Goal: Task Accomplishment & Management: Use online tool/utility

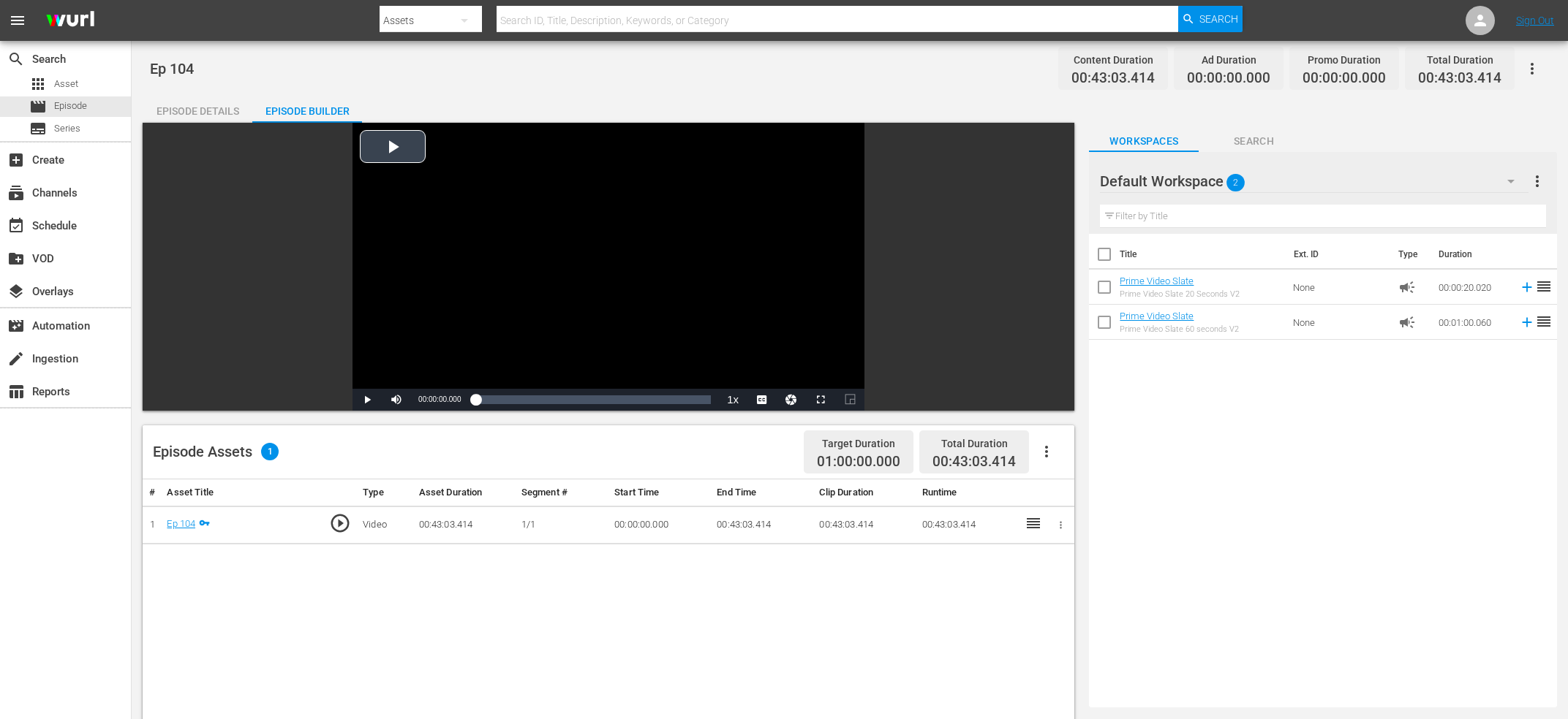
click at [715, 285] on div "Video Player" at bounding box center [608, 255] width 512 height 266
click at [504, 257] on div "Video Player" at bounding box center [608, 255] width 512 height 266
click at [515, 397] on div "Loaded : 1.85% 00:07:05.220 Ep 104 00:00:06.945" at bounding box center [592, 400] width 235 height 15
click at [524, 397] on div "00:07:05.220" at bounding box center [500, 400] width 49 height 15
click at [542, 292] on div "Video Player" at bounding box center [608, 255] width 512 height 266
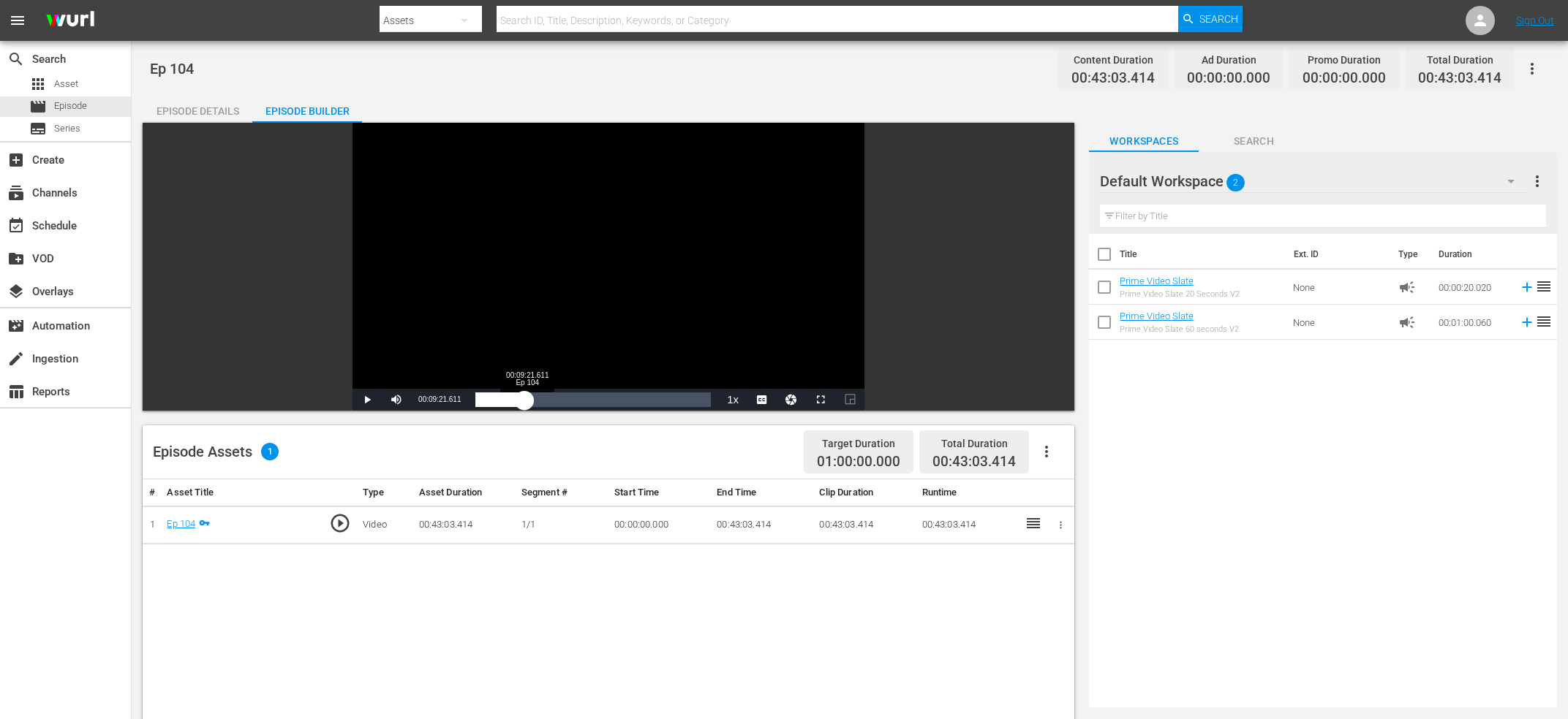
click at [524, 400] on div "00:08:59.027" at bounding box center [500, 400] width 49 height 15
click at [526, 403] on div "00:09:21.743" at bounding box center [500, 400] width 51 height 15
click at [531, 403] on div "00:10:02.588" at bounding box center [502, 400] width 55 height 15
click at [532, 401] on div "00:10:26.336" at bounding box center [504, 400] width 57 height 15
click at [531, 403] on div "00:10:33.818" at bounding box center [504, 400] width 58 height 15
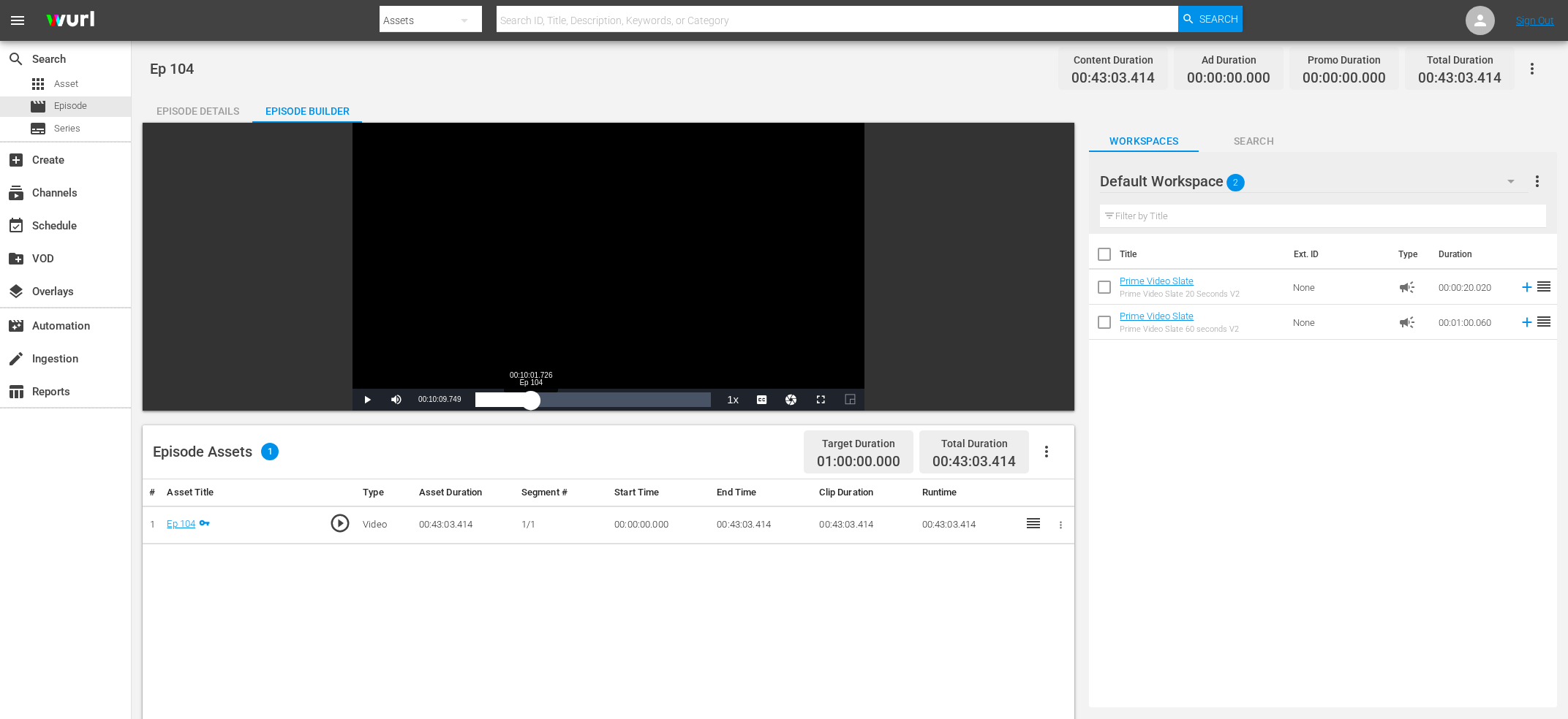
click at [531, 404] on div "00:10:11.071" at bounding box center [503, 400] width 55 height 15
click at [530, 406] on div "00:10:09.749" at bounding box center [503, 400] width 55 height 15
click at [527, 407] on div "00:09:46.043" at bounding box center [502, 400] width 54 height 15
click at [527, 399] on div "00:09:30.599" at bounding box center [501, 400] width 52 height 15
click at [526, 401] on div "00:09:29.710" at bounding box center [501, 400] width 52 height 15
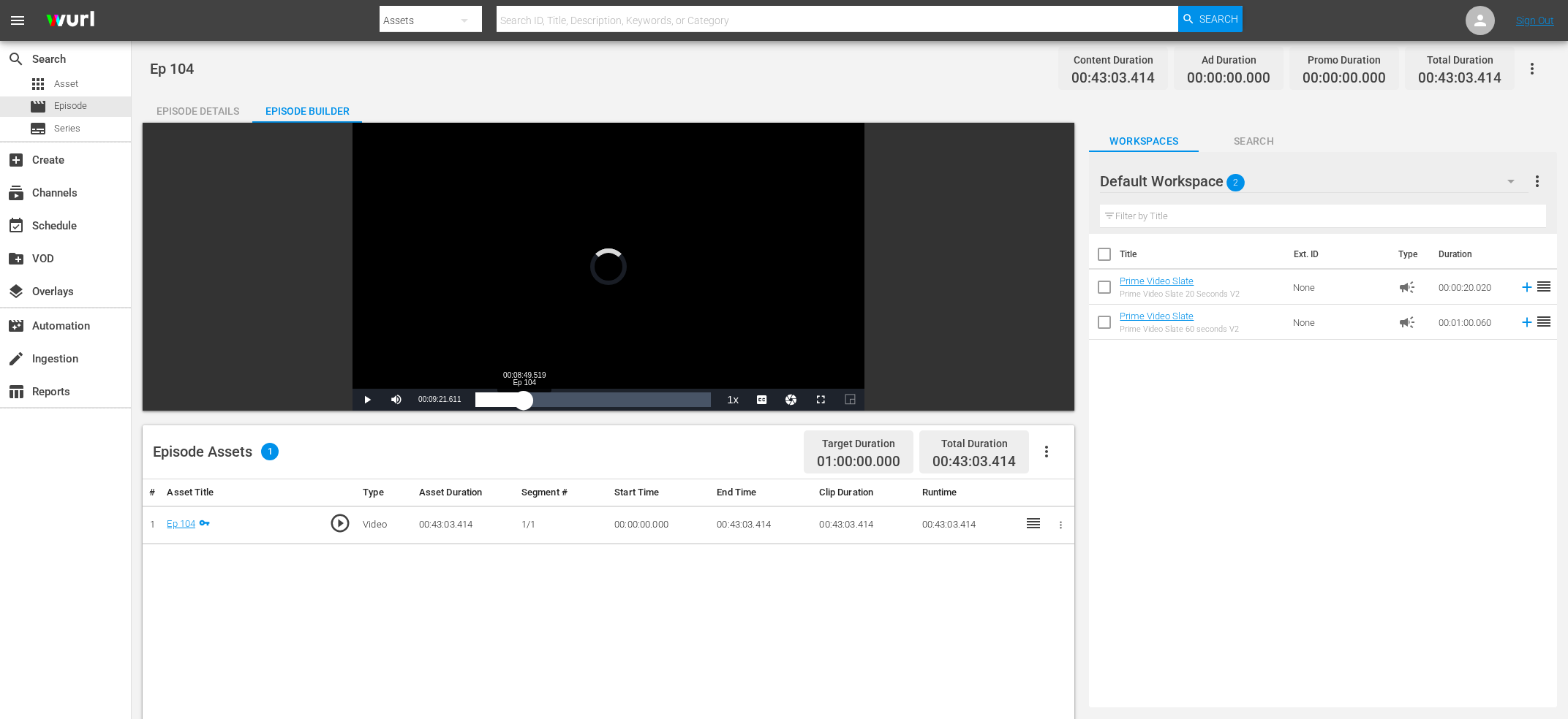
click at [524, 403] on div "00:09:21.611" at bounding box center [499, 400] width 48 height 15
click at [524, 403] on div "00:08:50.291" at bounding box center [499, 400] width 48 height 15
click at [523, 398] on div "00:08:42.363" at bounding box center [499, 400] width 47 height 15
click at [531, 401] on div "00:10:10.053" at bounding box center [503, 400] width 55 height 15
click at [533, 401] on div "00:10:26.148" at bounding box center [504, 400] width 58 height 15
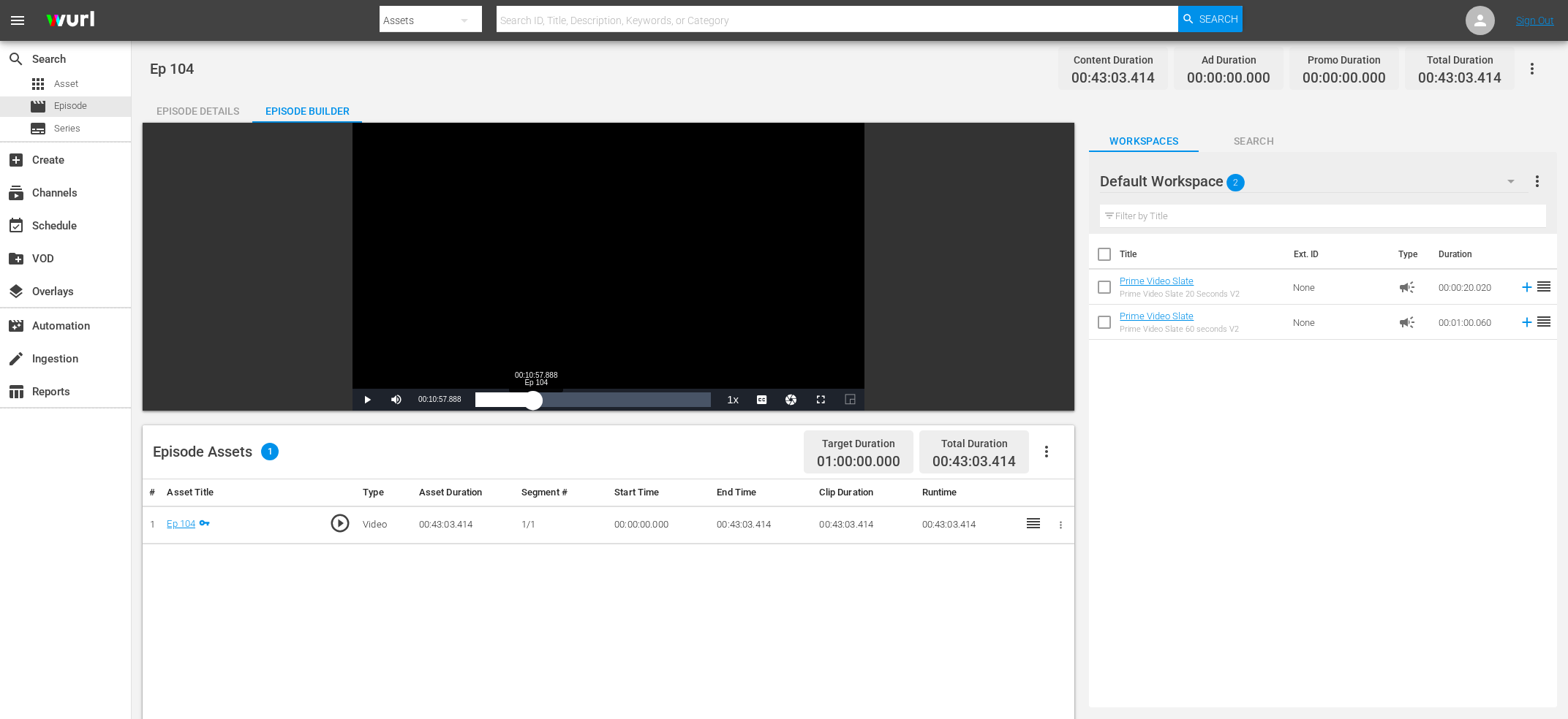
click at [533, 401] on div "00:10:33.944" at bounding box center [504, 400] width 58 height 15
click at [68, 551] on div "search Search apps Asset movie Episode subtitles Series add_box Create subscrip…" at bounding box center [66, 400] width 132 height 719
click at [647, 285] on div "Video Player" at bounding box center [608, 255] width 512 height 266
click at [616, 315] on div "Video Player" at bounding box center [608, 255] width 512 height 266
click at [596, 315] on div "Video Player" at bounding box center [608, 255] width 512 height 266
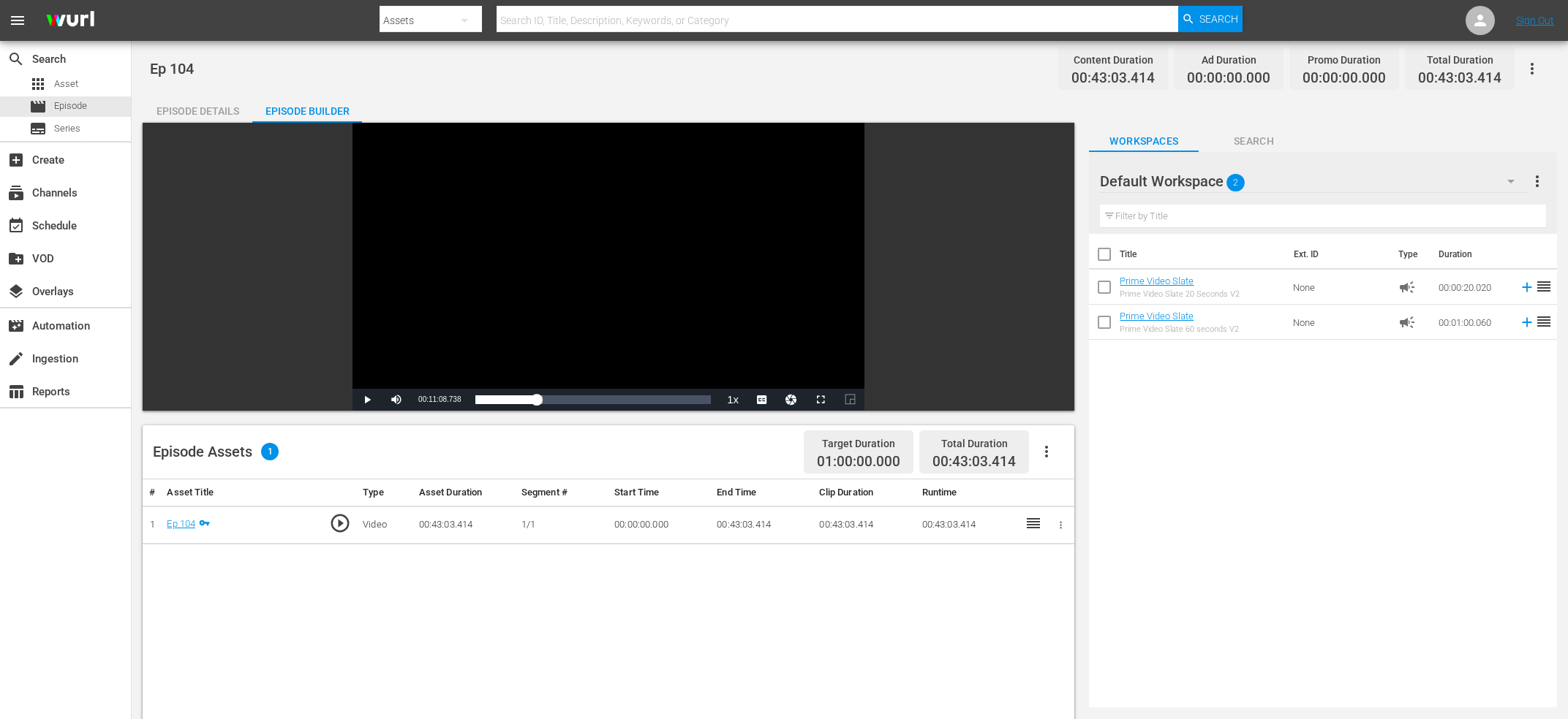
drag, startPoint x: 596, startPoint y: 315, endPoint x: 588, endPoint y: 319, distance: 8.9
click at [596, 315] on div "Video Player" at bounding box center [608, 255] width 512 height 266
click at [553, 309] on div "Video Player" at bounding box center [608, 255] width 512 height 266
click at [526, 319] on div "Video Player" at bounding box center [608, 255] width 512 height 266
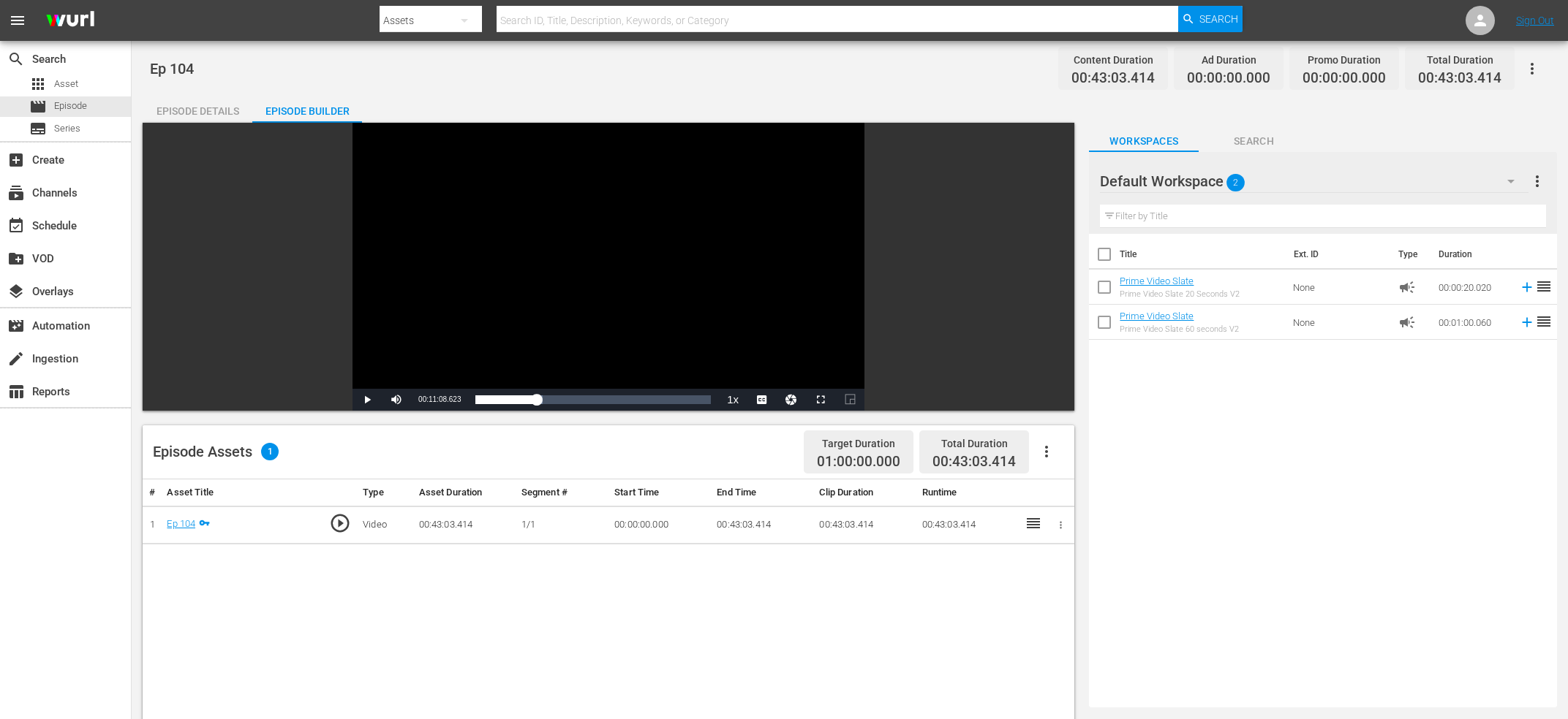
click at [526, 319] on div "Video Player" at bounding box center [608, 255] width 512 height 266
click at [433, 398] on span "00:11:08.978" at bounding box center [439, 399] width 42 height 8
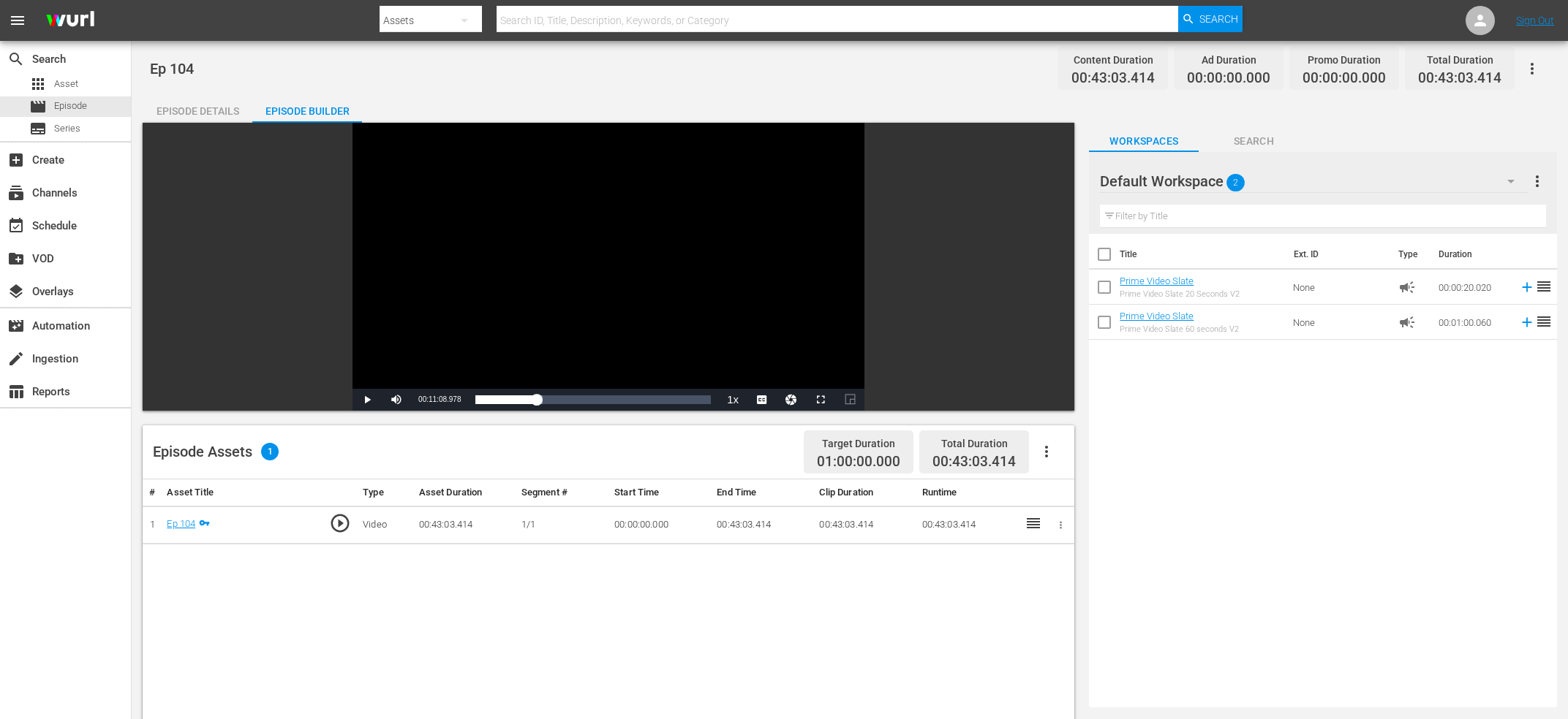
copy span "Current Time"
click at [358, 285] on div "Video Player" at bounding box center [608, 255] width 512 height 266
click at [597, 397] on div "Loaded : 28.36% 00:22:11.822 Ep 104 00:11:10.571" at bounding box center [592, 400] width 235 height 15
click at [598, 401] on div "00:22:28.974" at bounding box center [536, 400] width 123 height 15
click at [600, 399] on div "00:22:44.043" at bounding box center [537, 400] width 124 height 15
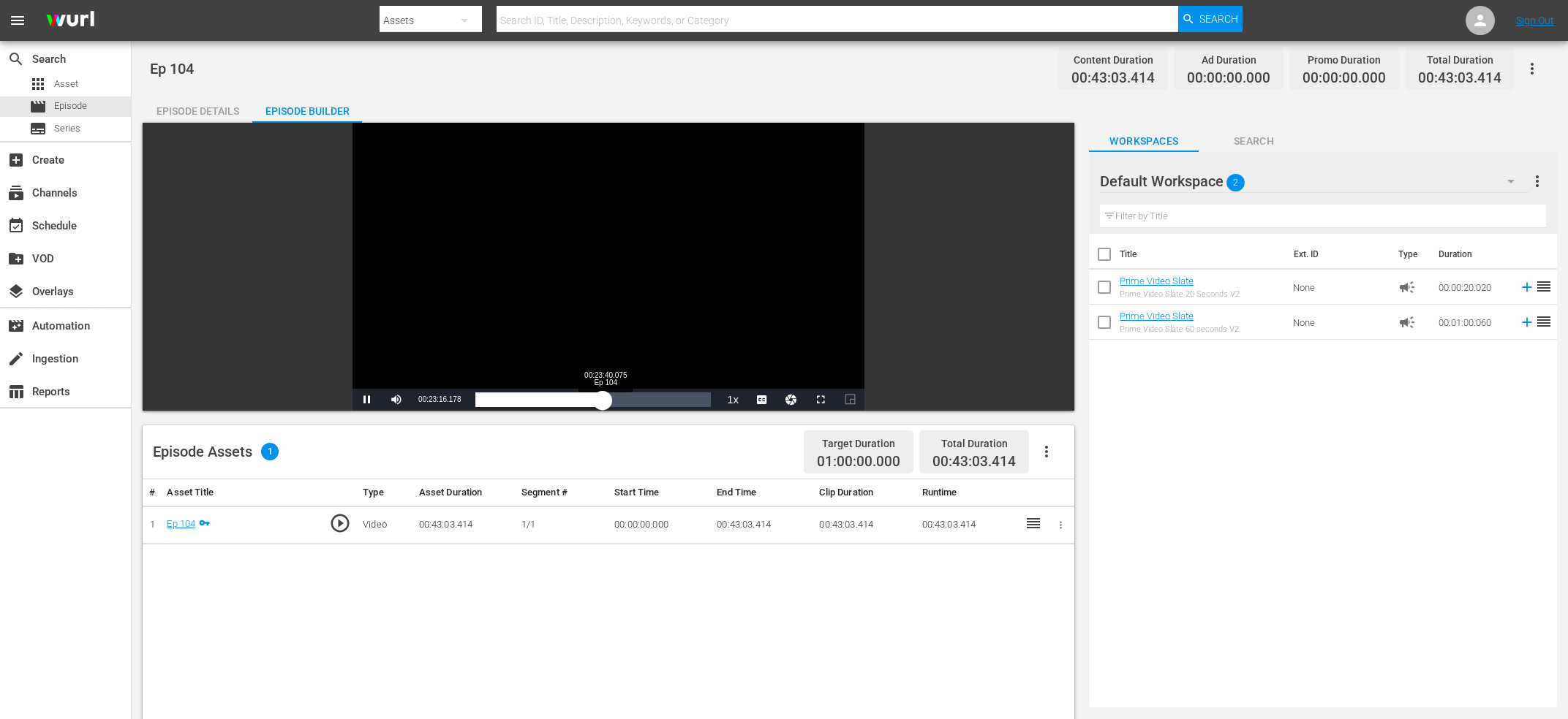
click at [603, 399] on div "00:23:16.326" at bounding box center [539, 400] width 127 height 15
click at [604, 403] on div "00:23:40.075" at bounding box center [539, 400] width 129 height 15
click at [607, 292] on div "Video Player" at bounding box center [608, 255] width 512 height 266
click at [450, 401] on span "00:23:37.527" at bounding box center [439, 399] width 42 height 8
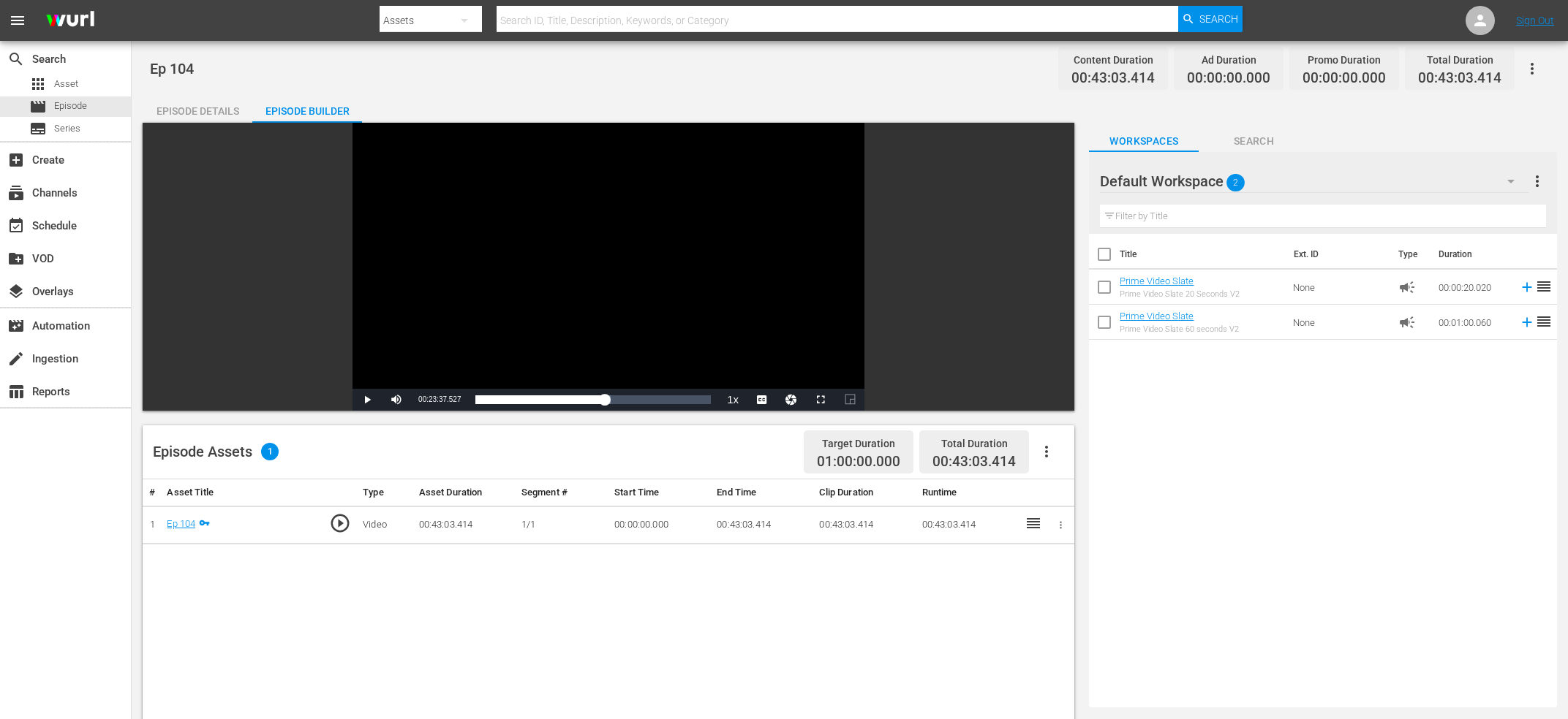
click at [450, 401] on span "00:23:37.527" at bounding box center [439, 399] width 42 height 8
copy span "Current Time"
click at [627, 301] on div "Video Player" at bounding box center [608, 255] width 512 height 266
click at [660, 405] on div "Loaded : 57.42% 00:33:41.802 Ep 104 00:23:38.203" at bounding box center [592, 400] width 235 height 15
click at [660, 399] on div "00:33:42.579" at bounding box center [567, 400] width 185 height 15
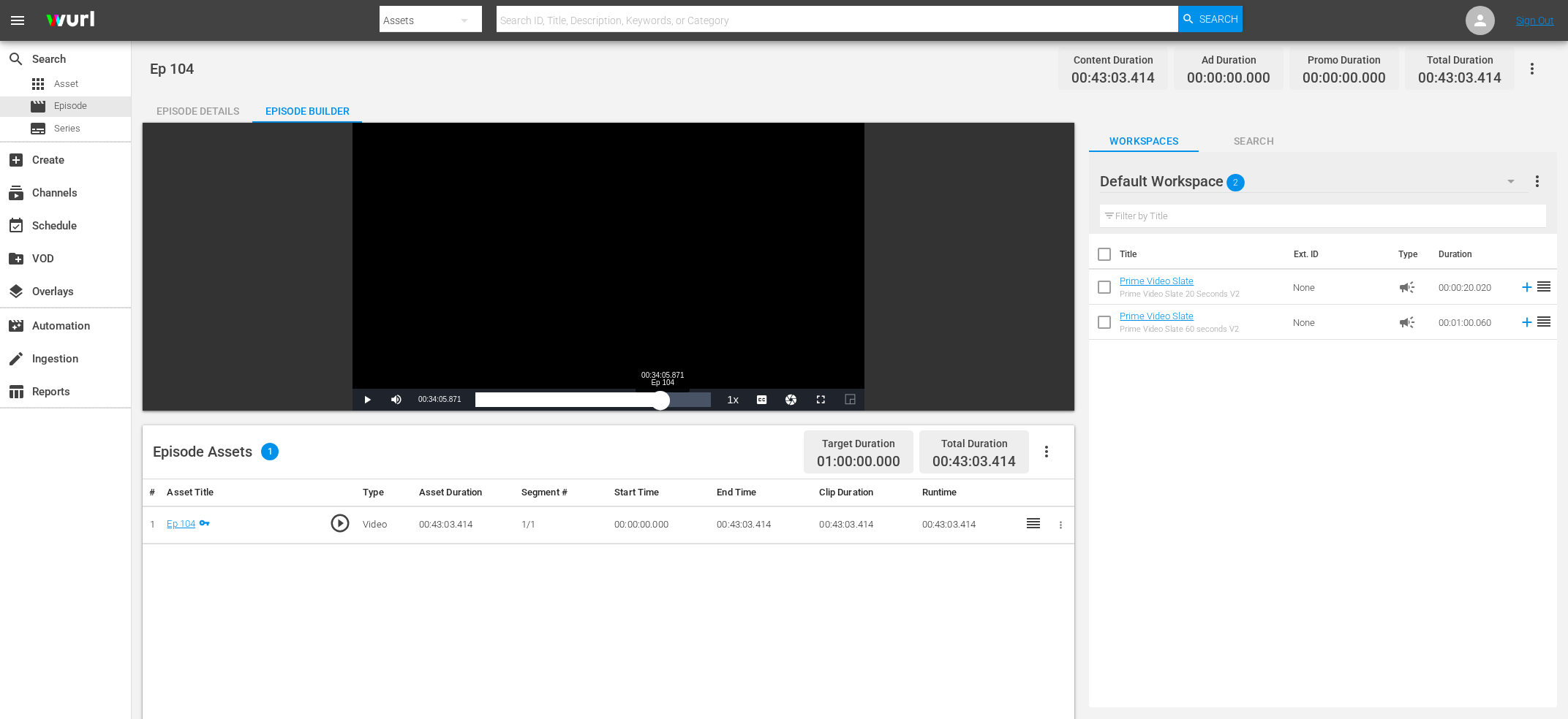
click at [661, 399] on div "00:33:50.089" at bounding box center [567, 400] width 185 height 15
click at [544, 281] on div "Video Player" at bounding box center [608, 255] width 512 height 266
click at [526, 280] on div "Video Player" at bounding box center [608, 255] width 512 height 266
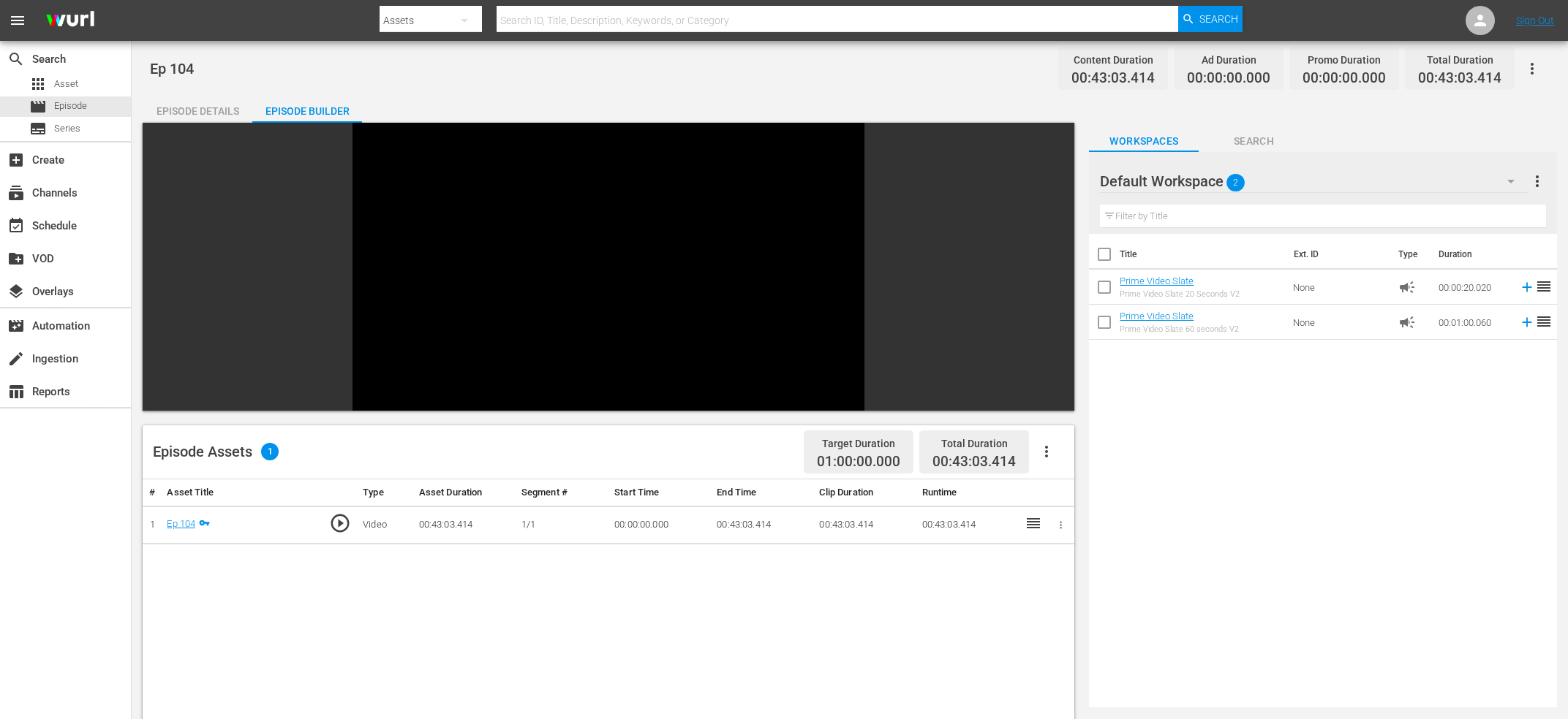
click at [553, 233] on div "Video Player" at bounding box center [608, 255] width 512 height 266
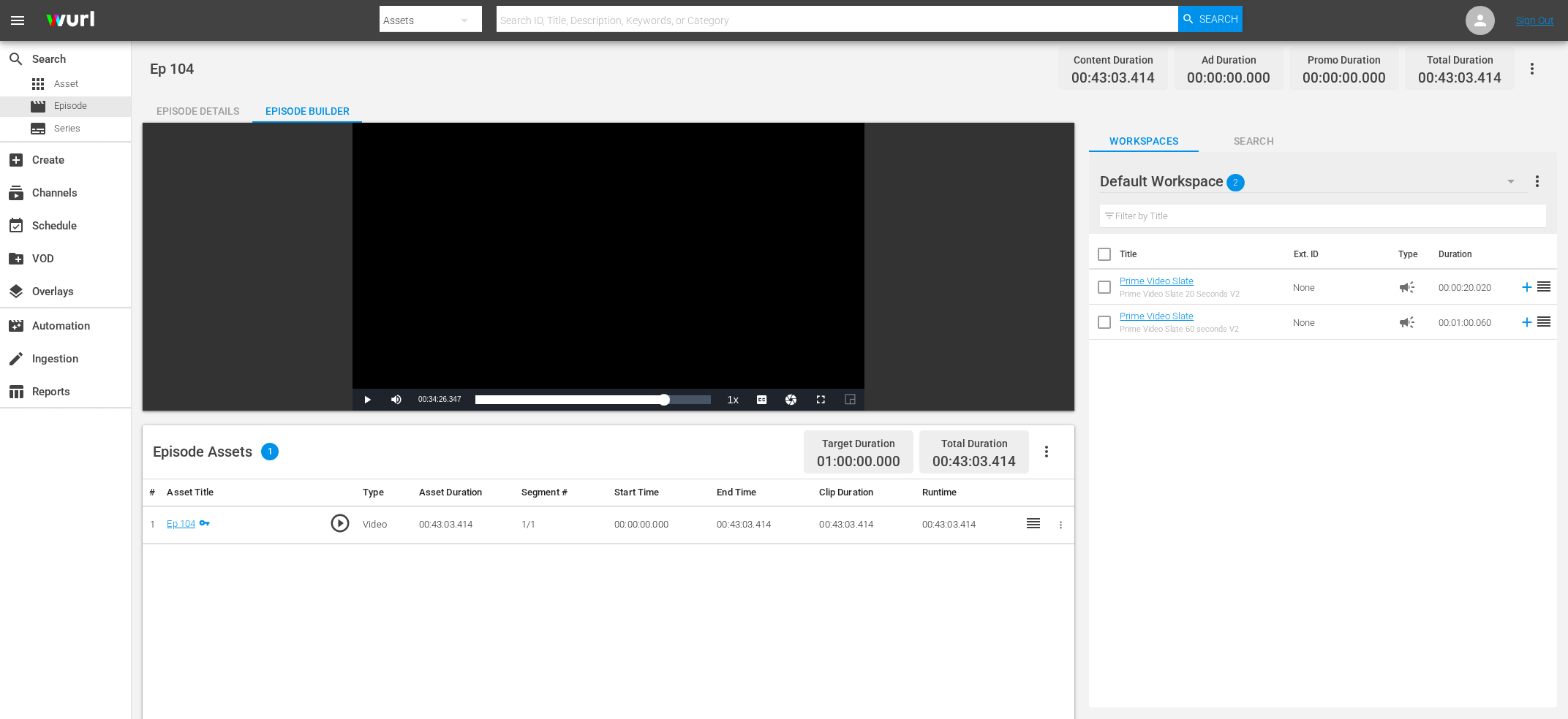
click at [437, 397] on span "00:34:26.347" at bounding box center [439, 399] width 42 height 8
copy span "Current Time"
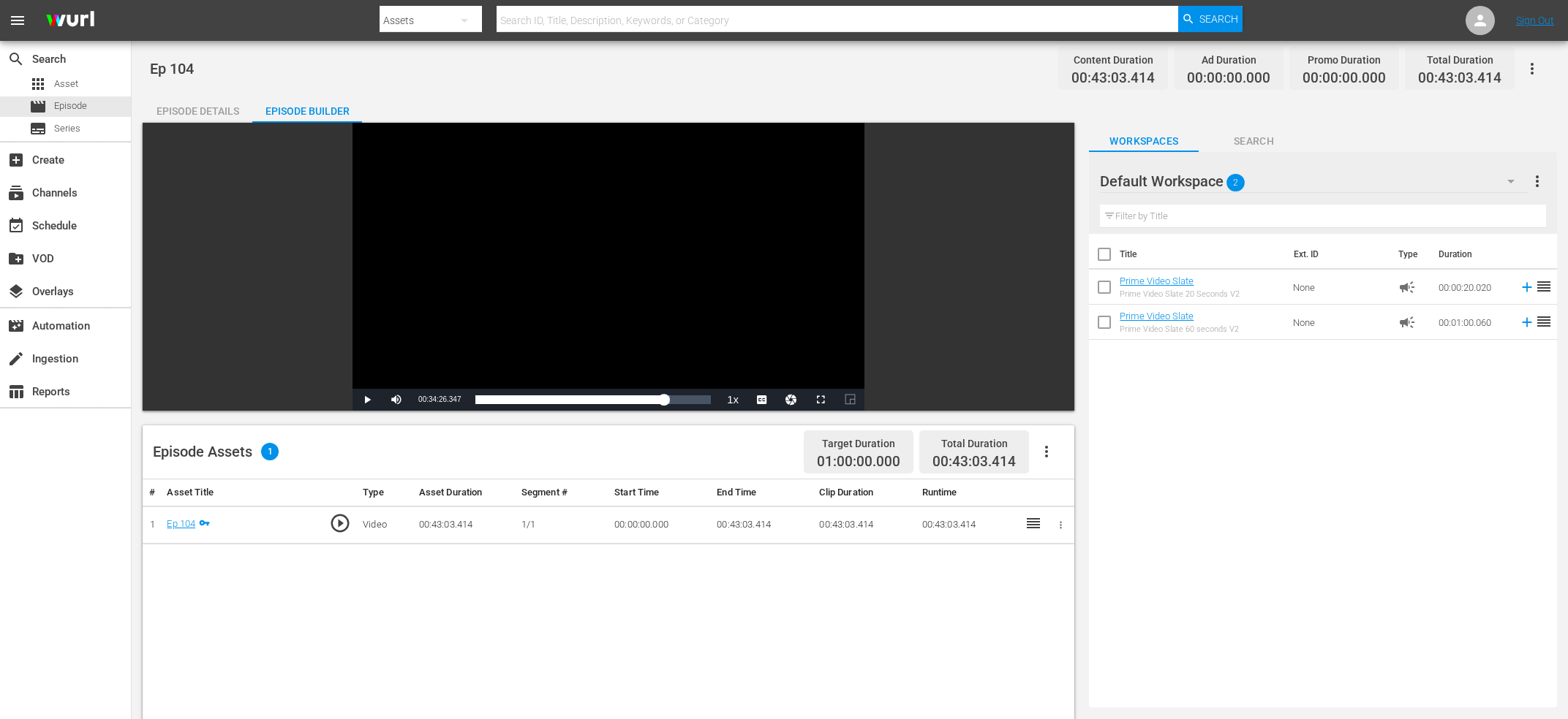
click at [1049, 457] on icon "button" at bounding box center [1046, 452] width 18 height 18
click at [1051, 455] on button "button" at bounding box center [1046, 451] width 35 height 35
click at [1091, 451] on div "Edit Cue Points" at bounding box center [1090, 457] width 99 height 35
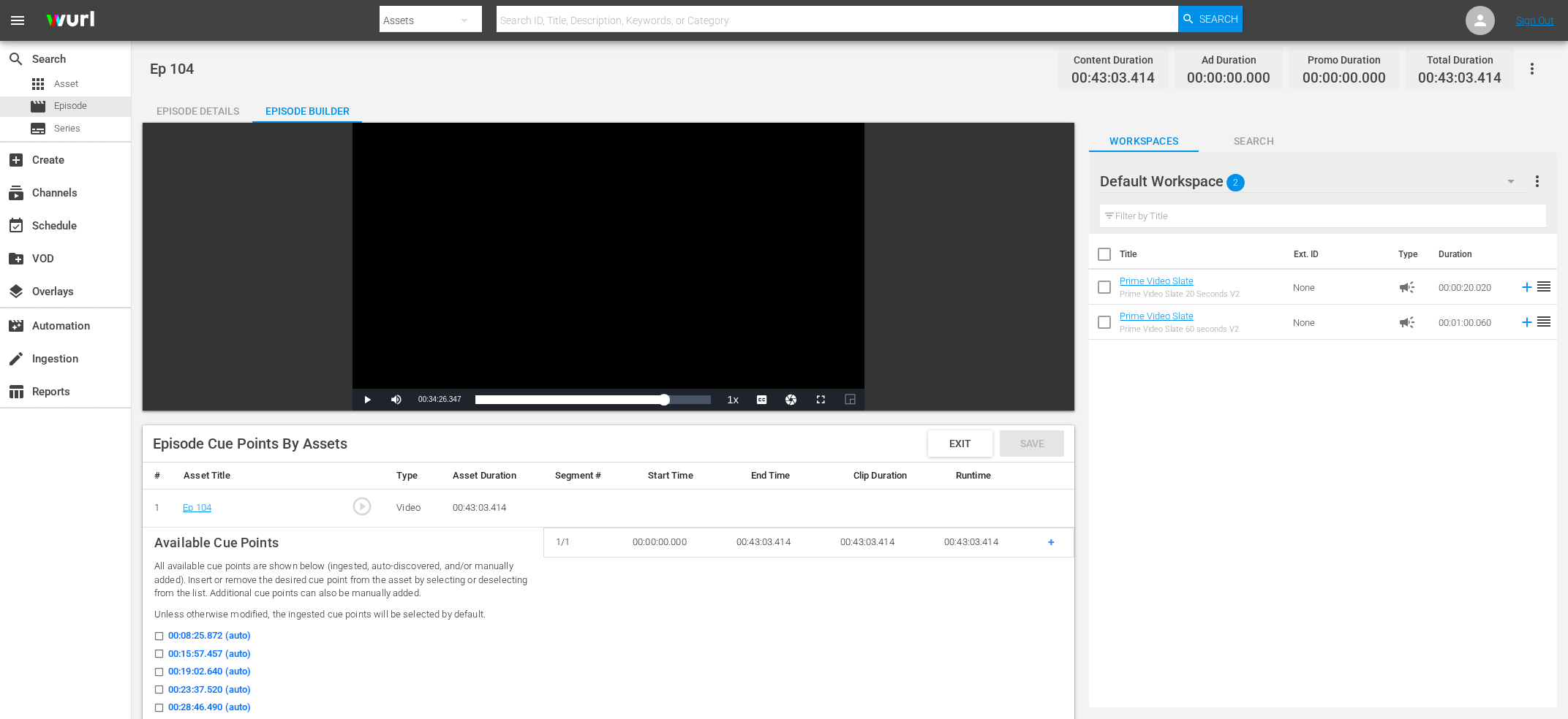
click at [1047, 545] on td "+" at bounding box center [1055, 543] width 38 height 29
click at [1058, 546] on td "+" at bounding box center [1055, 543] width 38 height 29
click at [1052, 543] on span "+" at bounding box center [1051, 542] width 7 height 14
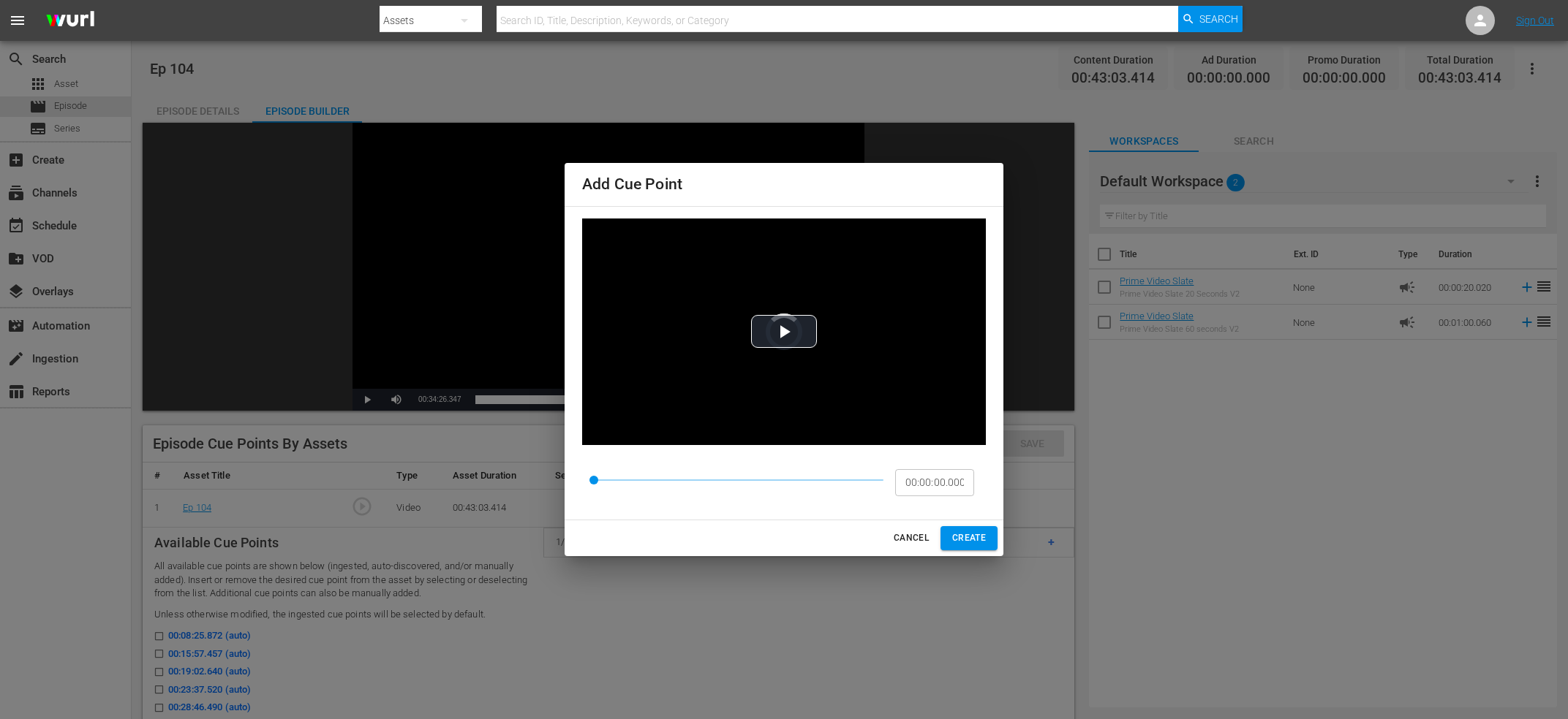
click at [925, 476] on input "00:00:00.000" at bounding box center [934, 482] width 79 height 28
paste input "11:08.978"
type input "00:11:08.978"
click at [982, 534] on span "CREATE" at bounding box center [968, 538] width 33 height 15
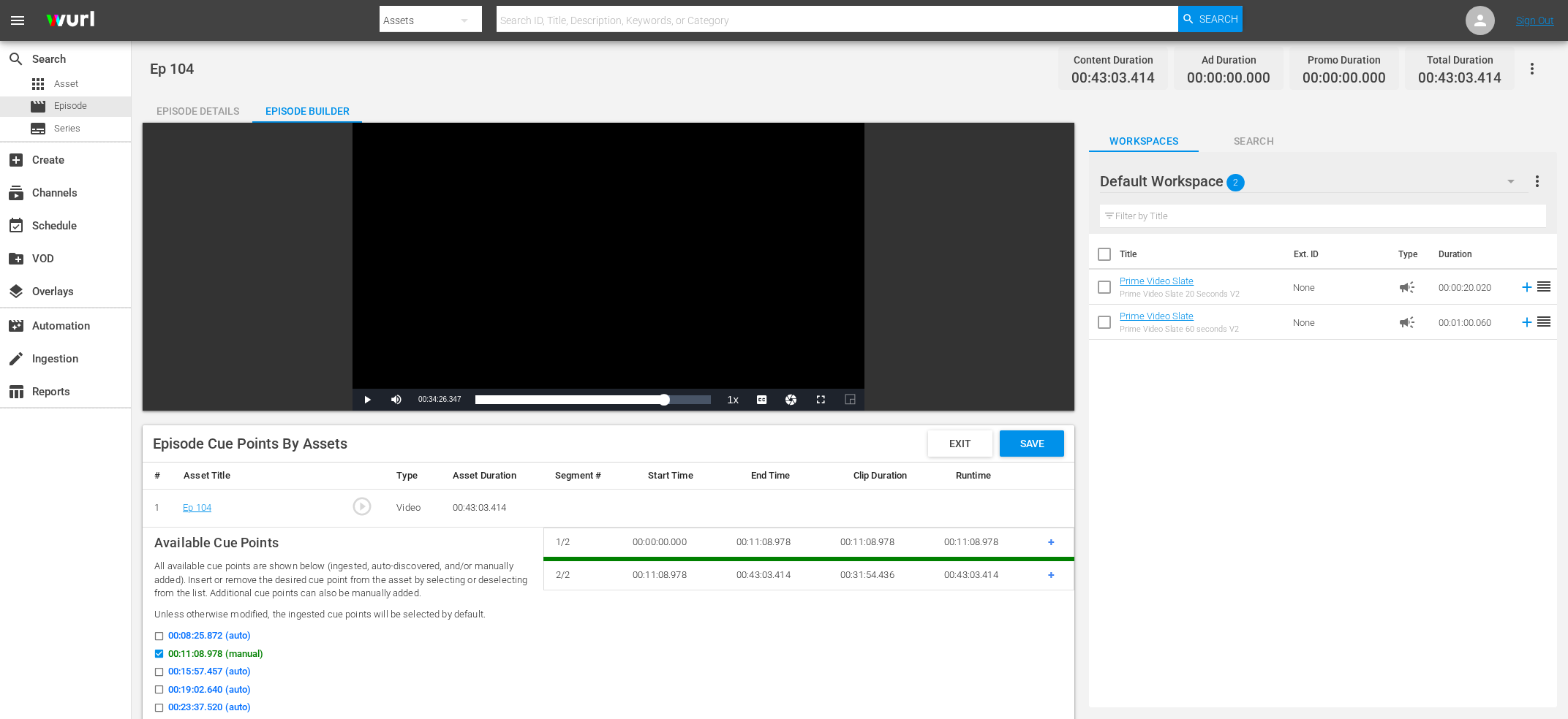
drag, startPoint x: 29, startPoint y: 538, endPoint x: 644, endPoint y: 574, distance: 616.1
click at [29, 538] on div "search Search apps Asset movie Episode subtitles Series add_box Create subscrip…" at bounding box center [66, 400] width 132 height 719
click at [1046, 574] on td "+" at bounding box center [1055, 575] width 38 height 31
click at [1055, 574] on span "+" at bounding box center [1051, 574] width 7 height 14
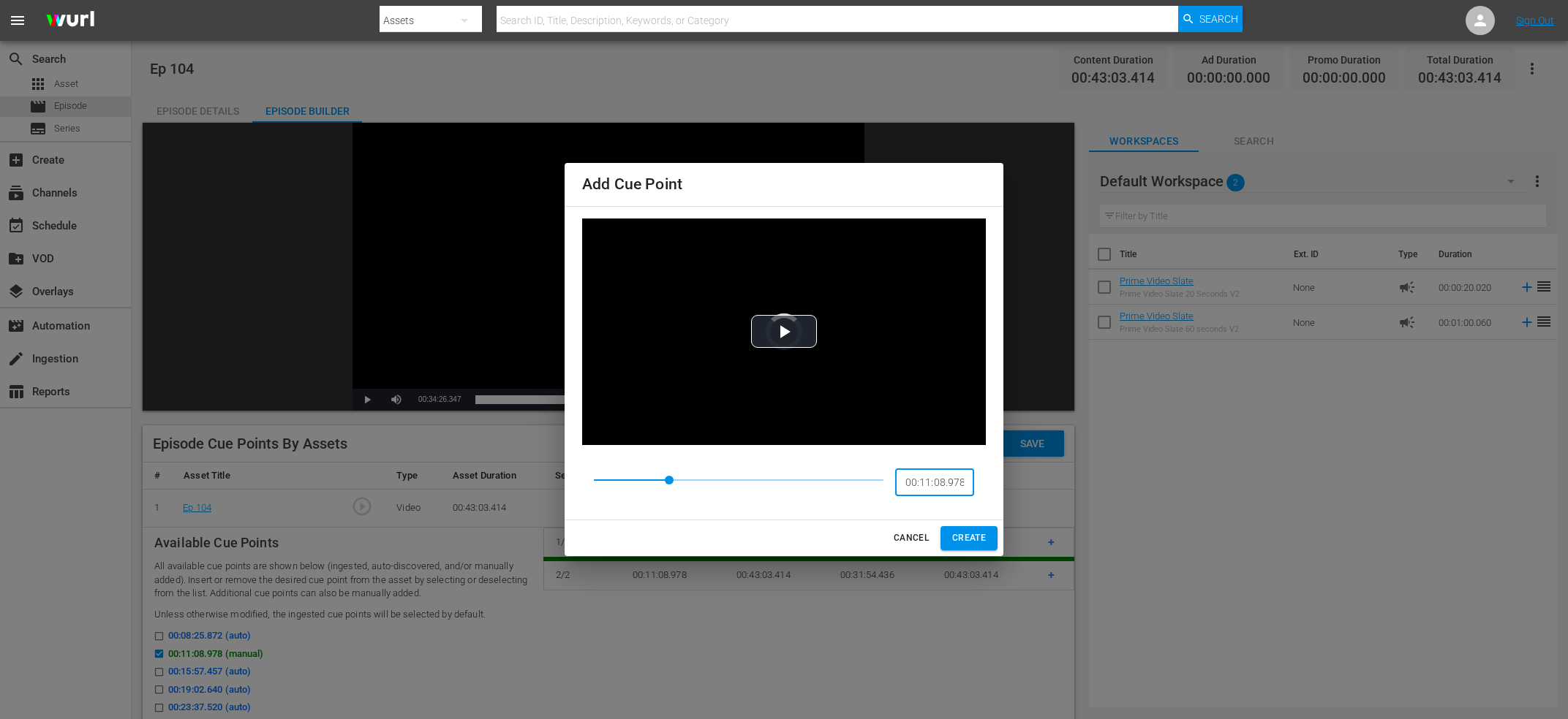
click at [943, 472] on input "00:11:08.978" at bounding box center [934, 482] width 79 height 28
paste input "23:37.527"
type input "00:23:37.527"
click at [985, 537] on span "CREATE" at bounding box center [968, 538] width 33 height 15
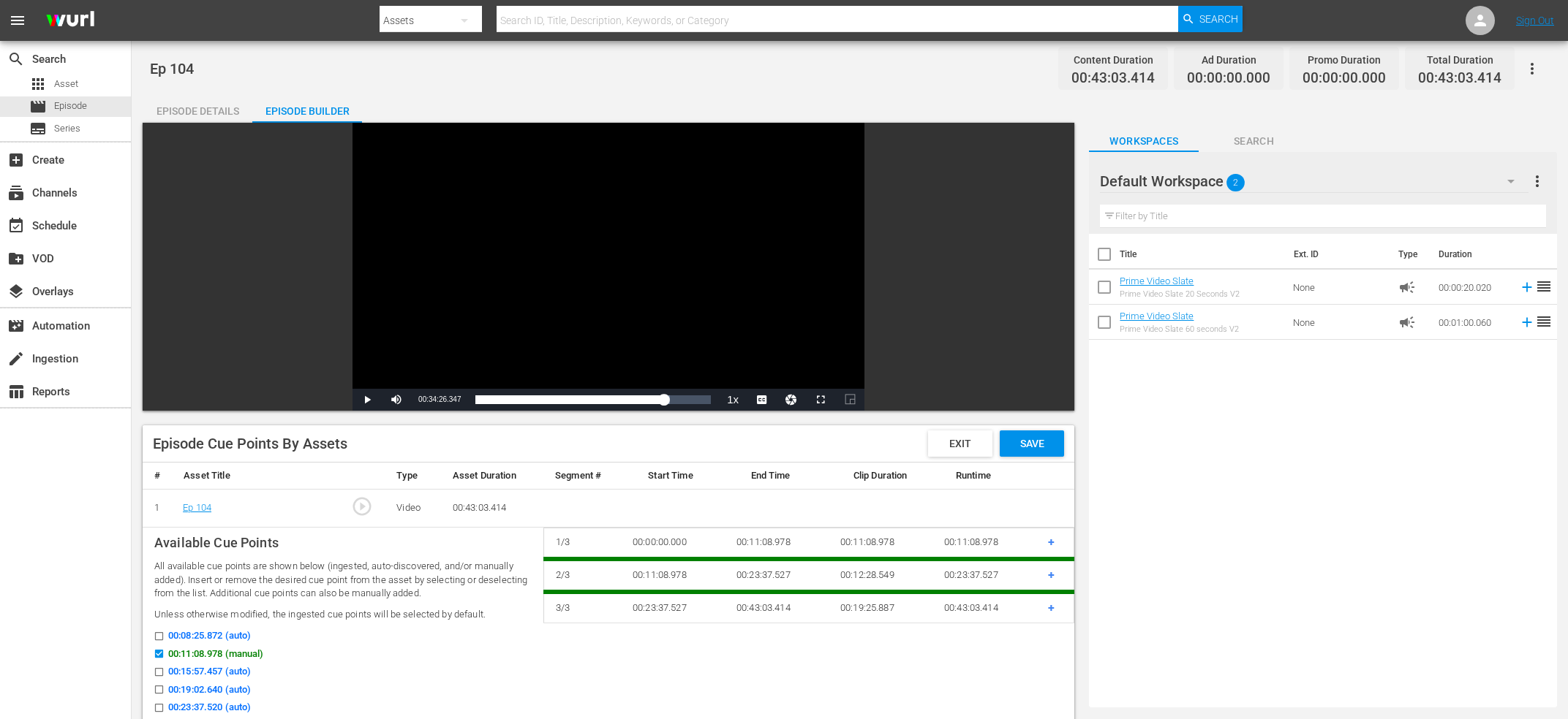
click at [56, 545] on div "search Search apps Asset movie Episode subtitles Series add_box Create subscrip…" at bounding box center [66, 400] width 132 height 719
click at [1051, 608] on span "+" at bounding box center [1051, 608] width 7 height 14
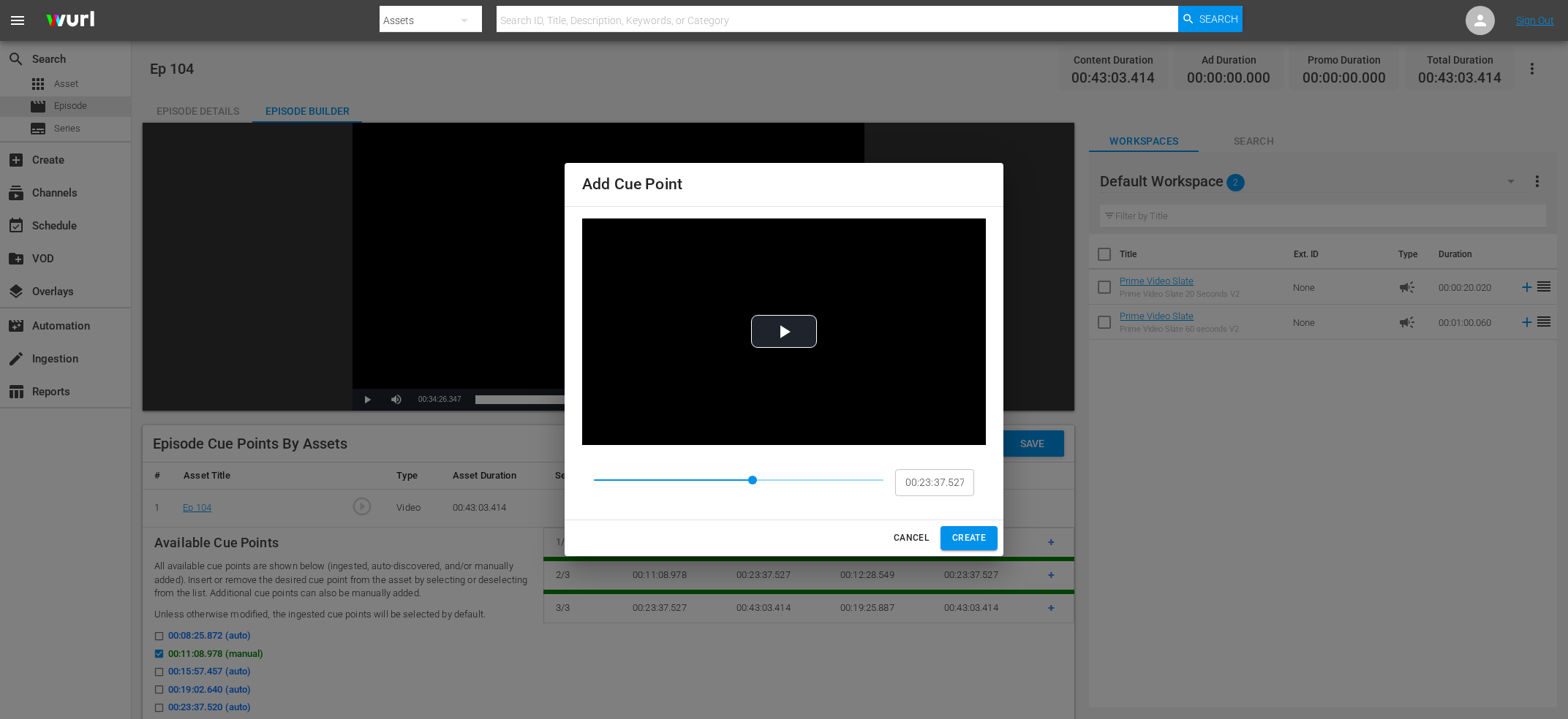
click at [927, 473] on input "00:23:37.527" at bounding box center [934, 482] width 79 height 28
paste input "34:26.34"
type input "00:34:26.347"
click at [982, 558] on div "Add Cue Point Video Player is loading. Play Video Play Mute Current Time 00:34:…" at bounding box center [784, 360] width 1568 height 719
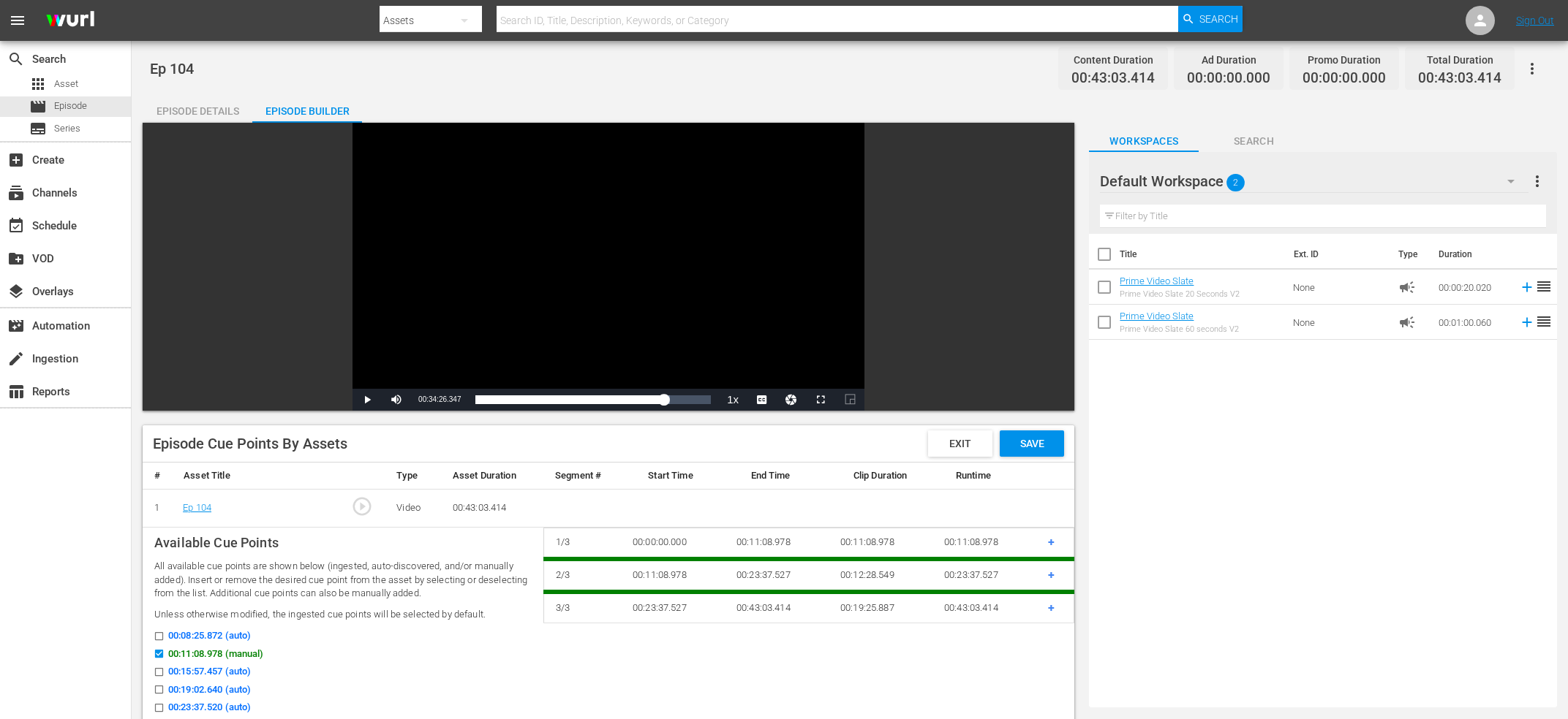
click at [1052, 608] on span "+" at bounding box center [1051, 608] width 7 height 14
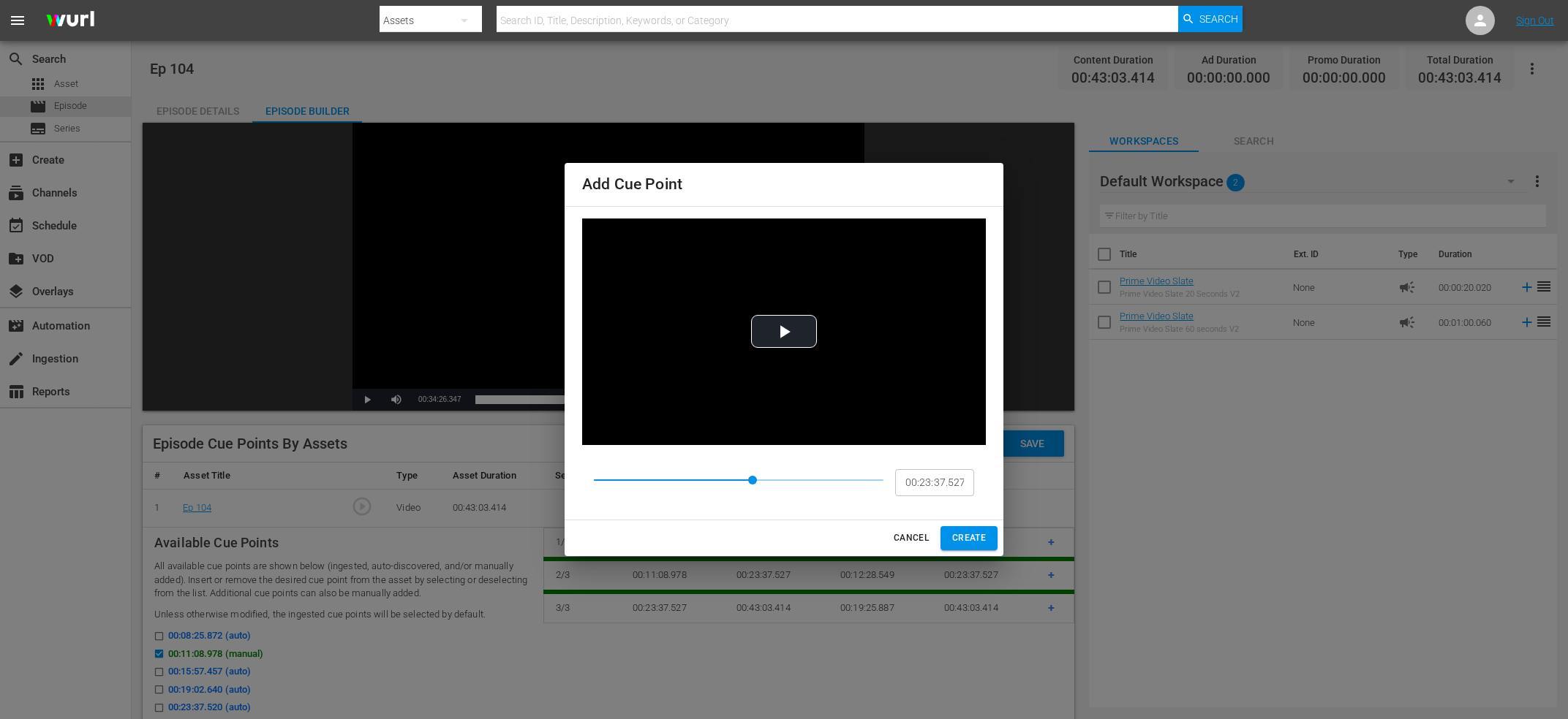
drag, startPoint x: 940, startPoint y: 468, endPoint x: 958, endPoint y: 495, distance: 32.4
click at [940, 468] on div "00:23:37.527 ​" at bounding box center [784, 482] width 404 height 51
click at [958, 495] on input "00:23:37.527" at bounding box center [934, 482] width 79 height 28
paste input "34:26.34"
type input "00:34:26.347"
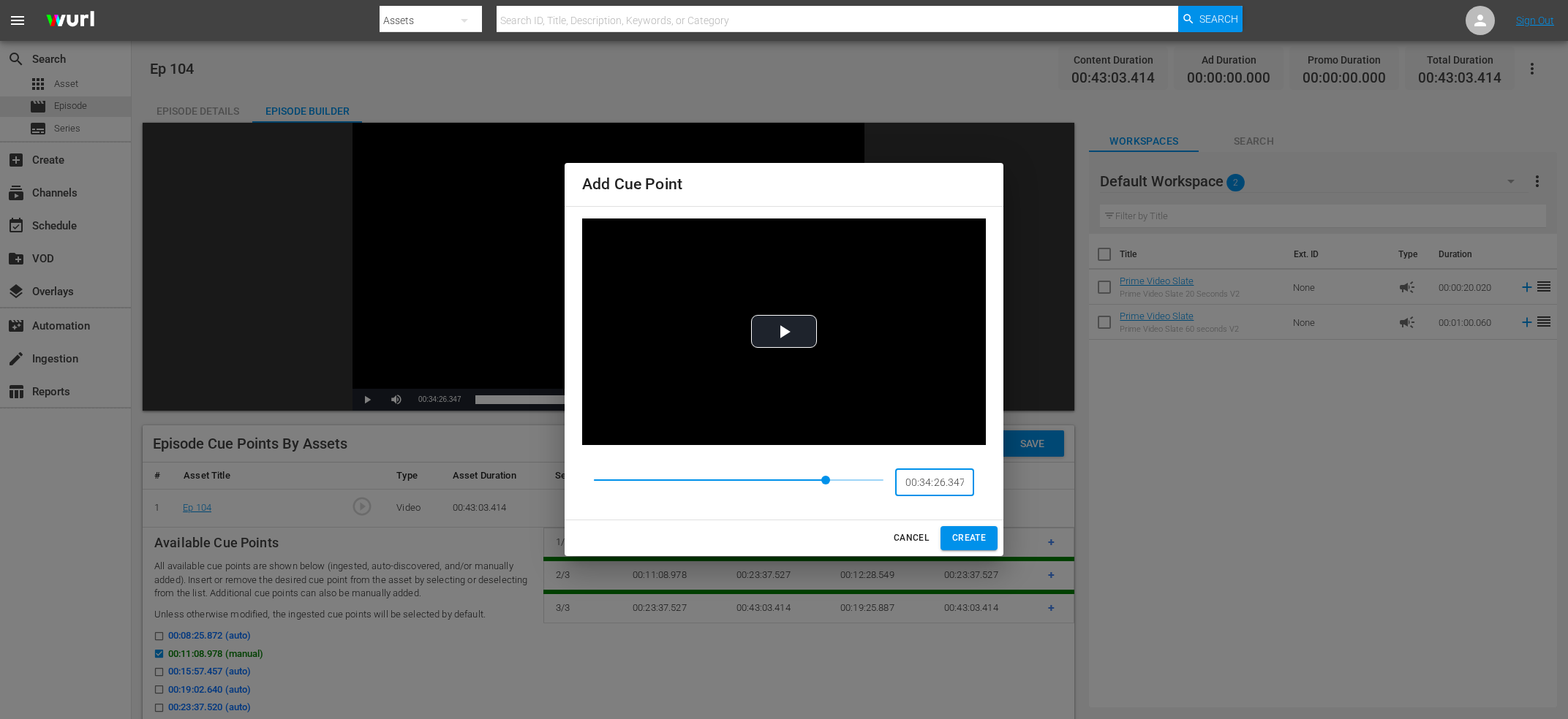
click at [972, 538] on span "CREATE" at bounding box center [968, 538] width 33 height 15
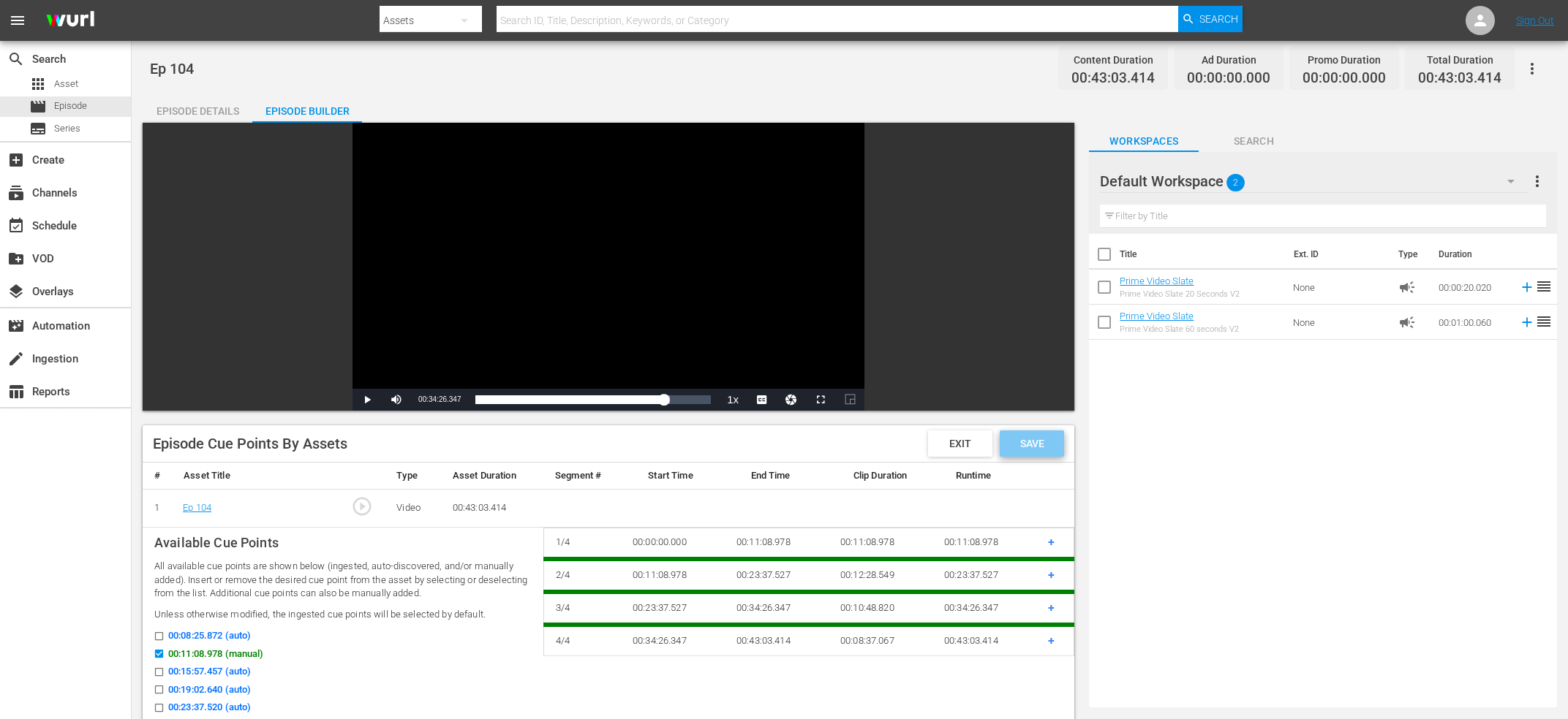
click at [1050, 442] on span "Save" at bounding box center [1033, 443] width 47 height 11
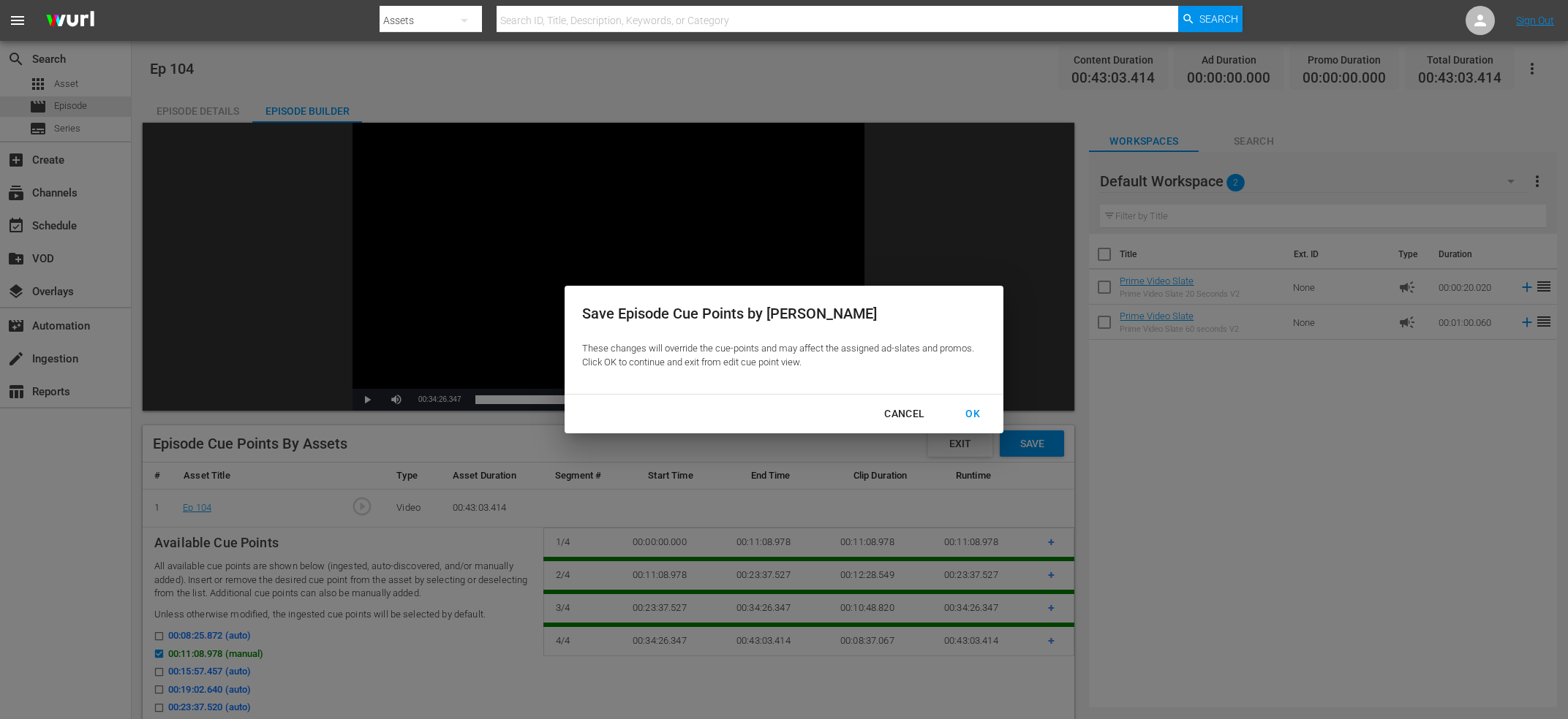
click at [960, 429] on div "Cancel OK" at bounding box center [784, 414] width 439 height 39
click at [974, 408] on div "OK" at bounding box center [972, 414] width 38 height 18
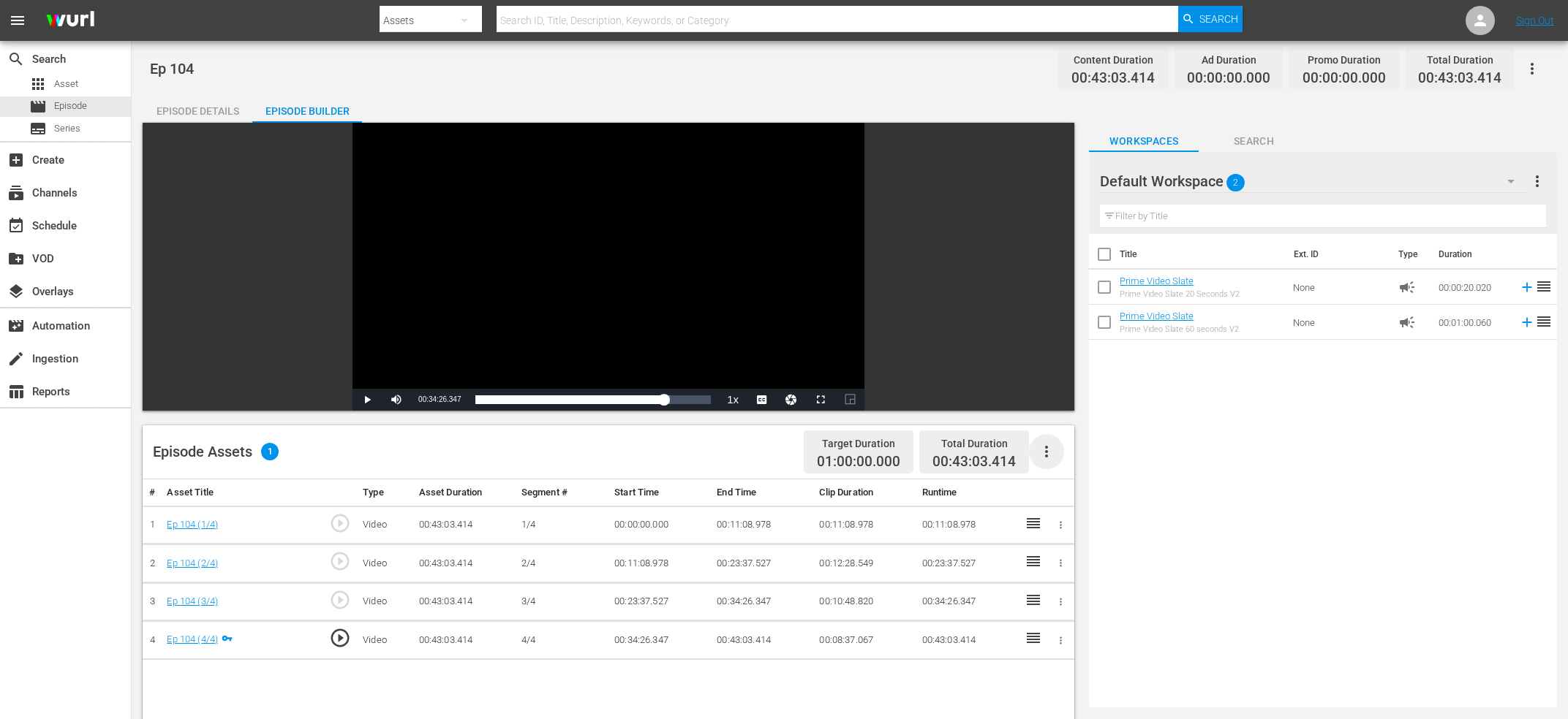
click at [1055, 447] on icon "button" at bounding box center [1046, 452] width 18 height 18
click at [1081, 485] on div "Fill with Ads" at bounding box center [1090, 492] width 99 height 35
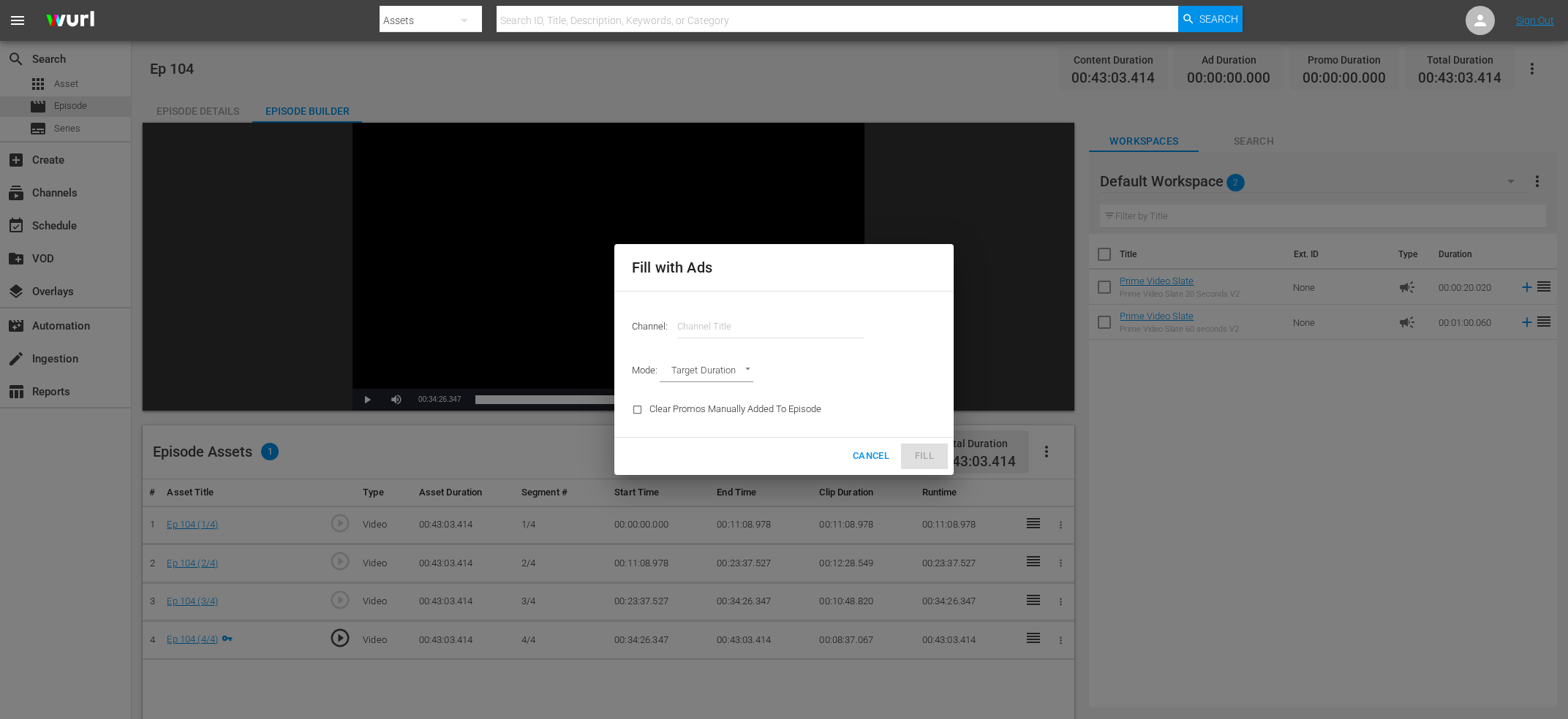
click at [760, 329] on input "text" at bounding box center [771, 326] width 187 height 35
click at [1407, 159] on div "Fill with Ads Channel: Channel Title Mode: Target Duration TARGET_DURATION Clea…" at bounding box center [784, 360] width 1568 height 719
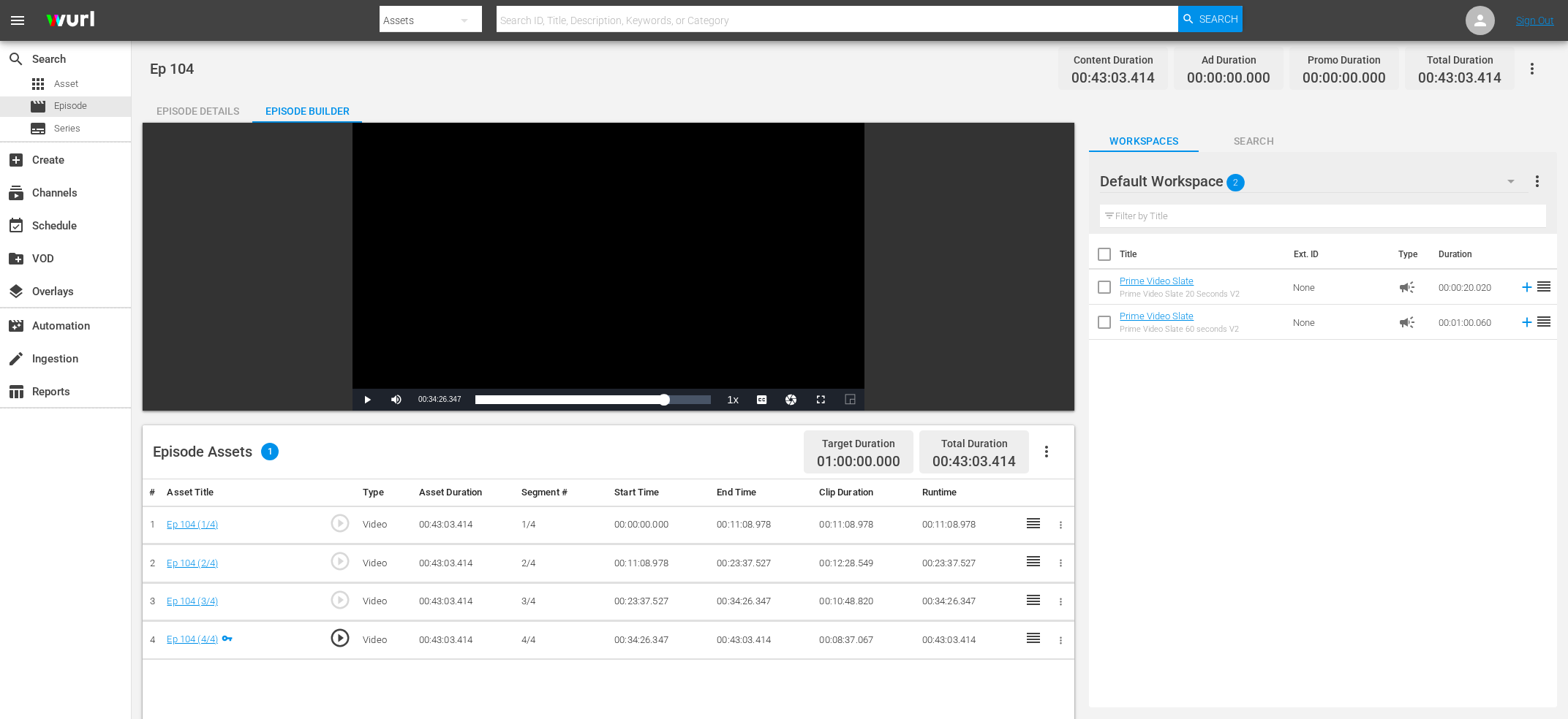
click at [1049, 451] on icon "button" at bounding box center [1046, 452] width 18 height 18
click at [1056, 496] on div "Fill with Ads" at bounding box center [1090, 492] width 99 height 35
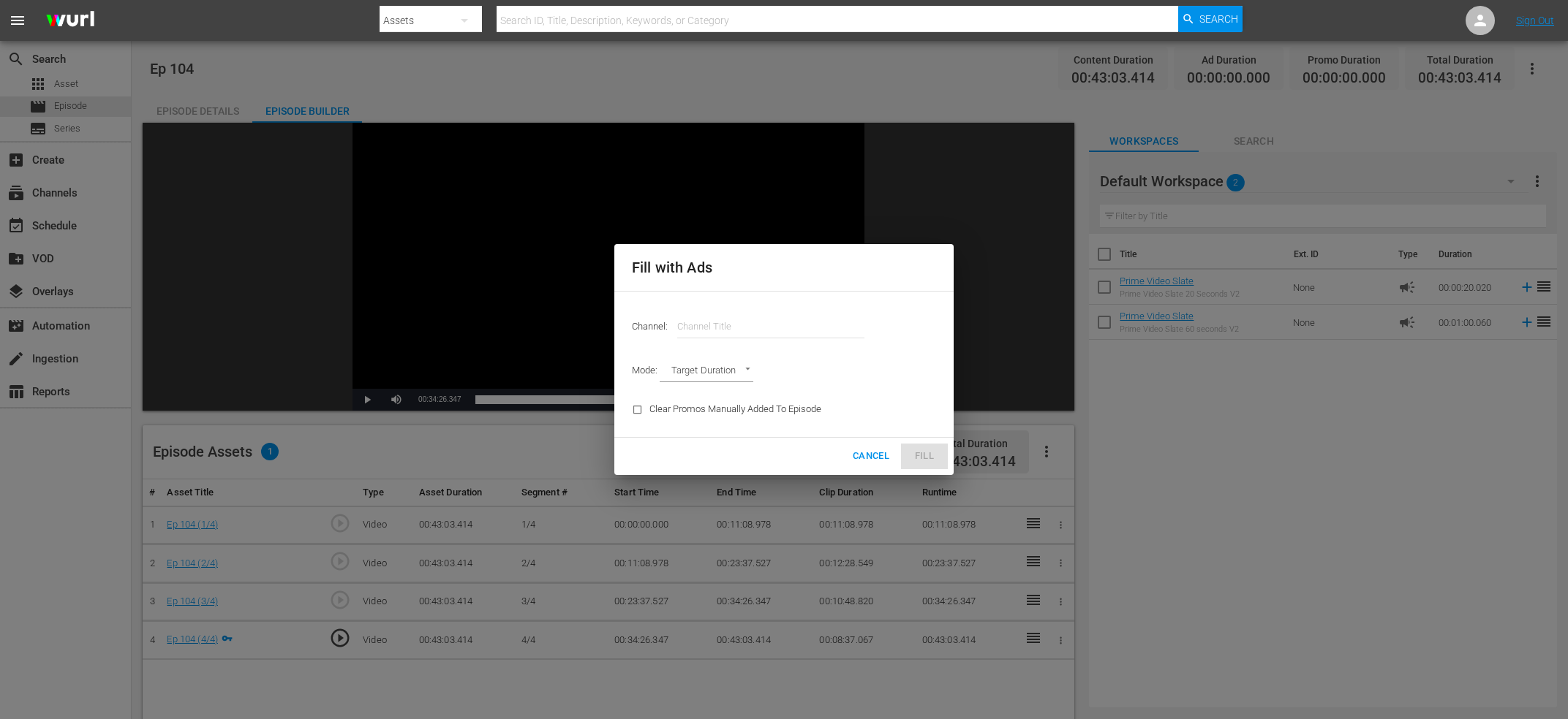
click at [770, 316] on input "text" at bounding box center [771, 326] width 187 height 35
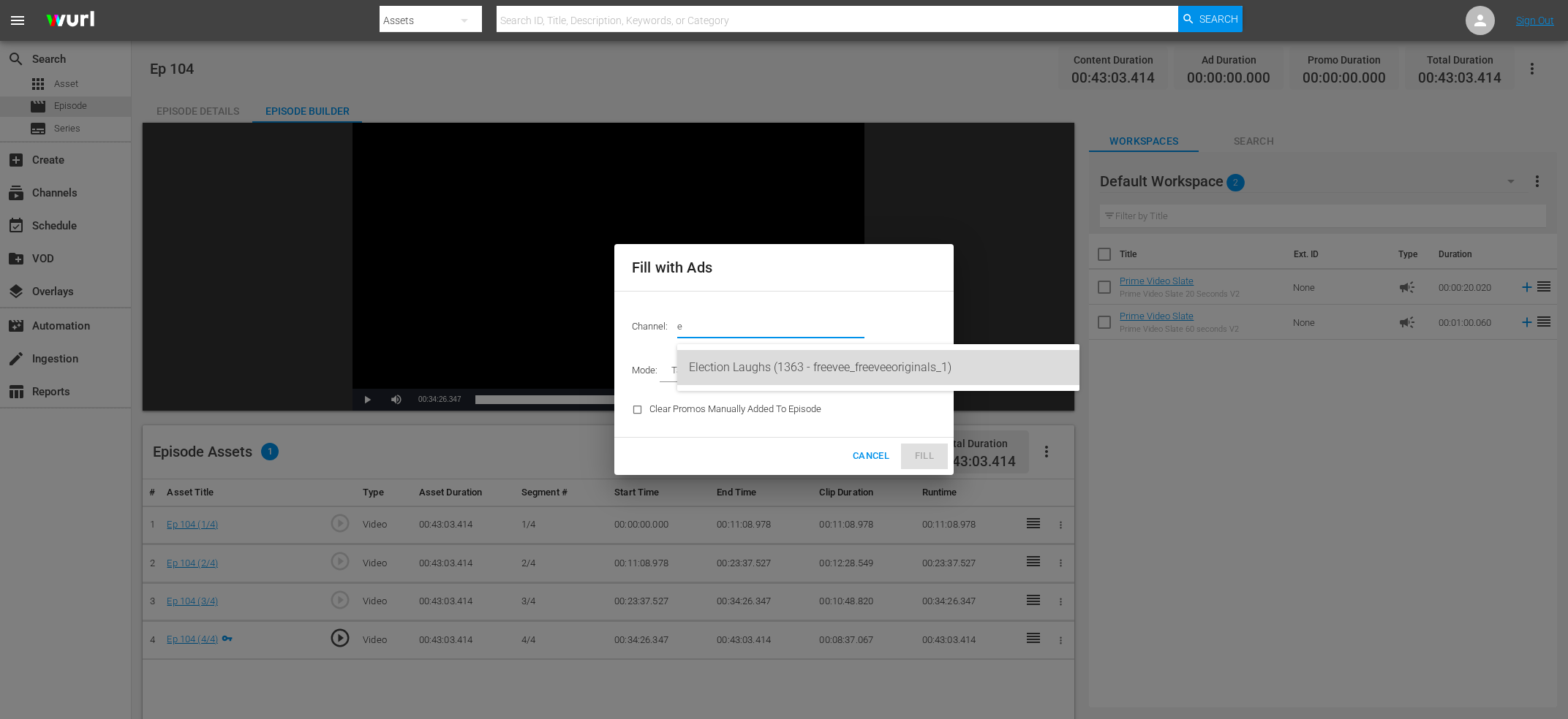
click at [762, 360] on div "Election Laughs (1363 - freevee_freeveeoriginals_1)" at bounding box center [879, 368] width 379 height 35
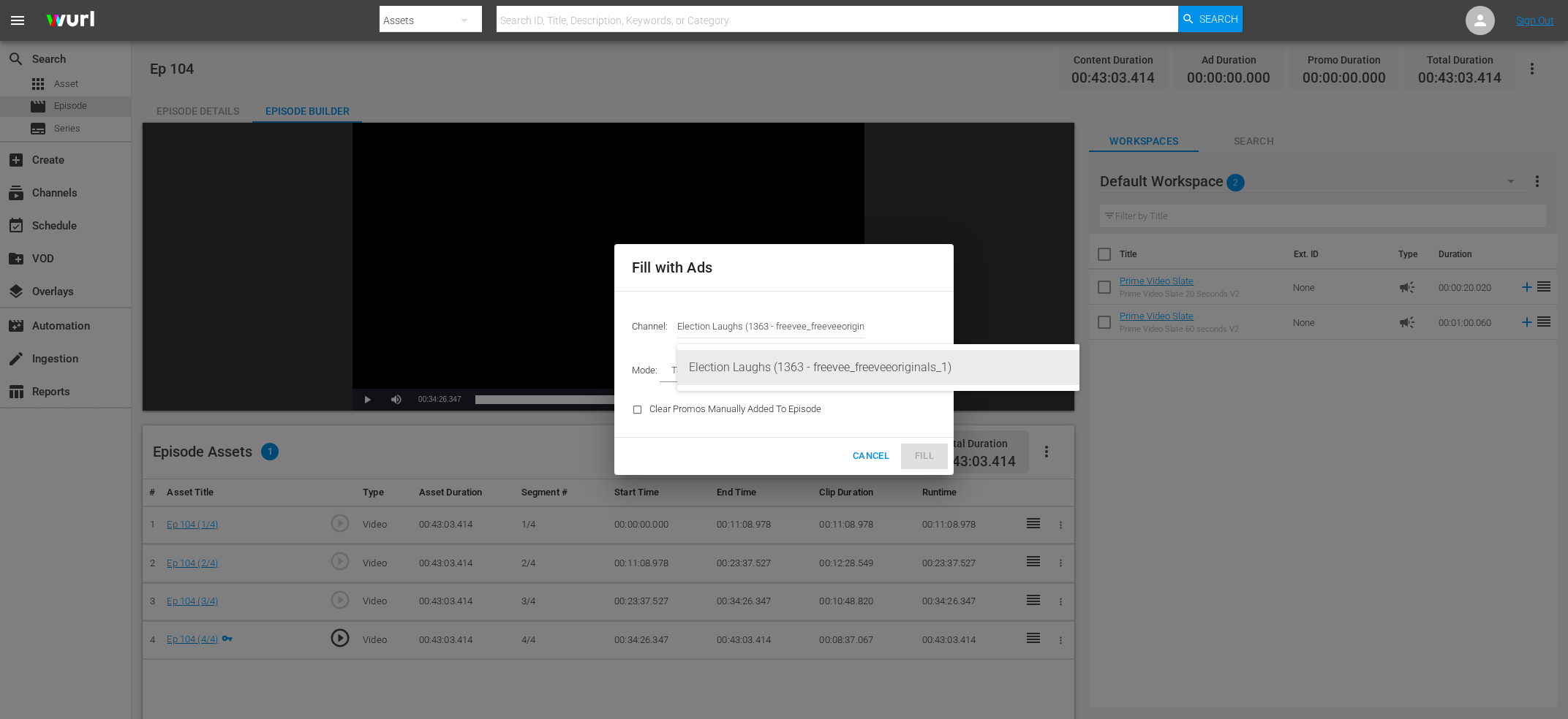
type input "Election Laughs (1363)"
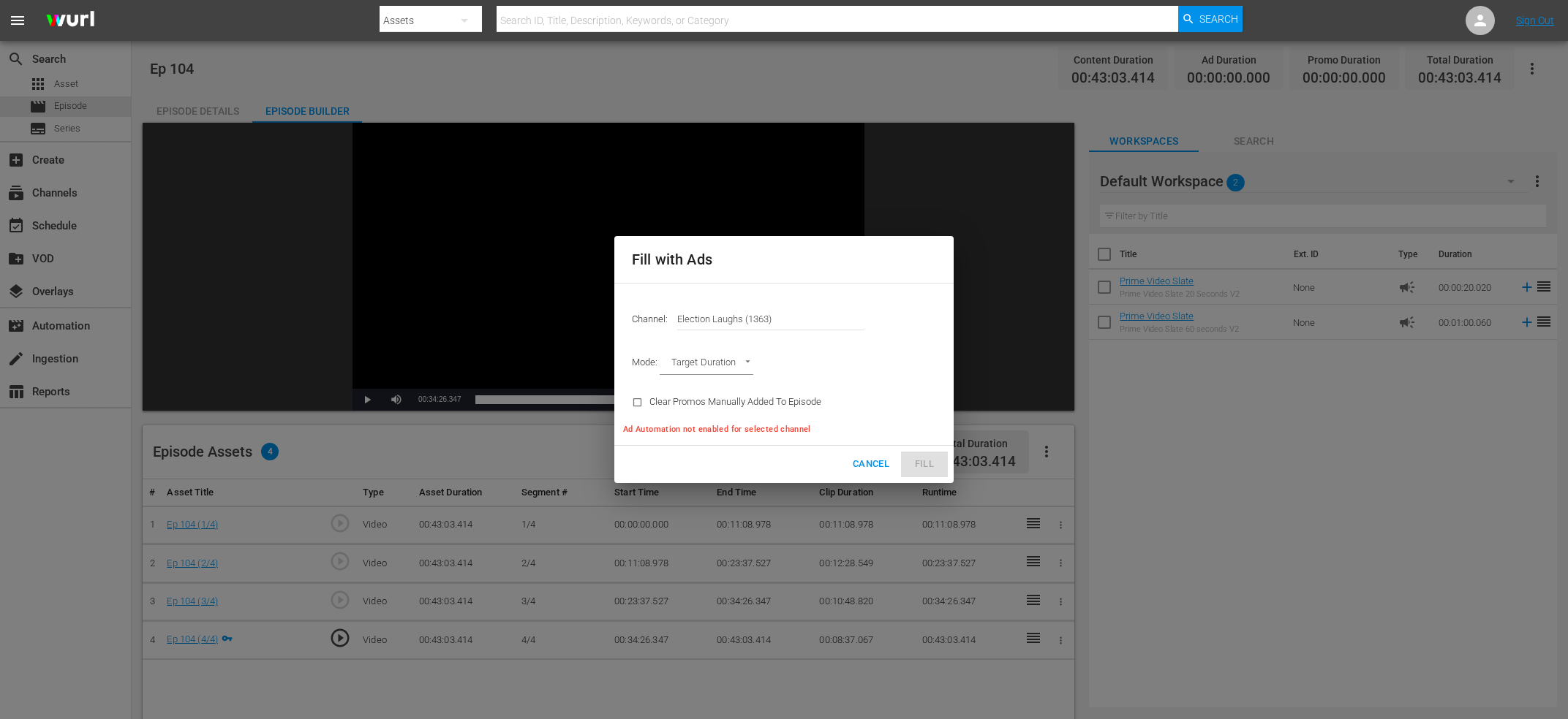
type input "AD_BREAK_DURATION"
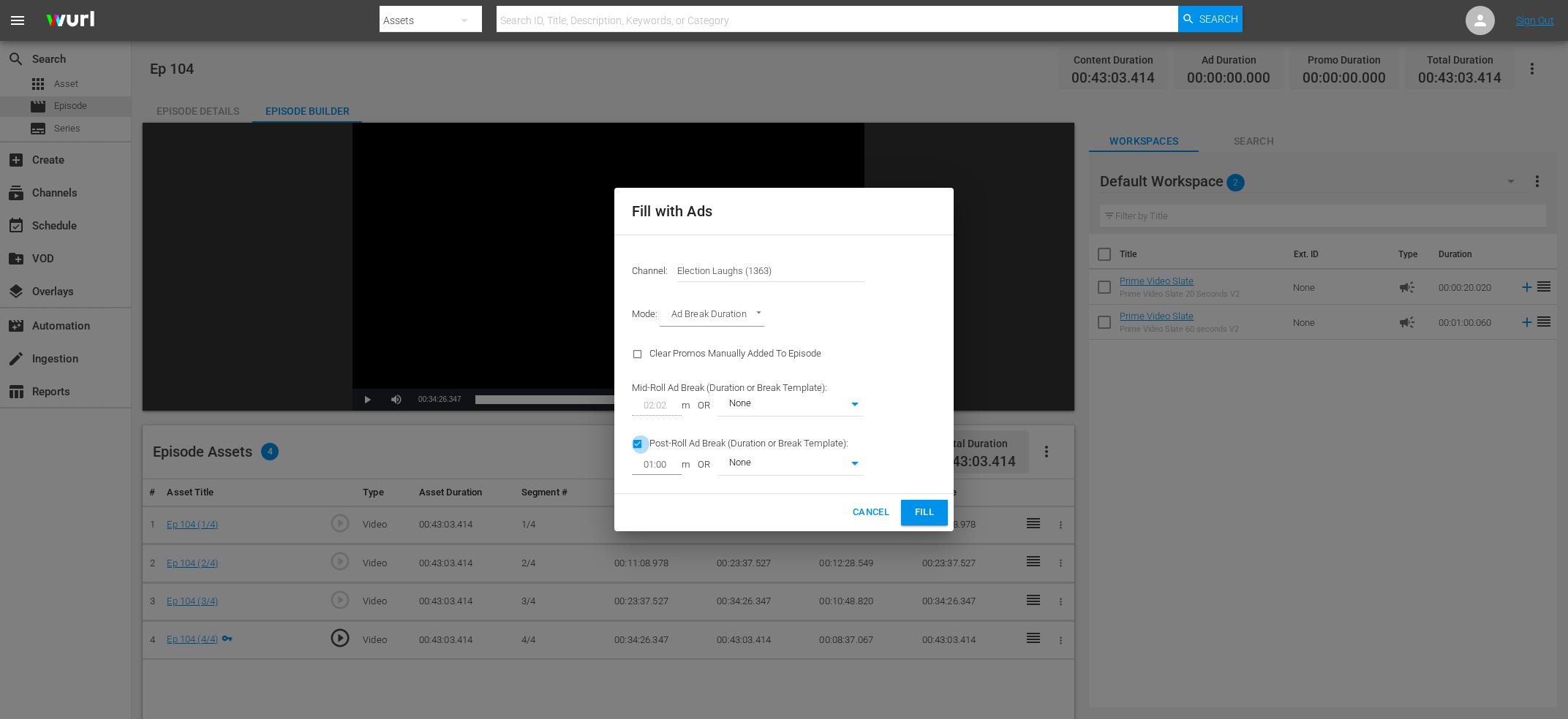
click at [648, 438] on input "checkbox" at bounding box center [641, 447] width 18 height 20
checkbox input "false"
type input "0"
click at [939, 511] on button "Fill" at bounding box center [924, 512] width 47 height 25
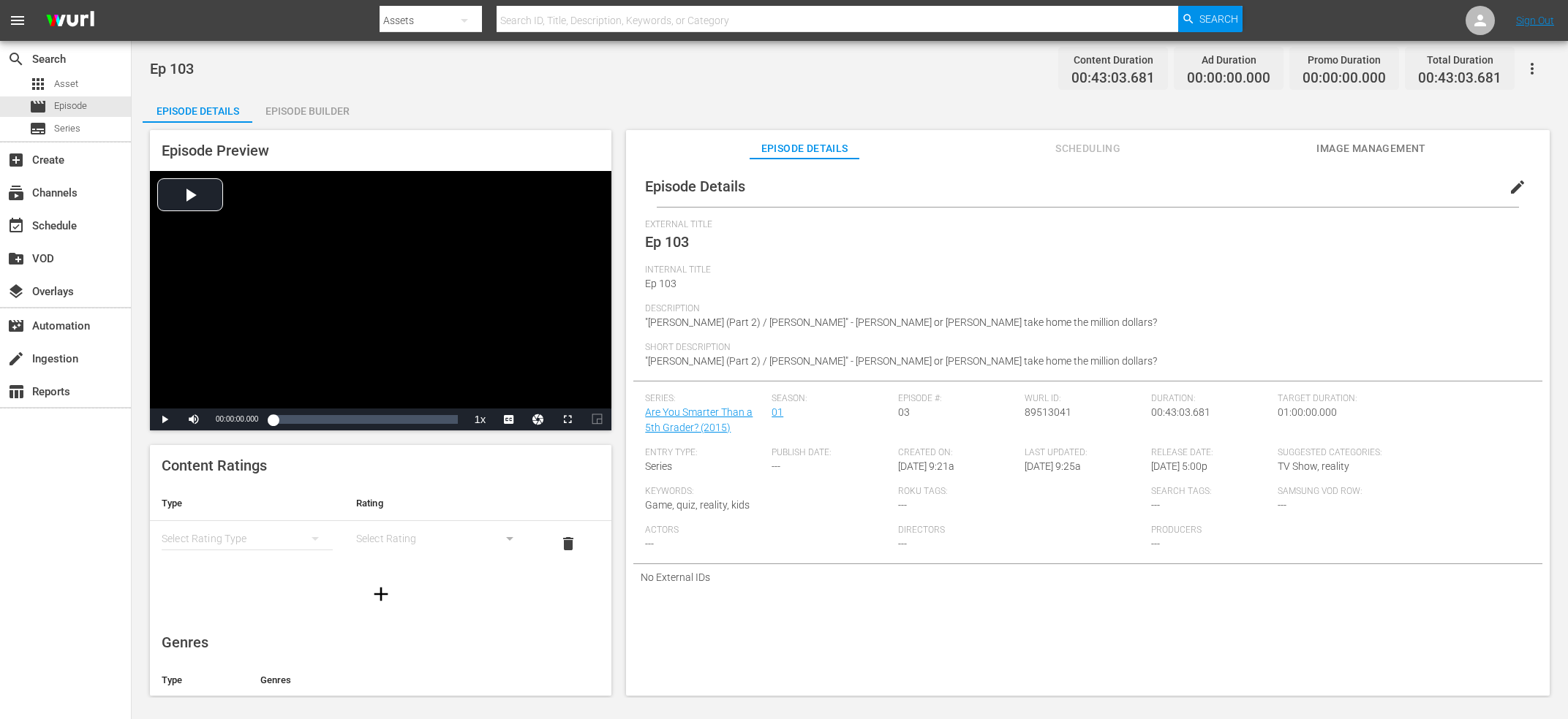
click at [277, 124] on div "Episode Preview Video Player is loading. Play Video Play Mute Current Time 00:0…" at bounding box center [850, 415] width 1414 height 585
click at [279, 124] on div "Episode Preview Video Player is loading. Play Video Play Mute Current Time 00:0…" at bounding box center [850, 415] width 1414 height 585
click at [285, 115] on div "Episode Builder" at bounding box center [307, 111] width 110 height 35
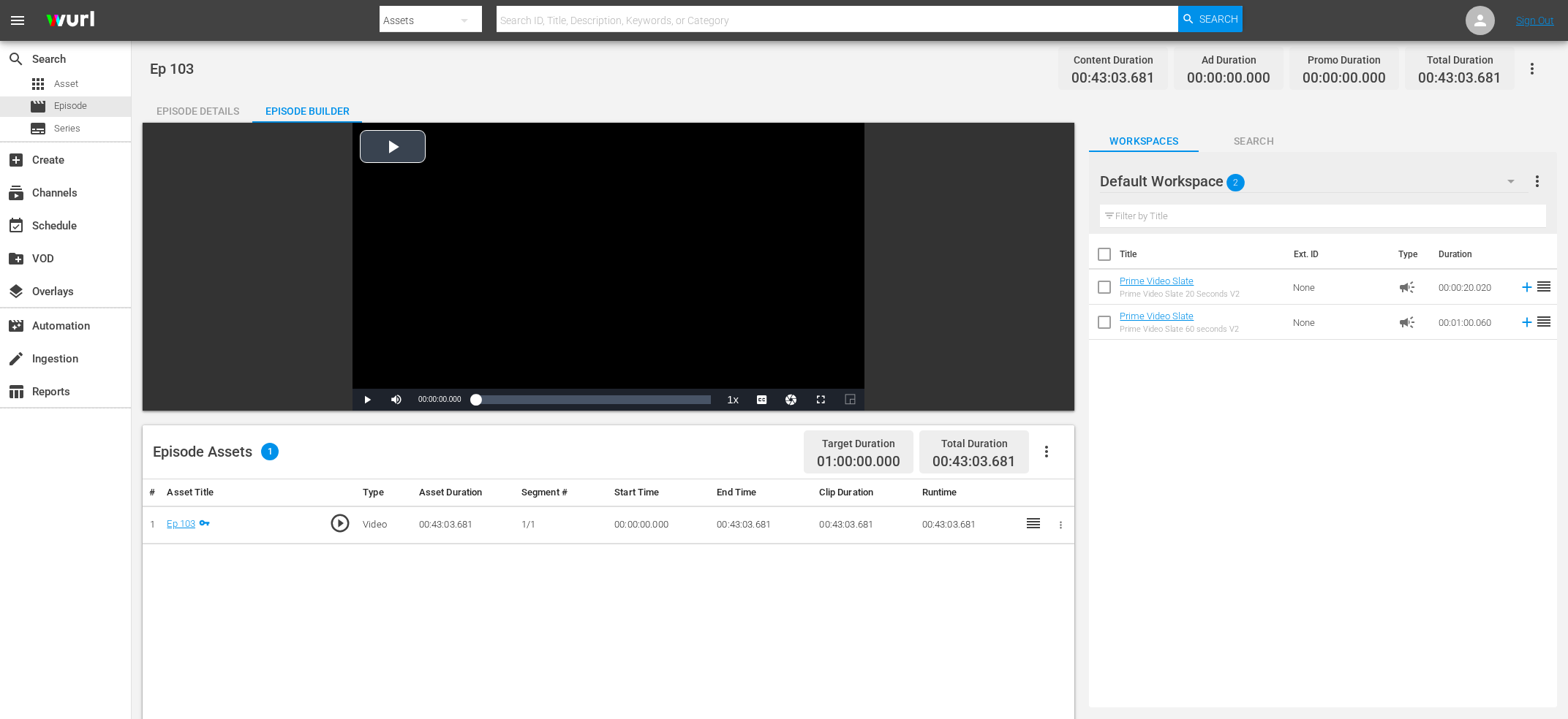
click at [607, 312] on div "Video Player" at bounding box center [608, 255] width 512 height 266
click at [396, 400] on span "Video Player" at bounding box center [396, 400] width 0 height 0
click at [513, 406] on div "Loaded : 0.46% 00:06:07.929 Ep 103 00:00:01.125" at bounding box center [592, 400] width 235 height 15
click at [512, 404] on div "00:06:44.487" at bounding box center [493, 400] width 37 height 15
click at [517, 403] on div "00:07:30.384" at bounding box center [496, 400] width 41 height 15
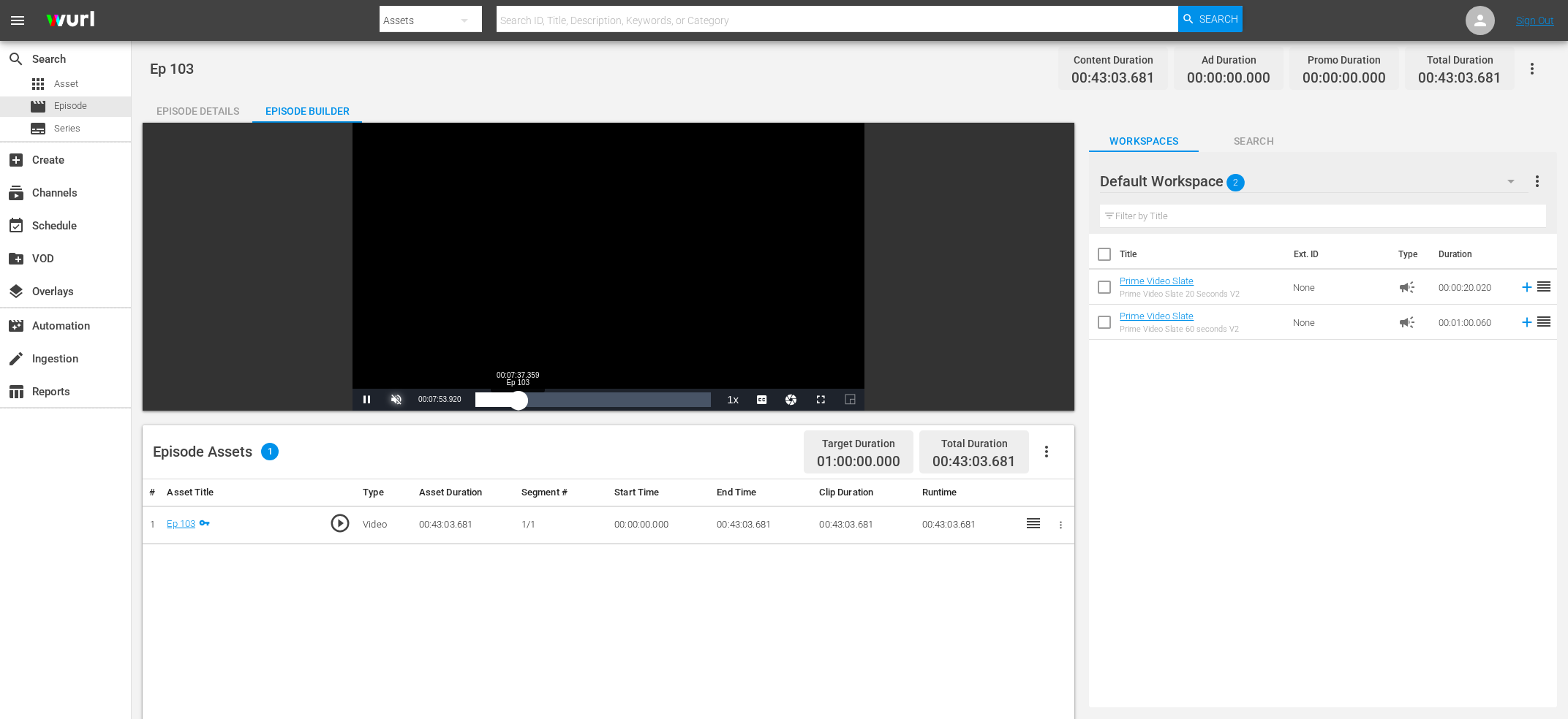
click at [518, 400] on div "00:07:54.011" at bounding box center [496, 400] width 43 height 15
click at [521, 398] on div "00:07:37.359" at bounding box center [498, 400] width 46 height 15
click at [521, 398] on div "00:08:17.533" at bounding box center [498, 400] width 46 height 15
click at [47, 571] on div "search Search apps Asset movie Episode subtitles Series add_box Create subscrip…" at bounding box center [66, 400] width 132 height 719
click at [524, 401] on div "00:08:48.755" at bounding box center [499, 400] width 48 height 15
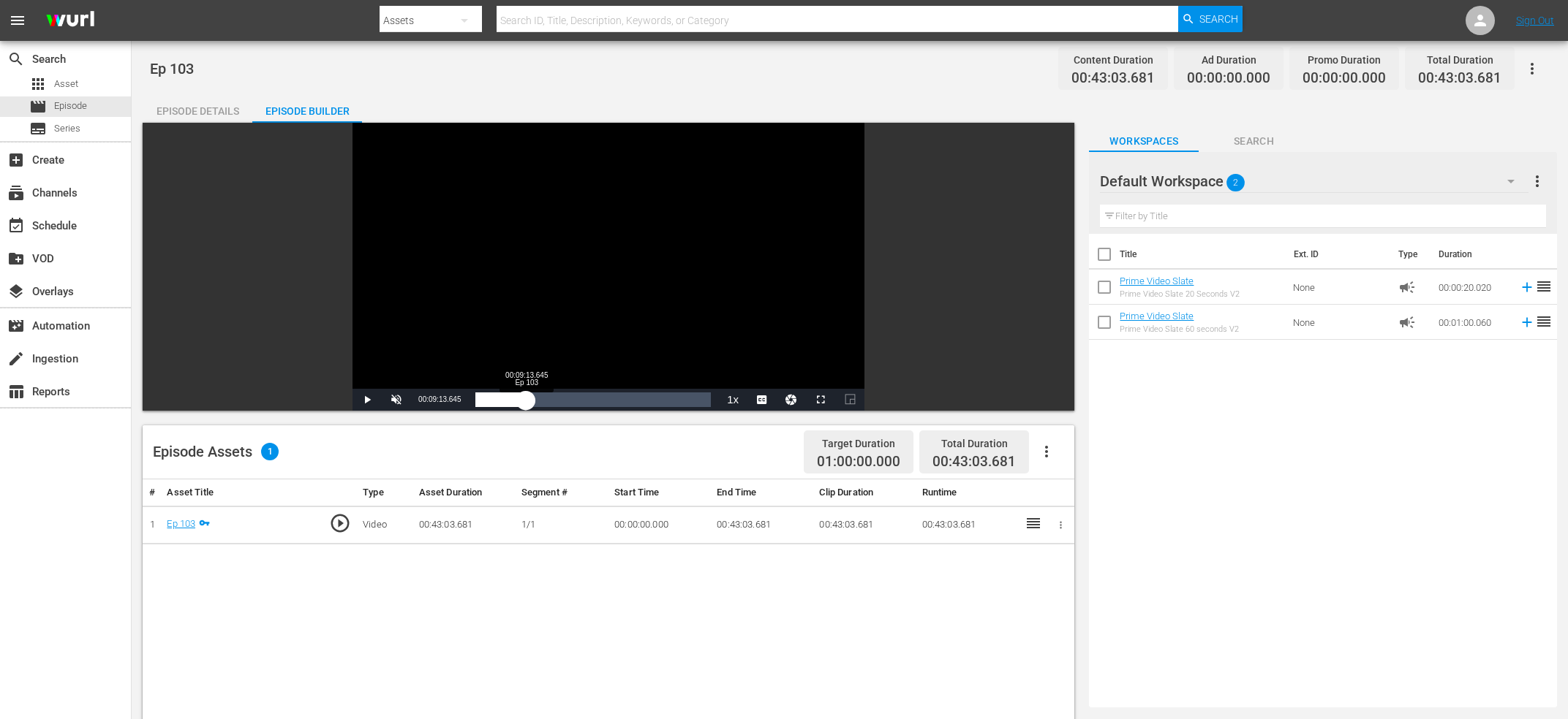
click at [526, 403] on div "00:09:14.736" at bounding box center [500, 400] width 50 height 15
click at [523, 406] on div "00:09:13.836" at bounding box center [500, 400] width 50 height 15
click at [522, 404] on div "00:09:13.836" at bounding box center [499, 400] width 47 height 15
click at [522, 401] on div "00:08:33.662" at bounding box center [499, 400] width 47 height 15
click at [524, 401] on div "00:08:57.831" at bounding box center [500, 400] width 49 height 15
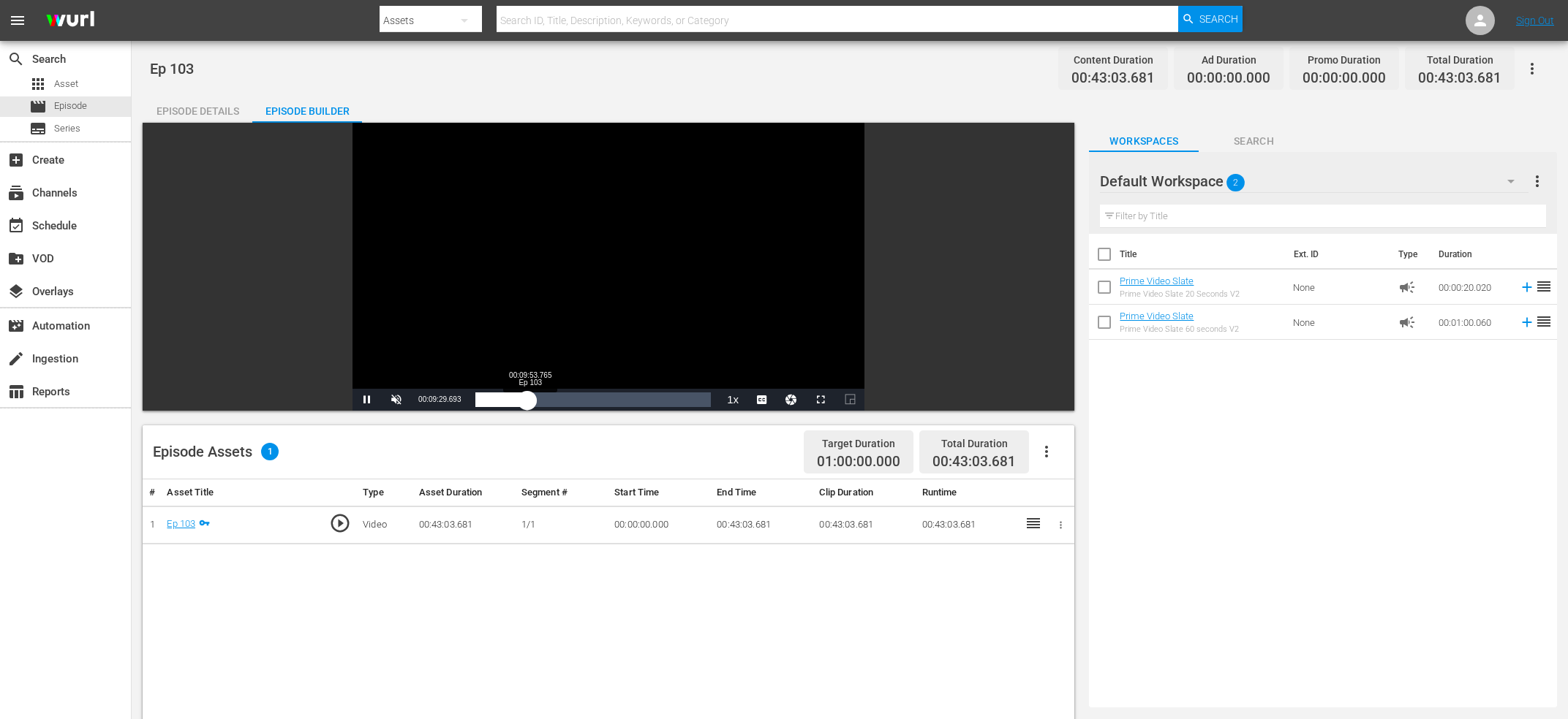
click at [527, 401] on div "00:09:29.878" at bounding box center [501, 400] width 52 height 15
click at [531, 401] on div "00:10:02.116" at bounding box center [502, 400] width 55 height 15
click at [531, 401] on div "00:10:10.366" at bounding box center [503, 400] width 55 height 15
click at [532, 399] on div "00:10:26.193" at bounding box center [504, 400] width 57 height 15
click at [535, 403] on div "00:10:50.158" at bounding box center [504, 400] width 59 height 15
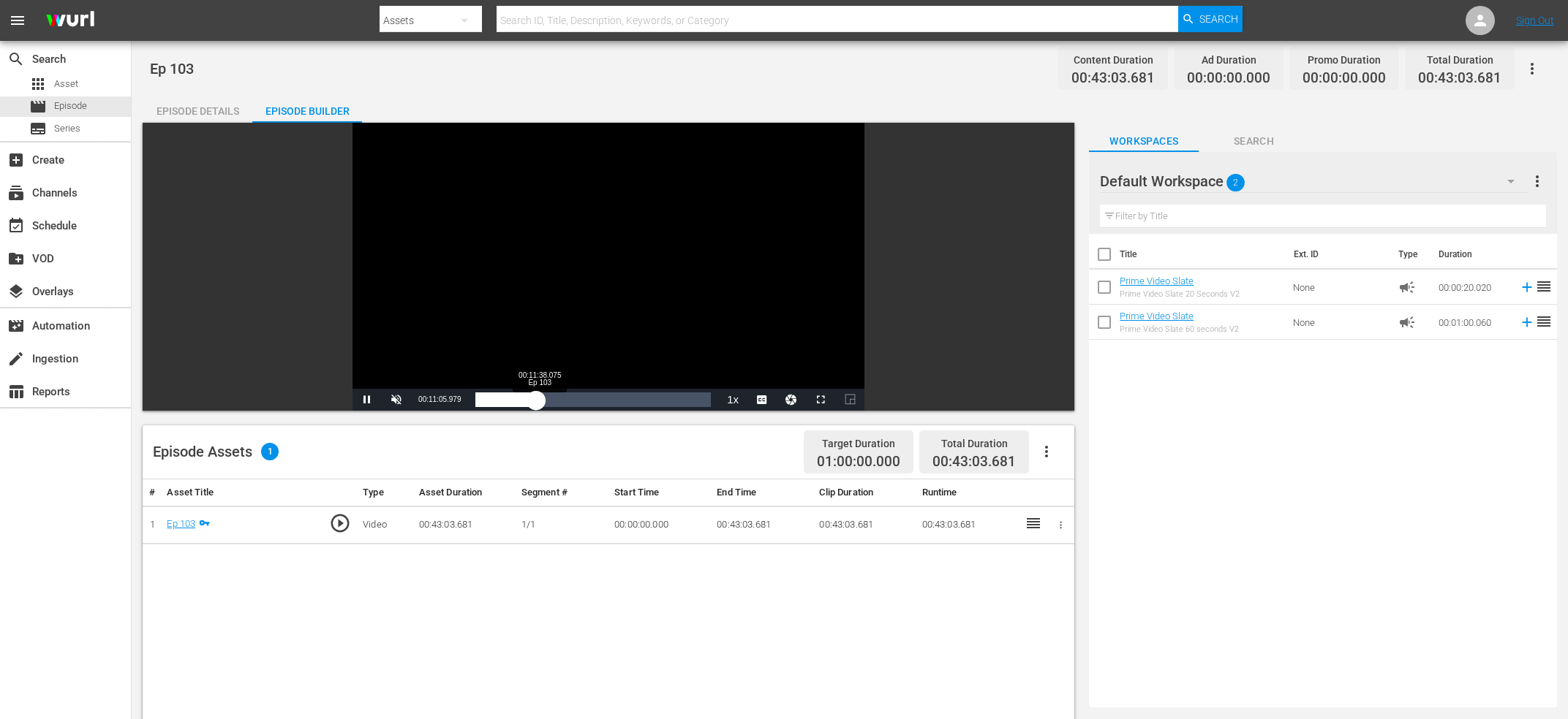
click at [536, 403] on div "00:11:05.979" at bounding box center [505, 400] width 61 height 15
click at [539, 401] on div "00:11:38.485" at bounding box center [507, 400] width 63 height 15
click at [543, 401] on div "00:12:18.427" at bounding box center [509, 400] width 68 height 15
click at [547, 401] on div "00:13:06.798" at bounding box center [511, 400] width 72 height 15
click at [547, 401] on div "00:13:06.793" at bounding box center [511, 400] width 72 height 15
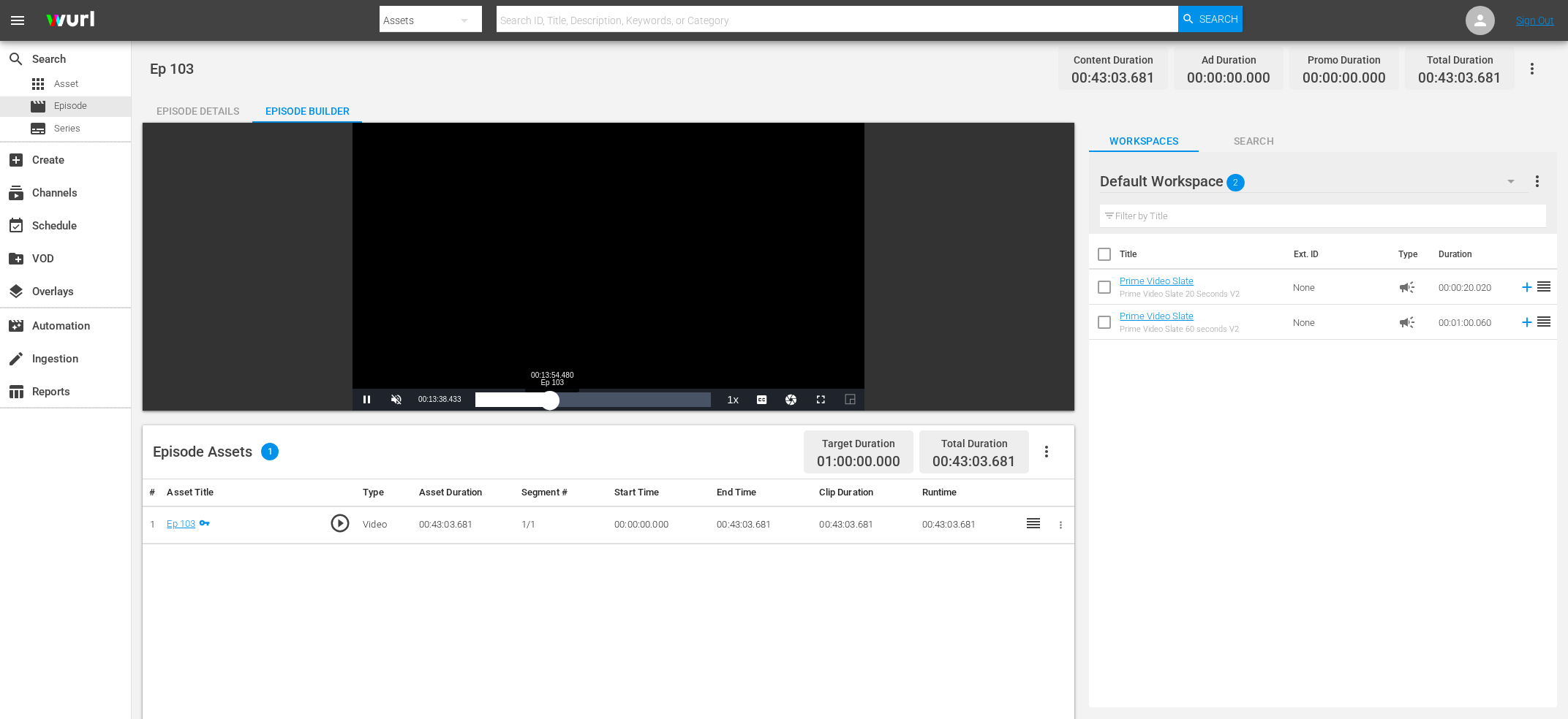
click at [550, 401] on div "00:13:38.612" at bounding box center [513, 400] width 75 height 15
click at [524, 400] on div "00:08:41.550 Ep 103" at bounding box center [523, 400] width 1 height 15
click at [527, 401] on div "00:10:42.231" at bounding box center [504, 400] width 59 height 15
click at [527, 397] on div "00:09:31.086" at bounding box center [501, 400] width 52 height 15
click at [589, 251] on div "Video Player" at bounding box center [608, 255] width 512 height 266
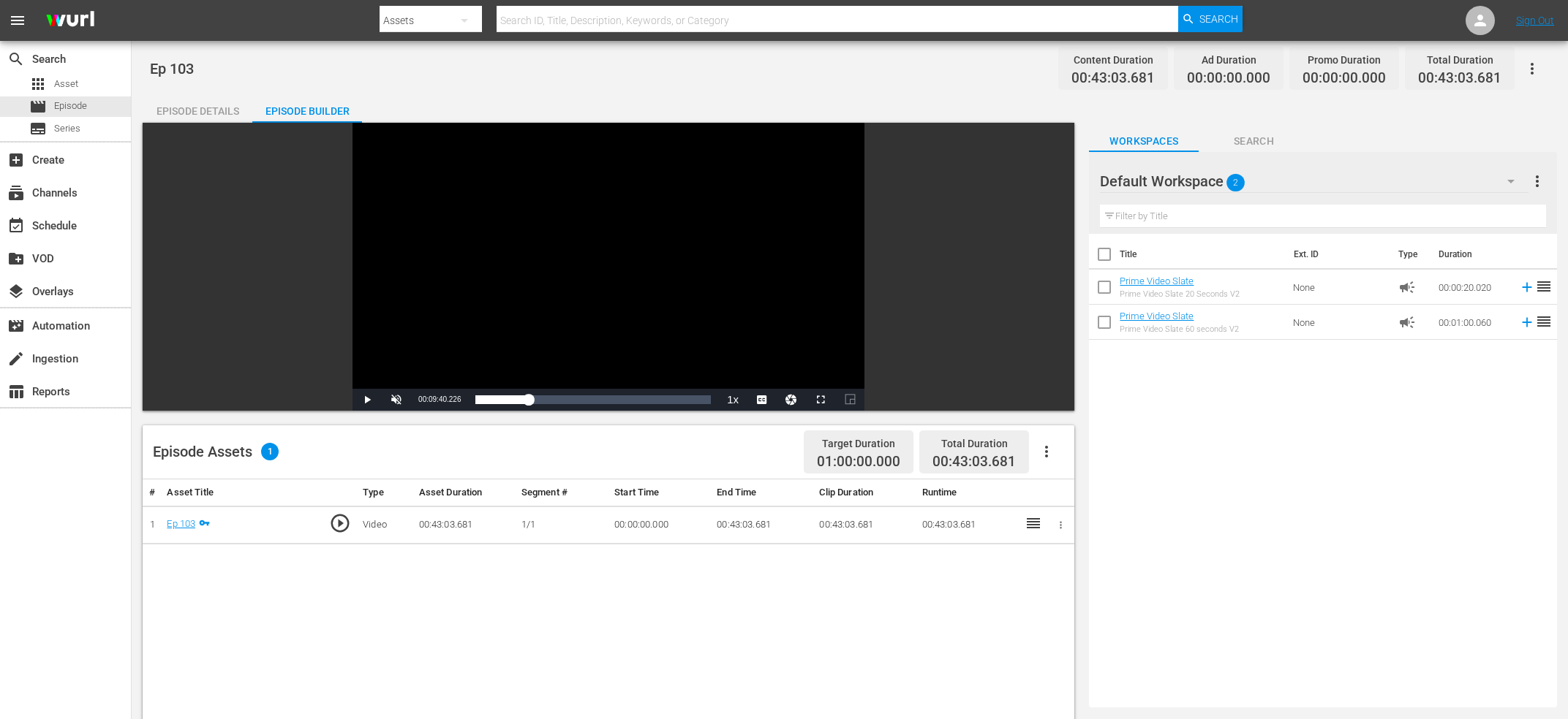
click at [439, 403] on span "00:09:40.226" at bounding box center [439, 399] width 42 height 8
copy span "Current Time"
click at [45, 475] on div "search Search apps Asset movie Episode subtitles Series add_box Create subscrip…" at bounding box center [66, 400] width 132 height 719
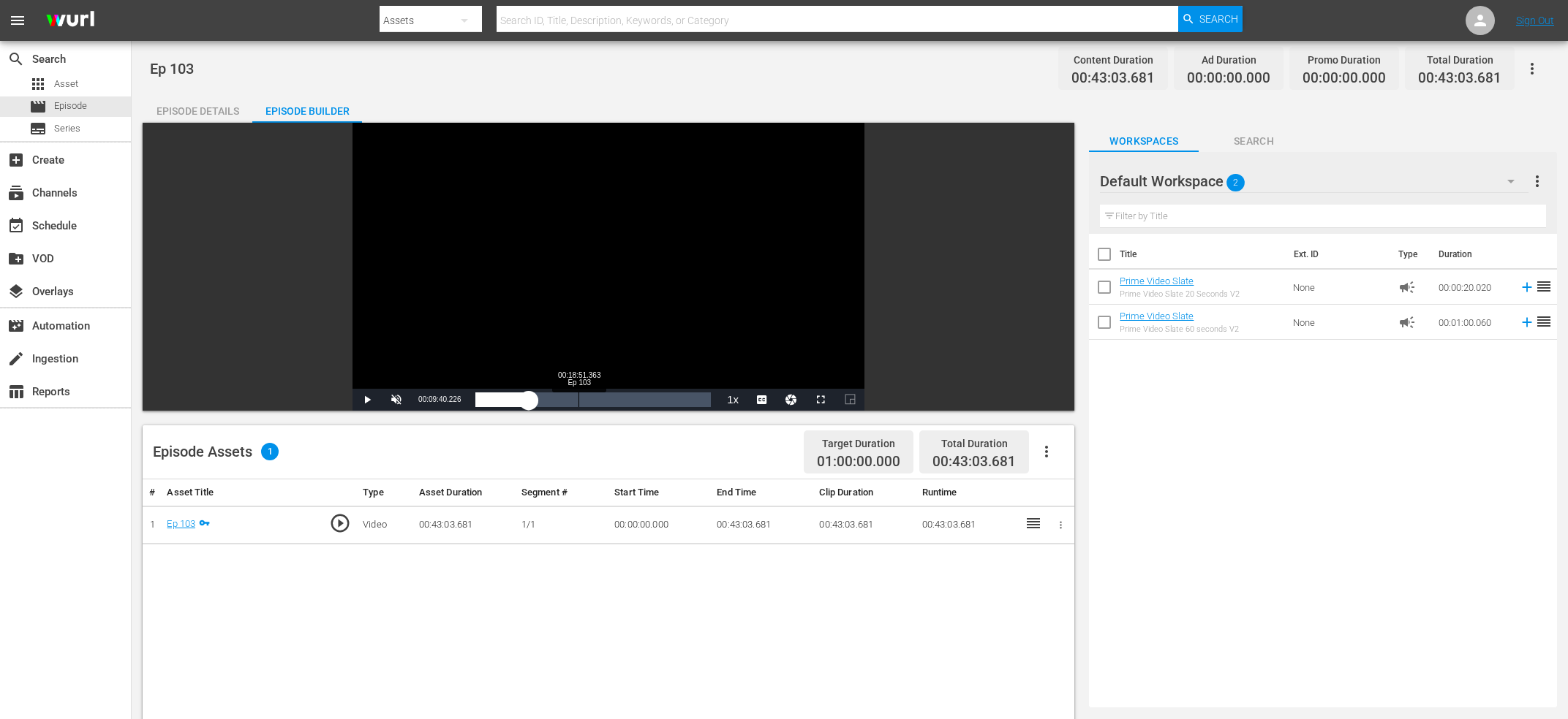
click at [579, 401] on div "Loaded : 24.87% 00:18:51.363 Ep 103 00:09:40.226" at bounding box center [592, 400] width 235 height 15
click at [580, 293] on div "Video Player" at bounding box center [608, 255] width 512 height 266
click at [580, 401] on div "00:18:51.363" at bounding box center [527, 400] width 105 height 15
click at [580, 400] on div "00:19:07.649" at bounding box center [527, 400] width 105 height 15
click at [582, 399] on div "00:19:31.684" at bounding box center [528, 400] width 107 height 15
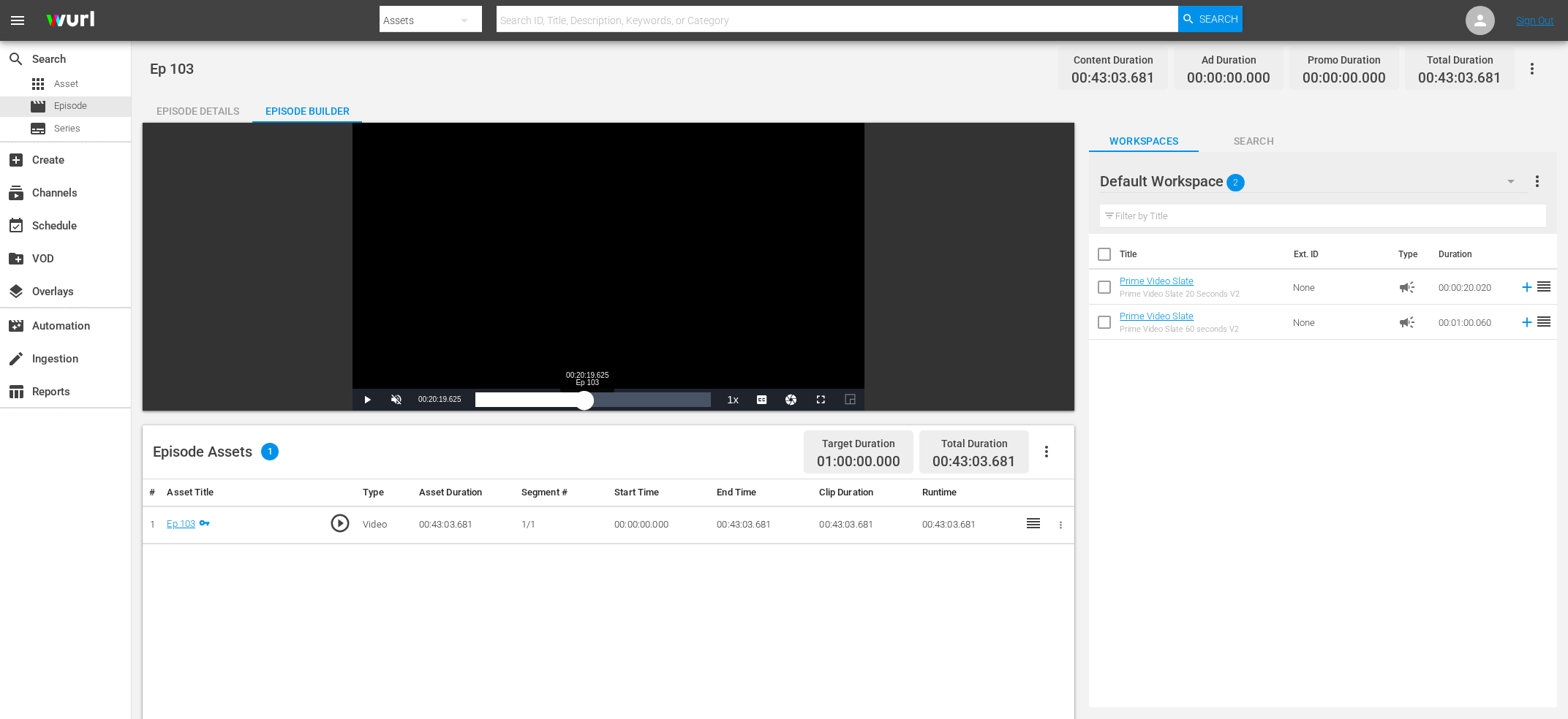
click at [584, 401] on div "00:19:55.968" at bounding box center [530, 400] width 109 height 15
click at [587, 400] on div "00:20:19.813" at bounding box center [531, 400] width 111 height 15
click at [587, 397] on div "00:20:27.968" at bounding box center [531, 400] width 112 height 15
click at [592, 399] on div "00:21:16.539" at bounding box center [533, 400] width 116 height 15
click at [593, 399] on div "00:21:32.188" at bounding box center [534, 400] width 118 height 15
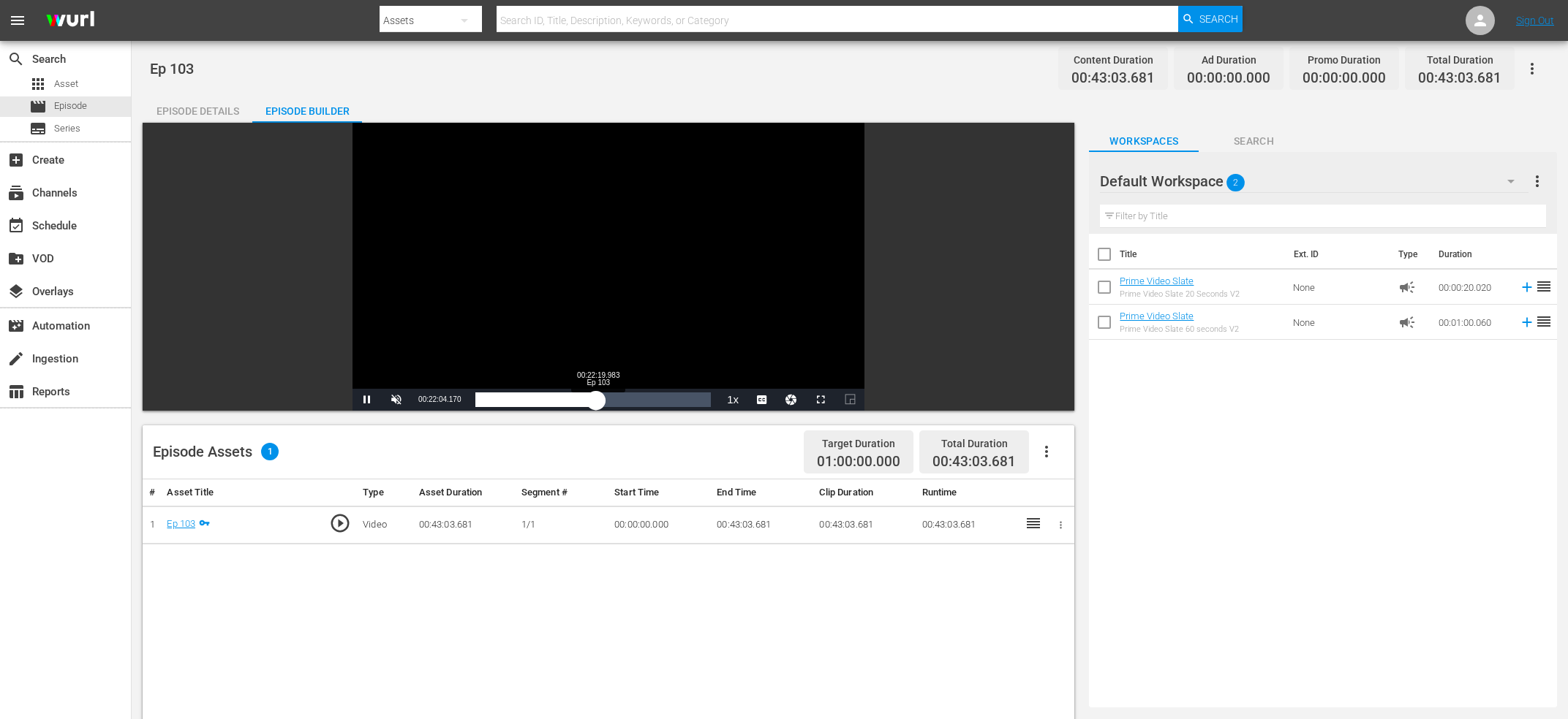
click at [596, 399] on div "00:22:04.357" at bounding box center [535, 400] width 120 height 15
click at [597, 401] on div "00:22:20.491" at bounding box center [536, 400] width 122 height 15
click at [599, 400] on div "00:22:36.500" at bounding box center [537, 400] width 124 height 15
click at [601, 400] on div "00:23:00.282" at bounding box center [538, 400] width 126 height 15
click at [603, 403] on div "00:23:16.436" at bounding box center [539, 400] width 127 height 15
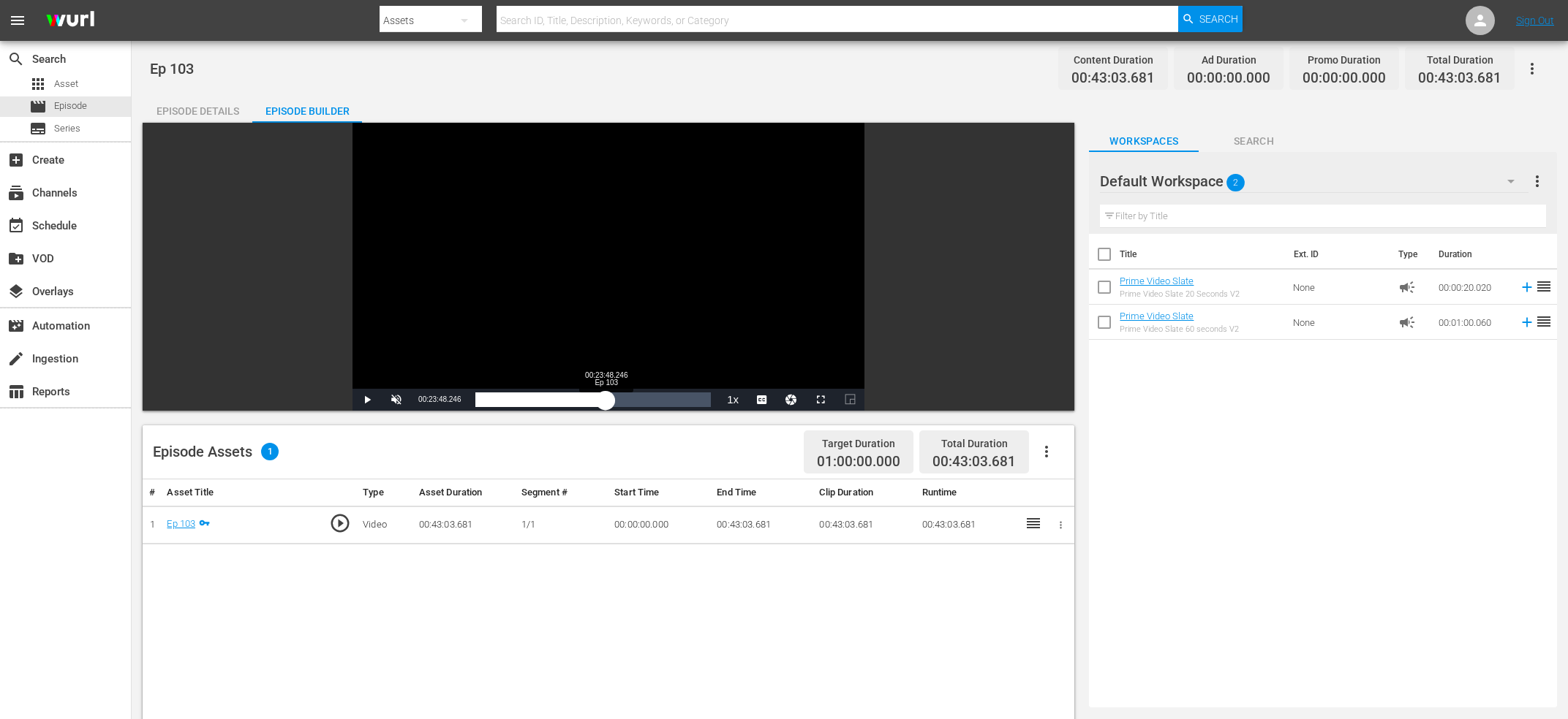
click at [605, 399] on div "00:23:48.612" at bounding box center [540, 400] width 130 height 15
click at [605, 399] on div "00:23:48.524" at bounding box center [540, 400] width 130 height 15
click at [606, 399] on div "00:23:56.414" at bounding box center [540, 400] width 131 height 15
click at [607, 399] on div "00:24:04.621" at bounding box center [541, 400] width 132 height 15
click at [611, 400] on div "00:24:46.496" at bounding box center [543, 400] width 135 height 15
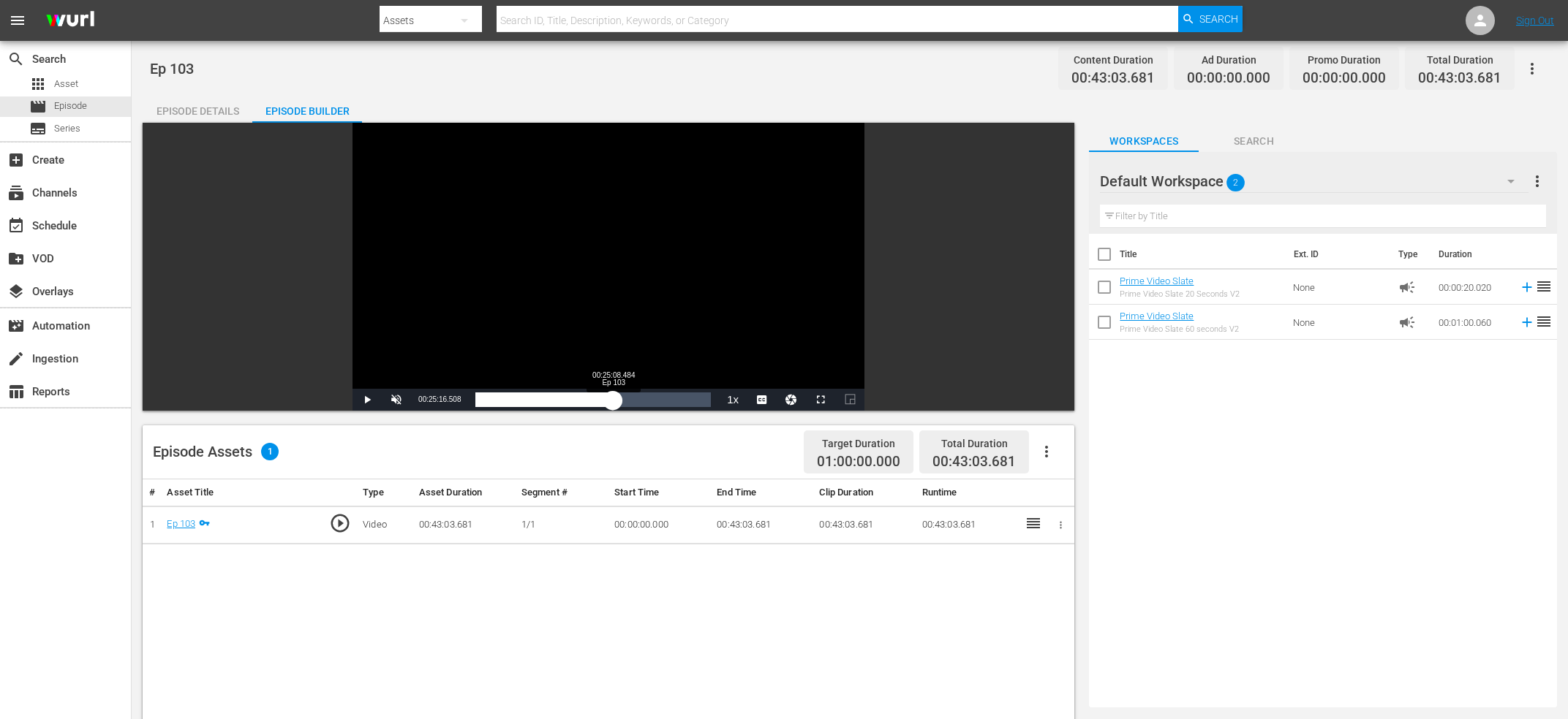
click at [613, 399] on div "00:25:16.972" at bounding box center [544, 400] width 138 height 15
click at [613, 399] on div "00:25:09.051" at bounding box center [544, 400] width 138 height 15
click at [619, 399] on div "00:25:33.631" at bounding box center [547, 400] width 144 height 15
click at [619, 399] on div "00:26:21.118" at bounding box center [547, 400] width 144 height 15
click at [619, 399] on div "00:26:21.165" at bounding box center [547, 400] width 144 height 15
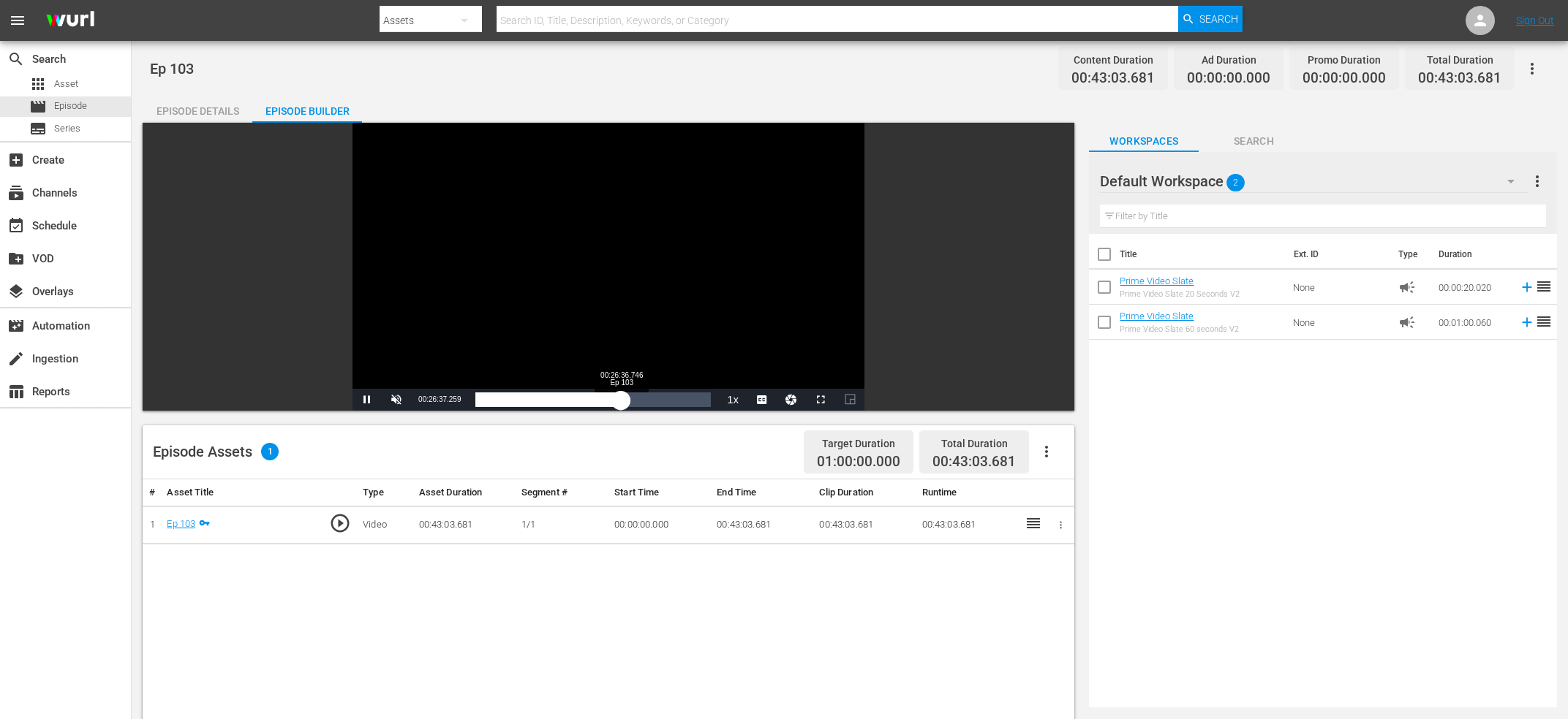
click at [620, 399] on div "00:26:37.213" at bounding box center [548, 400] width 146 height 15
click at [596, 300] on div "Video Player" at bounding box center [608, 255] width 512 height 266
click at [441, 398] on span "00:26:23.715" at bounding box center [439, 399] width 42 height 8
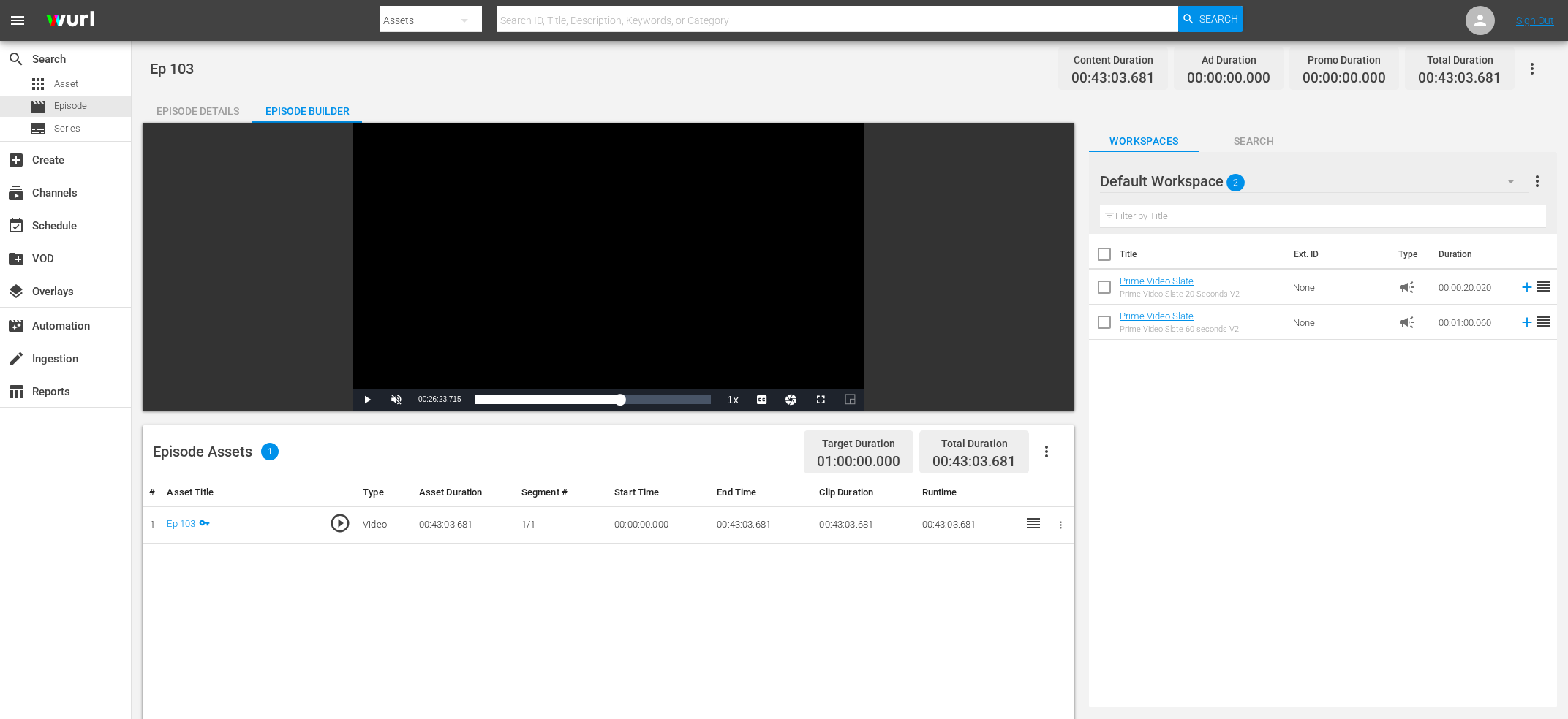
copy span "Current Time"
click at [48, 503] on div "search Search apps Asset movie Episode subtitles Series add_box Create subscrip…" at bounding box center [66, 400] width 132 height 719
click at [711, 248] on div "Video Player" at bounding box center [608, 255] width 512 height 266
click at [674, 394] on div "00:36:06.440 Ep 103" at bounding box center [673, 400] width 1 height 15
click at [674, 394] on div "00:36:14.694" at bounding box center [574, 400] width 199 height 15
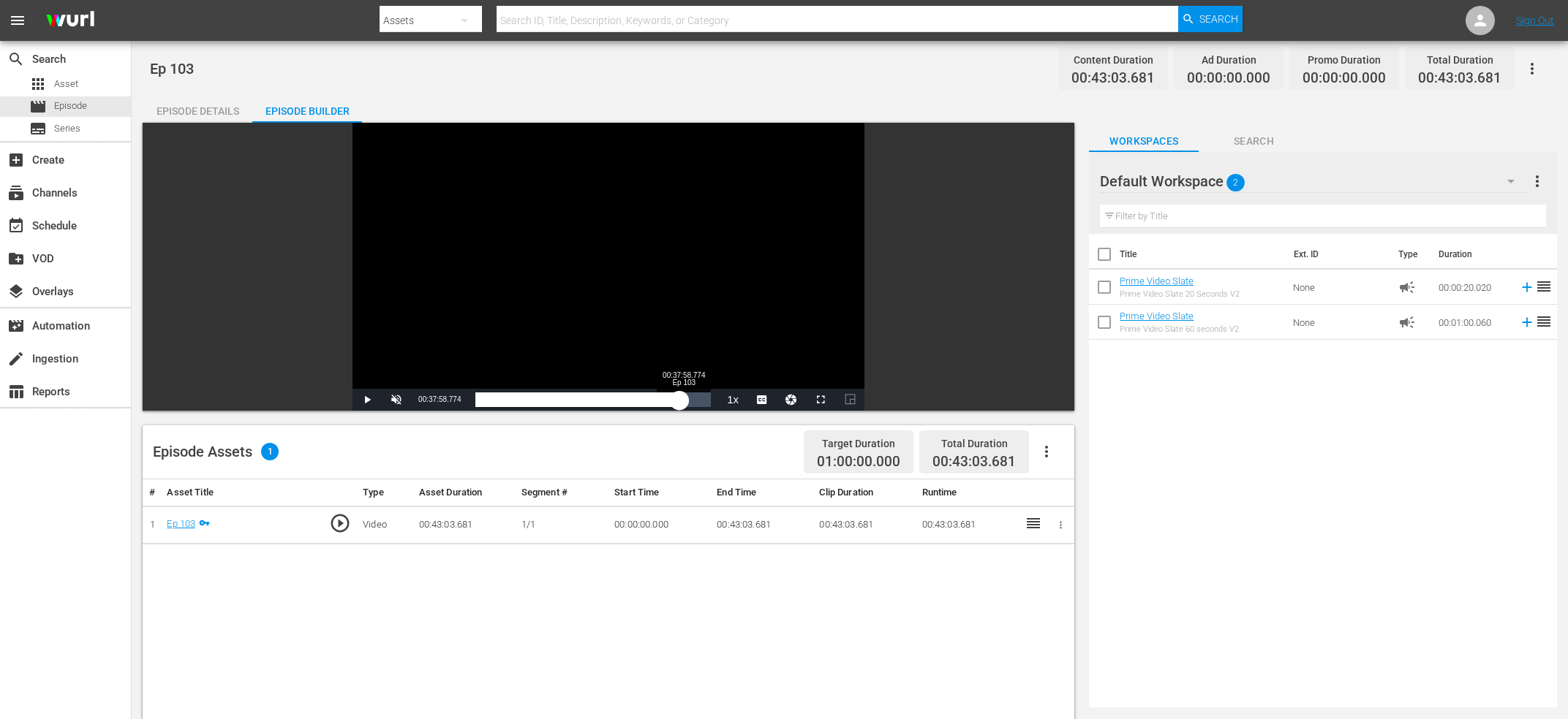
click at [679, 401] on div "00:37:18.893" at bounding box center [577, 400] width 204 height 15
click at [684, 399] on div "00:37:58.909" at bounding box center [579, 400] width 207 height 15
click at [684, 398] on div "00:38:15.097" at bounding box center [579, 400] width 209 height 15
click at [687, 398] on div "00:38:39.031" at bounding box center [581, 400] width 212 height 15
click at [689, 398] on div "00:39:03.387" at bounding box center [582, 400] width 213 height 15
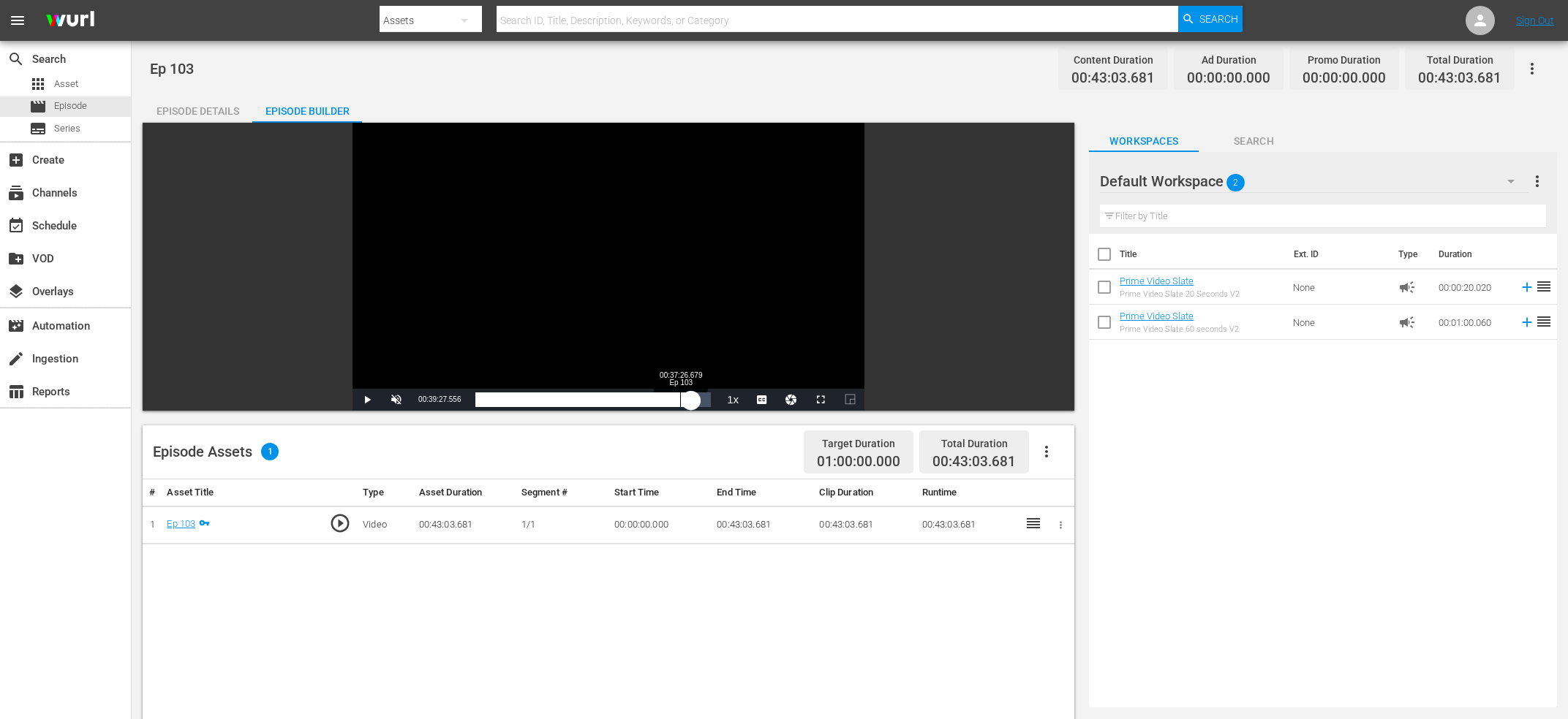
click at [680, 403] on div "00:39:27.602" at bounding box center [583, 400] width 216 height 15
click at [671, 397] on div "00:37:26.953" at bounding box center [578, 400] width 205 height 15
click at [666, 401] on div "00:35:42.509" at bounding box center [573, 400] width 195 height 15
click at [661, 403] on div "00:34:46.390" at bounding box center [570, 400] width 190 height 15
click at [661, 401] on div "00:33:54.786" at bounding box center [567, 400] width 185 height 15
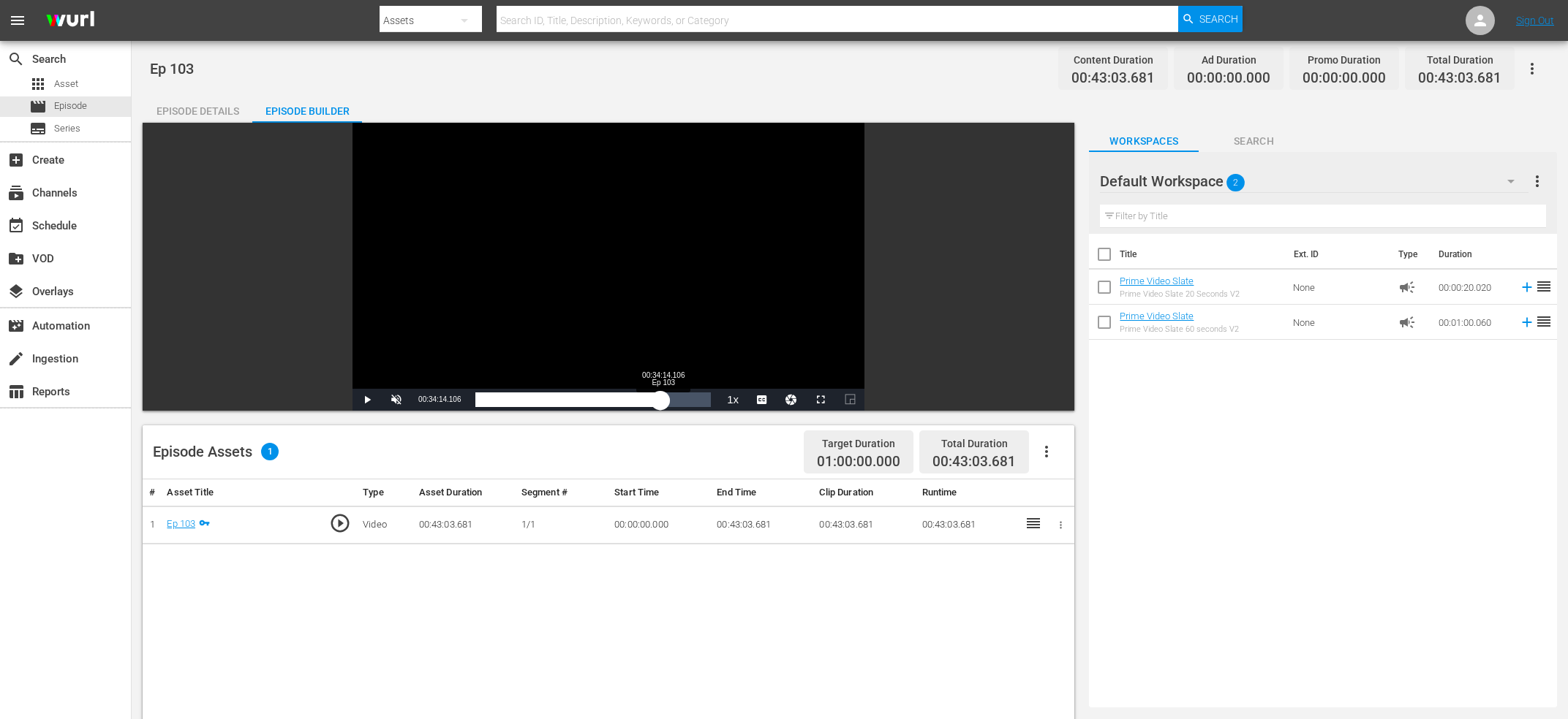
click at [661, 398] on div "00:33:50.310" at bounding box center [567, 400] width 185 height 15
click at [662, 397] on div "00:34:14.706" at bounding box center [569, 400] width 187 height 15
click at [661, 399] on div "00:34:14.242" at bounding box center [569, 400] width 187 height 15
click at [657, 401] on div "00:33:50.353" at bounding box center [567, 400] width 185 height 15
click at [654, 404] on div "00:33:01.945" at bounding box center [564, 400] width 178 height 15
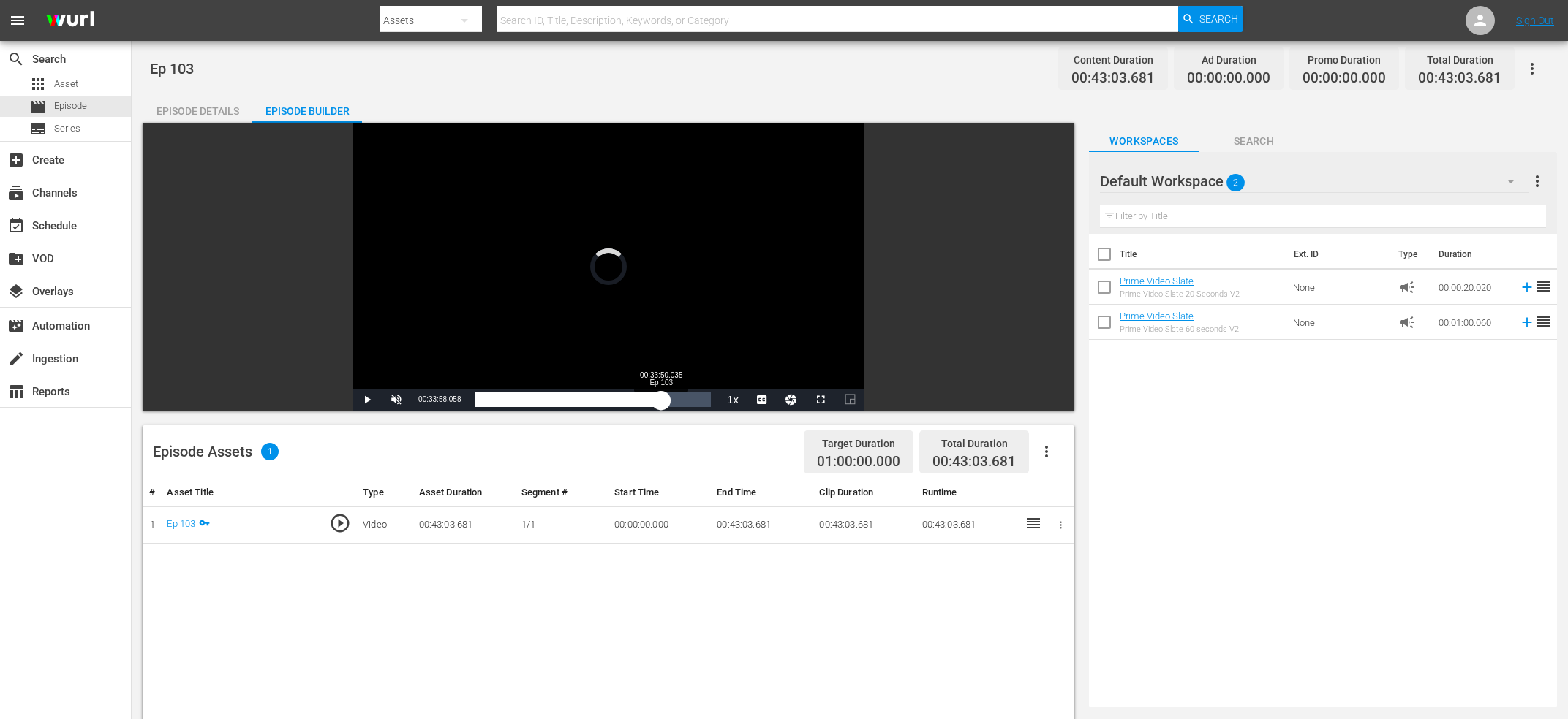
click at [662, 398] on div "00:32:37.870" at bounding box center [568, 400] width 186 height 15
click at [662, 399] on div "00:33:58.846" at bounding box center [568, 400] width 186 height 15
click at [663, 399] on div "00:34:22.455" at bounding box center [569, 400] width 188 height 15
click at [663, 399] on div "00:34:22.311" at bounding box center [569, 400] width 188 height 15
click at [666, 399] on div "00:34:46.433" at bounding box center [570, 400] width 190 height 15
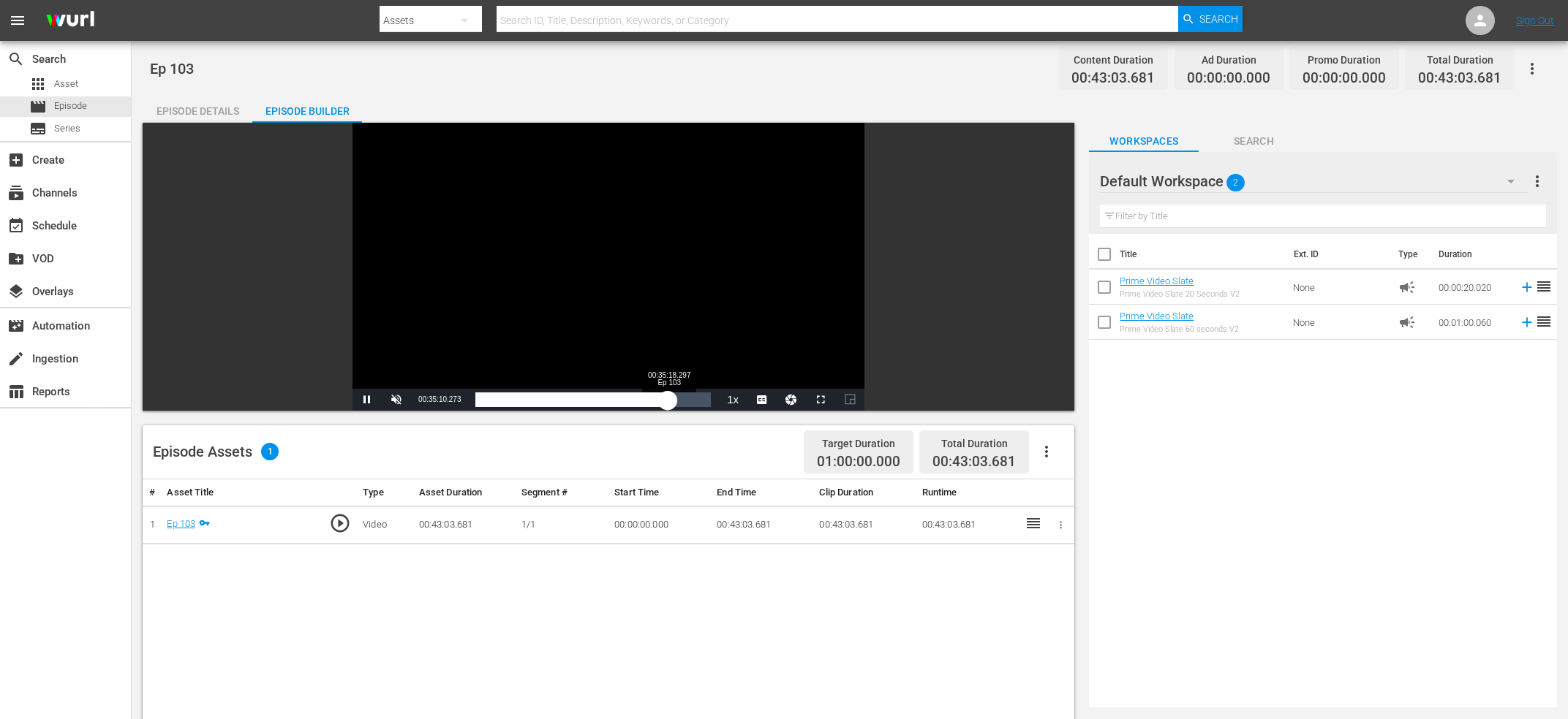
click at [668, 399] on div "00:35:10.368" at bounding box center [571, 400] width 192 height 15
click at [671, 401] on div "00:35:50.584" at bounding box center [573, 400] width 196 height 15
click at [674, 401] on div "00:36:22.577" at bounding box center [574, 400] width 199 height 15
click at [674, 398] on div "00:36:14.464" at bounding box center [574, 400] width 199 height 15
click at [676, 398] on div "00:36:38.723" at bounding box center [575, 400] width 200 height 15
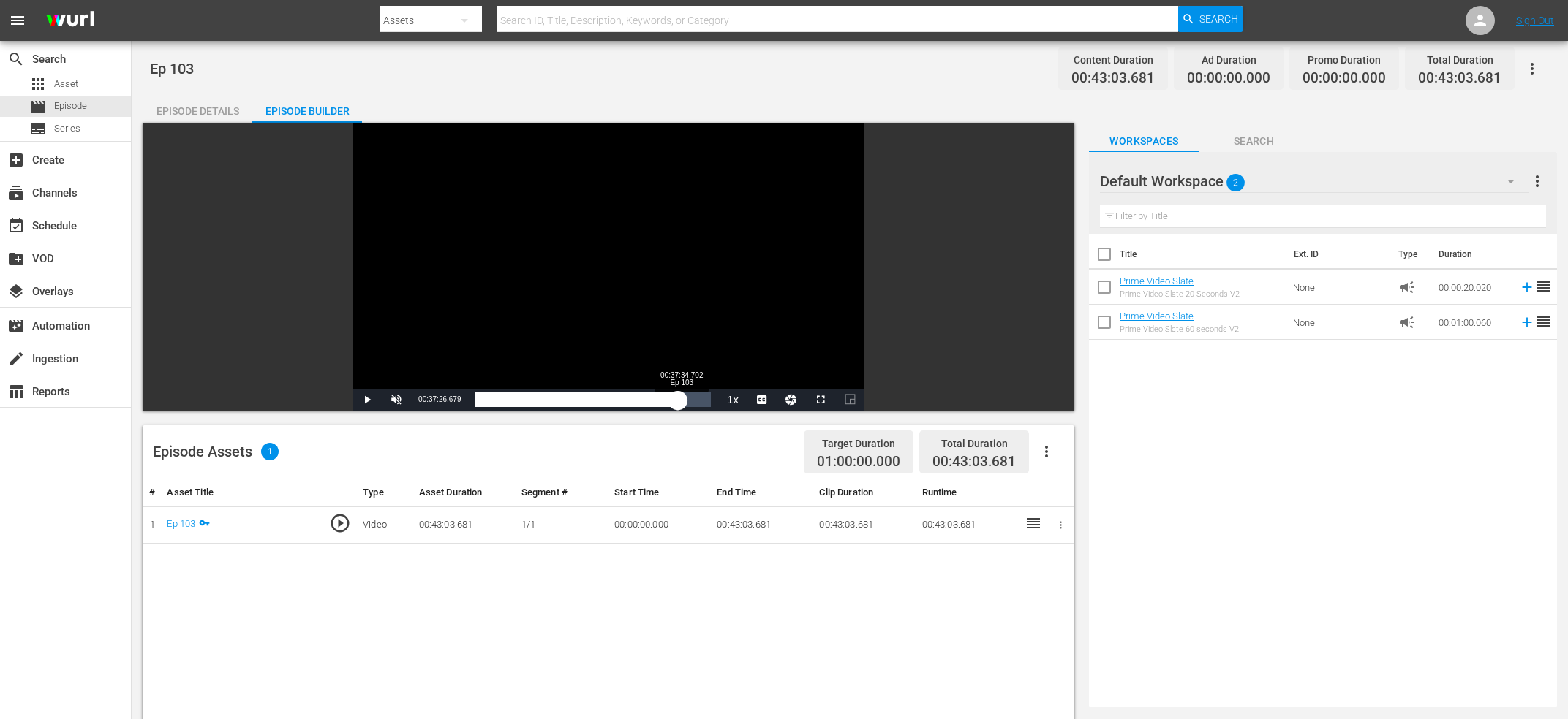
click at [678, 401] on div "00:37:03.072" at bounding box center [576, 400] width 203 height 15
click at [680, 399] on div "00:37:28.196" at bounding box center [578, 400] width 205 height 15
click at [681, 399] on div "00:37:34.898" at bounding box center [578, 400] width 206 height 15
click at [682, 398] on div "00:37:42.861" at bounding box center [578, 400] width 206 height 15
click at [684, 397] on div "00:38:07.136" at bounding box center [579, 400] width 208 height 15
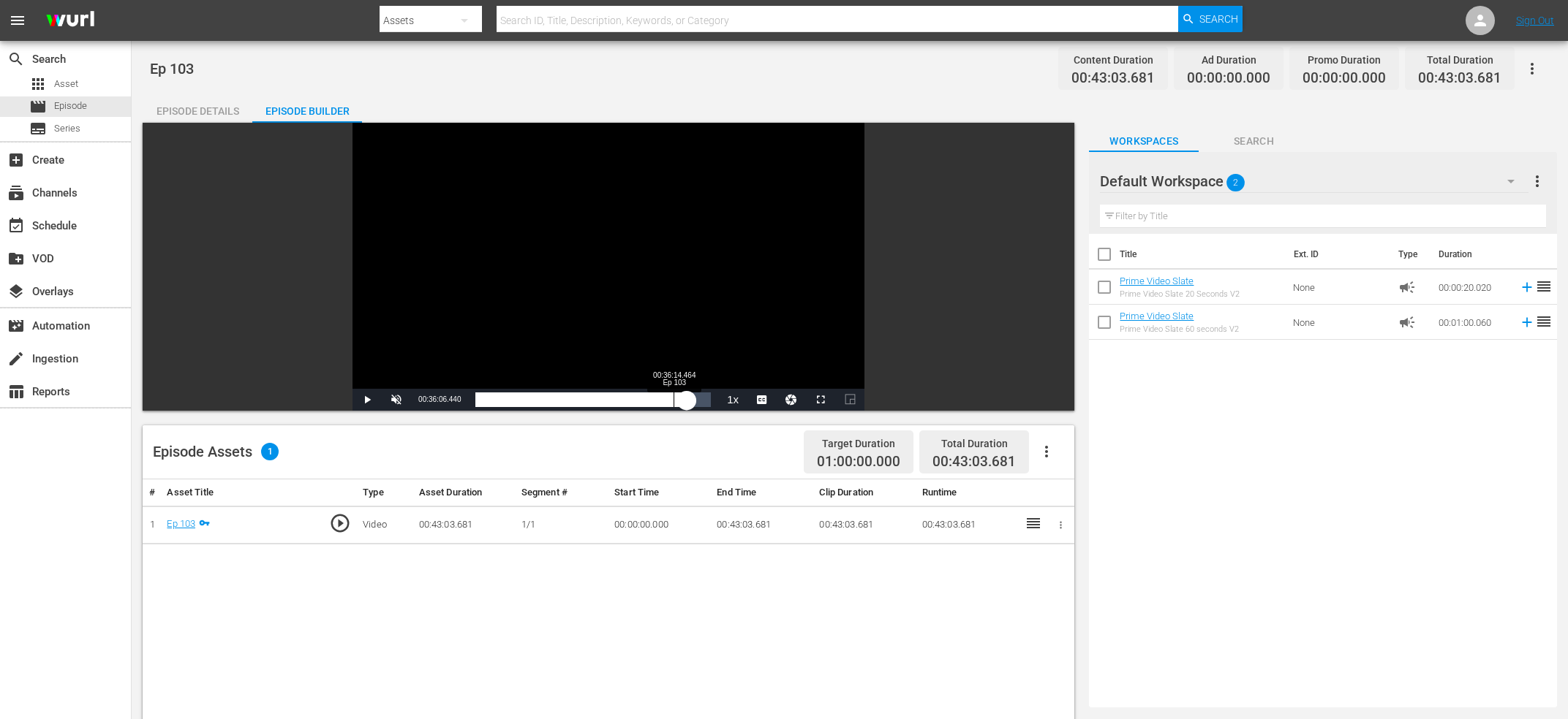
click at [673, 401] on div "00:38:40.604" at bounding box center [581, 400] width 212 height 15
click at [665, 407] on div "00:36:06.440" at bounding box center [574, 400] width 198 height 15
click at [654, 406] on div "00:34:30.573" at bounding box center [570, 400] width 189 height 15
click at [652, 401] on div "00:32:38.149" at bounding box center [564, 400] width 178 height 15
click at [649, 403] on div "00:32:13.877" at bounding box center [563, 400] width 177 height 15
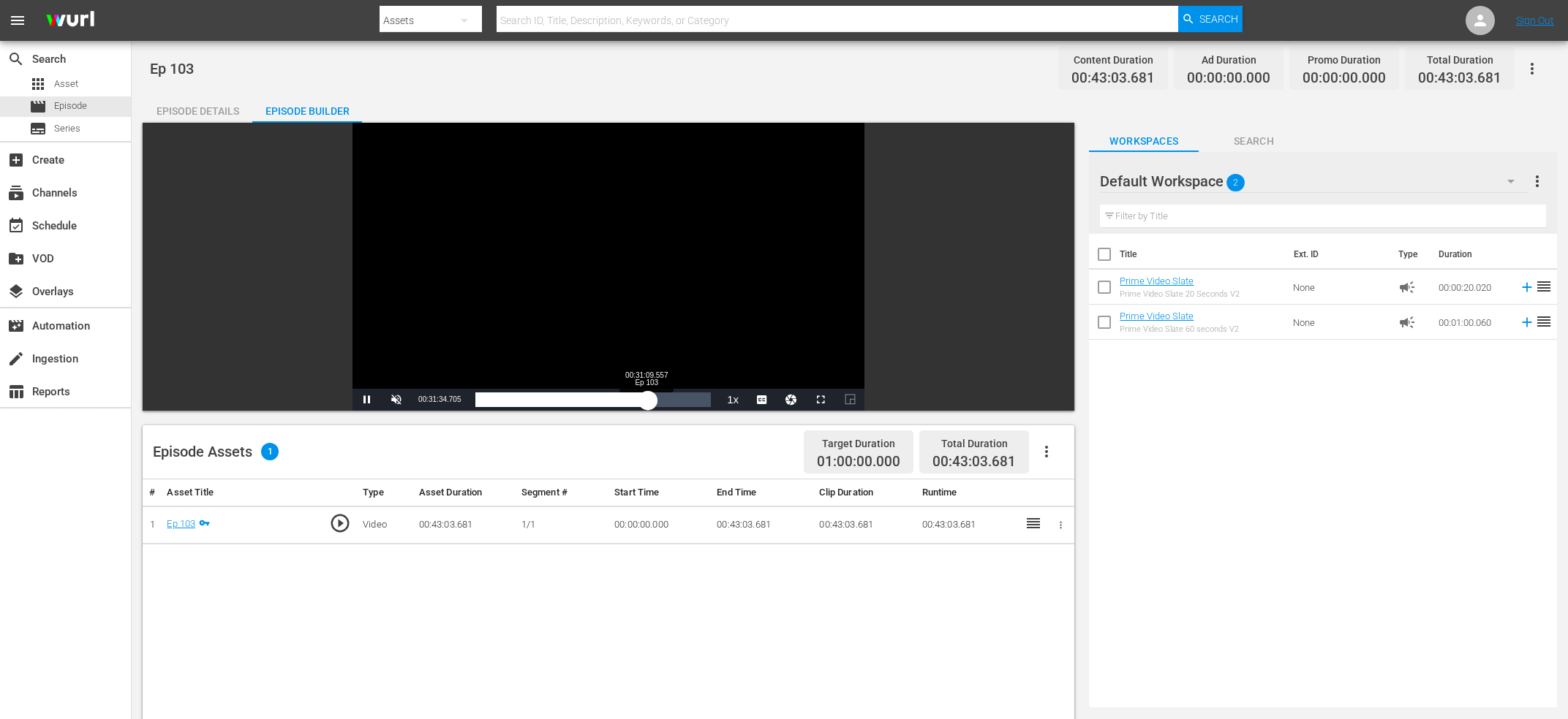
click at [646, 403] on div "00:31:34.891" at bounding box center [561, 400] width 173 height 15
click at [644, 403] on div "00:31:10.078" at bounding box center [560, 400] width 169 height 15
click at [639, 407] on div "00:30:54.709" at bounding box center [560, 400] width 169 height 15
click at [639, 396] on div "00:29:49.550" at bounding box center [557, 400] width 163 height 15
click at [641, 396] on div "00:30:21.781" at bounding box center [558, 400] width 166 height 15
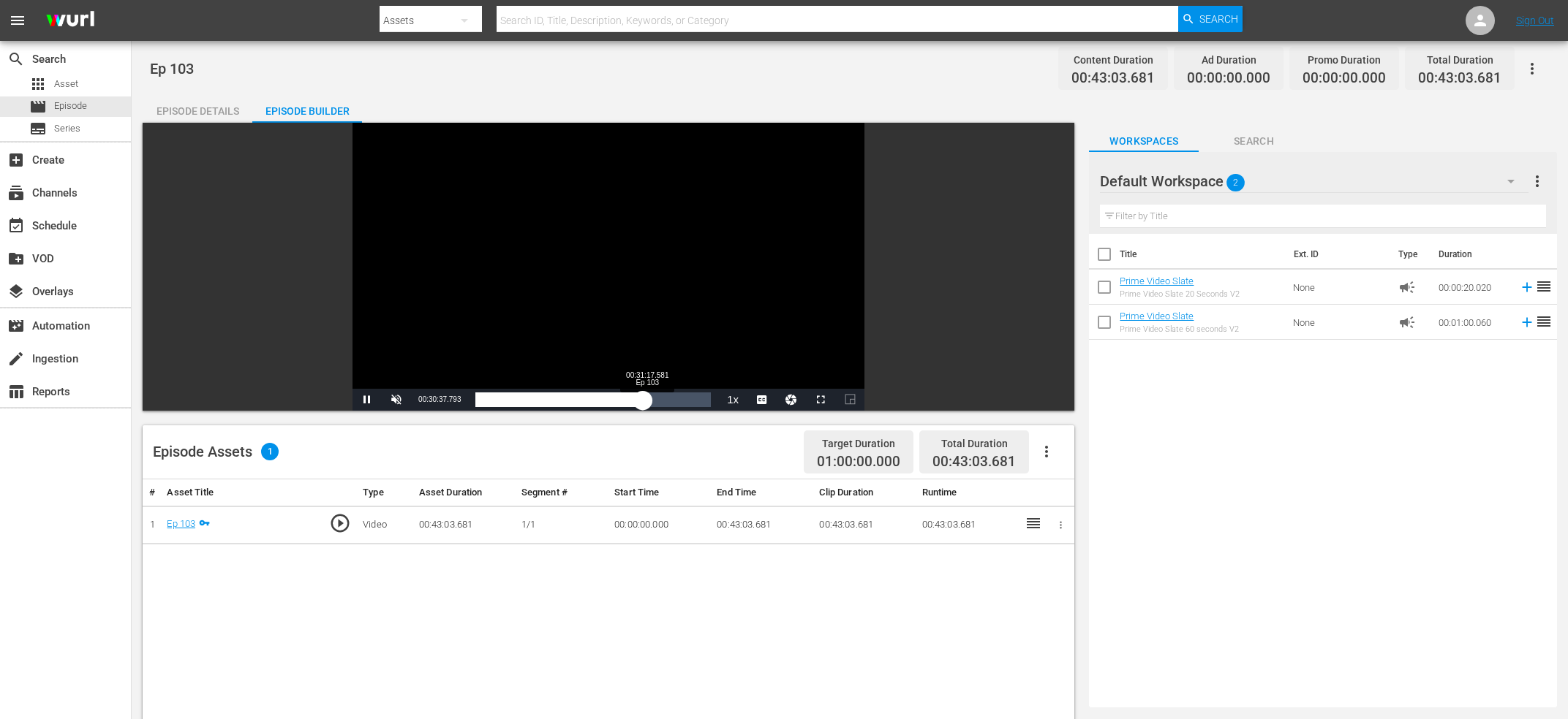
click at [643, 398] on div "00:30:37.957" at bounding box center [559, 400] width 168 height 15
click at [396, 400] on span "Video Player" at bounding box center [396, 400] width 0 height 0
click at [647, 400] on div "00:31:20.476" at bounding box center [561, 400] width 171 height 15
click at [396, 400] on span "Video Player" at bounding box center [396, 400] width 0 height 0
click at [649, 401] on div "00:31:43.661" at bounding box center [561, 400] width 173 height 15
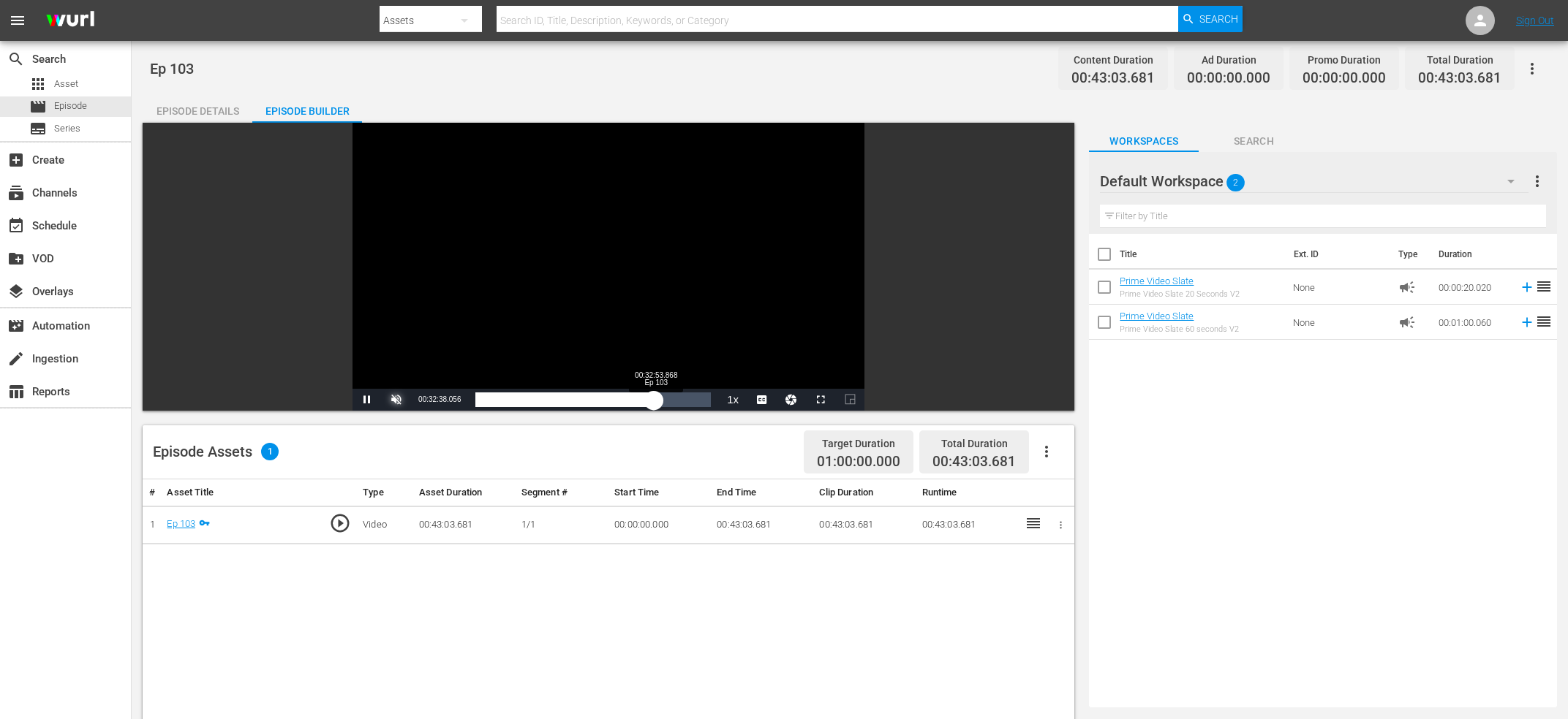
click at [654, 399] on div "00:32:38.288" at bounding box center [564, 400] width 178 height 15
click at [657, 399] on div "00:33:10.337" at bounding box center [566, 400] width 181 height 15
click at [658, 397] on div "00:33:50.173" at bounding box center [567, 400] width 185 height 15
click at [657, 397] on div "00:33:18.411" at bounding box center [566, 400] width 182 height 15
click at [660, 397] on div "00:33:34.317" at bounding box center [567, 400] width 185 height 15
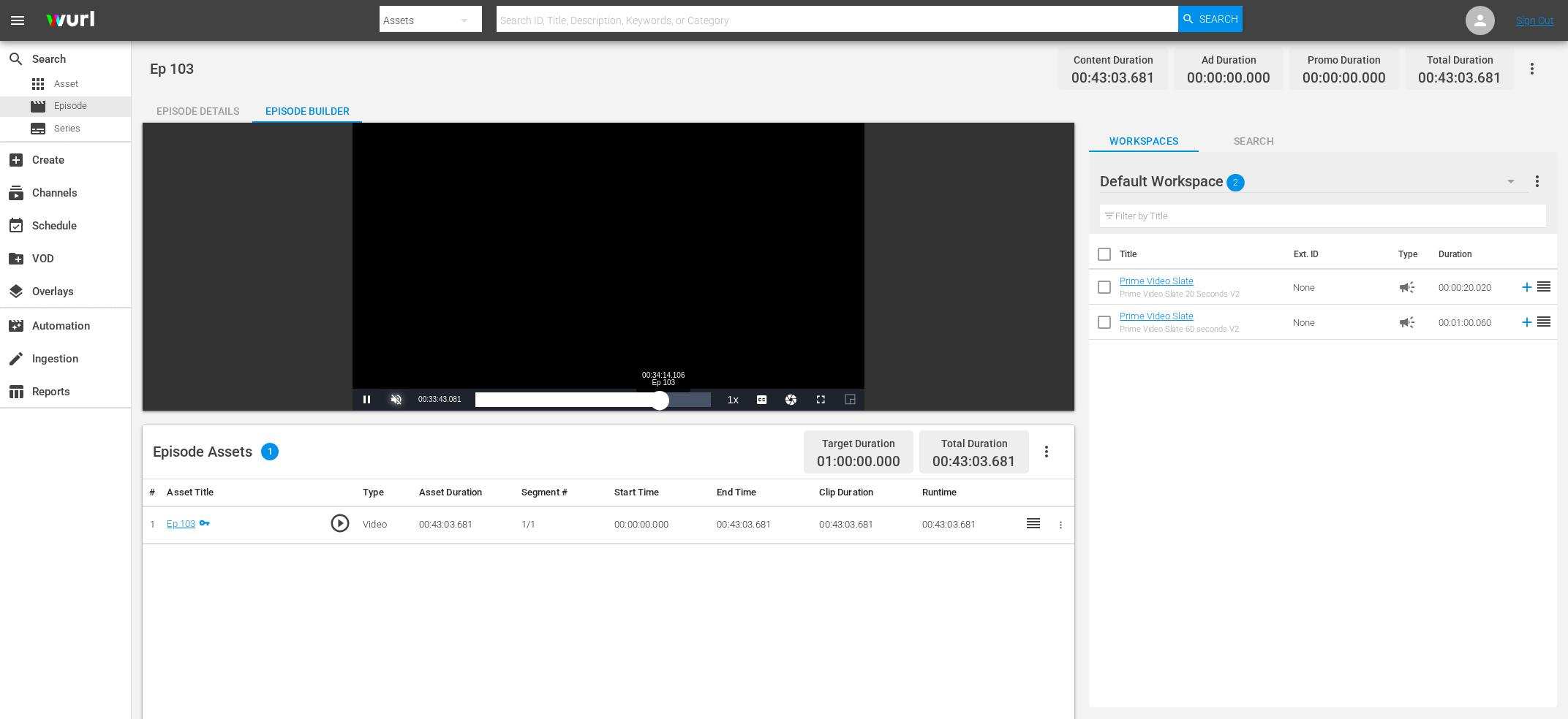
click at [660, 397] on div "00:33:43.036" at bounding box center [567, 400] width 185 height 15
click at [396, 400] on span "Video Player" at bounding box center [396, 400] width 0 height 0
click at [662, 399] on div "00:34:12.186" at bounding box center [568, 400] width 186 height 15
click at [662, 399] on div "00:34:14.939" at bounding box center [569, 400] width 187 height 15
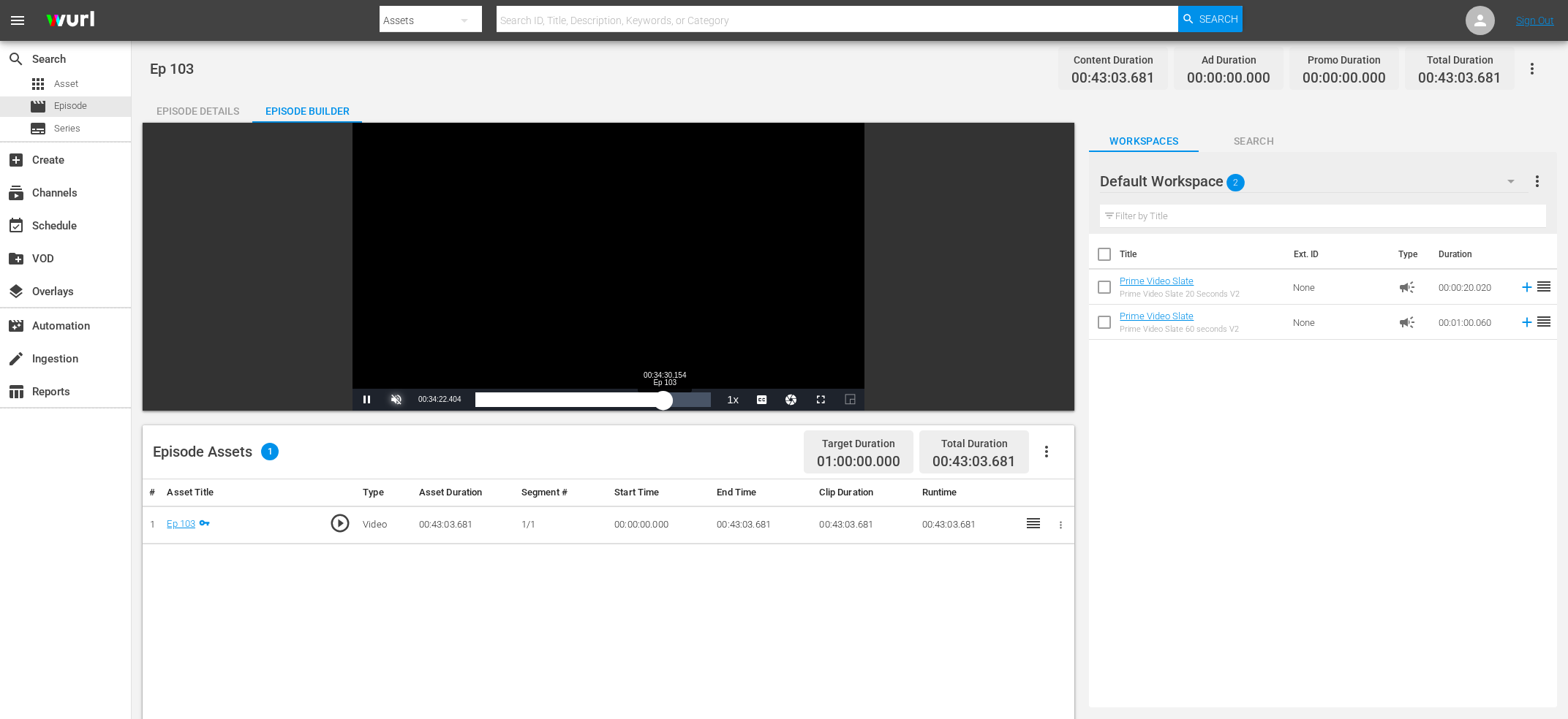
click at [663, 398] on div "00:34:22.590" at bounding box center [569, 400] width 188 height 15
click at [664, 396] on div "00:34:30.394" at bounding box center [570, 400] width 189 height 15
click at [665, 398] on div "00:35:02.766" at bounding box center [570, 400] width 191 height 15
click at [664, 397] on div "00:34:30.197" at bounding box center [570, 400] width 189 height 15
click at [666, 396] on div "00:34:46.247" at bounding box center [570, 400] width 190 height 15
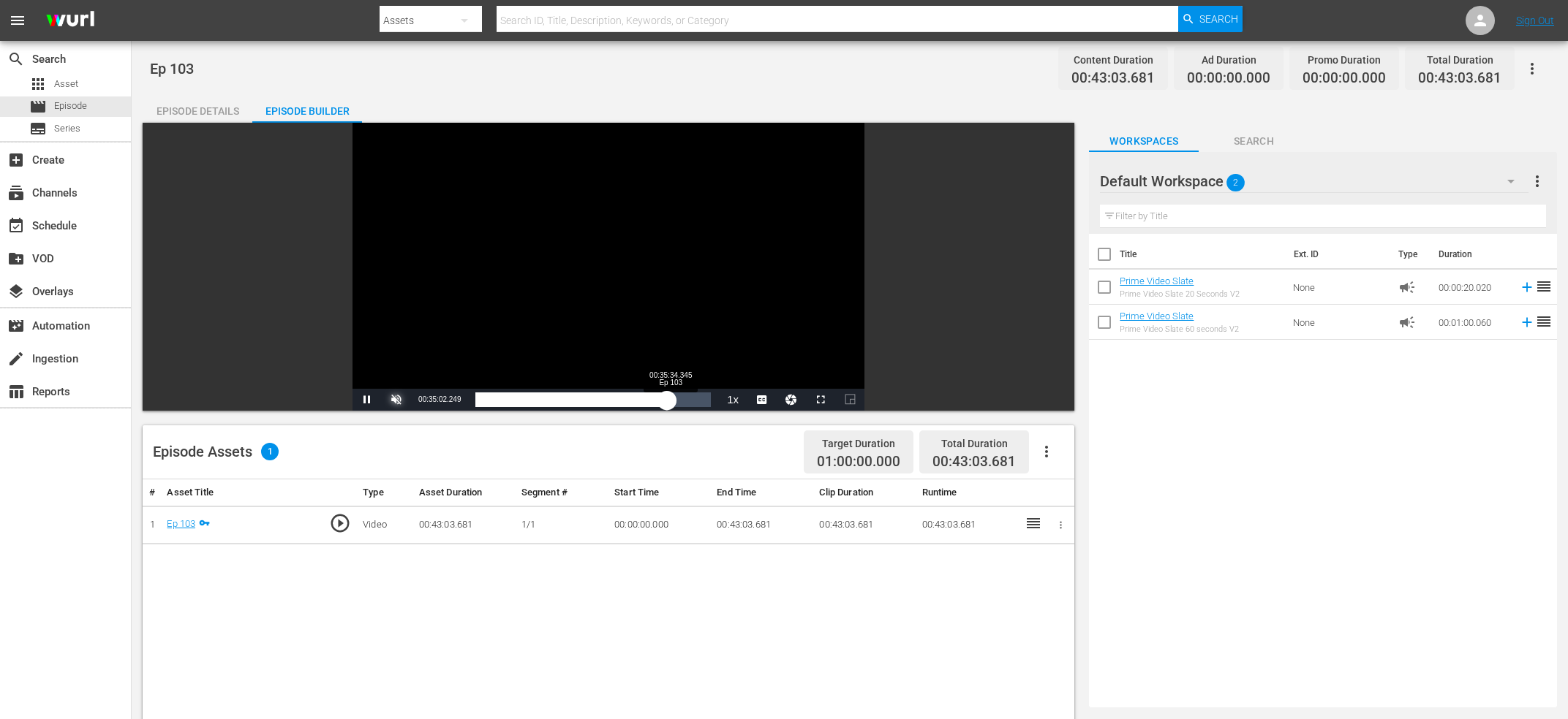
click at [667, 398] on div "00:35:02.390" at bounding box center [570, 400] width 191 height 15
click at [670, 398] on div "00:35:34.716" at bounding box center [572, 400] width 194 height 15
click at [670, 398] on div "00:35:42.620" at bounding box center [573, 400] width 195 height 15
click at [671, 399] on div "00:35:50.555" at bounding box center [573, 400] width 196 height 15
click at [674, 398] on div "00:36:14.812" at bounding box center [574, 400] width 199 height 15
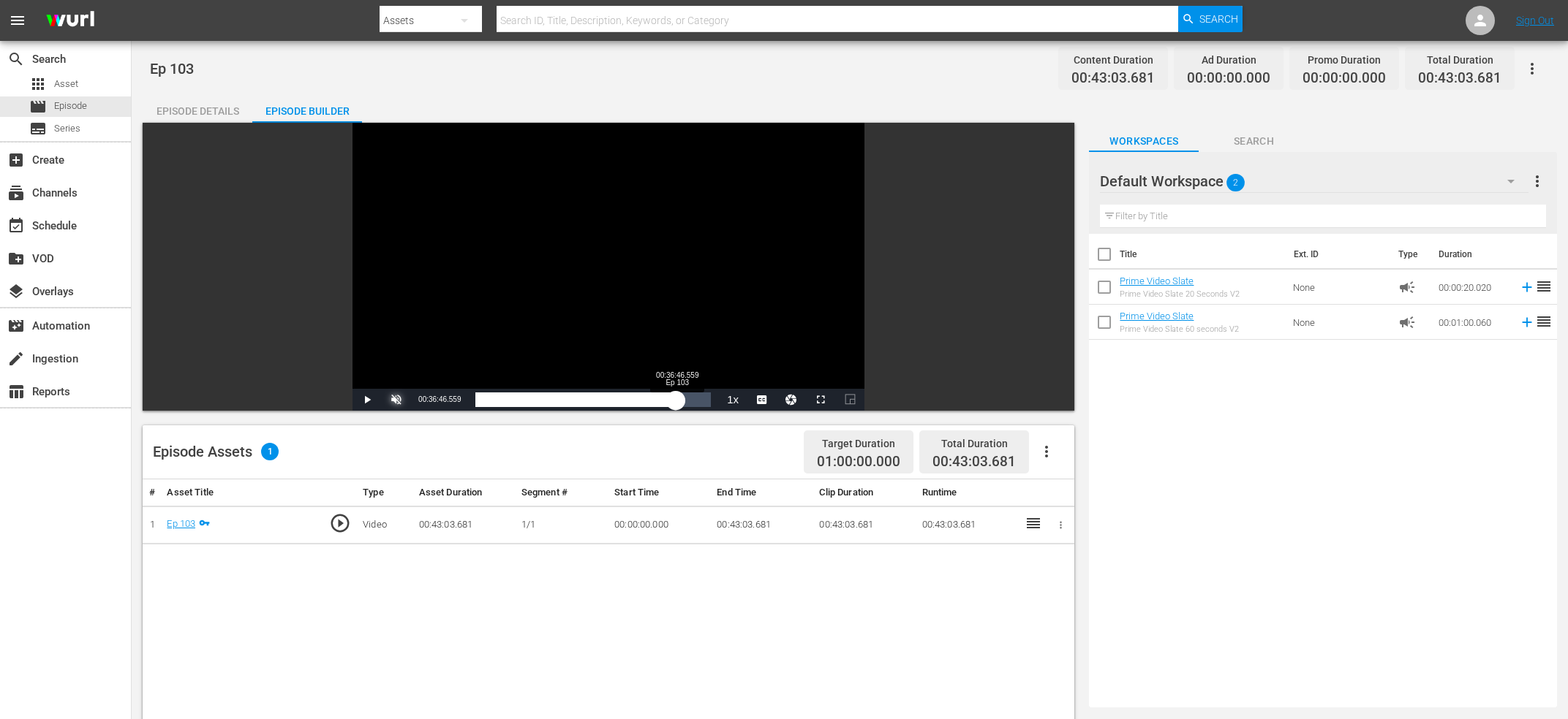
click at [676, 397] on div "00:36:39.084" at bounding box center [575, 400] width 200 height 15
click at [676, 397] on div "00:36:47.111" at bounding box center [575, 400] width 201 height 15
click at [676, 397] on div "00:36:46.788" at bounding box center [575, 400] width 201 height 15
click at [677, 397] on div "00:36:54.819" at bounding box center [576, 400] width 202 height 15
click at [641, 285] on div "Video Player" at bounding box center [608, 255] width 512 height 266
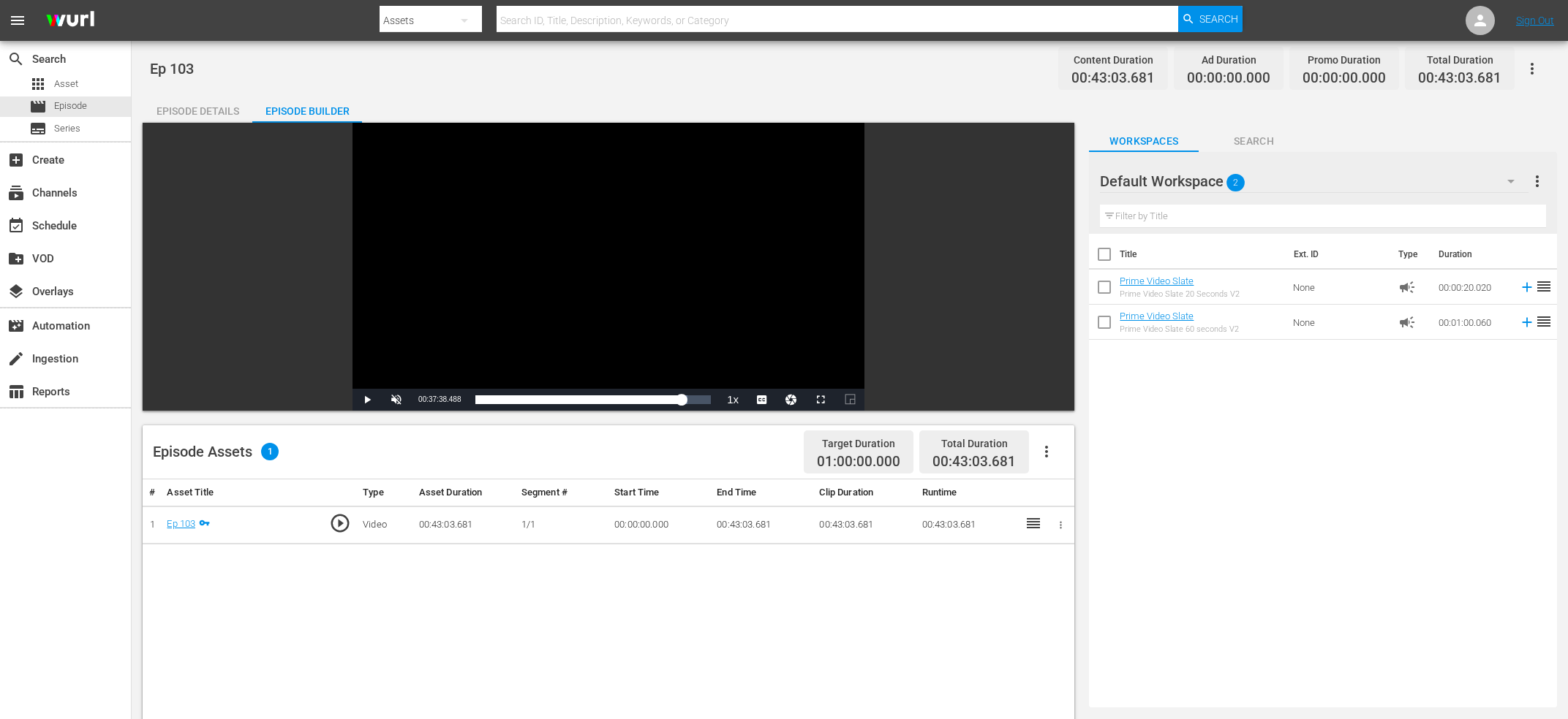
click at [631, 290] on div "Video Player" at bounding box center [608, 255] width 512 height 266
click at [533, 294] on div "Video Player" at bounding box center [608, 255] width 512 height 266
click at [446, 396] on span "00:37:53.153" at bounding box center [439, 399] width 42 height 8
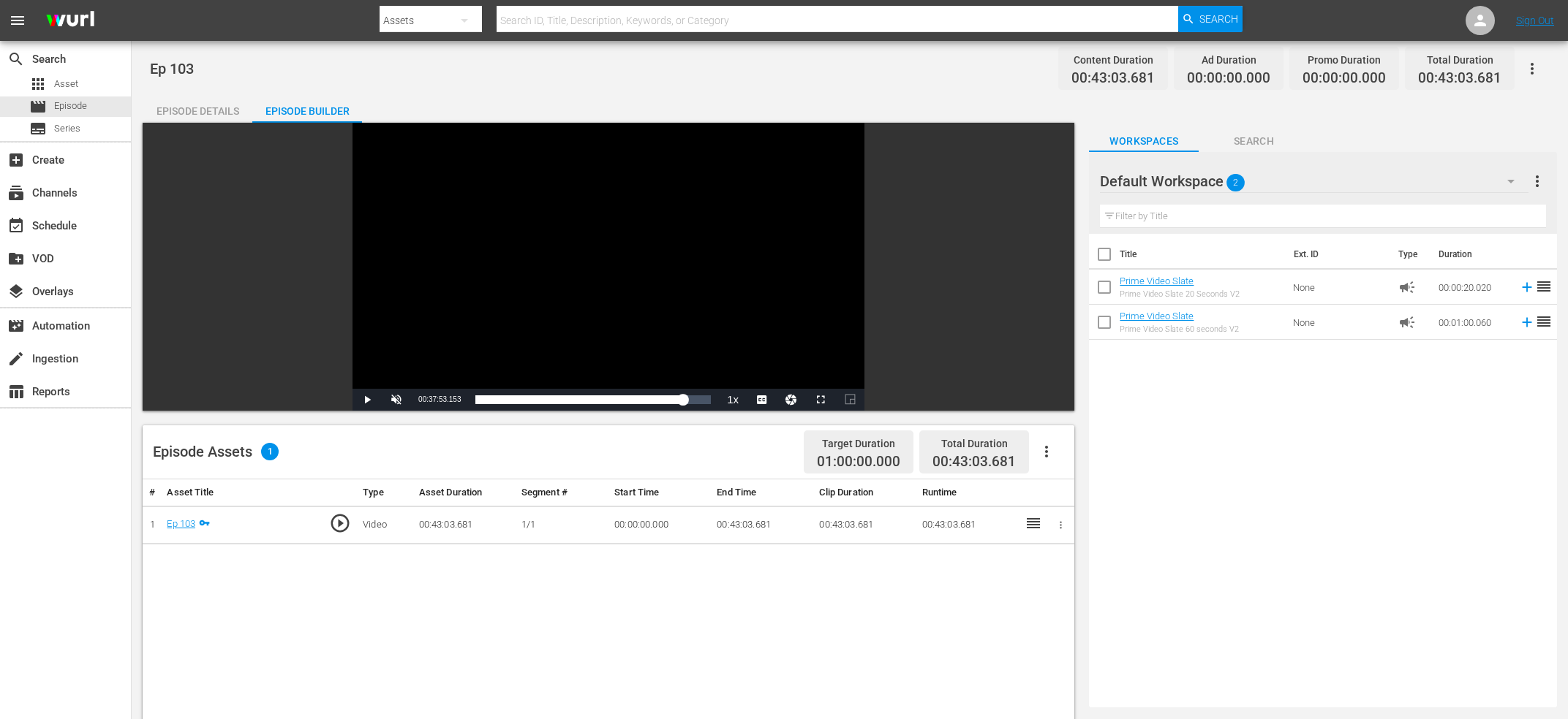
copy span "Current Time"
click at [59, 568] on div "search Search apps Asset movie Episode subtitles Series add_box Create subscrip…" at bounding box center [66, 400] width 132 height 719
click at [1033, 460] on button "button" at bounding box center [1046, 451] width 35 height 35
click at [1078, 450] on div "Edit Cue Points" at bounding box center [1090, 457] width 99 height 35
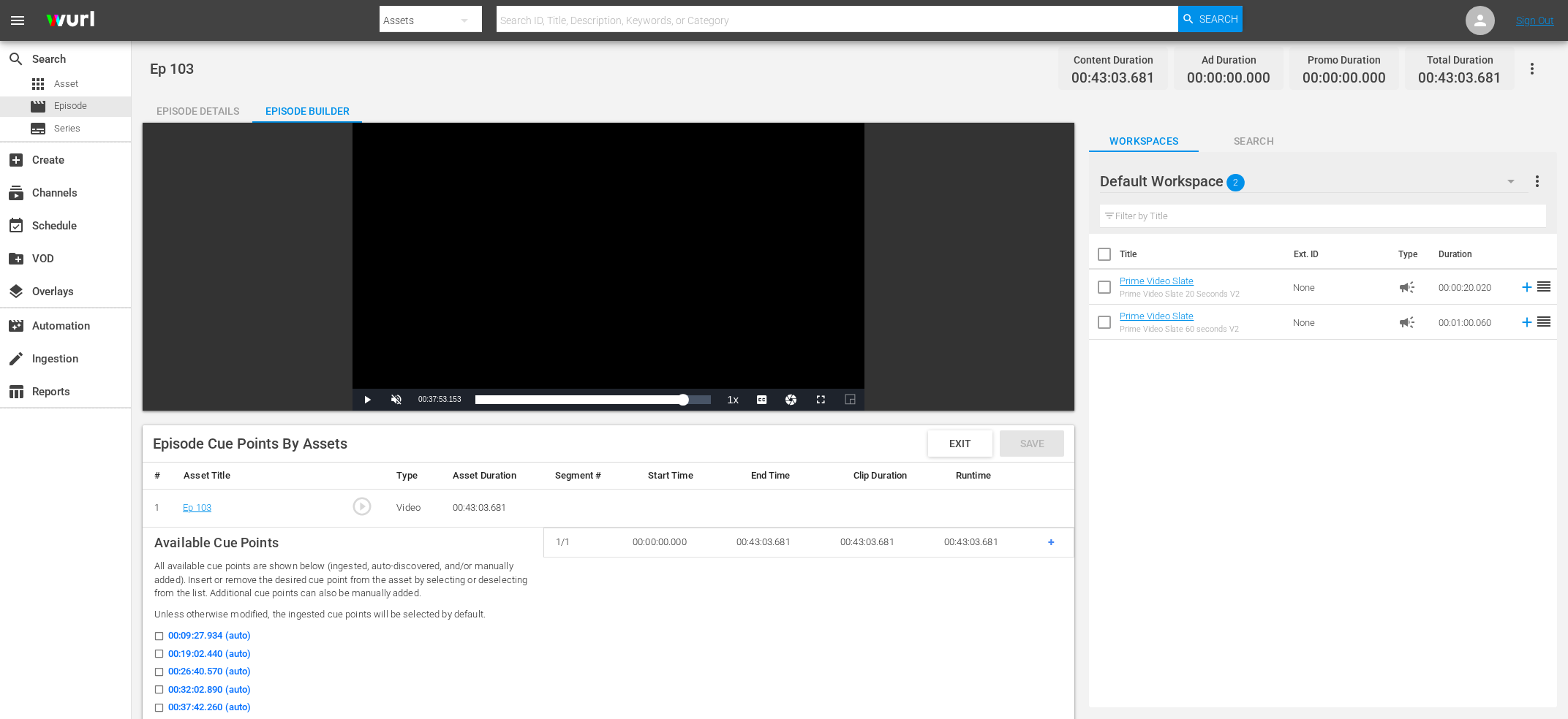
click at [1051, 545] on span "+" at bounding box center [1051, 542] width 7 height 14
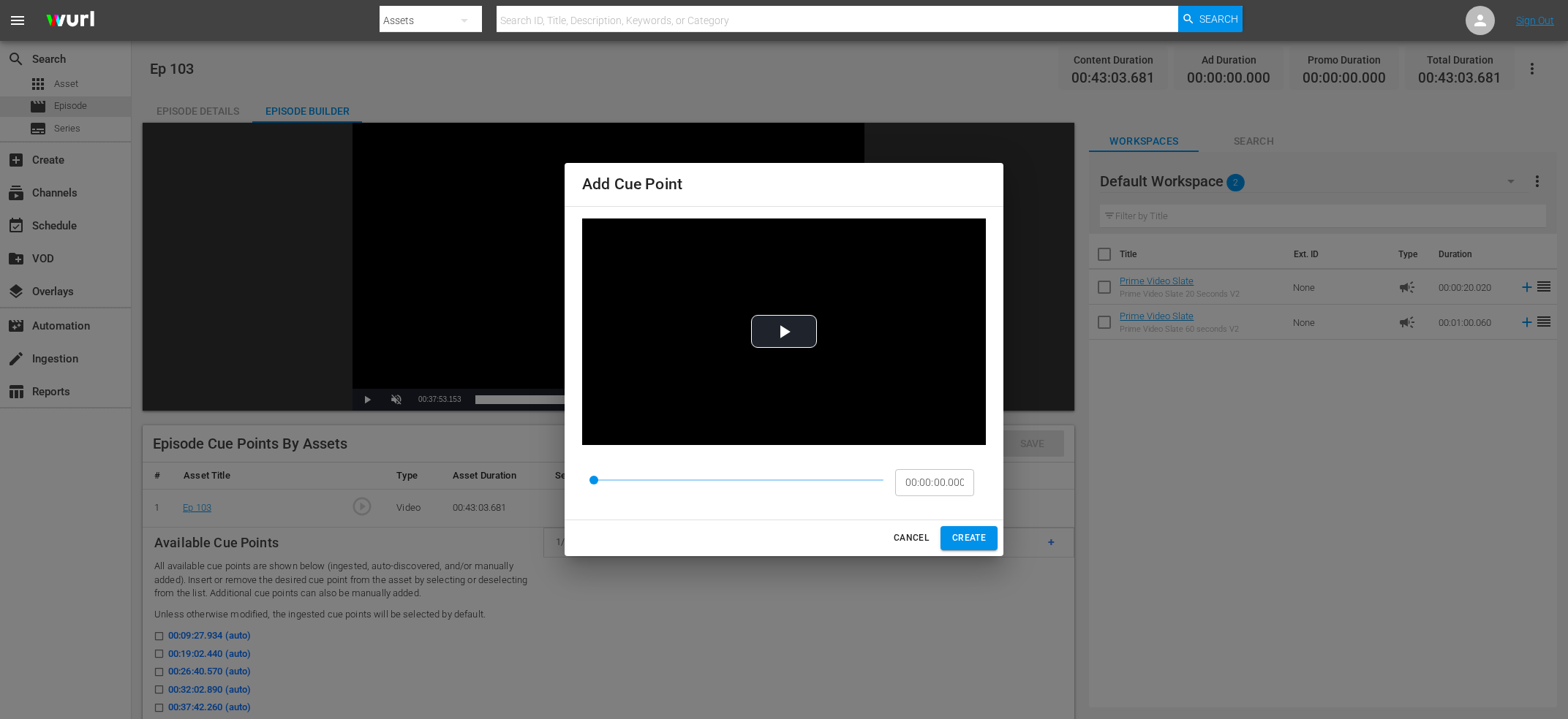
click at [946, 502] on div "00:00:00.000 ​" at bounding box center [784, 482] width 404 height 51
click at [945, 485] on input "00:00:00.000" at bounding box center [934, 482] width 79 height 28
paste input "9:40.226"
type input "00:09:40.226"
click at [972, 538] on span "CREATE" at bounding box center [968, 538] width 33 height 15
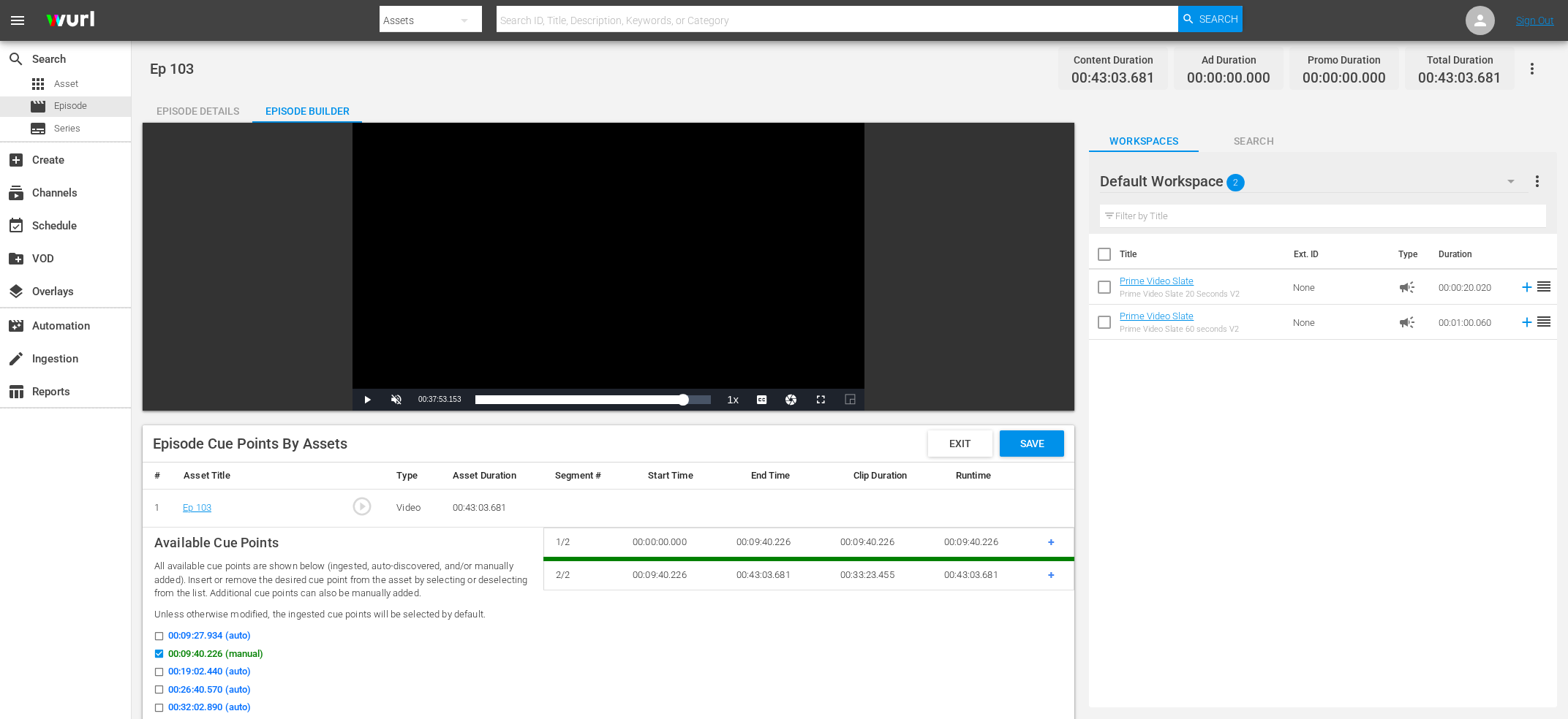
click at [0, 565] on div "search Search apps Asset movie Episode subtitles Series add_box Create subscrip…" at bounding box center [66, 400] width 132 height 719
click at [1052, 573] on span "+" at bounding box center [1051, 574] width 7 height 14
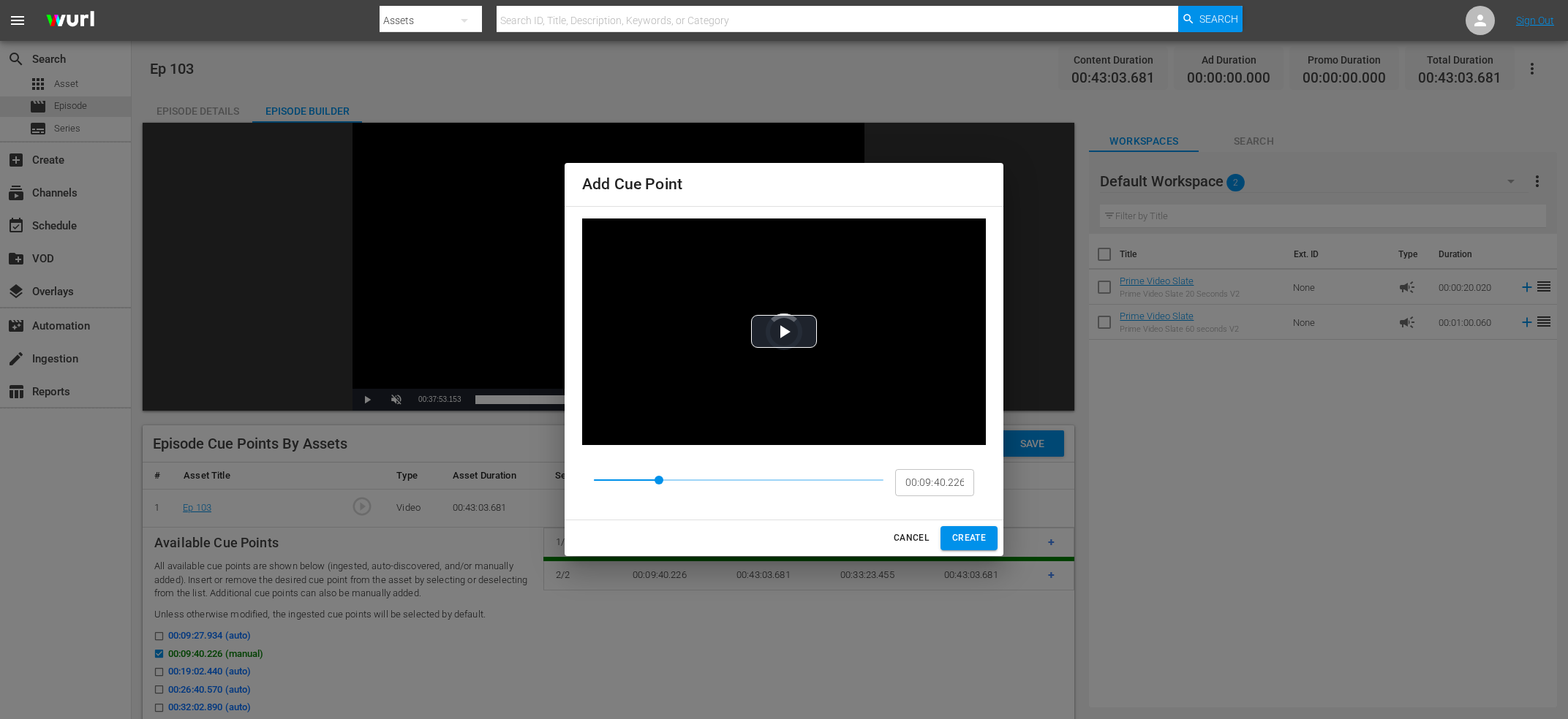
click at [931, 484] on input "00:09:40.226" at bounding box center [934, 482] width 79 height 28
paste input "26:23.715"
type input "00:26:23.715"
click at [977, 538] on span "CREATE" at bounding box center [968, 538] width 33 height 15
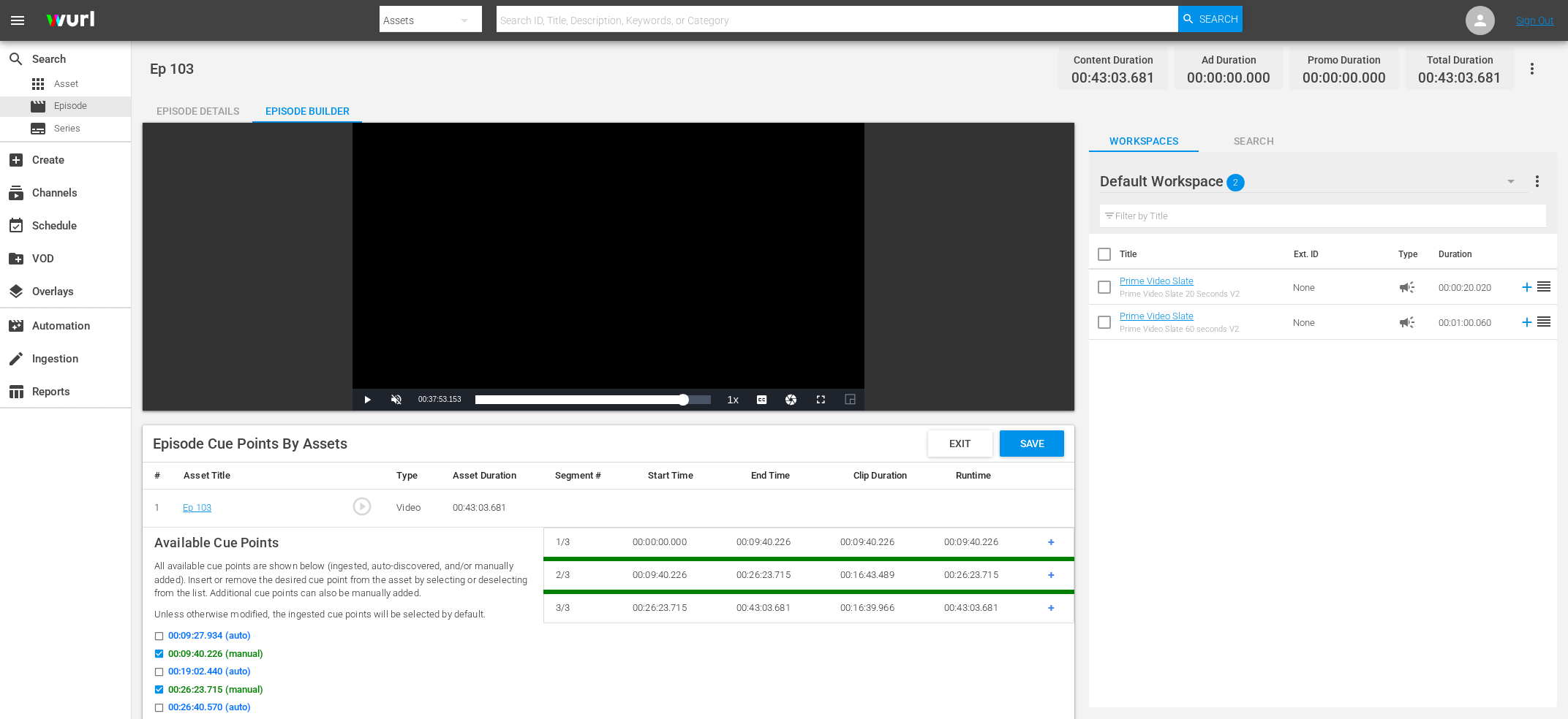
click at [1050, 607] on span "+" at bounding box center [1051, 608] width 7 height 14
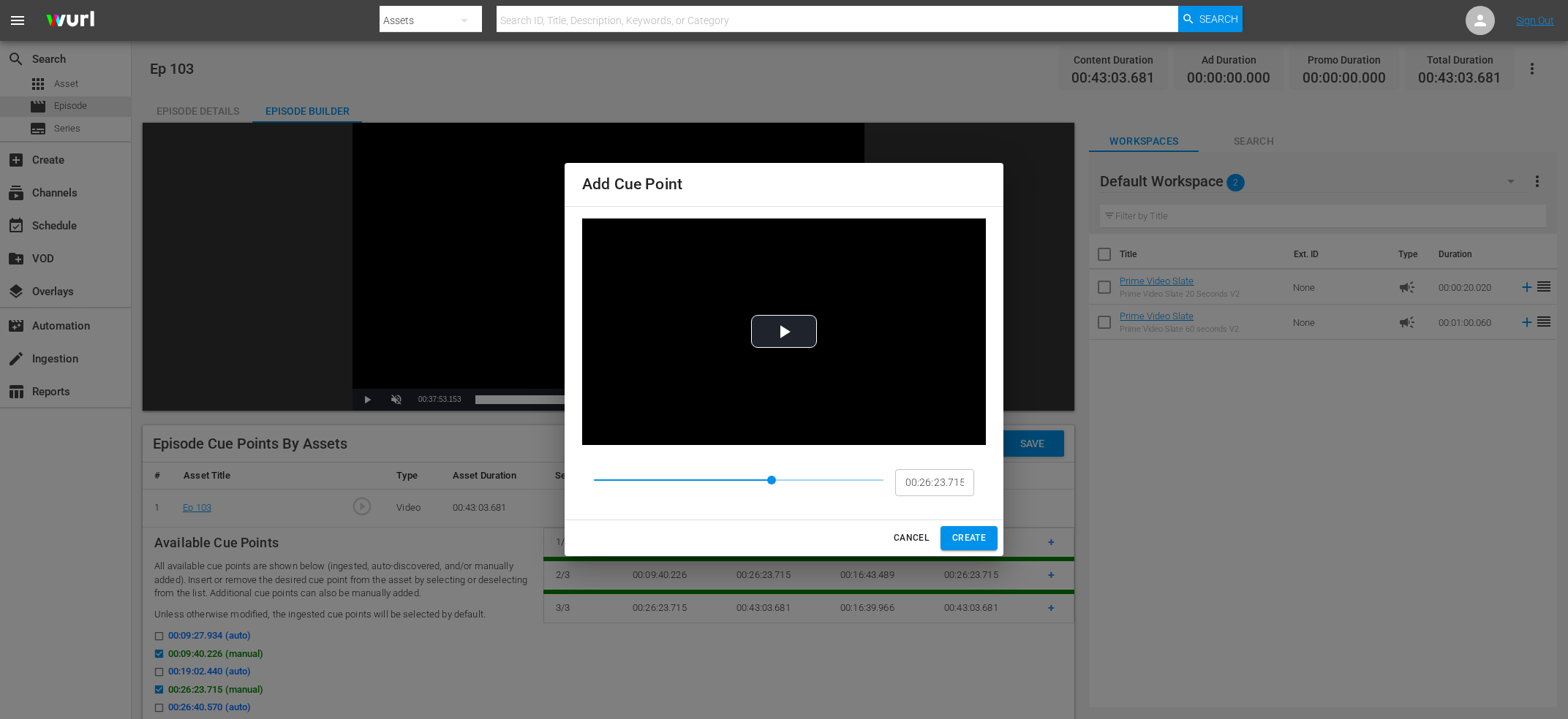
click at [950, 495] on input "00:26:23.715" at bounding box center [934, 482] width 79 height 28
click at [952, 485] on input "00:26:23.715" at bounding box center [934, 482] width 79 height 28
paste input "37:53.153"
type input "00:37:53.153"
click at [977, 531] on span "CREATE" at bounding box center [968, 538] width 33 height 15
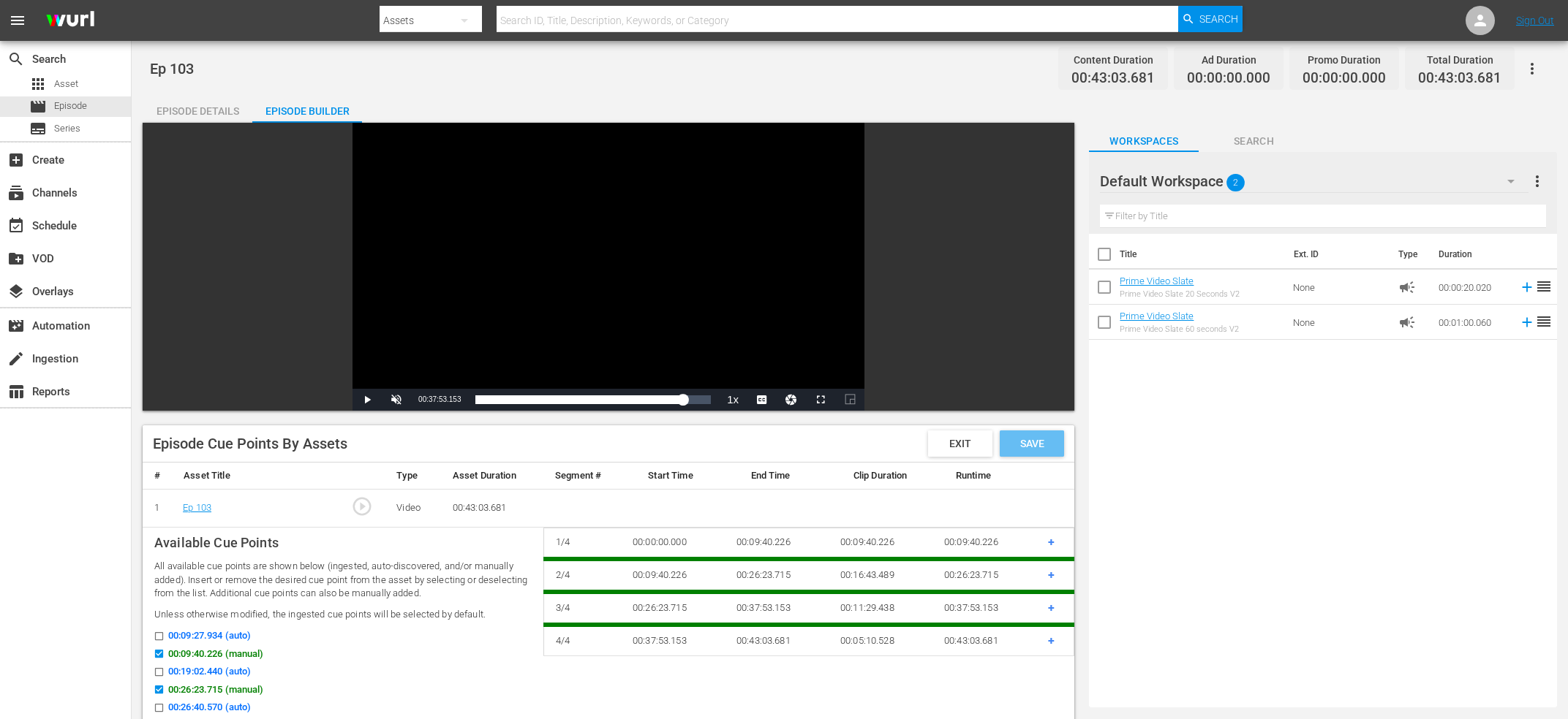
click at [1026, 455] on div "Save" at bounding box center [1032, 443] width 64 height 26
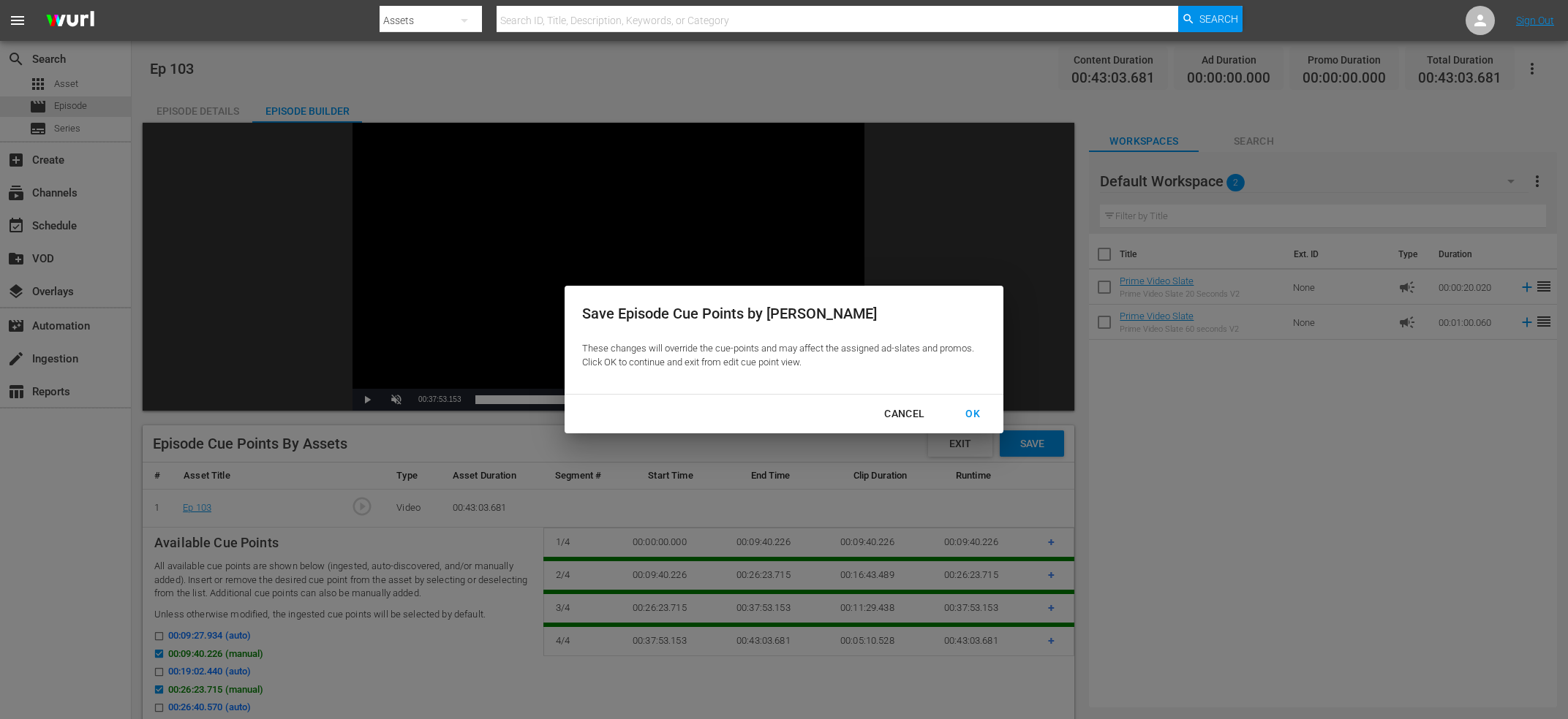
click at [979, 427] on button "OK" at bounding box center [972, 414] width 50 height 27
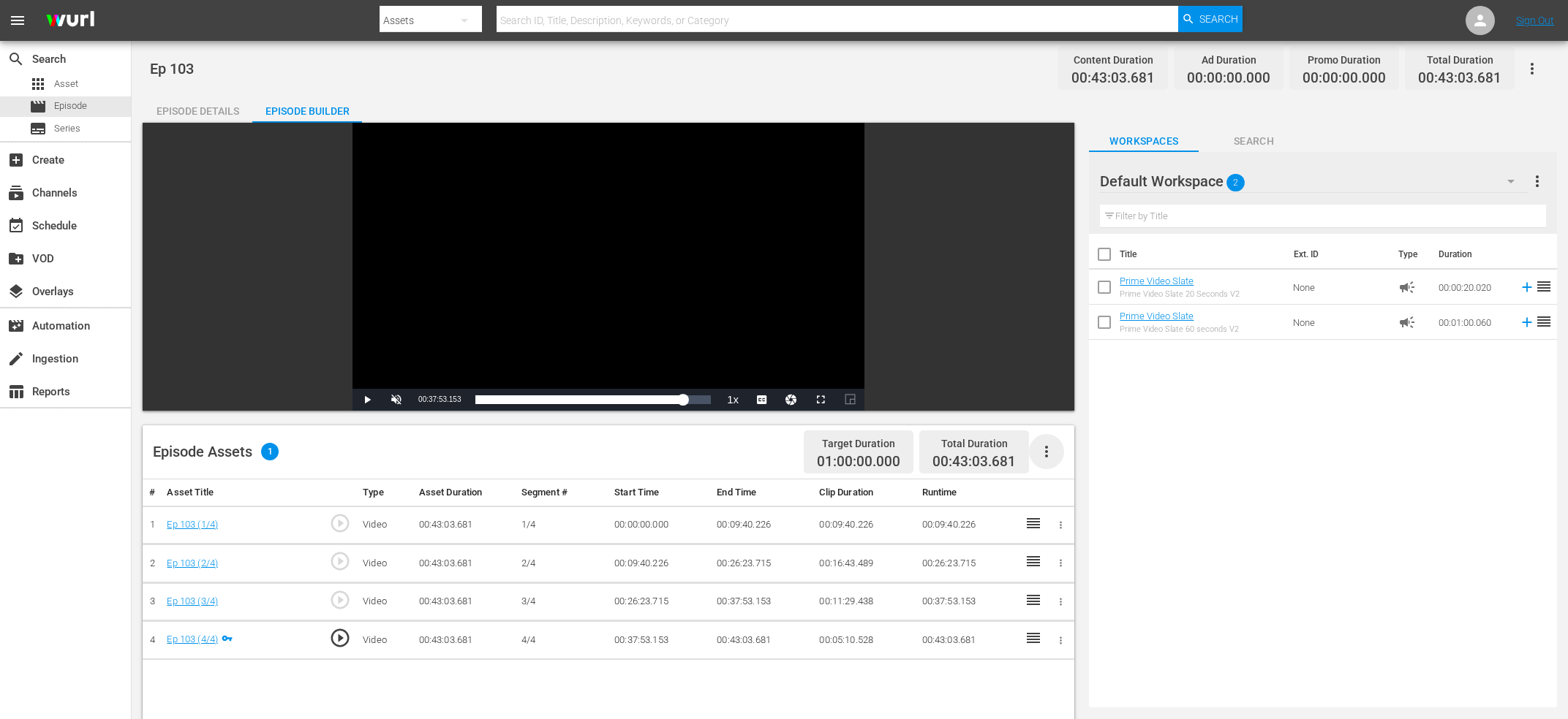
click at [1050, 446] on icon "button" at bounding box center [1046, 452] width 18 height 18
click at [1098, 493] on div "Fill with Ads" at bounding box center [1090, 492] width 99 height 35
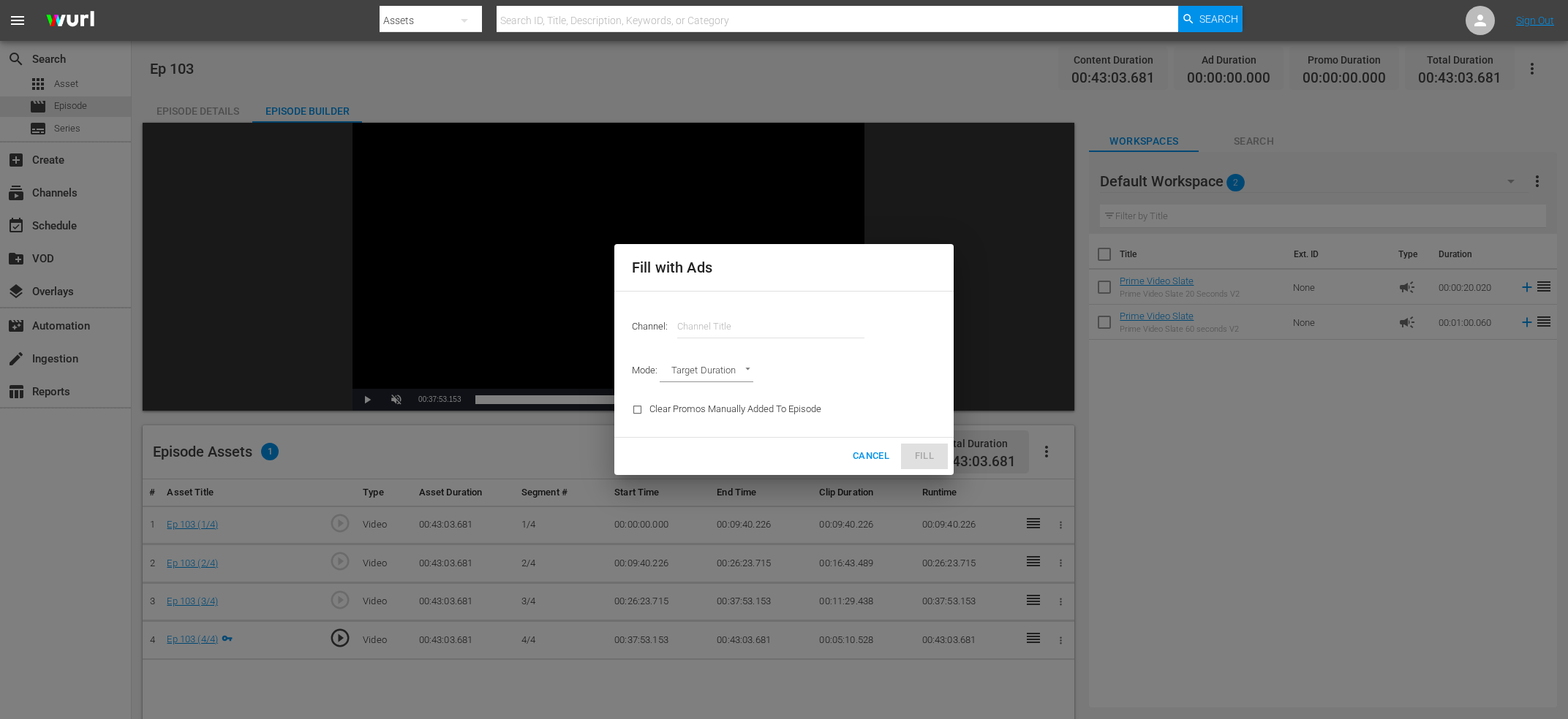
click at [748, 329] on input "text" at bounding box center [771, 326] width 187 height 35
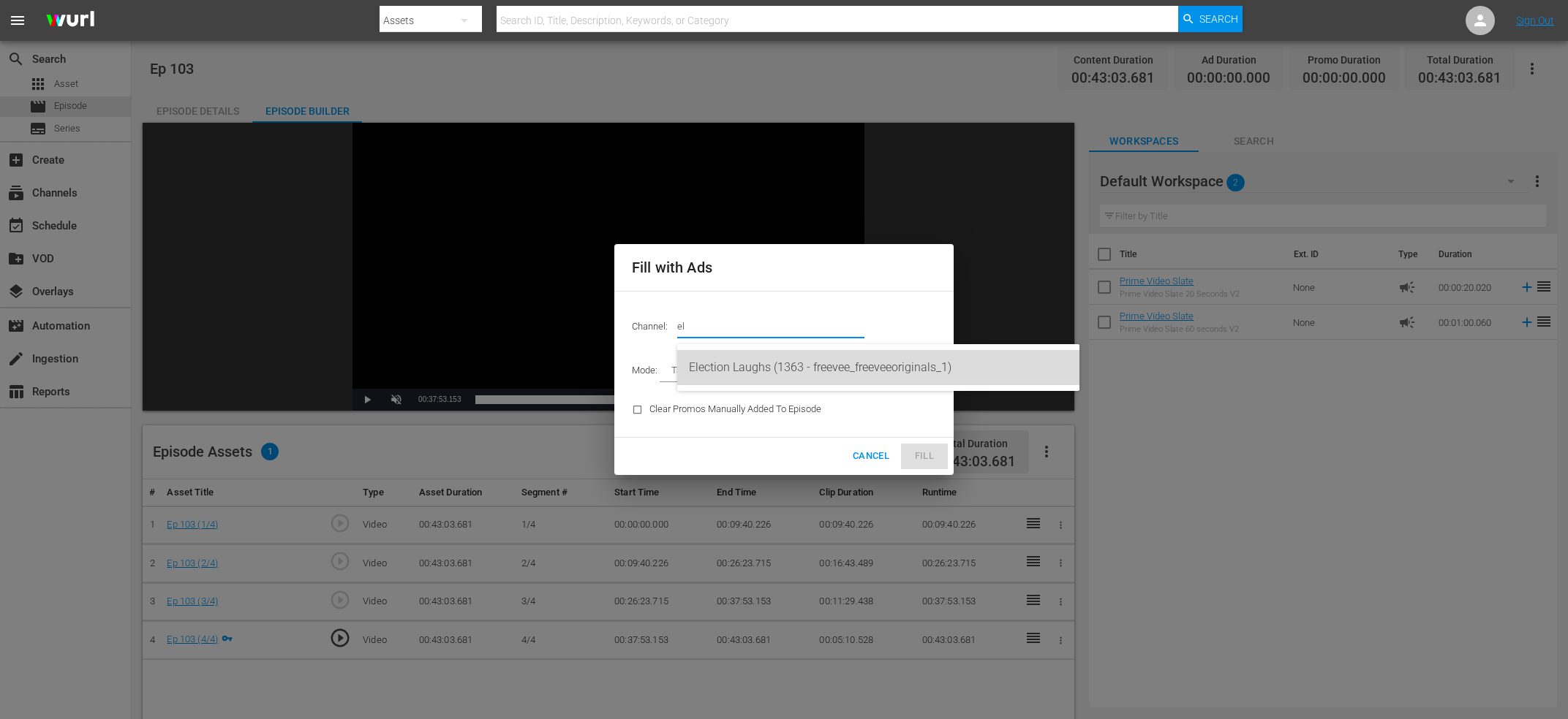
click at [775, 369] on div "Election Laughs (1363 - freevee_freeveeoriginals_1)" at bounding box center [879, 368] width 379 height 35
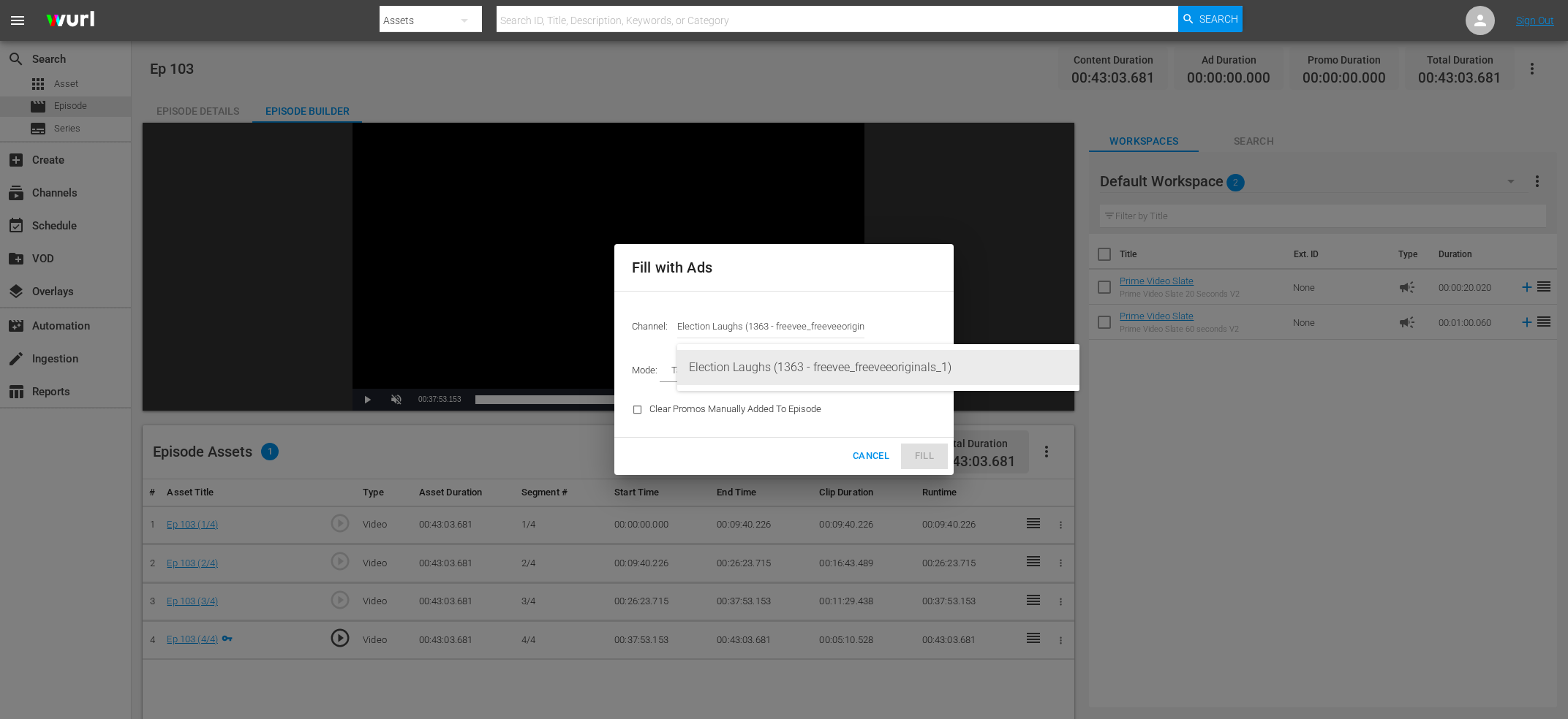
type input "Election Laughs (1363)"
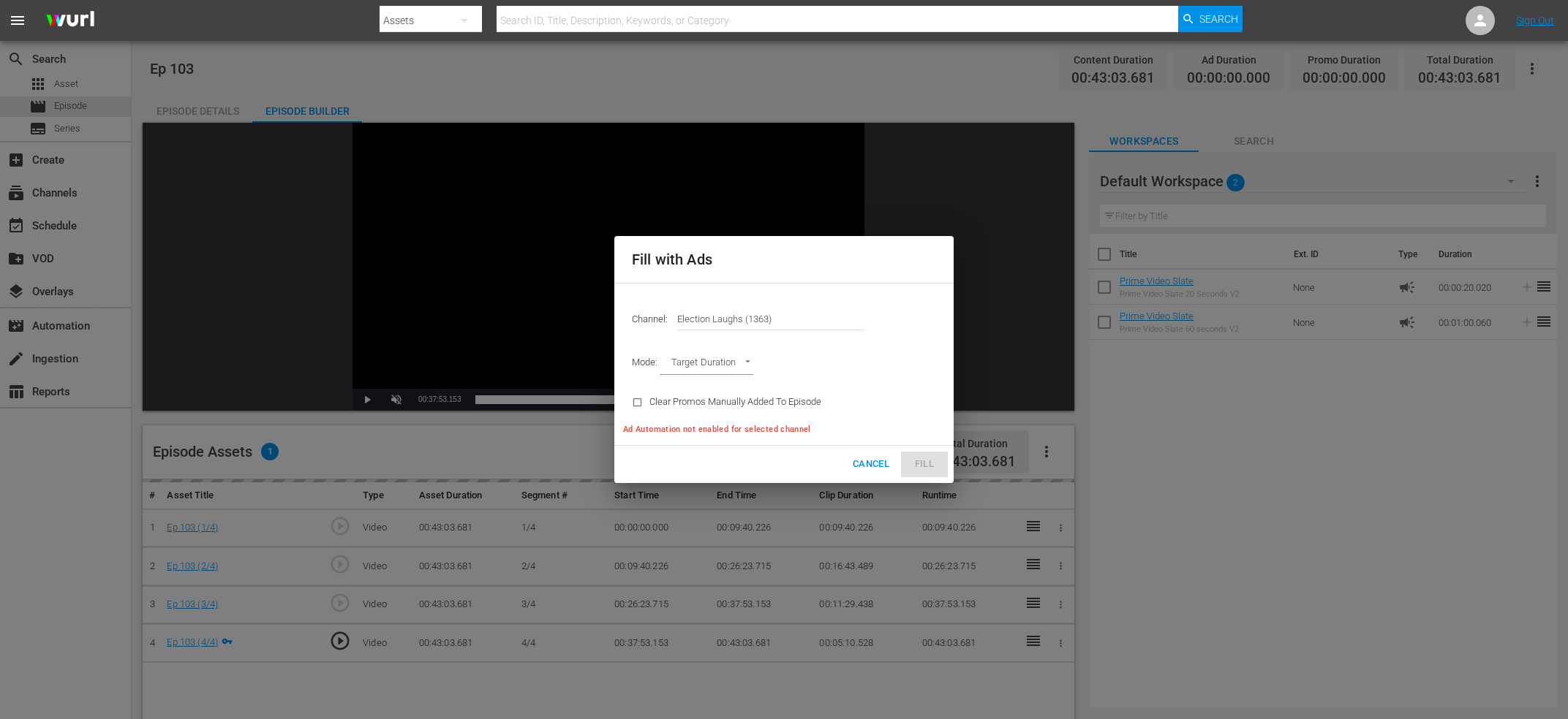
type input "AD_BREAK_DURATION"
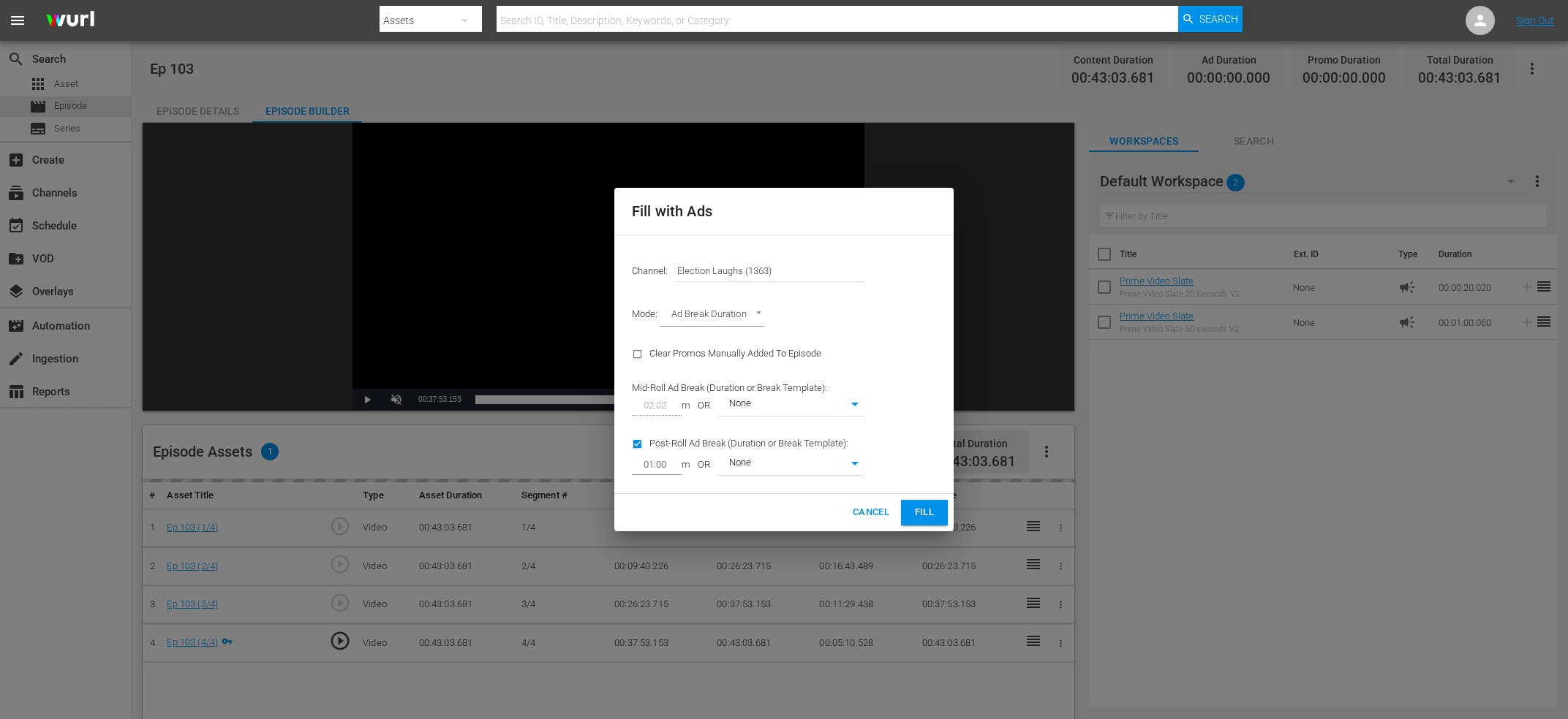
click at [640, 453] on input "checkbox" at bounding box center [641, 447] width 18 height 20
checkbox input "false"
type input "0"
click at [944, 516] on button "Fill" at bounding box center [924, 512] width 47 height 25
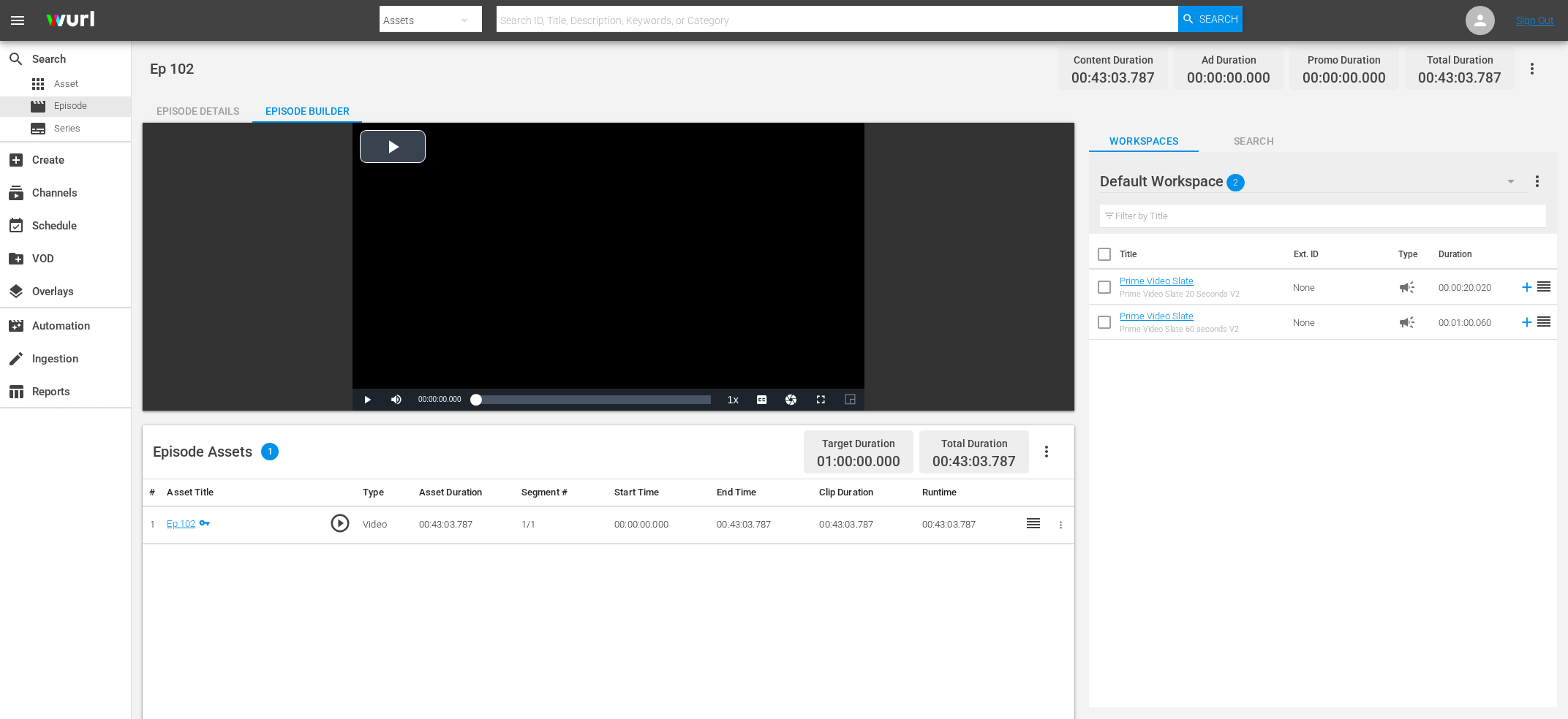
click at [610, 285] on div "Video Player" at bounding box center [608, 255] width 512 height 266
click at [509, 280] on div "Video Player" at bounding box center [608, 255] width 512 height 266
click at [51, 556] on div "search Search apps Asset movie Episode subtitles Series add_box Create subscrip…" at bounding box center [66, 400] width 132 height 719
click at [590, 279] on div "Video Player" at bounding box center [608, 255] width 512 height 266
click at [707, 298] on div "Video Player" at bounding box center [608, 255] width 512 height 266
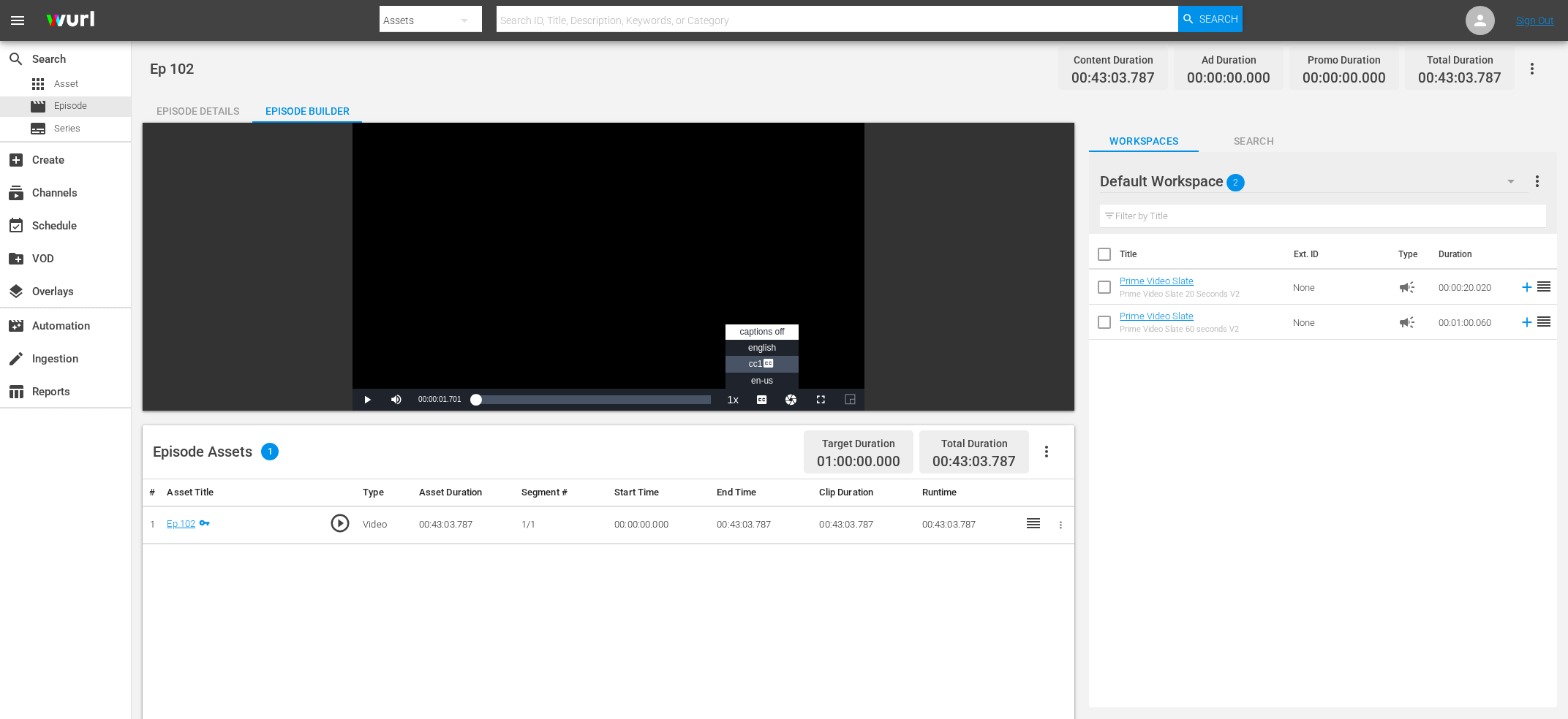
click at [756, 373] on li "CC1 Captions" at bounding box center [762, 364] width 73 height 17
click at [396, 400] on span "Video Player" at bounding box center [396, 400] width 0 height 0
click at [524, 394] on div "Loaded : 1.39% 00:08:33.547 Ep 102 00:00:01.701" at bounding box center [592, 400] width 235 height 15
click at [525, 310] on div "Video Player" at bounding box center [608, 255] width 512 height 266
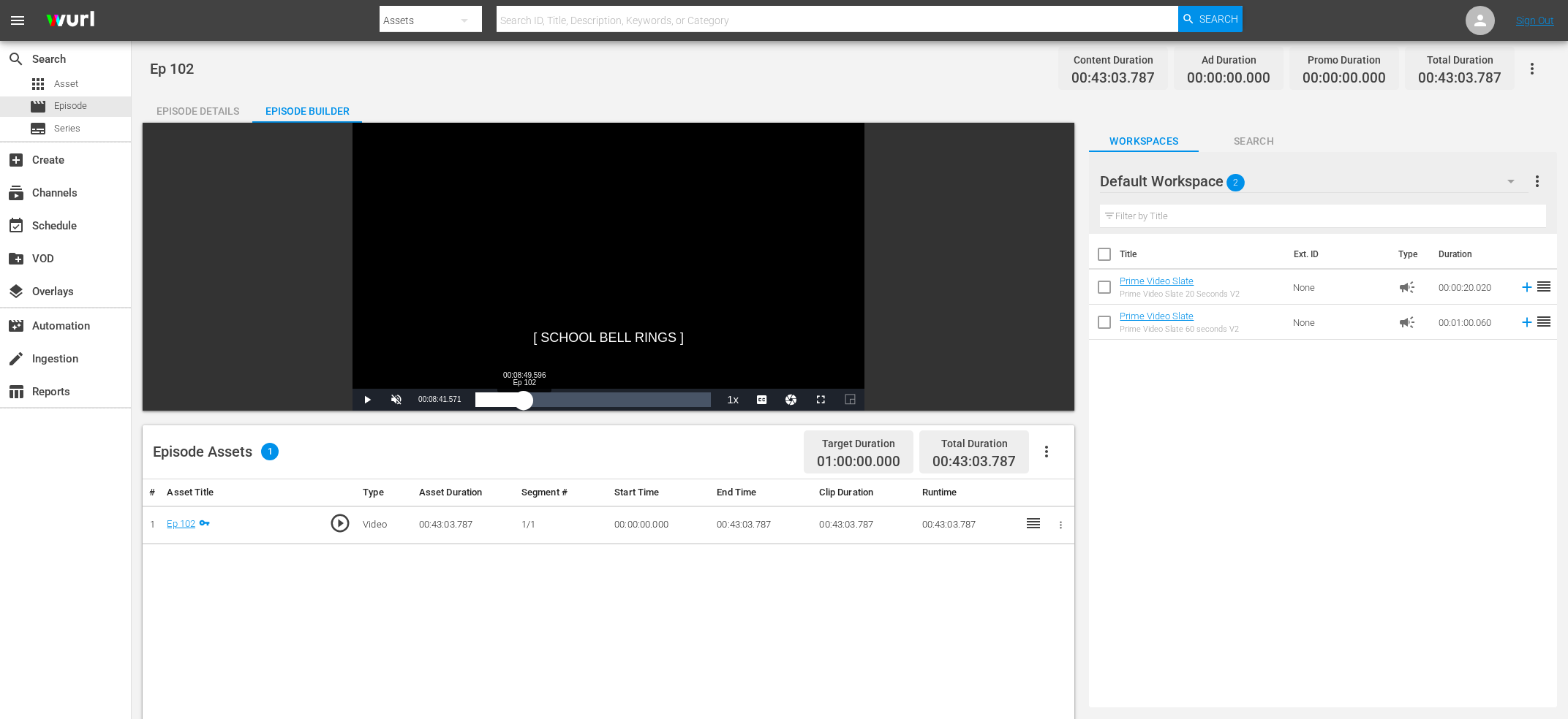
click at [524, 398] on div "00:08:41.571" at bounding box center [499, 400] width 48 height 15
click at [524, 400] on div "00:08:50.064" at bounding box center [499, 400] width 48 height 15
click at [527, 400] on div "00:09:28.791" at bounding box center [501, 400] width 52 height 15
click at [529, 399] on div "00:09:46.460" at bounding box center [502, 400] width 54 height 15
click at [531, 399] on div "00:10:02.189" at bounding box center [502, 400] width 55 height 15
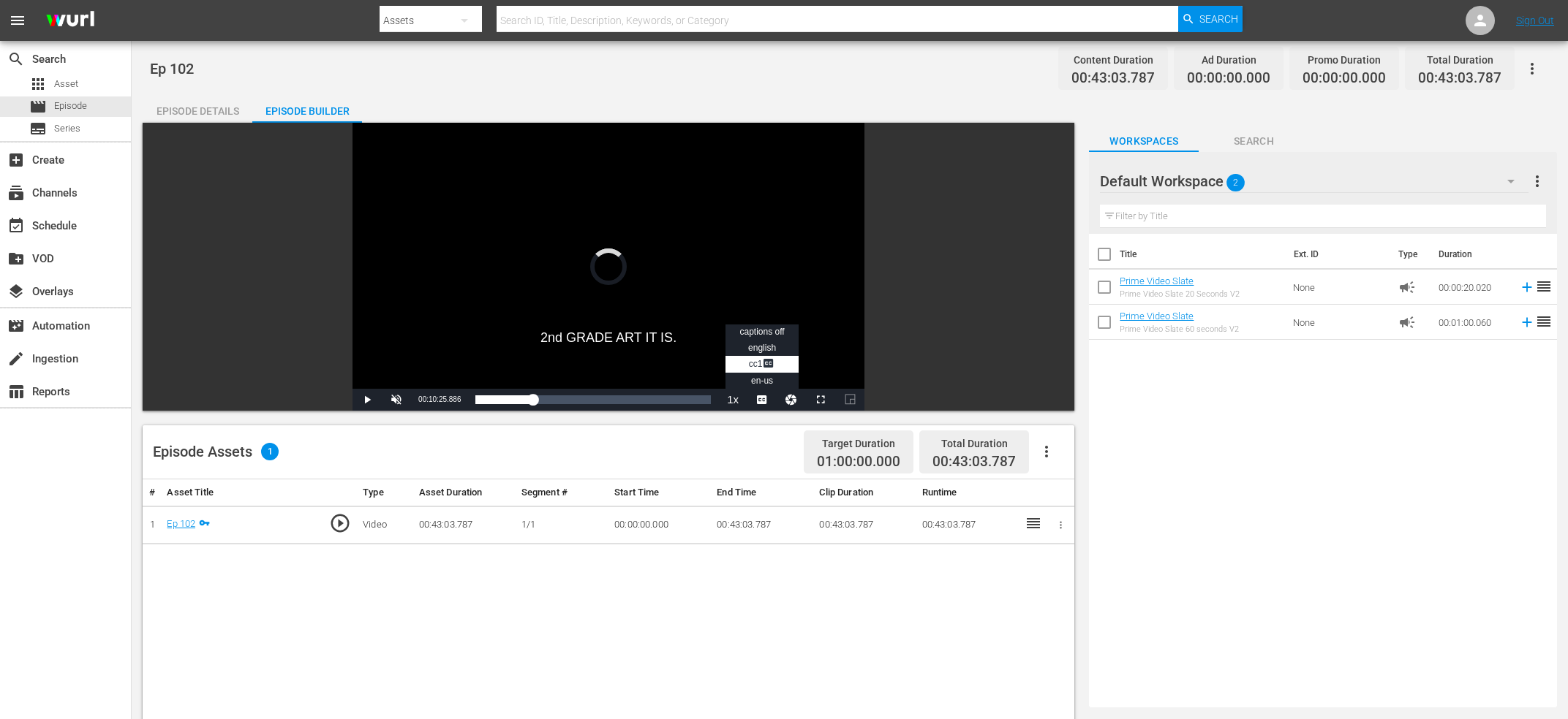
click at [762, 400] on span "Video Player" at bounding box center [762, 400] width 0 height 0
click at [762, 333] on span "captions off" at bounding box center [762, 332] width 45 height 11
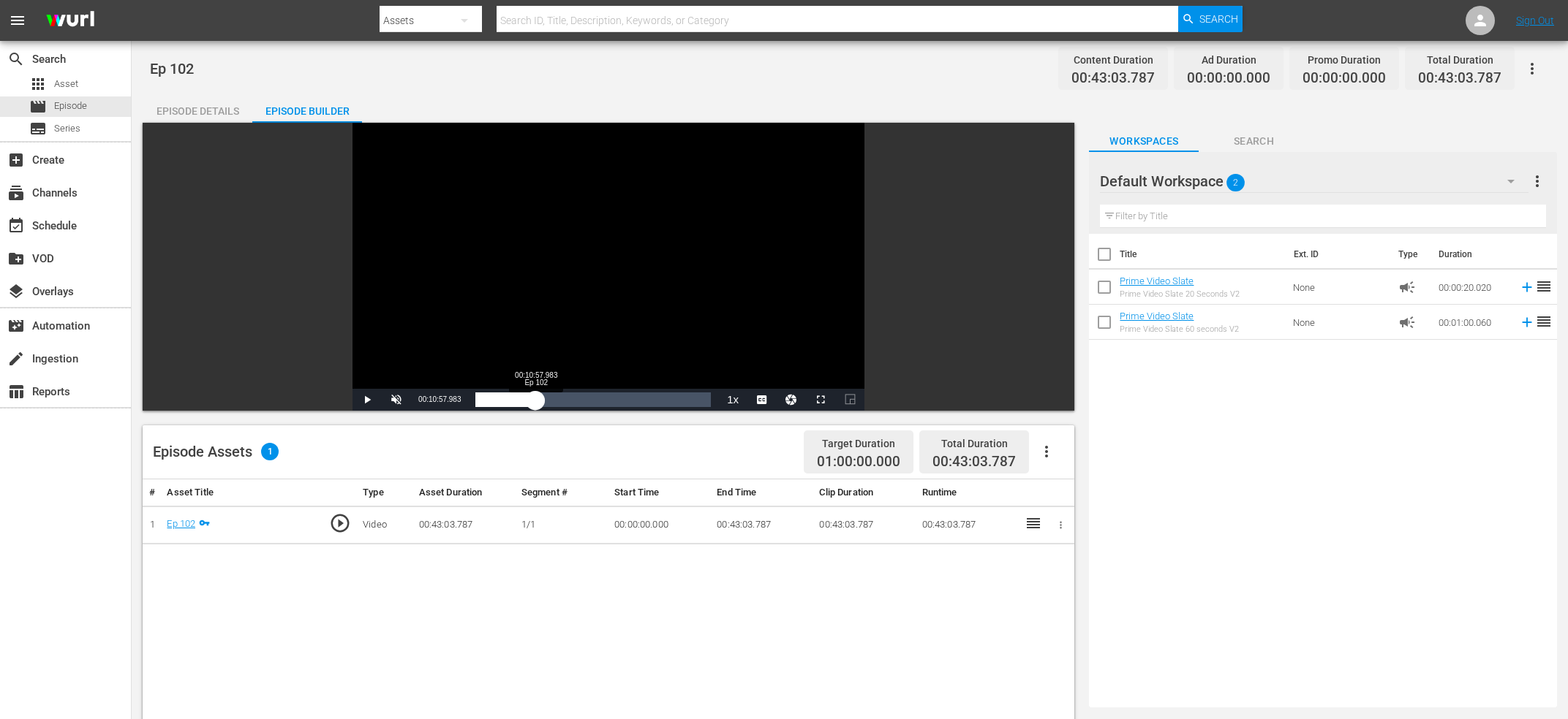
click at [535, 403] on div "00:10:28.341" at bounding box center [505, 400] width 60 height 15
click at [535, 401] on div "00:10:58.263" at bounding box center [505, 400] width 60 height 15
click at [537, 401] on div "00:11:14.223" at bounding box center [506, 400] width 62 height 15
click at [526, 401] on div "Loaded : 27.66% 00:09:13.668 Ep 102 00:11:47.009" at bounding box center [592, 400] width 235 height 15
click at [521, 401] on div "00:09:13.909" at bounding box center [500, 400] width 50 height 15
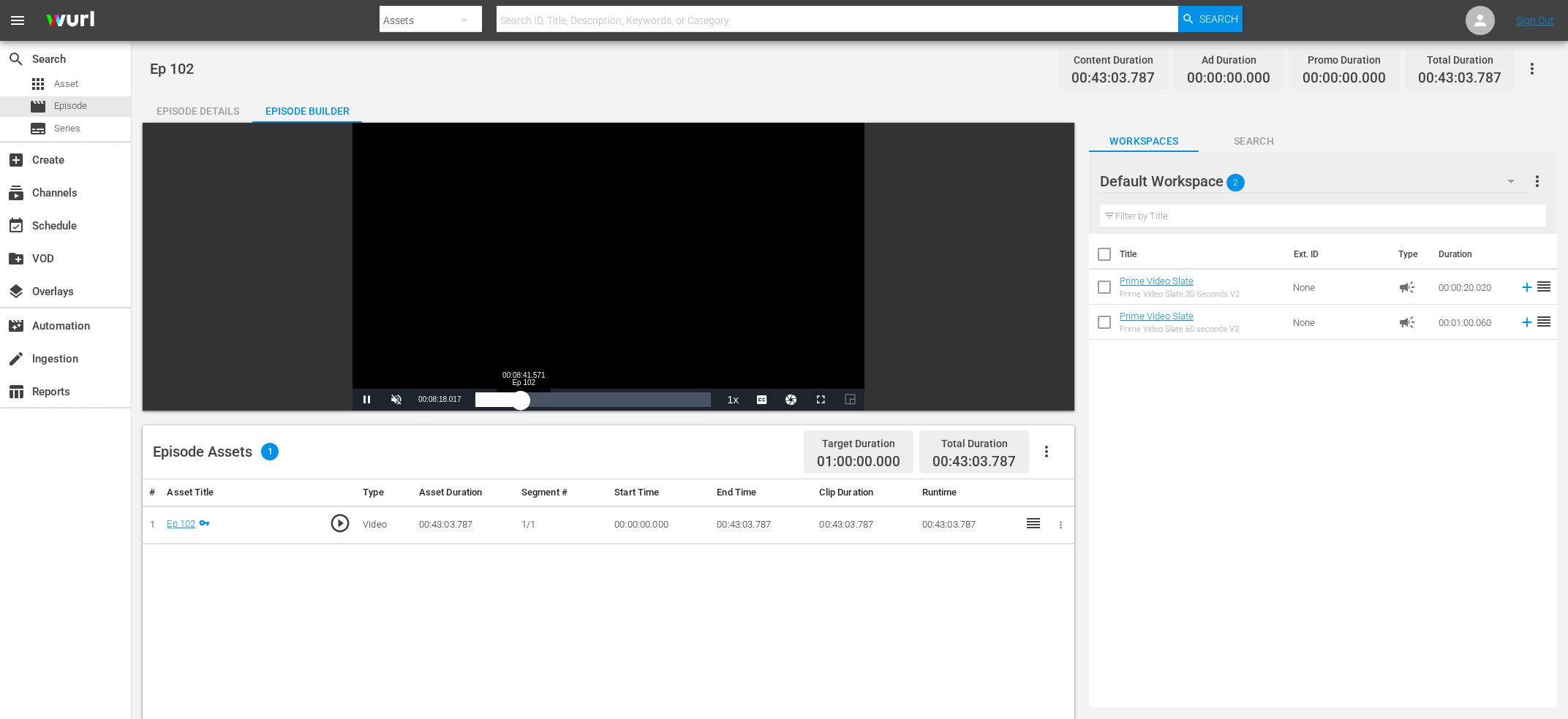
click at [521, 398] on div "00:08:18.154" at bounding box center [498, 400] width 46 height 15
click at [523, 405] on div "00:08:42.255" at bounding box center [499, 400] width 47 height 15
click at [524, 403] on div "00:08:57.901" at bounding box center [500, 400] width 49 height 15
click at [527, 401] on div "00:09:14.087" at bounding box center [501, 400] width 52 height 15
click at [529, 400] on div "00:09:30.002" at bounding box center [502, 400] width 54 height 15
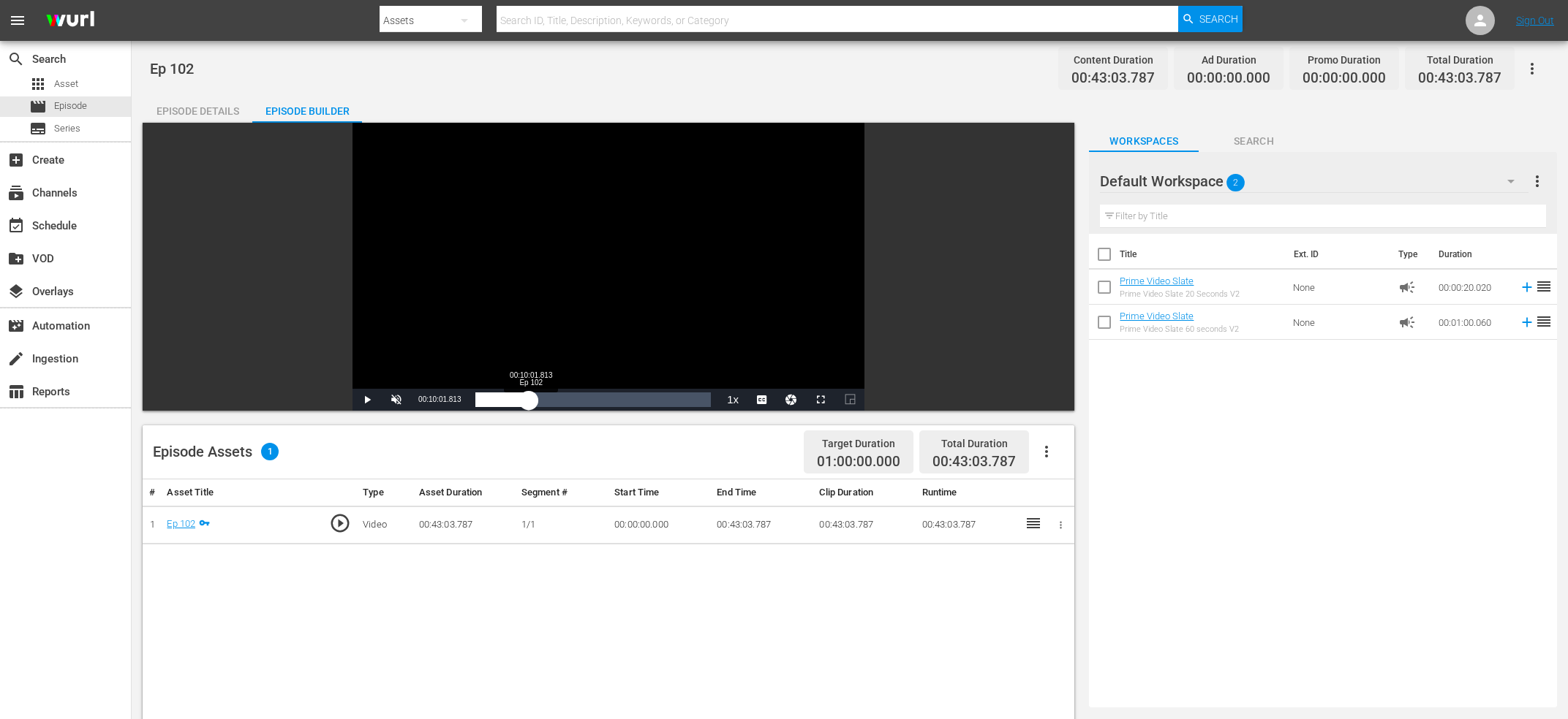
click at [529, 399] on div "00:09:45.949" at bounding box center [502, 400] width 54 height 15
click at [531, 401] on div "00:10:02.325" at bounding box center [502, 400] width 55 height 15
click at [396, 400] on span "Video Player" at bounding box center [396, 400] width 0 height 0
click at [527, 401] on div "00:10:27.151" at bounding box center [504, 400] width 57 height 15
click at [524, 401] on div "00:09:23.886" at bounding box center [500, 400] width 51 height 15
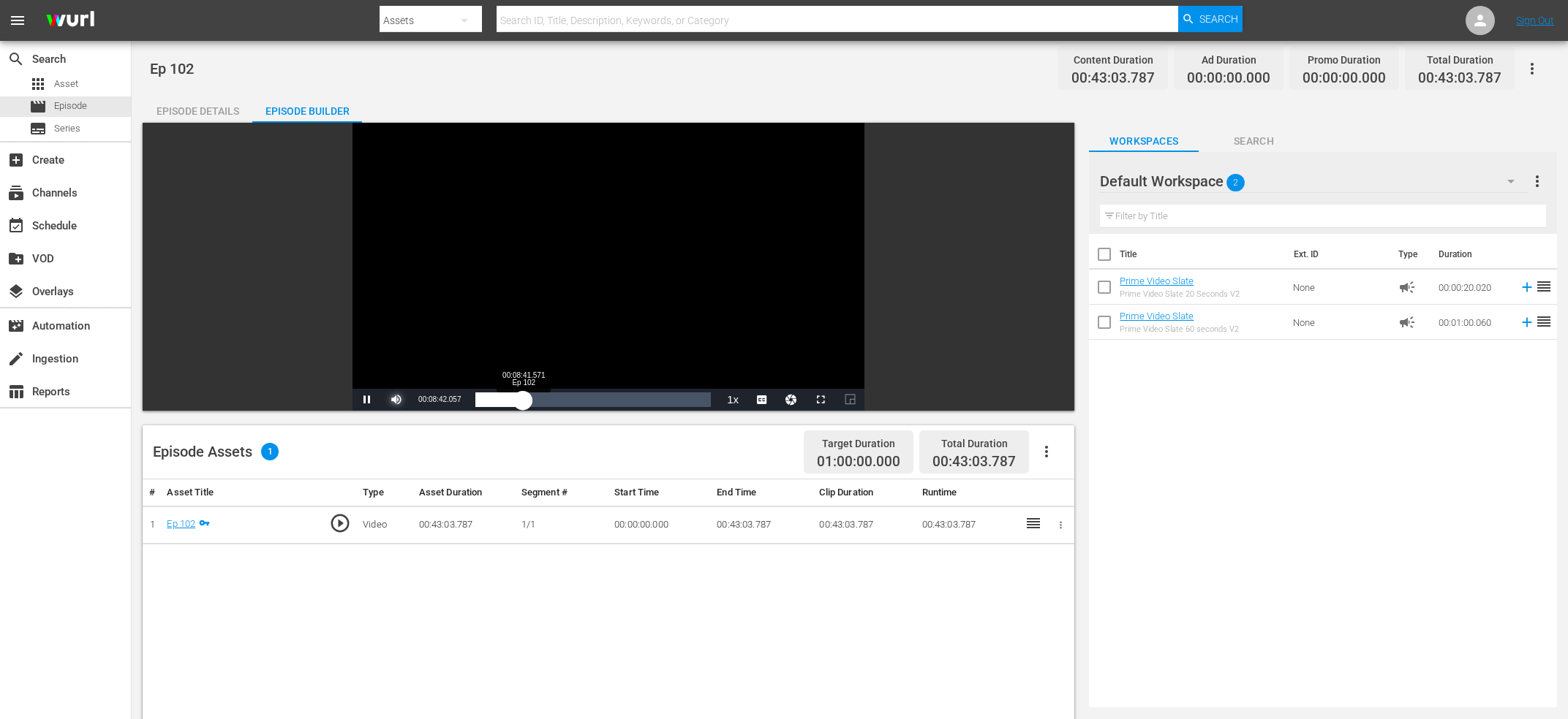
click at [520, 401] on div "00:08:42.194" at bounding box center [499, 400] width 47 height 15
click at [520, 399] on div "00:08:09.773" at bounding box center [497, 400] width 45 height 15
click at [521, 401] on div "00:08:34.097" at bounding box center [499, 400] width 47 height 15
click at [521, 400] on div "00:08:18.348" at bounding box center [498, 400] width 46 height 15
click at [524, 398] on div "00:08:49.940" at bounding box center [499, 400] width 48 height 15
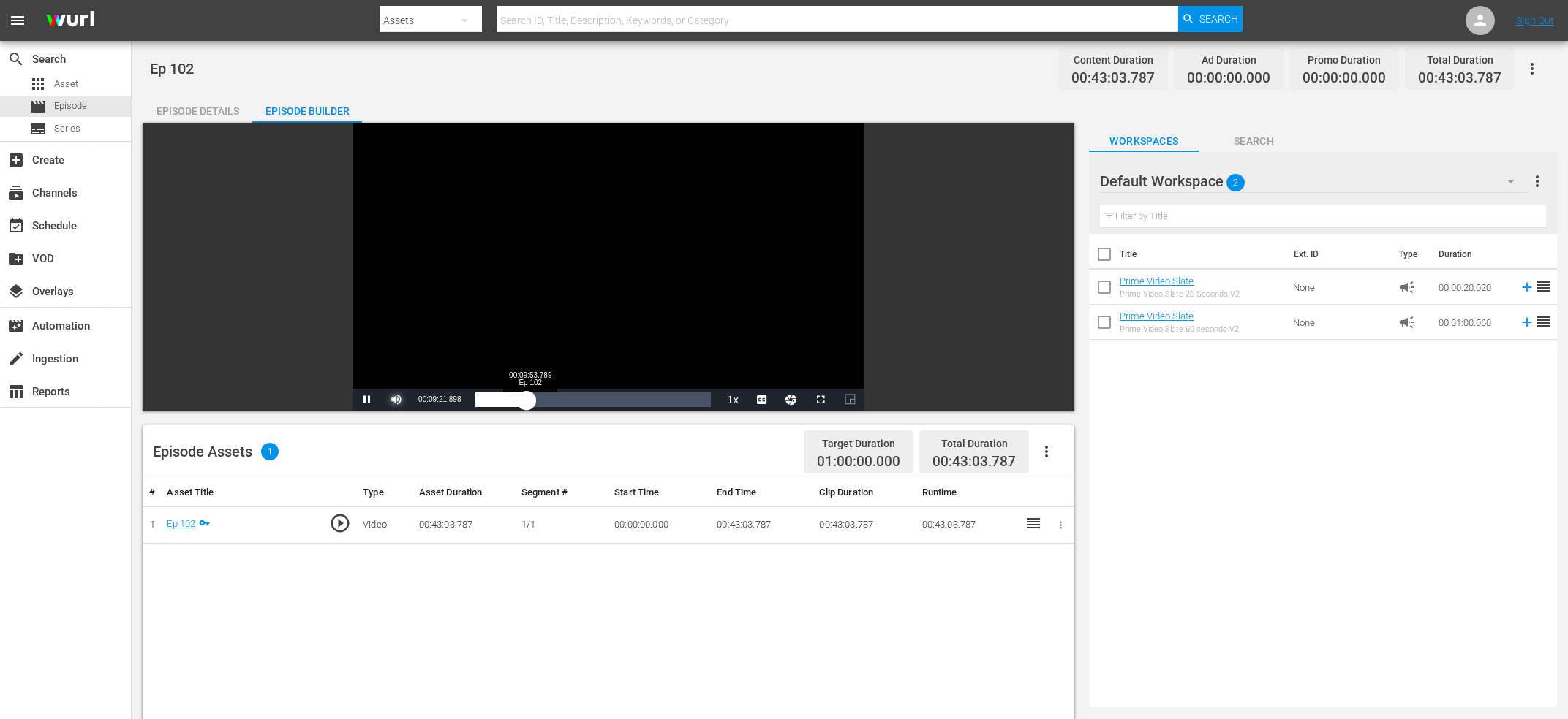
click at [526, 399] on div "00:09:21.993" at bounding box center [500, 400] width 51 height 15
click at [527, 399] on div "00:09:30.256" at bounding box center [501, 400] width 52 height 15
click at [528, 400] on div "00:09:38.099" at bounding box center [501, 400] width 53 height 15
click at [530, 400] on div "00:09:54.518" at bounding box center [502, 400] width 55 height 15
click at [532, 399] on div "00:10:26.425" at bounding box center [504, 400] width 57 height 15
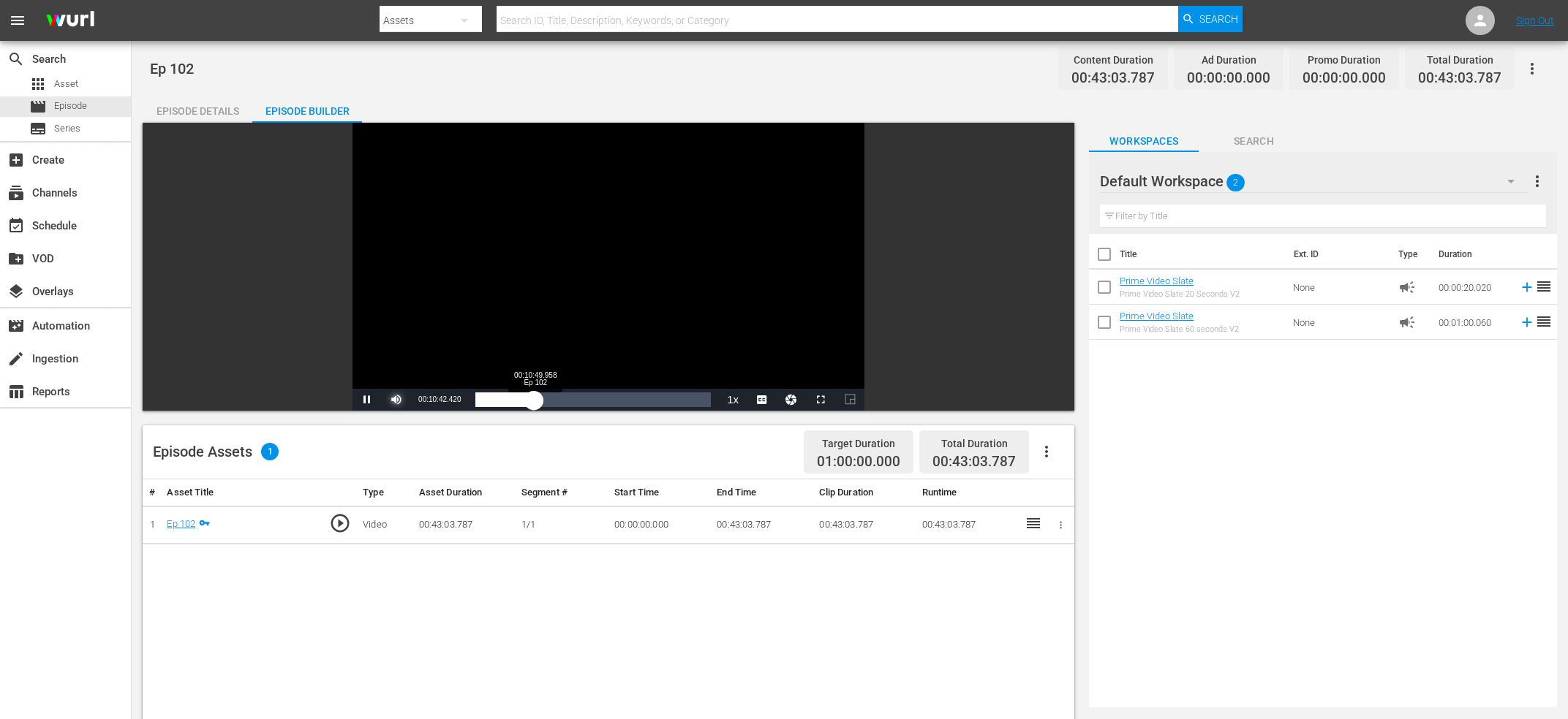
click at [534, 400] on div "00:10:42.420" at bounding box center [504, 400] width 59 height 15
click at [535, 399] on div "00:10:50.256" at bounding box center [504, 400] width 59 height 15
click at [538, 398] on div "00:11:22.314" at bounding box center [506, 400] width 62 height 15
click at [539, 398] on div "00:11:46.699" at bounding box center [507, 400] width 64 height 15
click at [531, 293] on div "Video Player" at bounding box center [608, 255] width 512 height 266
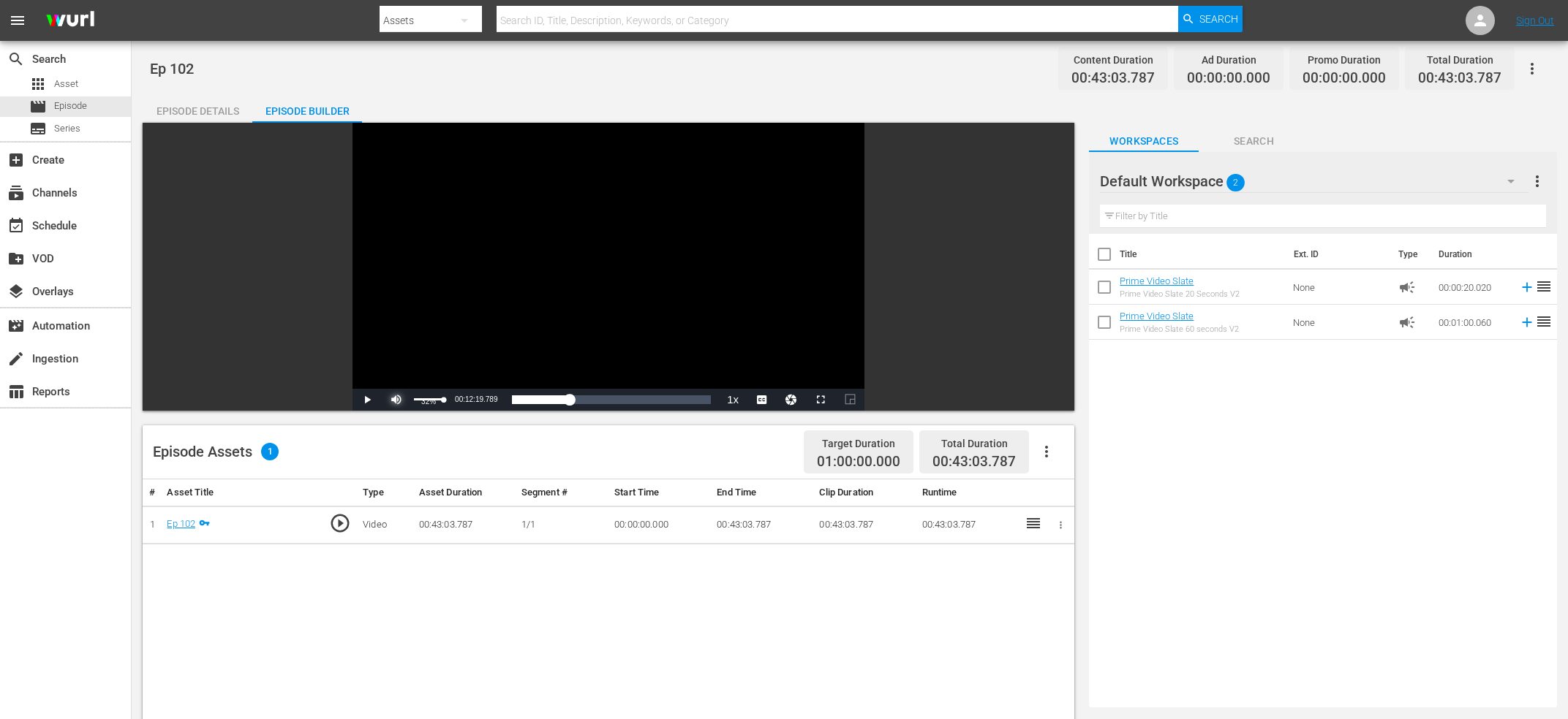
click at [396, 400] on span "Video Player" at bounding box center [396, 400] width 0 height 0
click at [510, 272] on div "Video Player" at bounding box center [608, 255] width 512 height 266
click at [504, 272] on div "Video Player" at bounding box center [608, 255] width 512 height 266
click at [431, 393] on div "Current Time 00:12:20.089" at bounding box center [439, 399] width 57 height 22
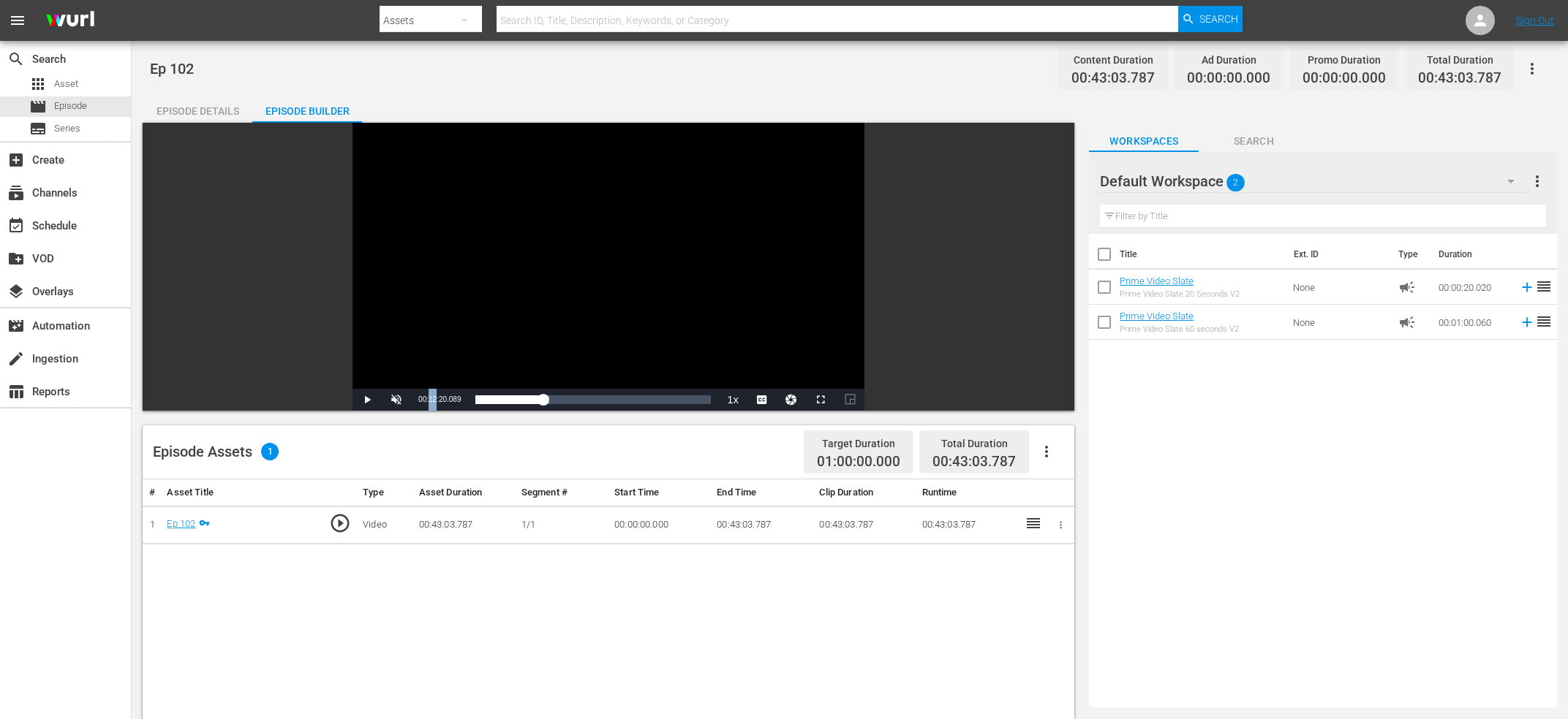
click at [431, 403] on span "00:12:20.089" at bounding box center [439, 399] width 42 height 8
copy span "Current Time"
click at [29, 610] on div "search Search apps Asset movie Episode subtitles Series add_box Create subscrip…" at bounding box center [66, 400] width 132 height 719
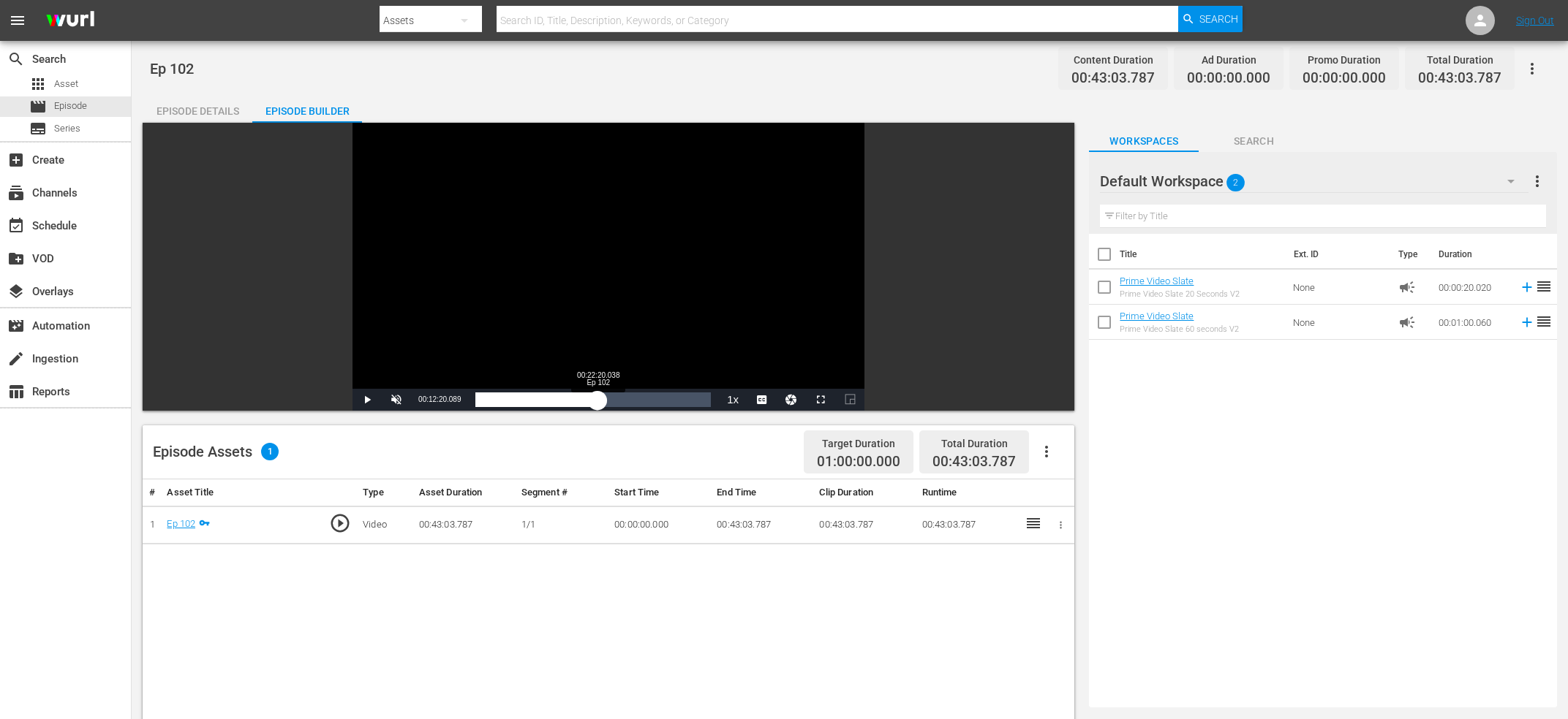
click at [597, 397] on div "Loaded : 31.14% 00:22:20.038 Ep 102 00:12:20.089" at bounding box center [592, 400] width 235 height 15
click at [591, 274] on div "Video Player" at bounding box center [608, 255] width 512 height 266
click at [597, 401] on div "00:22:20.038" at bounding box center [536, 400] width 122 height 15
click at [600, 401] on div "00:22:44.611" at bounding box center [537, 400] width 124 height 15
click at [604, 399] on div "00:23:08.462" at bounding box center [539, 400] width 128 height 15
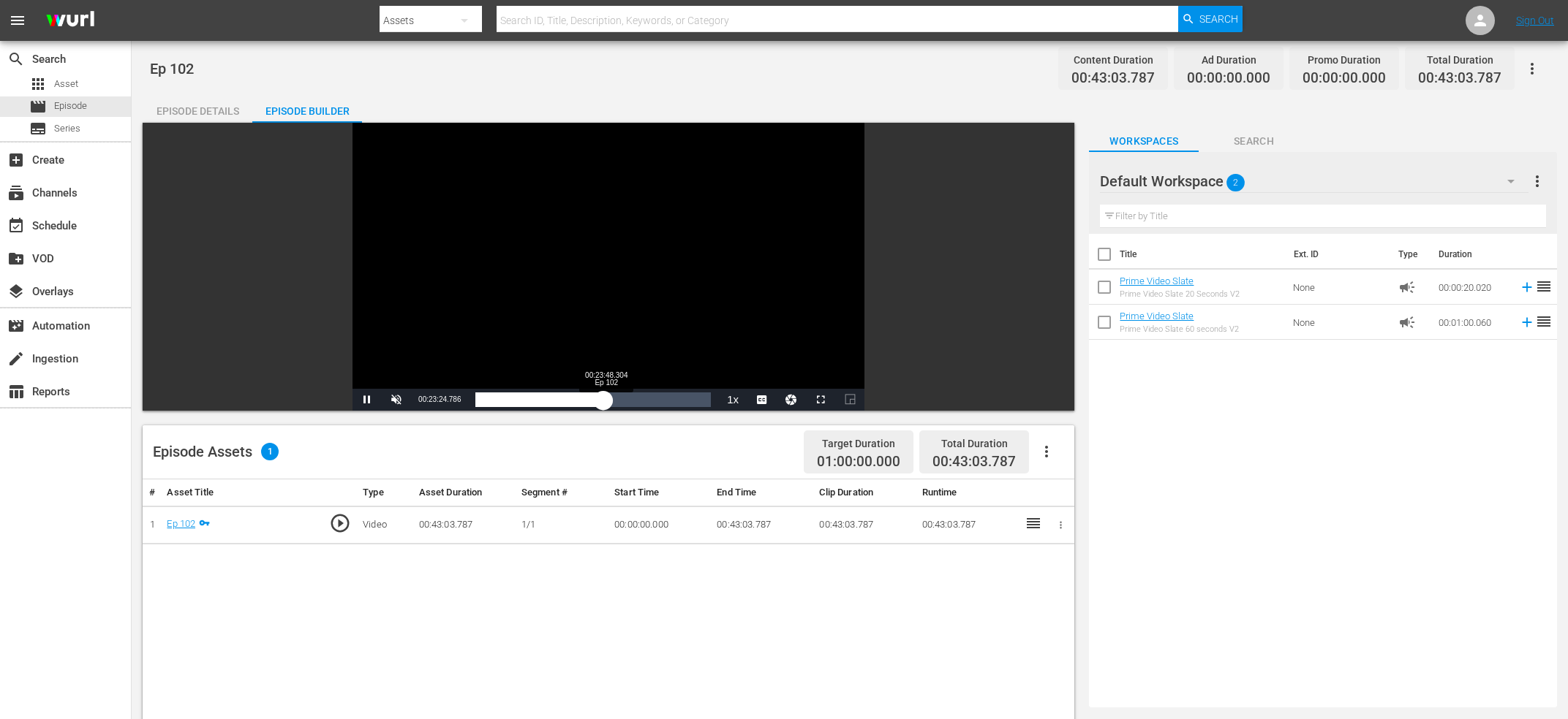
click at [600, 403] on div "00:23:24.881" at bounding box center [539, 400] width 128 height 15
click at [599, 397] on div "00:23:25.112" at bounding box center [537, 400] width 124 height 15
click at [396, 400] on span "Video Player" at bounding box center [396, 400] width 0 height 0
click at [535, 308] on div "Video Player" at bounding box center [608, 255] width 512 height 266
click at [604, 401] on div "00:23:26.677" at bounding box center [539, 400] width 128 height 15
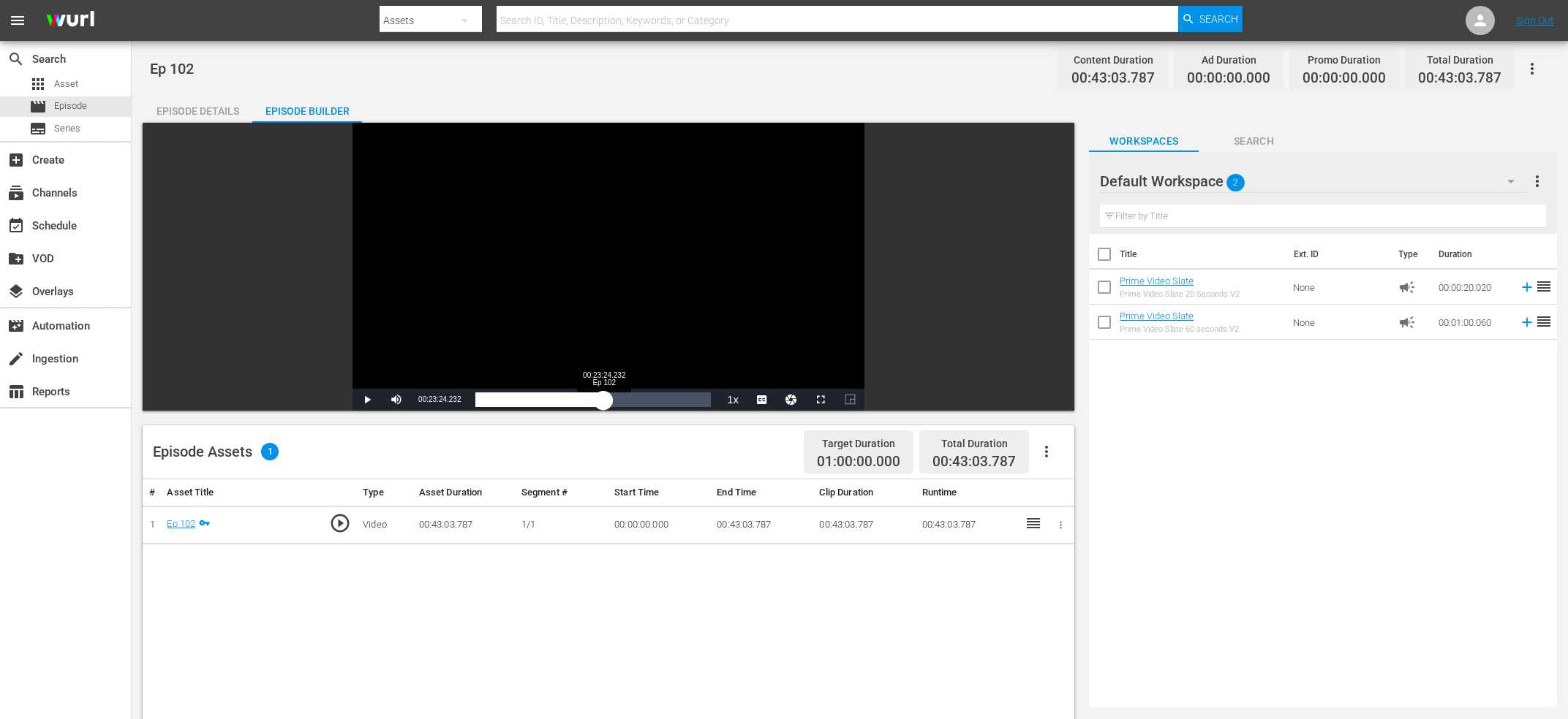
click at [604, 401] on div "00:23:24.633" at bounding box center [539, 400] width 128 height 15
click at [602, 403] on div "00:23:24.435" at bounding box center [539, 400] width 128 height 15
click at [396, 400] on span "Video Player" at bounding box center [396, 400] width 0 height 0
click at [553, 259] on div "Video Player" at bounding box center [608, 255] width 512 height 266
click at [445, 400] on span "00:23:21.663" at bounding box center [439, 399] width 42 height 8
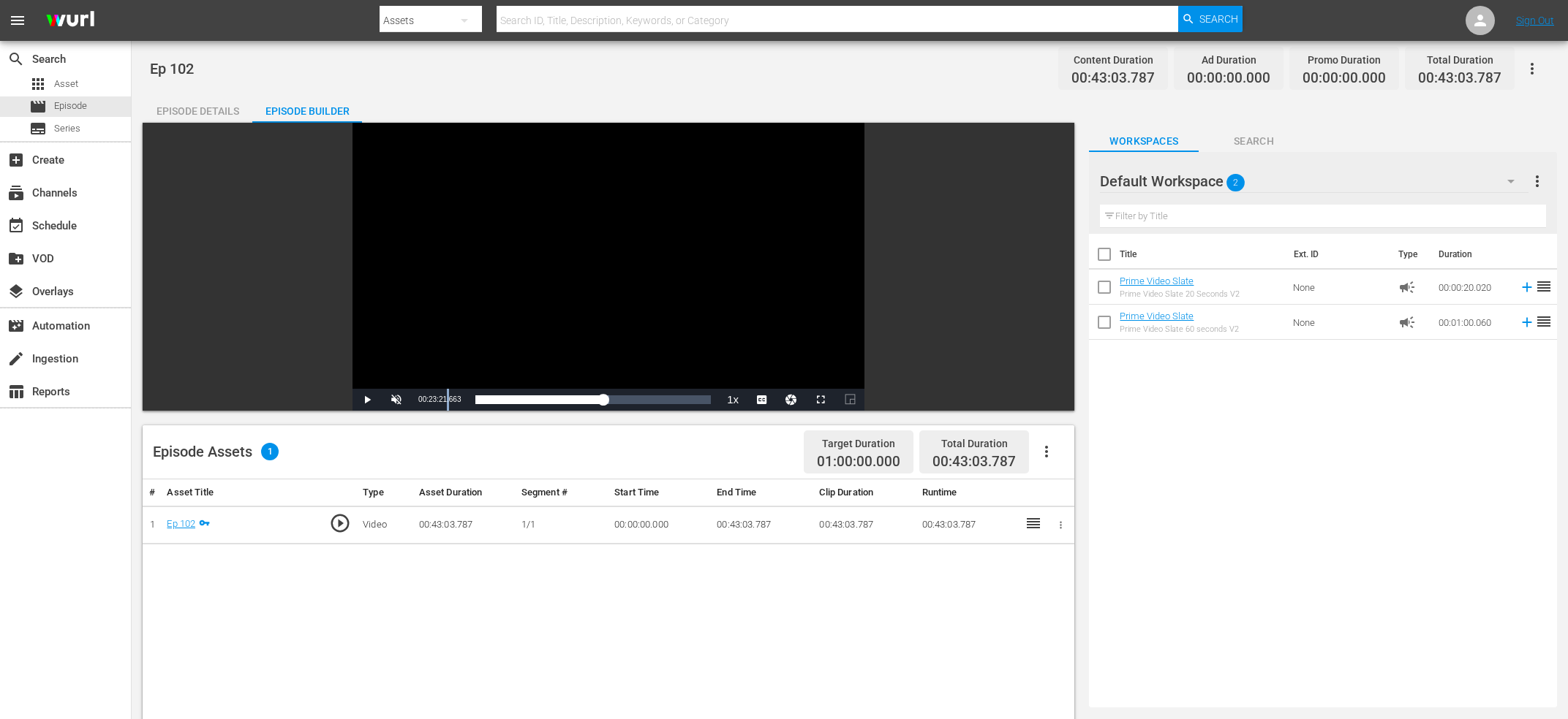
click at [445, 400] on span "00:23:21.663" at bounding box center [439, 399] width 42 height 8
copy span "Current Time"
click at [46, 538] on div "search Search apps Asset movie Episode subtitles Series add_box Create subscrip…" at bounding box center [66, 400] width 132 height 719
click at [657, 403] on div "Loaded : 56.72% 00:33:42.094 Ep 102 00:23:21.663" at bounding box center [592, 400] width 235 height 15
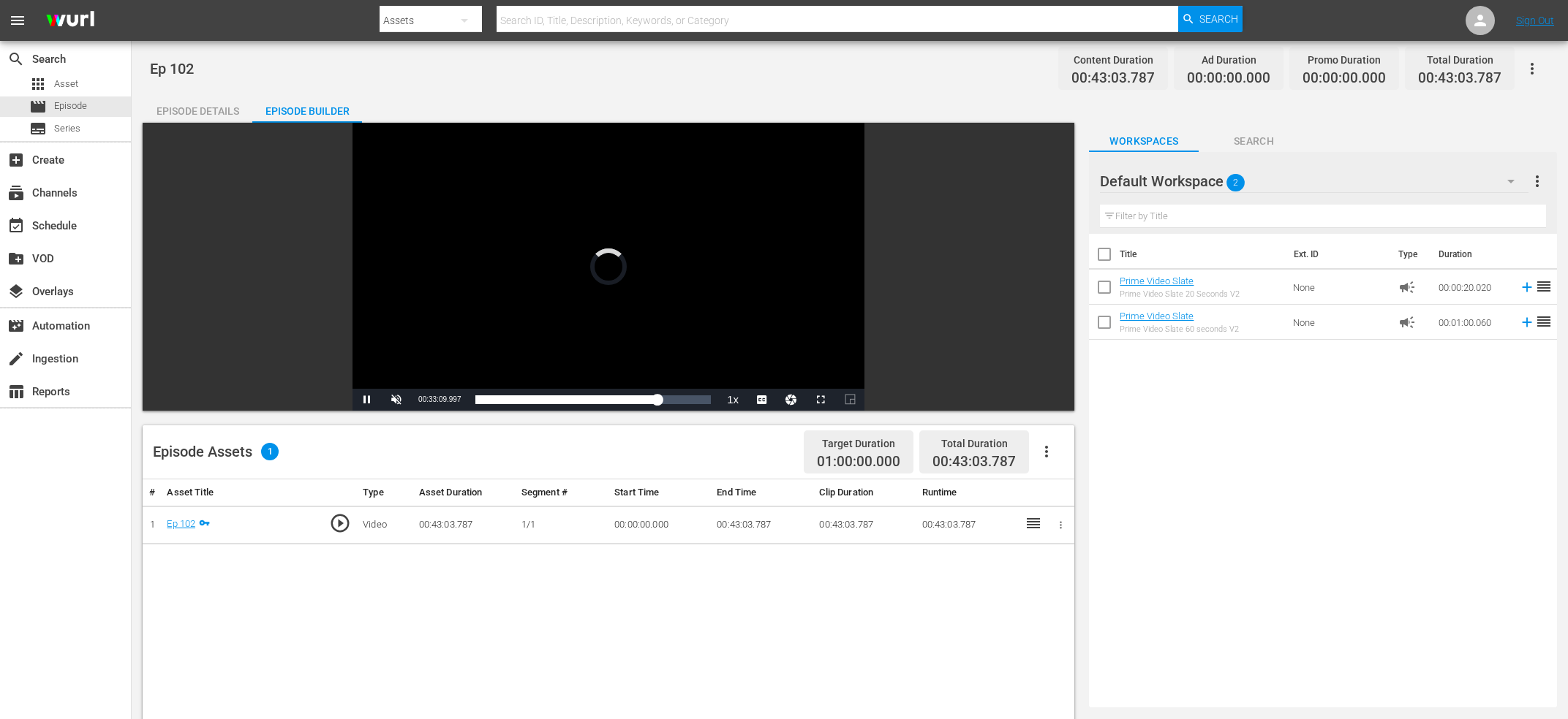
click at [650, 205] on div "Video Player" at bounding box center [608, 255] width 512 height 266
click at [657, 394] on div "00:33:09.997" at bounding box center [566, 400] width 181 height 15
click at [659, 400] on div "00:33:34.768" at bounding box center [567, 400] width 184 height 15
click at [660, 401] on div "00:33:50.533" at bounding box center [567, 400] width 185 height 15
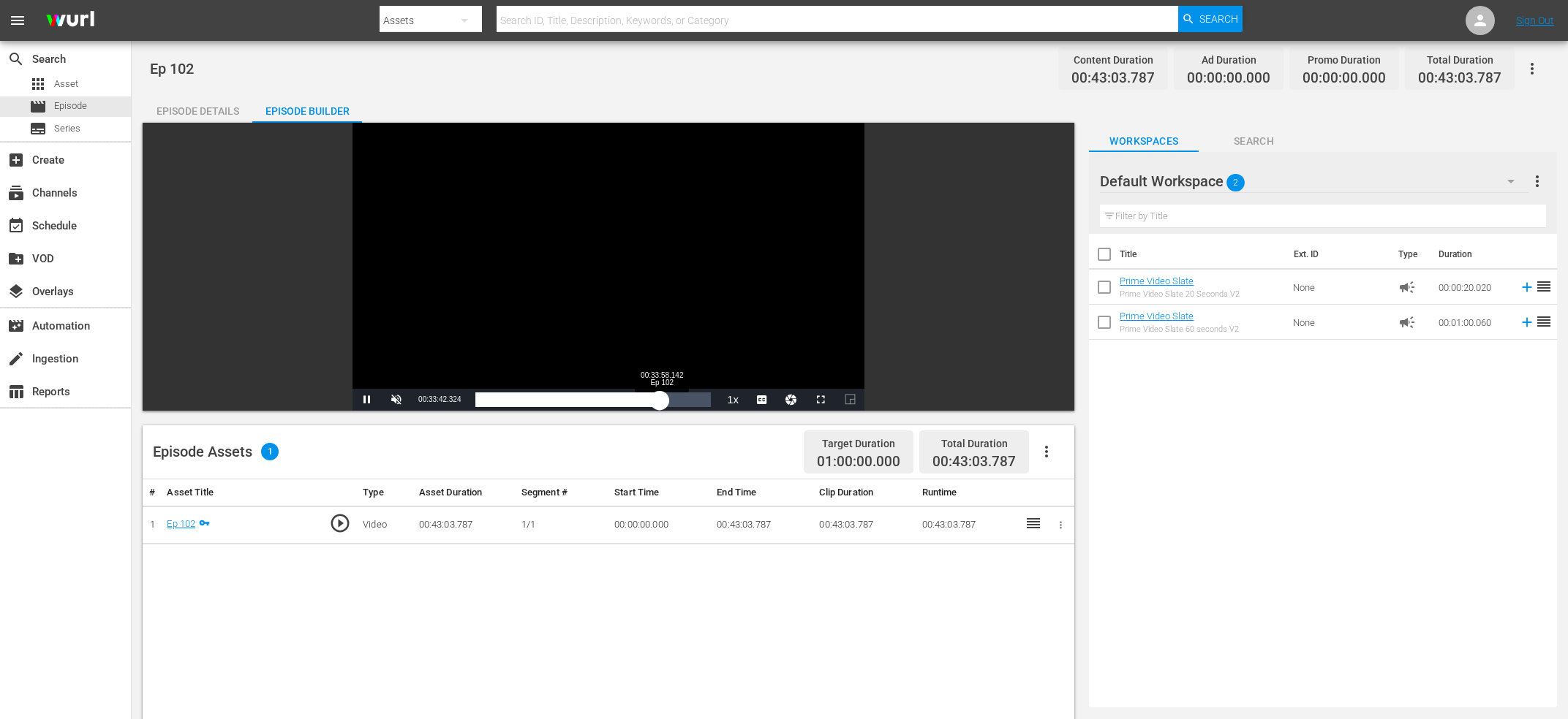
click at [660, 399] on div "00:33:42.463" at bounding box center [567, 400] width 185 height 15
click at [662, 397] on div "00:33:58.284" at bounding box center [568, 400] width 186 height 15
click at [663, 397] on div "00:34:22.725" at bounding box center [569, 400] width 188 height 15
click at [666, 401] on div "00:34:54.597" at bounding box center [570, 400] width 191 height 15
click at [667, 399] on div "00:35:02.523" at bounding box center [570, 400] width 191 height 15
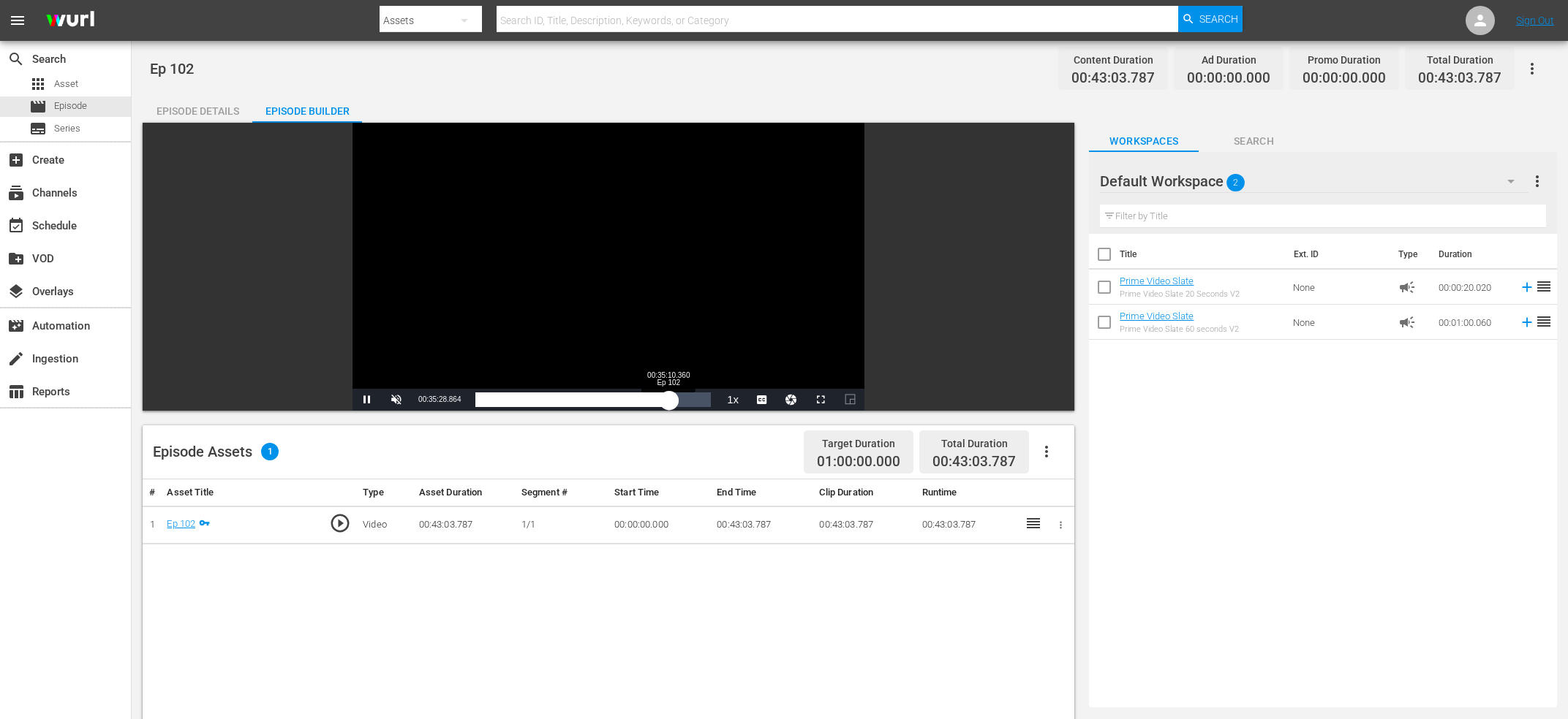
click at [668, 403] on div "00:35:28.817" at bounding box center [572, 400] width 194 height 15
click at [668, 401] on div "00:35:10.360" at bounding box center [571, 400] width 192 height 15
click at [669, 401] on div "00:35:27.015" at bounding box center [572, 400] width 194 height 15
click at [669, 401] on div "00:35:27.147" at bounding box center [572, 400] width 194 height 15
click at [669, 403] on div "00:35:26.967" at bounding box center [572, 400] width 194 height 15
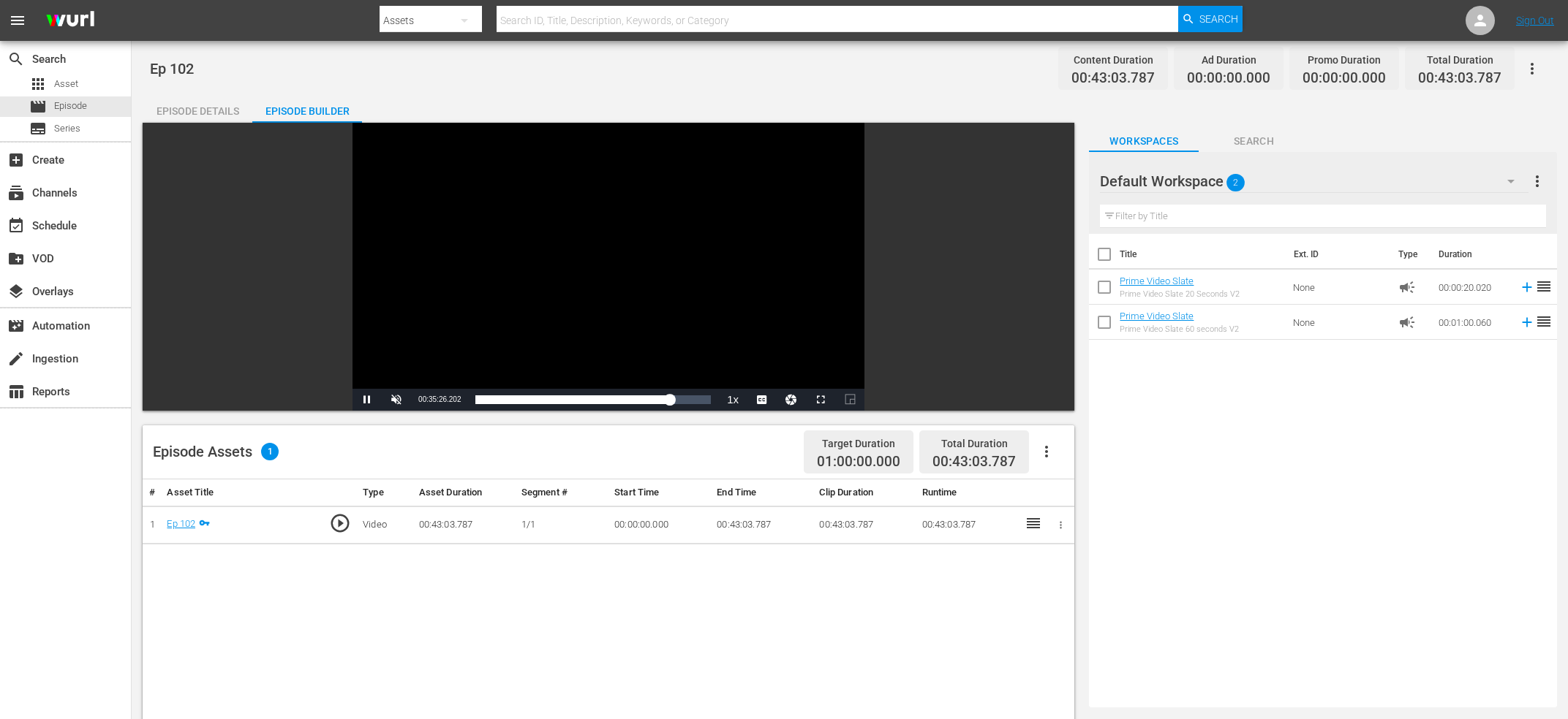
click at [721, 222] on div "Video Player" at bounding box center [608, 255] width 512 height 266
click at [426, 401] on span "00:35:26.574" at bounding box center [439, 399] width 42 height 8
copy span "Current Time"
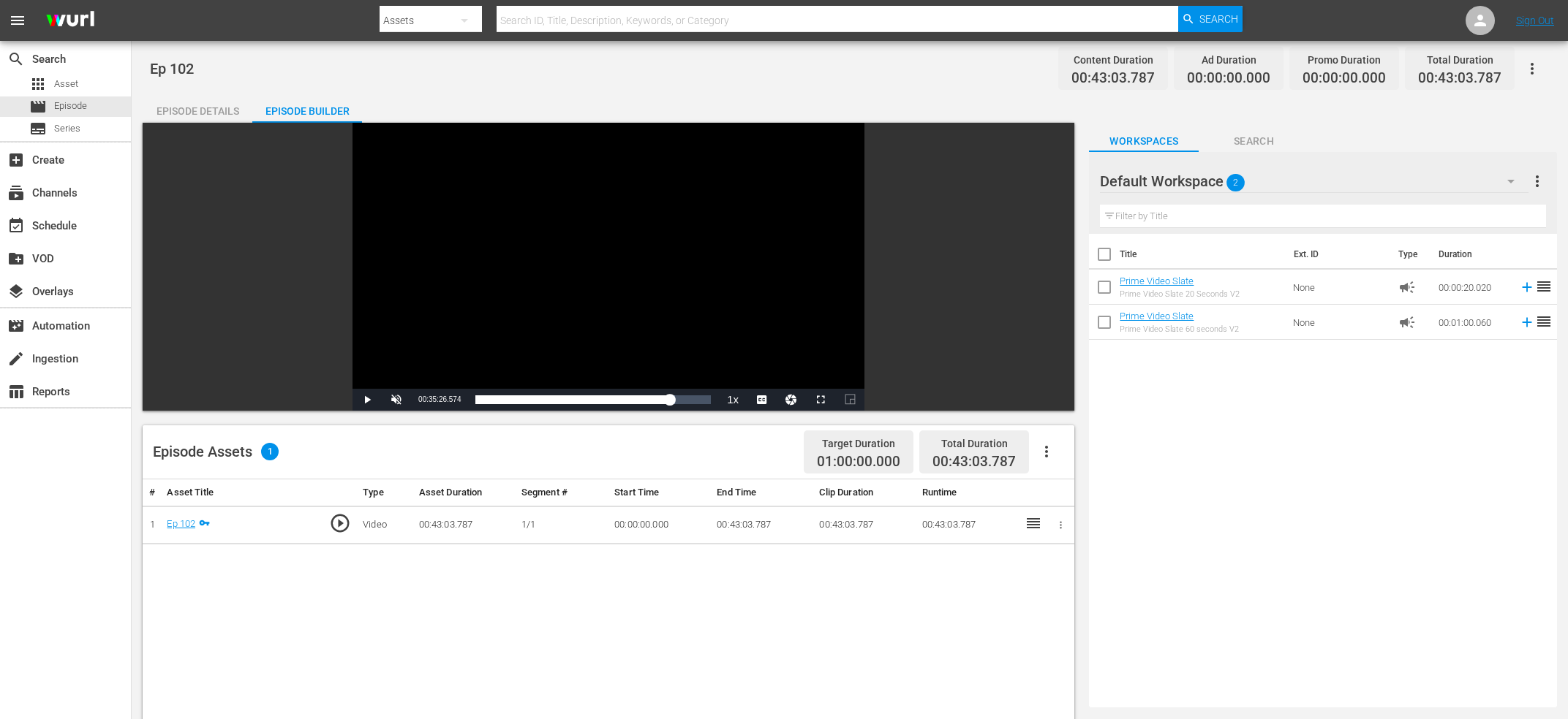
click at [107, 503] on div "search Search apps Asset movie Episode subtitles Series add_box Create subscrip…" at bounding box center [66, 400] width 132 height 719
click at [1054, 458] on icon "button" at bounding box center [1046, 452] width 18 height 18
click at [1094, 459] on div "Edit Cue Points" at bounding box center [1090, 457] width 99 height 35
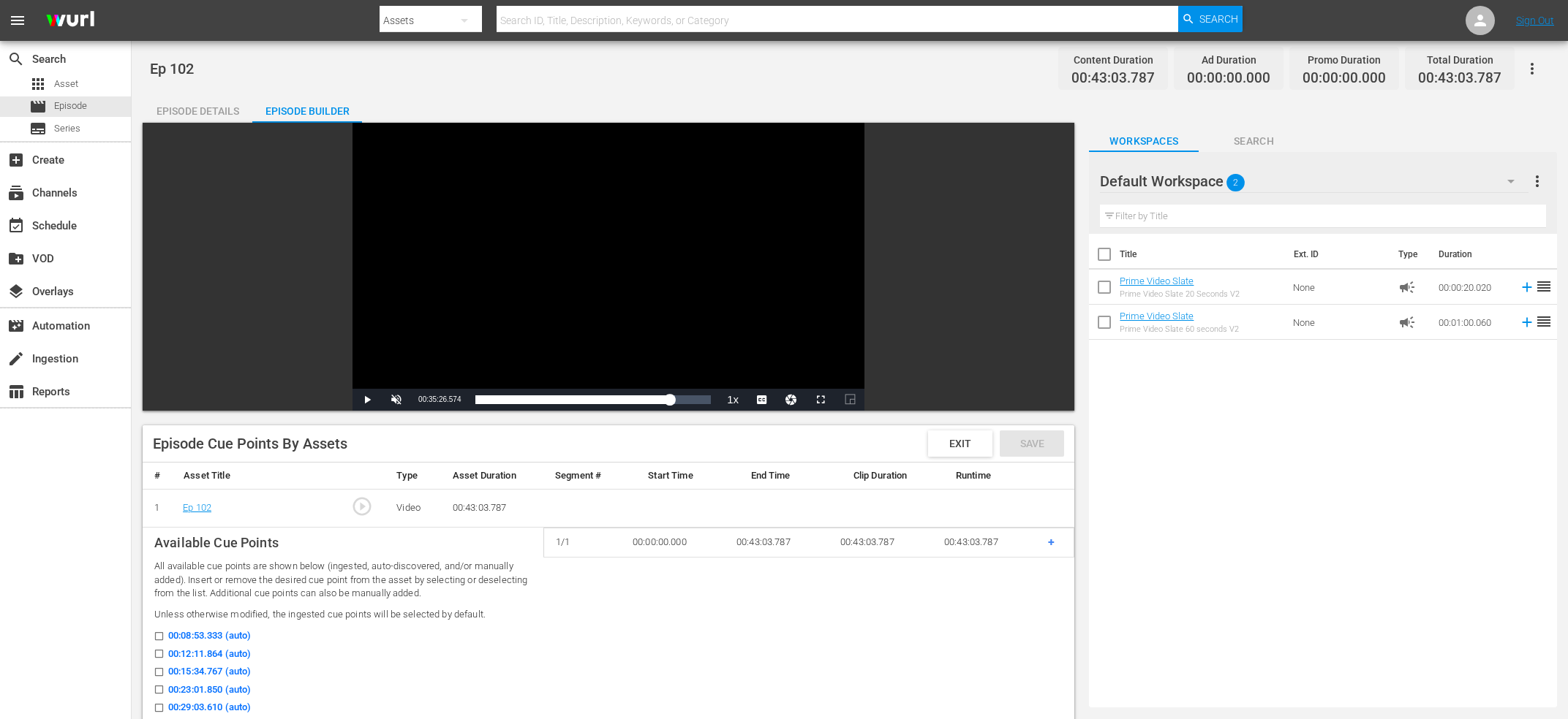
click at [1056, 539] on td "+" at bounding box center [1055, 543] width 38 height 29
click at [1051, 543] on span "+" at bounding box center [1051, 542] width 7 height 14
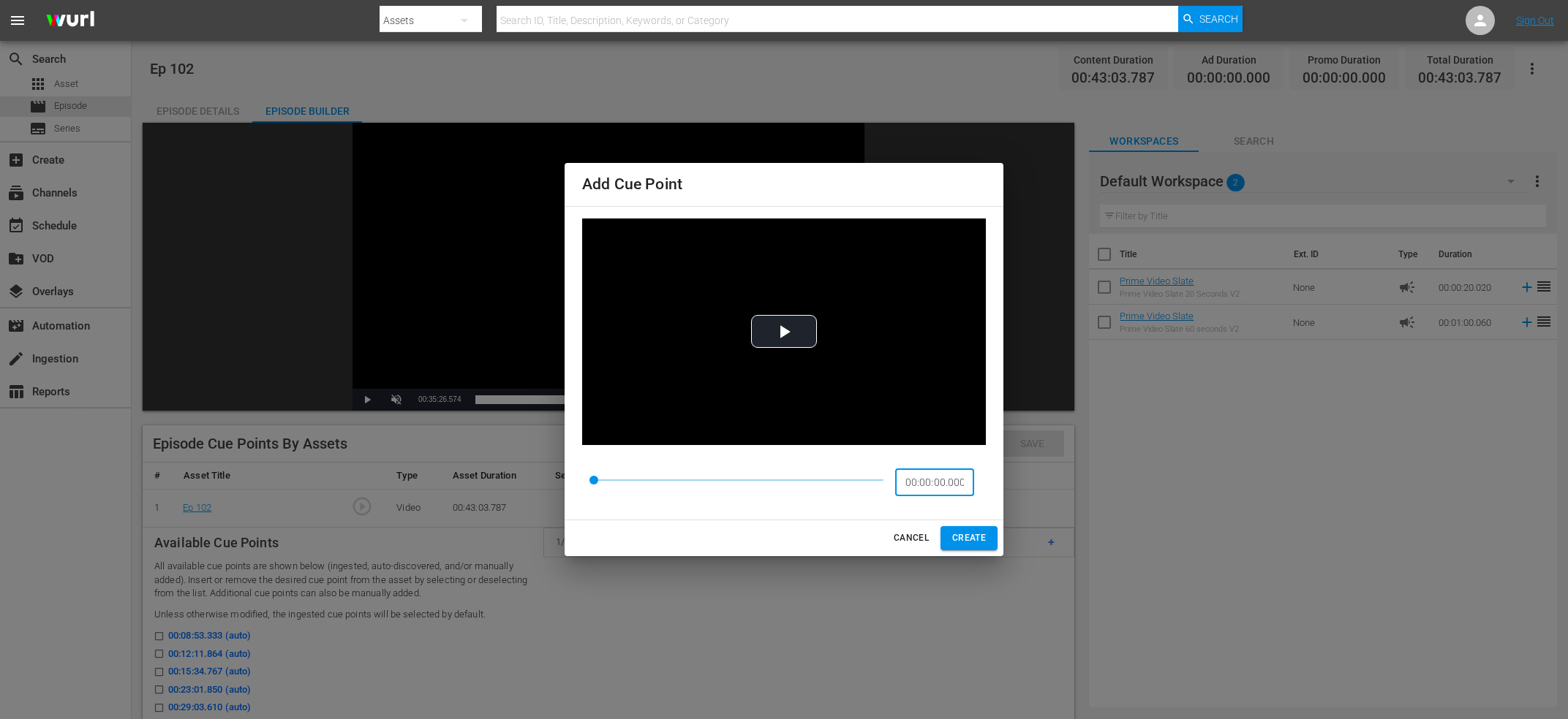
click at [922, 476] on input "00:00:00.000" at bounding box center [934, 482] width 79 height 28
paste input "12:20.089"
type input "00:12:20.089"
click at [974, 536] on span "CREATE" at bounding box center [968, 538] width 33 height 15
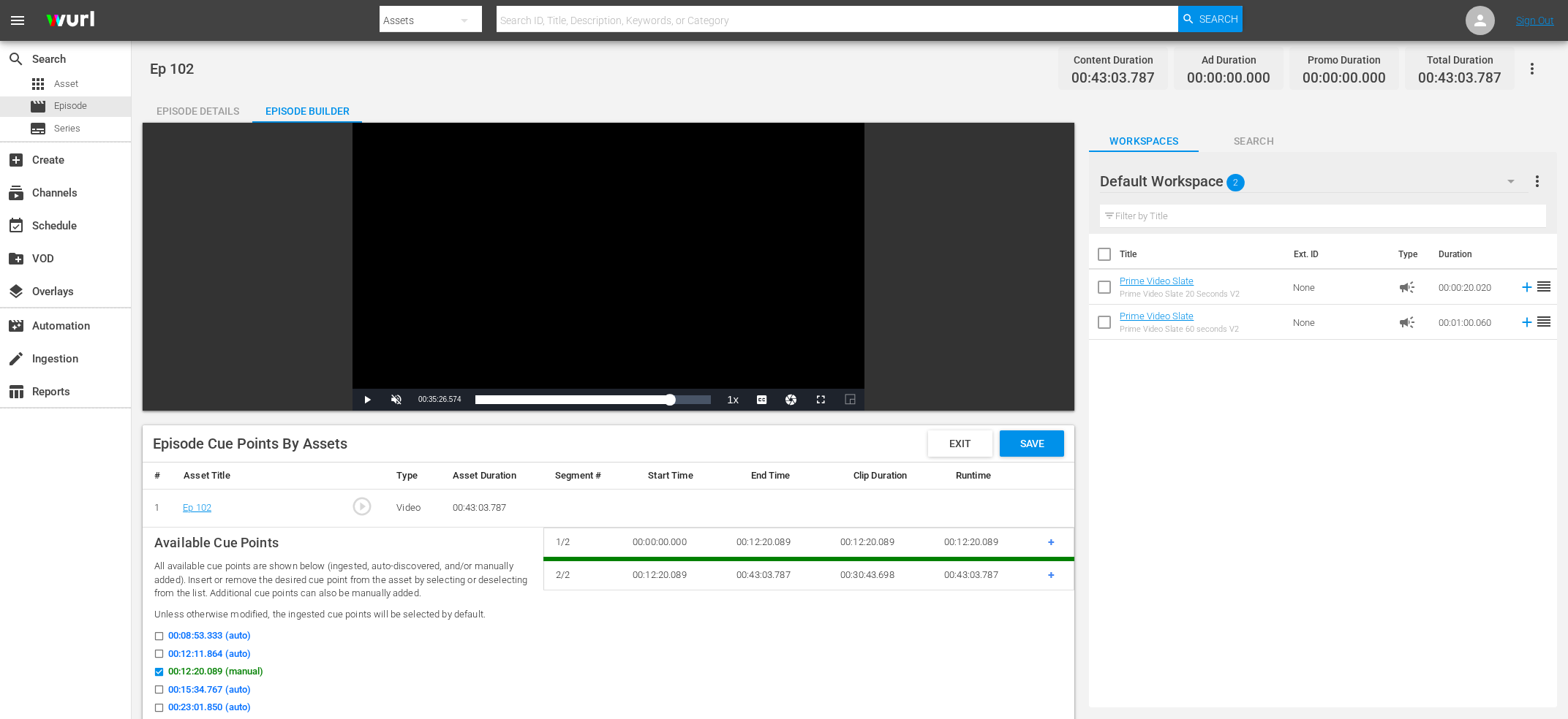
click at [0, 542] on div "search Search apps Asset movie Episode subtitles Series add_box Create subscrip…" at bounding box center [66, 400] width 132 height 719
click at [1050, 573] on span "+" at bounding box center [1051, 574] width 7 height 14
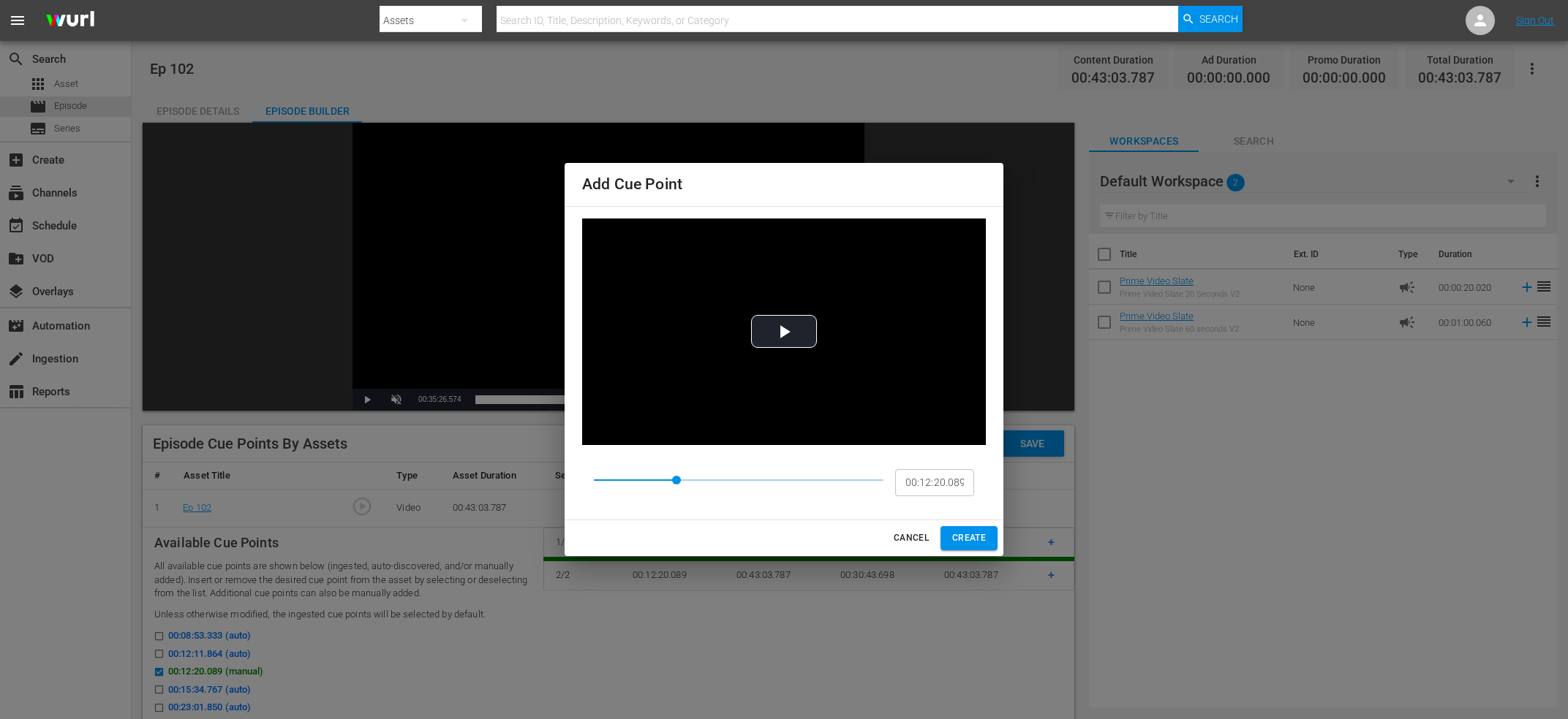
click at [934, 482] on input "00:12:20.089" at bounding box center [934, 482] width 79 height 28
paste input "23:21.663"
click at [934, 482] on input "00:12:20.089" at bounding box center [934, 482] width 79 height 28
paste input "23:21.663"
type input "00:23:21.663"
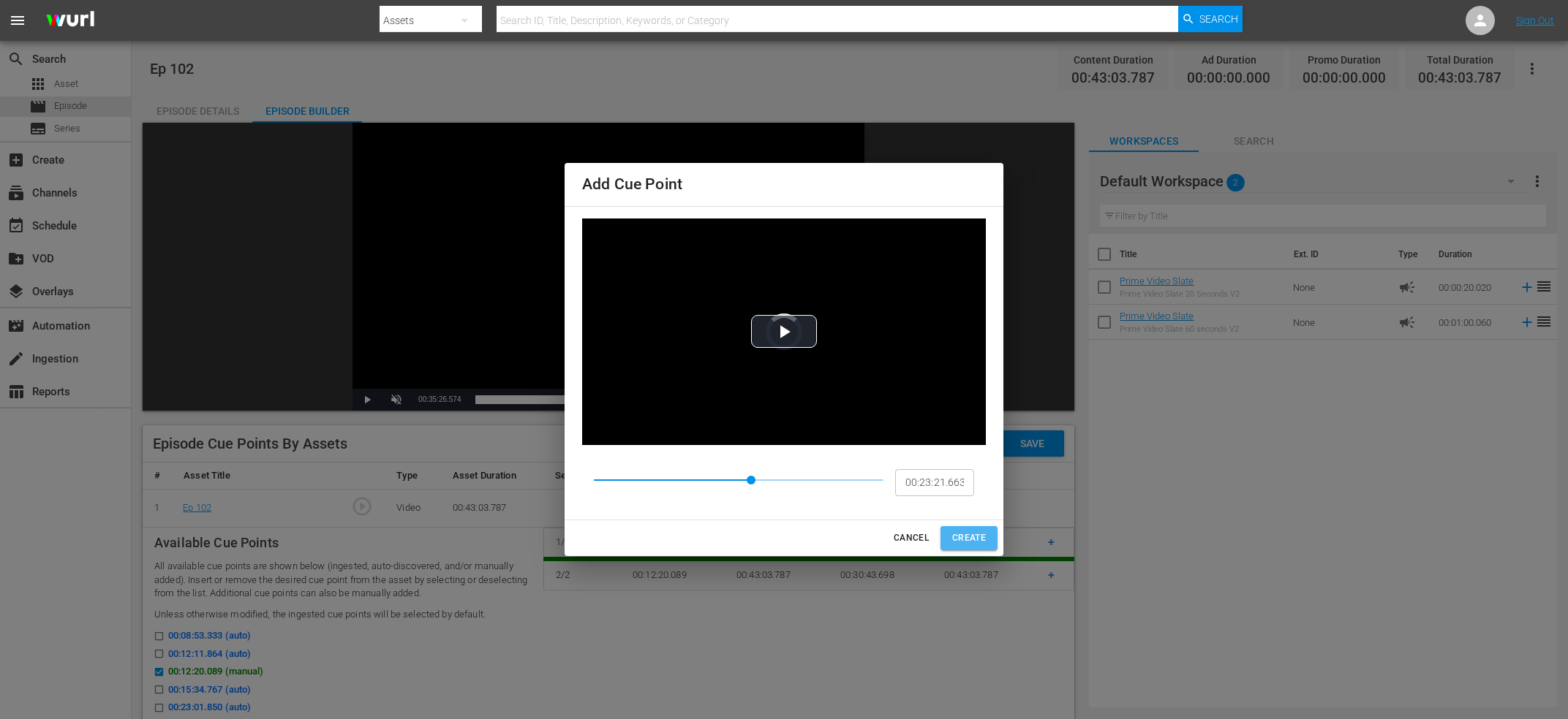
click at [972, 526] on button "CREATE" at bounding box center [969, 538] width 57 height 24
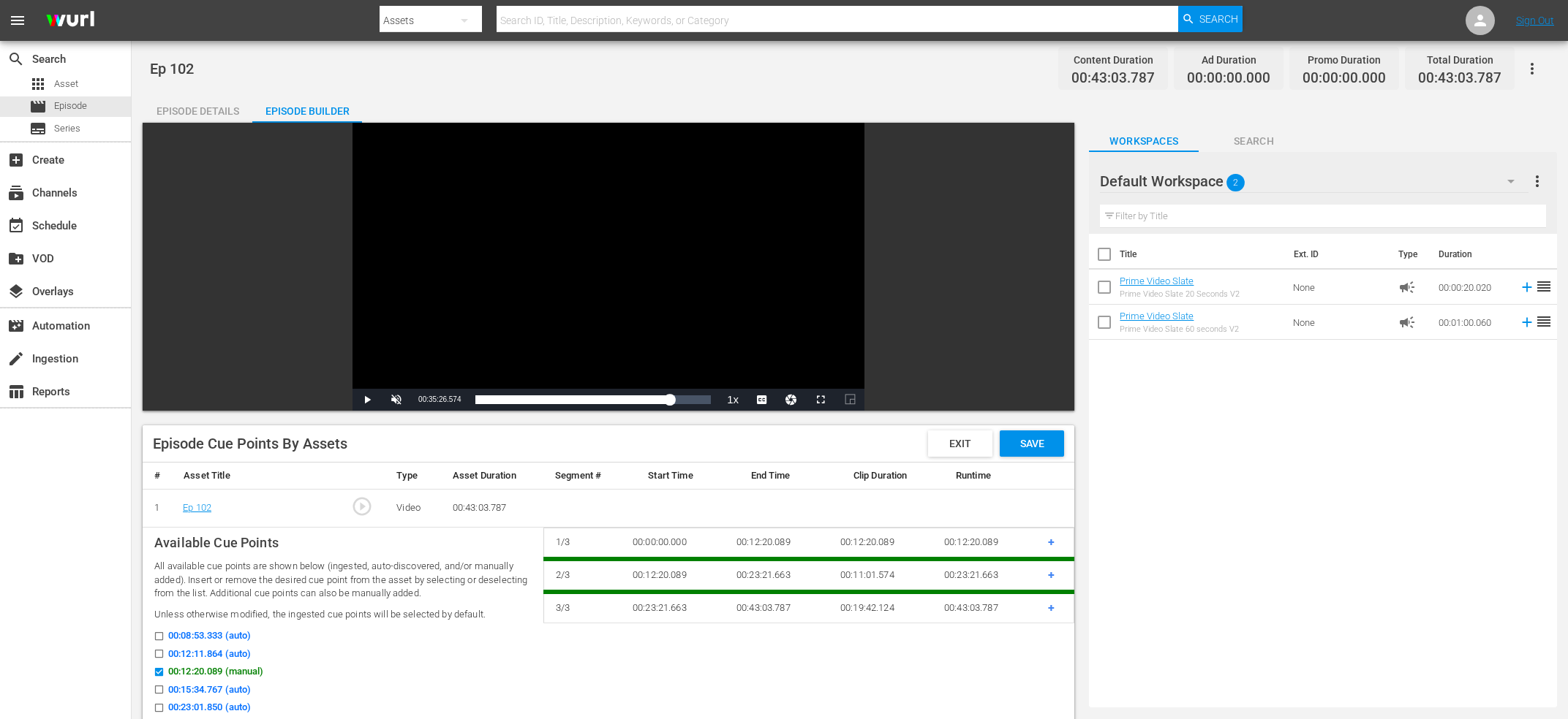
click at [18, 573] on div "search Search apps Asset movie Episode subtitles Series add_box Create subscrip…" at bounding box center [66, 400] width 132 height 719
click at [1057, 602] on td "+" at bounding box center [1055, 608] width 38 height 31
click at [1048, 611] on td "+" at bounding box center [1055, 608] width 38 height 31
click at [1050, 611] on span "+" at bounding box center [1051, 608] width 7 height 14
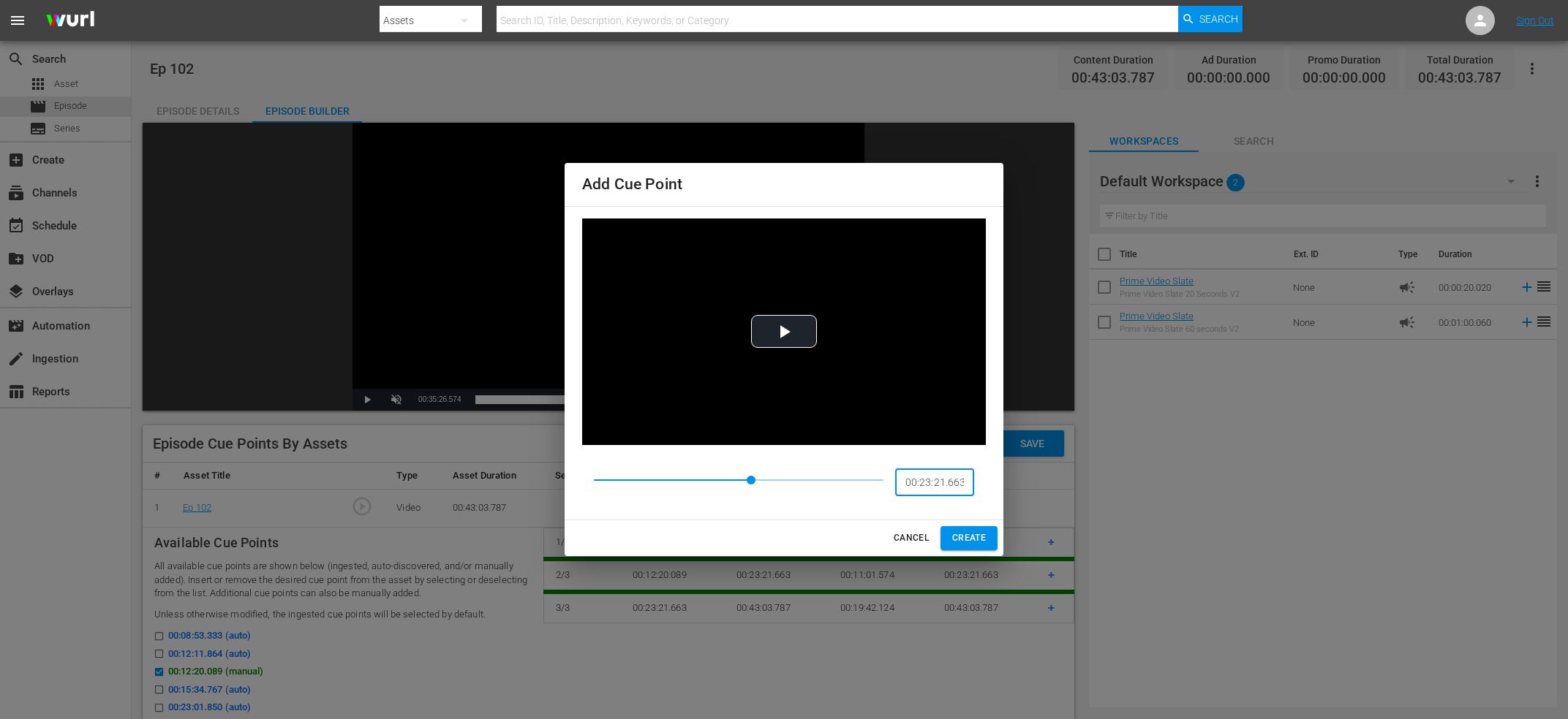
click at [930, 492] on input "00:23:21.663" at bounding box center [934, 482] width 79 height 28
paste input "35:26.574"
click at [956, 489] on input "00:23:21.663" at bounding box center [934, 482] width 79 height 28
paste input "35:26.574"
type input "00:35:26.574"
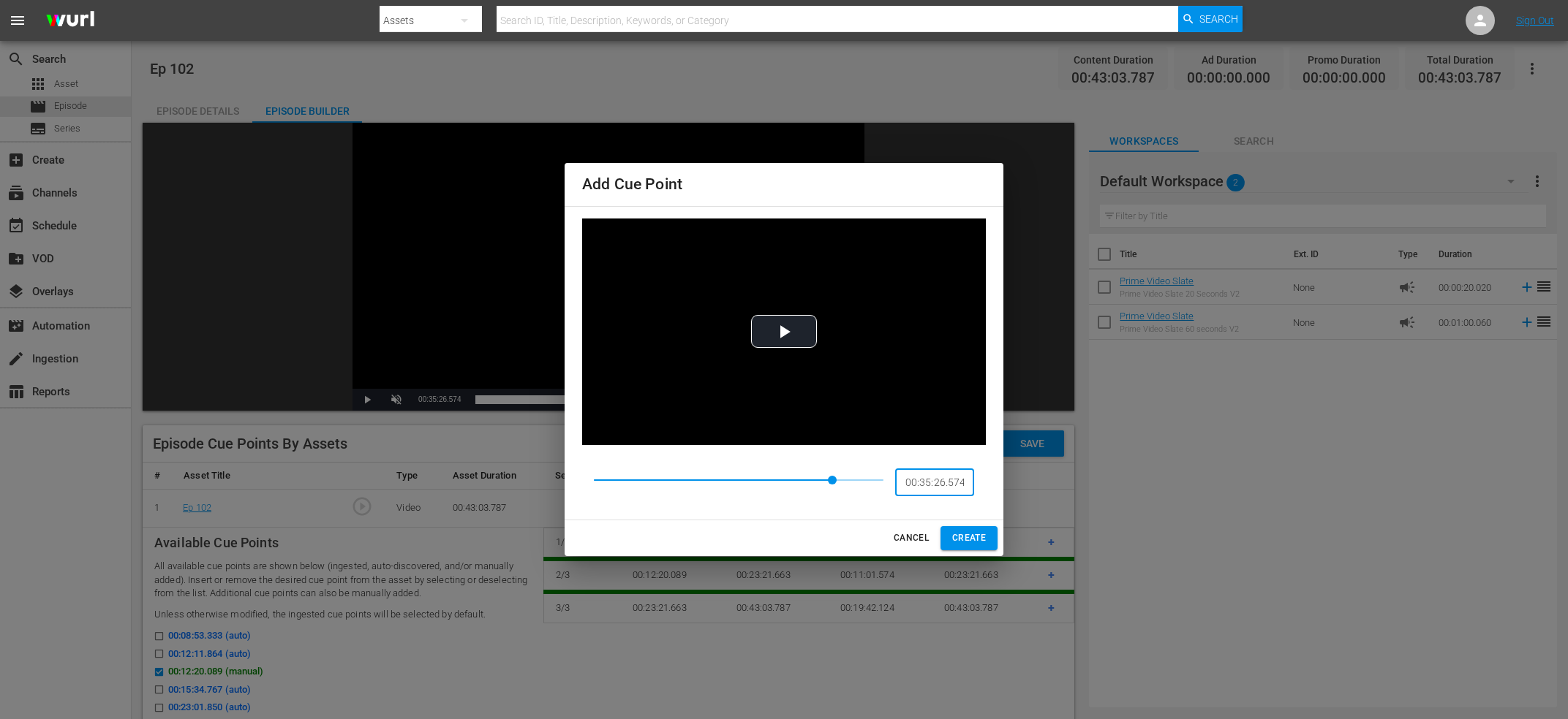
click at [971, 527] on button "CREATE" at bounding box center [969, 538] width 57 height 24
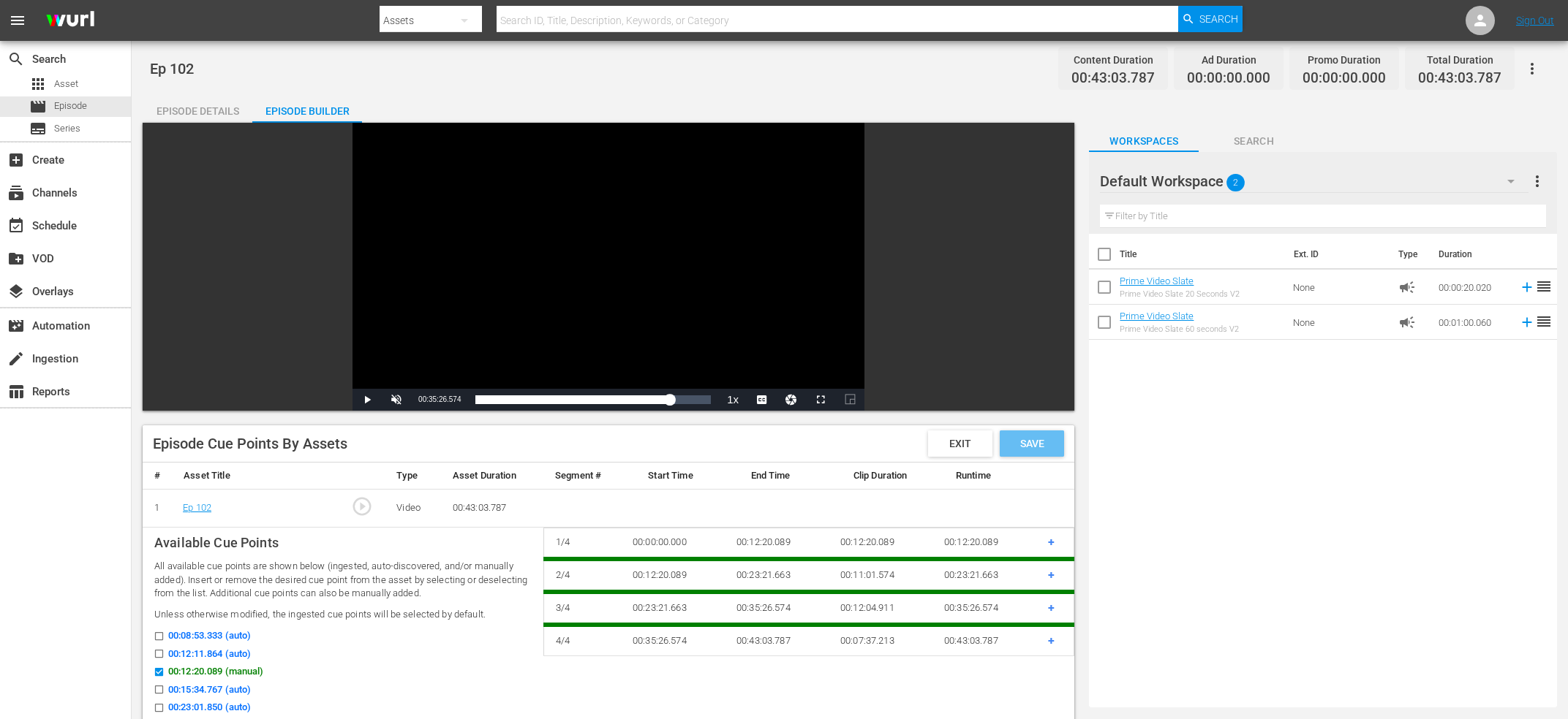
click at [1045, 442] on span "Save" at bounding box center [1033, 443] width 47 height 11
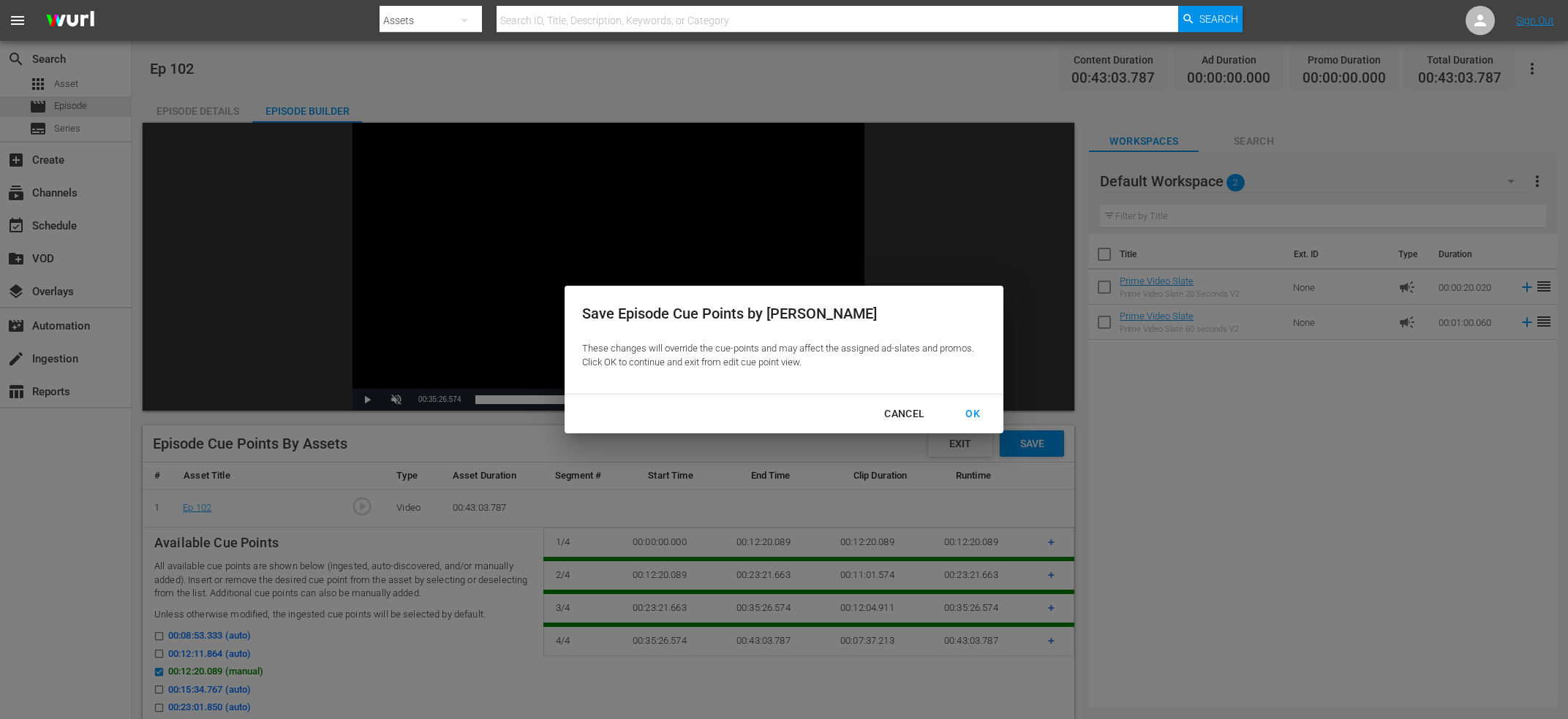
click at [986, 410] on div "OK" at bounding box center [972, 414] width 38 height 18
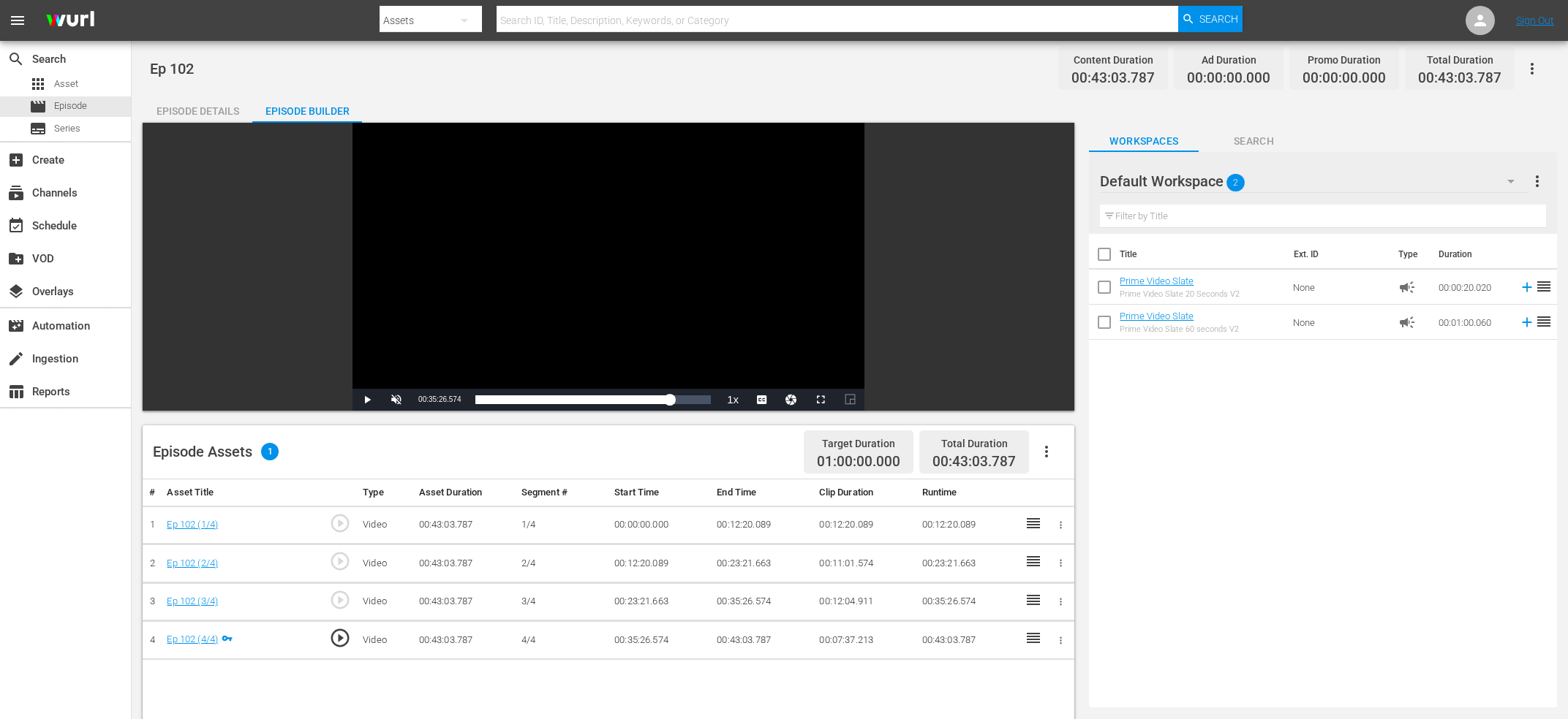
click at [1042, 460] on icon "button" at bounding box center [1046, 452] width 18 height 18
click at [1073, 497] on div "Fill with Ads" at bounding box center [1090, 492] width 99 height 35
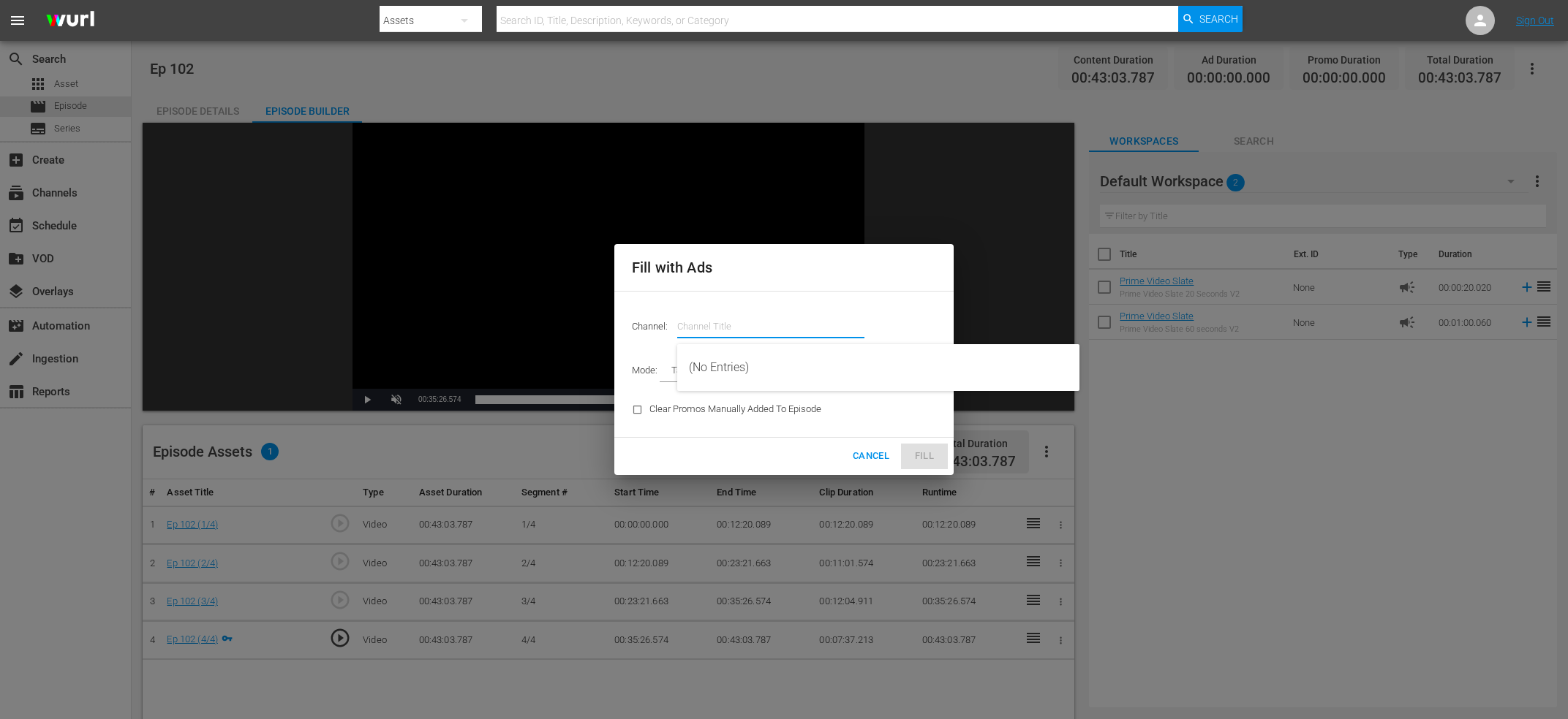
click at [722, 328] on input "text" at bounding box center [771, 326] width 187 height 35
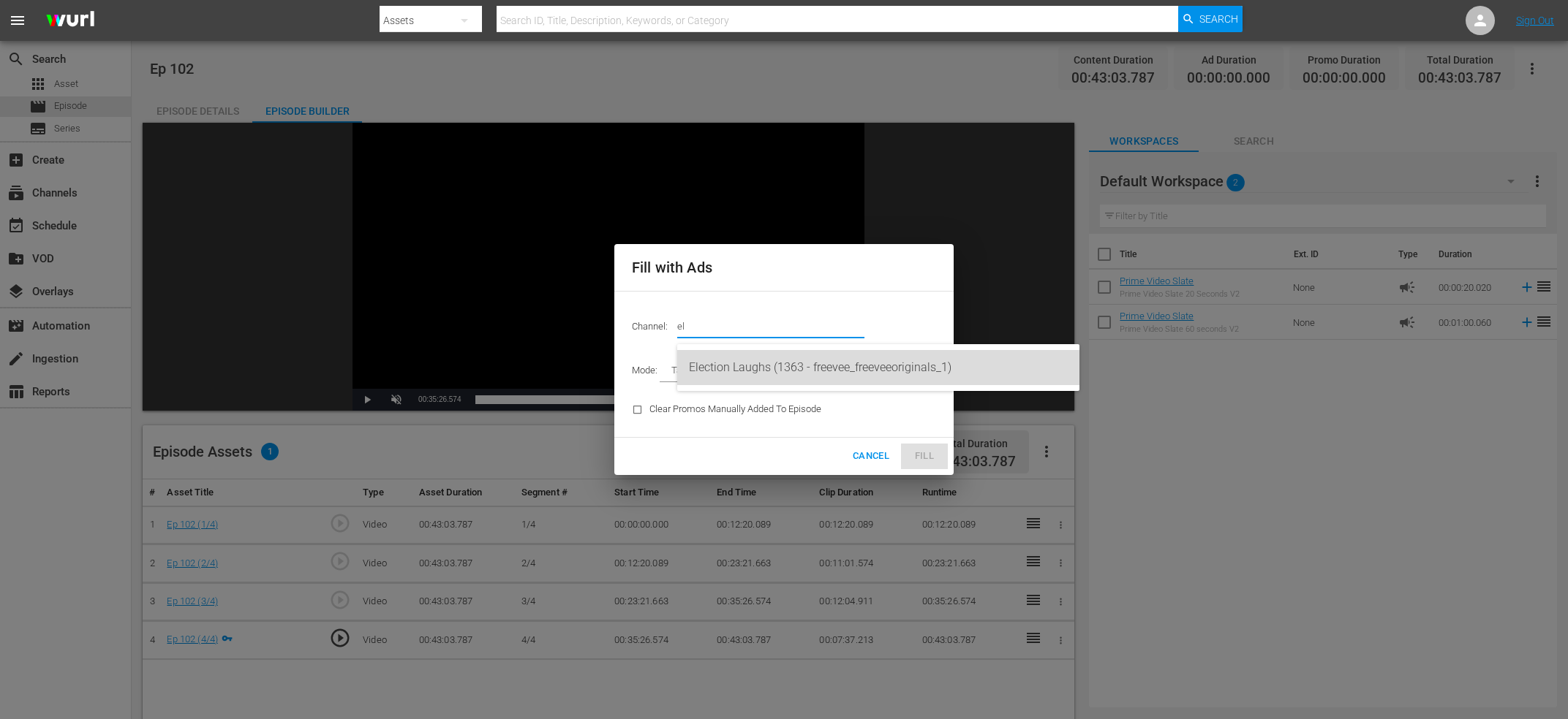
click at [760, 358] on div "Election Laughs (1363 - freevee_freeveeoriginals_1)" at bounding box center [879, 368] width 379 height 35
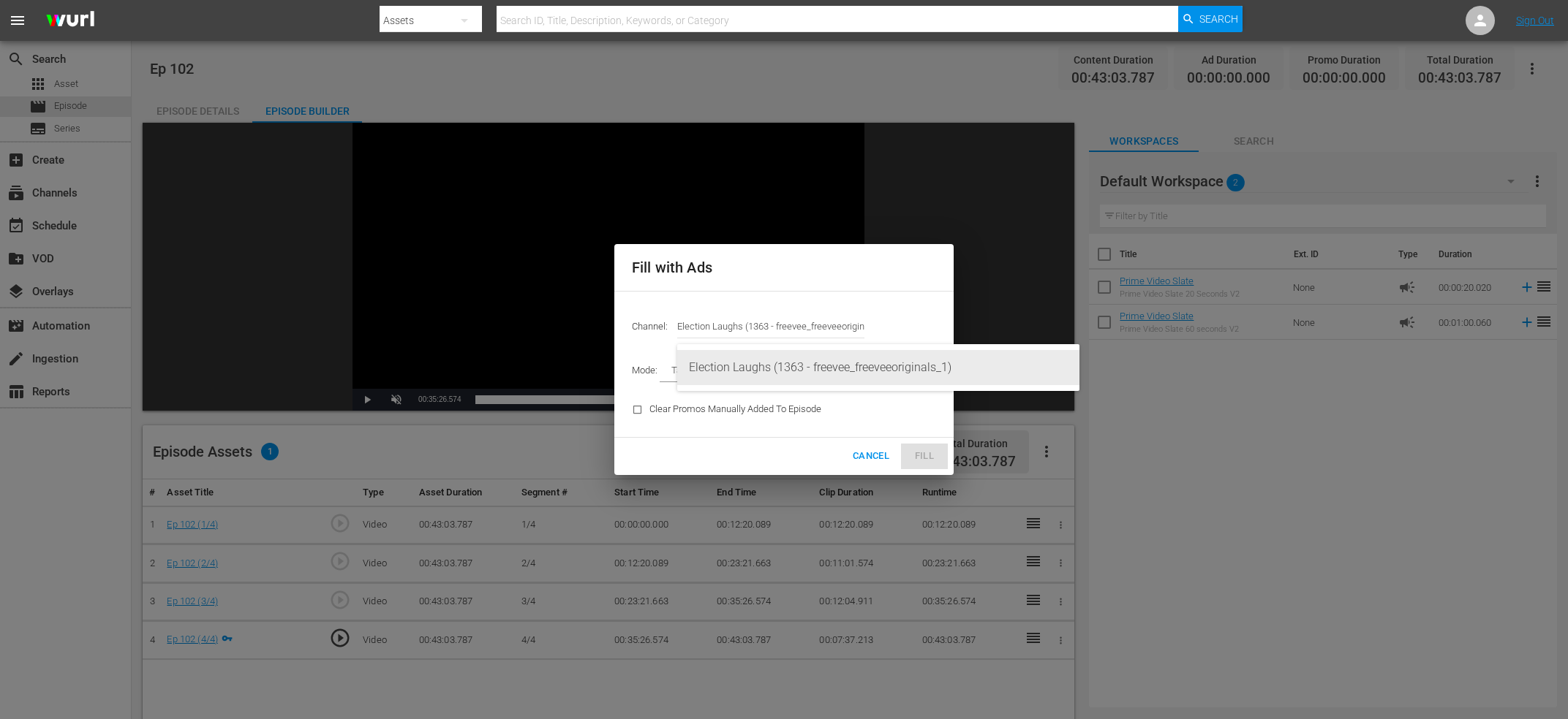
type input "Election Laughs (1363)"
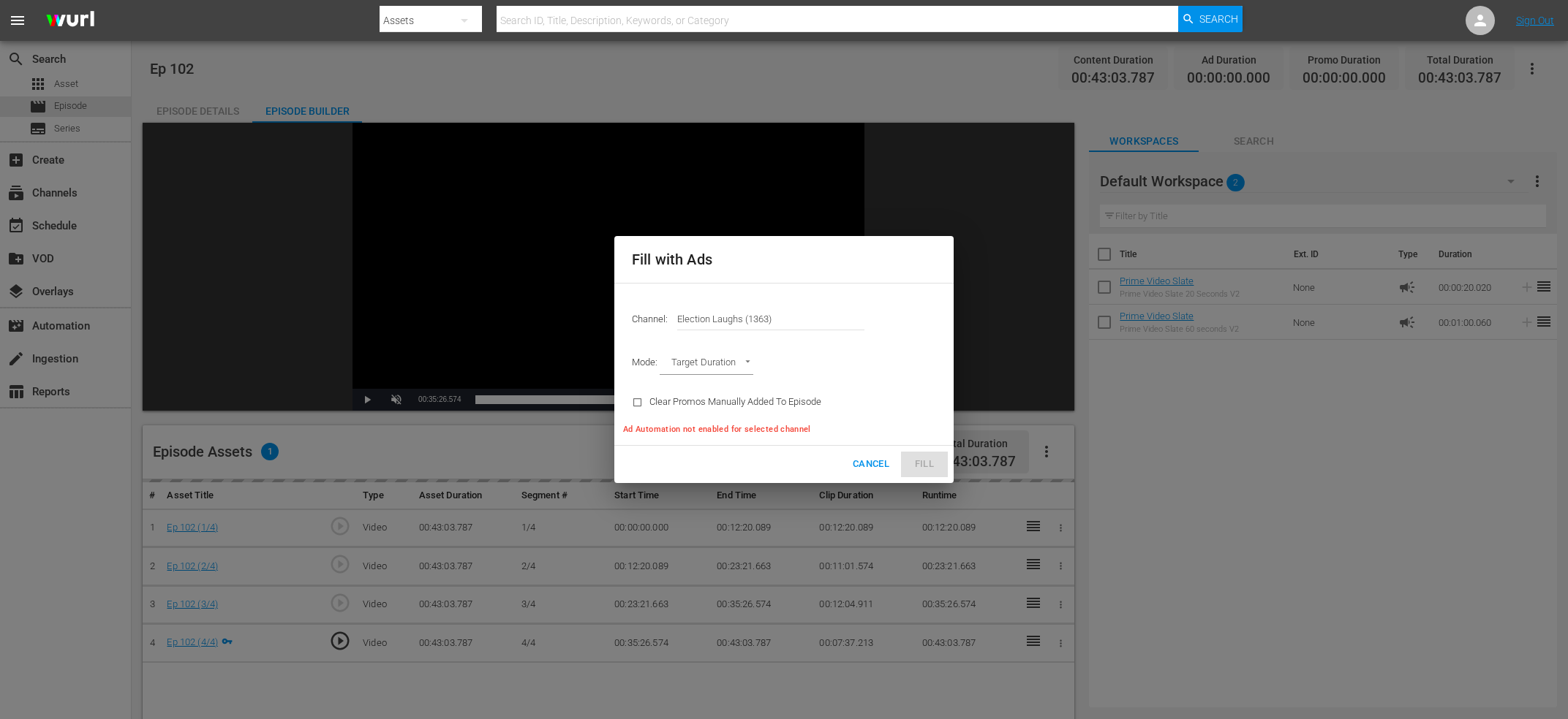
type input "AD_BREAK_DURATION"
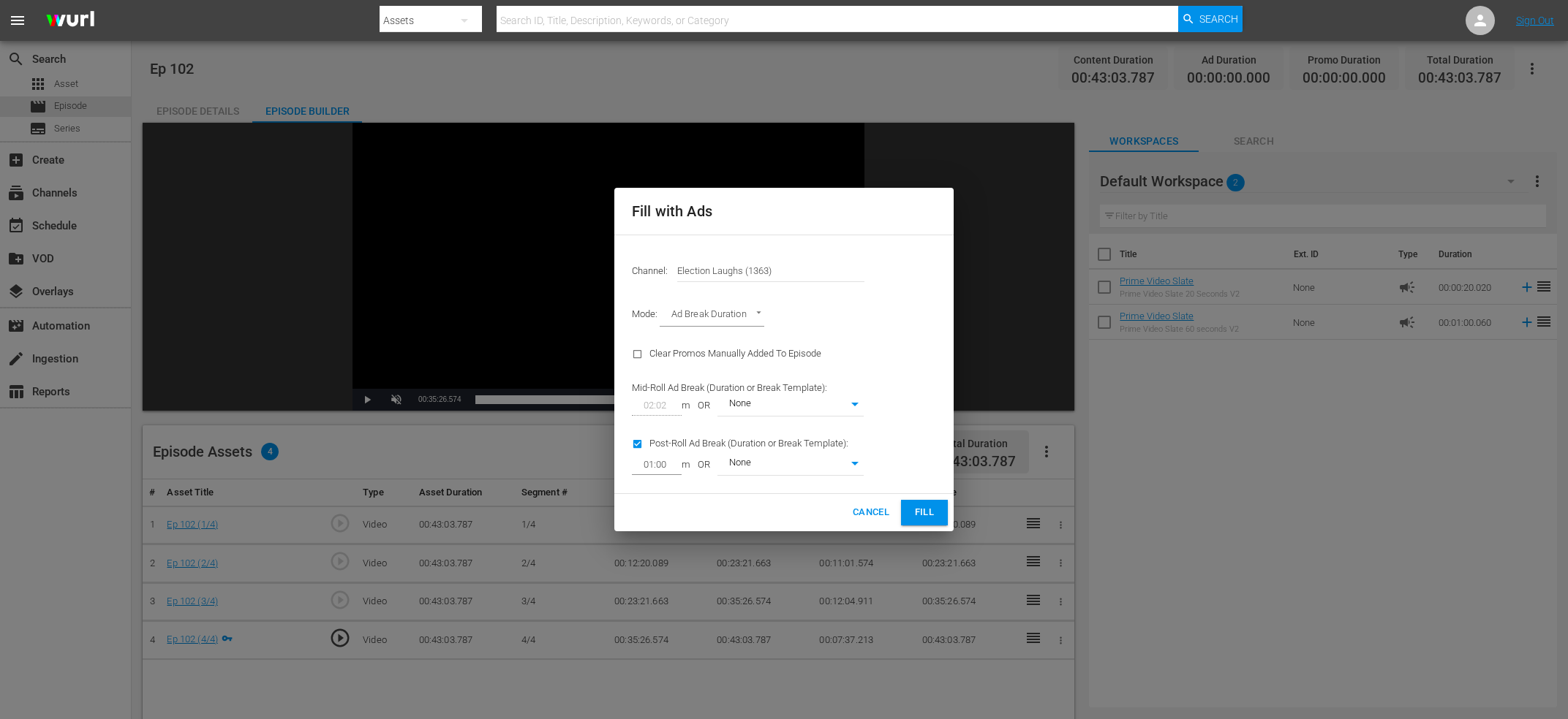
type input "0"
click at [639, 446] on input "checkbox" at bounding box center [641, 447] width 18 height 20
checkbox input "false"
click at [937, 515] on button "Fill" at bounding box center [924, 512] width 47 height 25
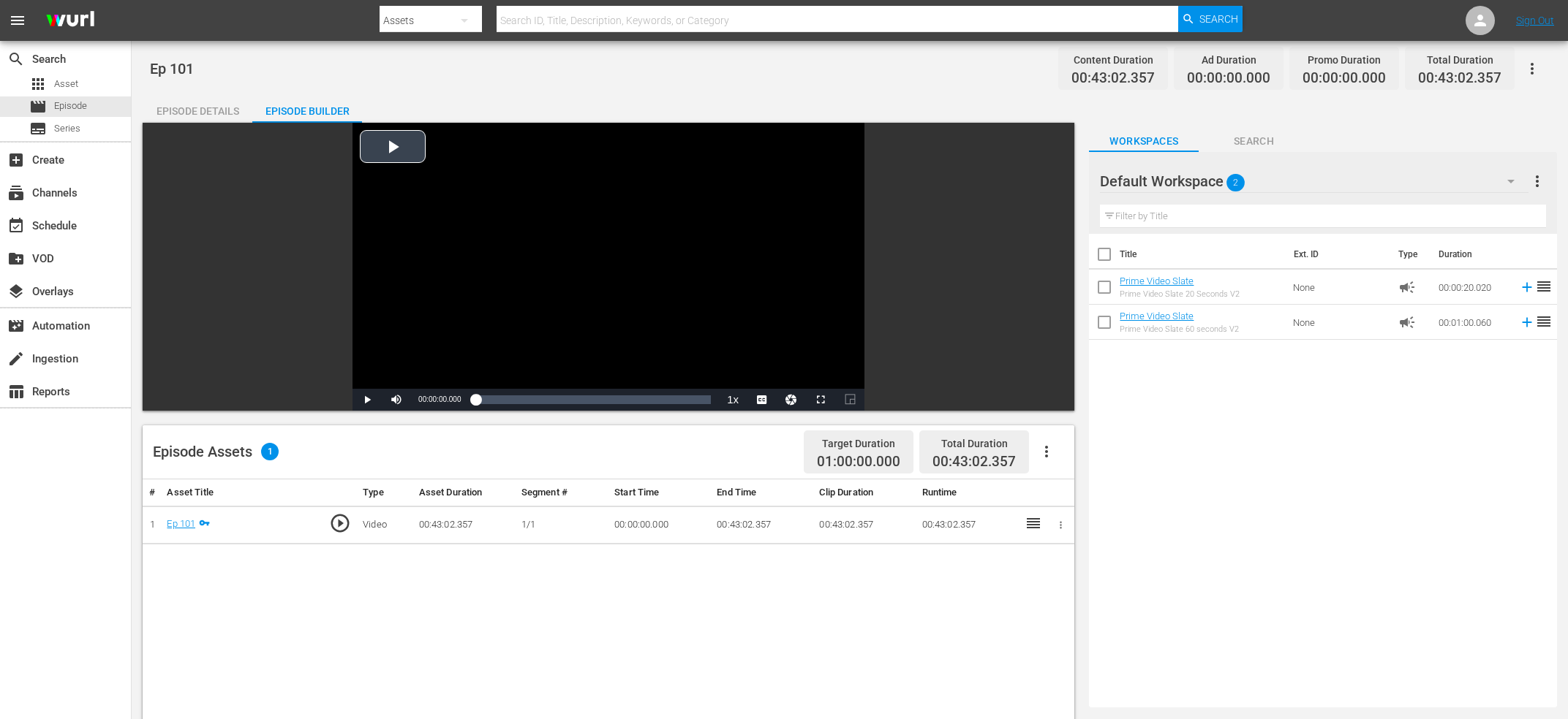
click at [476, 233] on div "Video Player" at bounding box center [608, 255] width 512 height 266
click at [526, 391] on div "Loaded : 0.70% 00:09:13.362 Ep 101 00:00:01.484" at bounding box center [592, 399] width 250 height 22
click at [396, 400] on span "Video Player" at bounding box center [396, 400] width 0 height 0
drag, startPoint x: 404, startPoint y: 399, endPoint x: 443, endPoint y: 401, distance: 39.1
click at [396, 400] on span "Video Player" at bounding box center [396, 400] width 0 height 0
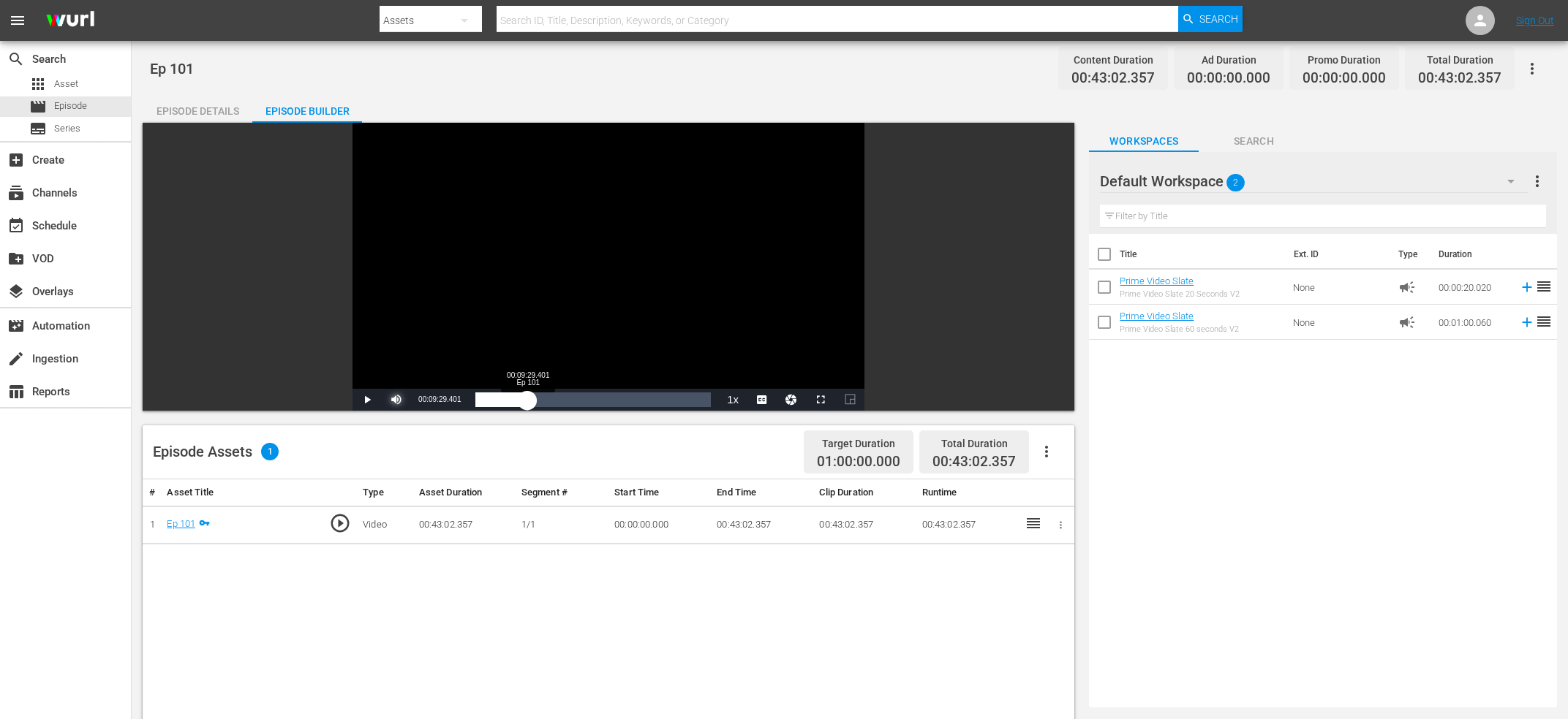
click at [527, 403] on div "00:09:24.280" at bounding box center [501, 400] width 52 height 15
click at [527, 399] on div "00:09:29.401" at bounding box center [501, 400] width 52 height 15
click at [529, 399] on div "00:09:45.695" at bounding box center [502, 400] width 54 height 15
click at [529, 399] on div "00:09:45.602" at bounding box center [502, 400] width 54 height 15
click at [421, 329] on div "Video Player" at bounding box center [608, 255] width 512 height 266
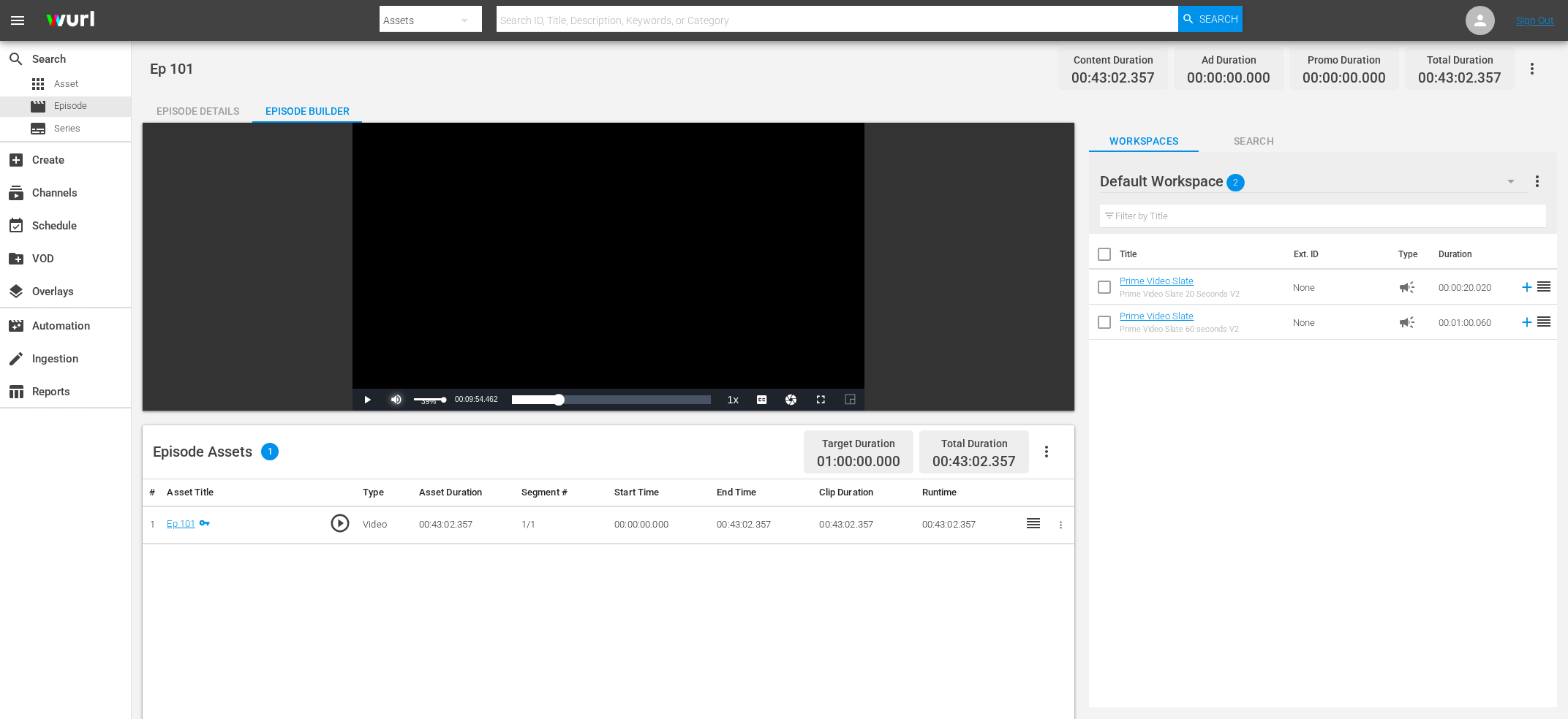
click at [396, 400] on span "Video Player" at bounding box center [396, 400] width 0 height 0
click at [478, 268] on div "Video Player" at bounding box center [608, 255] width 512 height 266
click at [505, 268] on div "Video Player" at bounding box center [608, 255] width 512 height 266
click at [574, 268] on div "Video Player" at bounding box center [608, 255] width 512 height 266
click at [553, 276] on div "Video Player" at bounding box center [608, 255] width 512 height 266
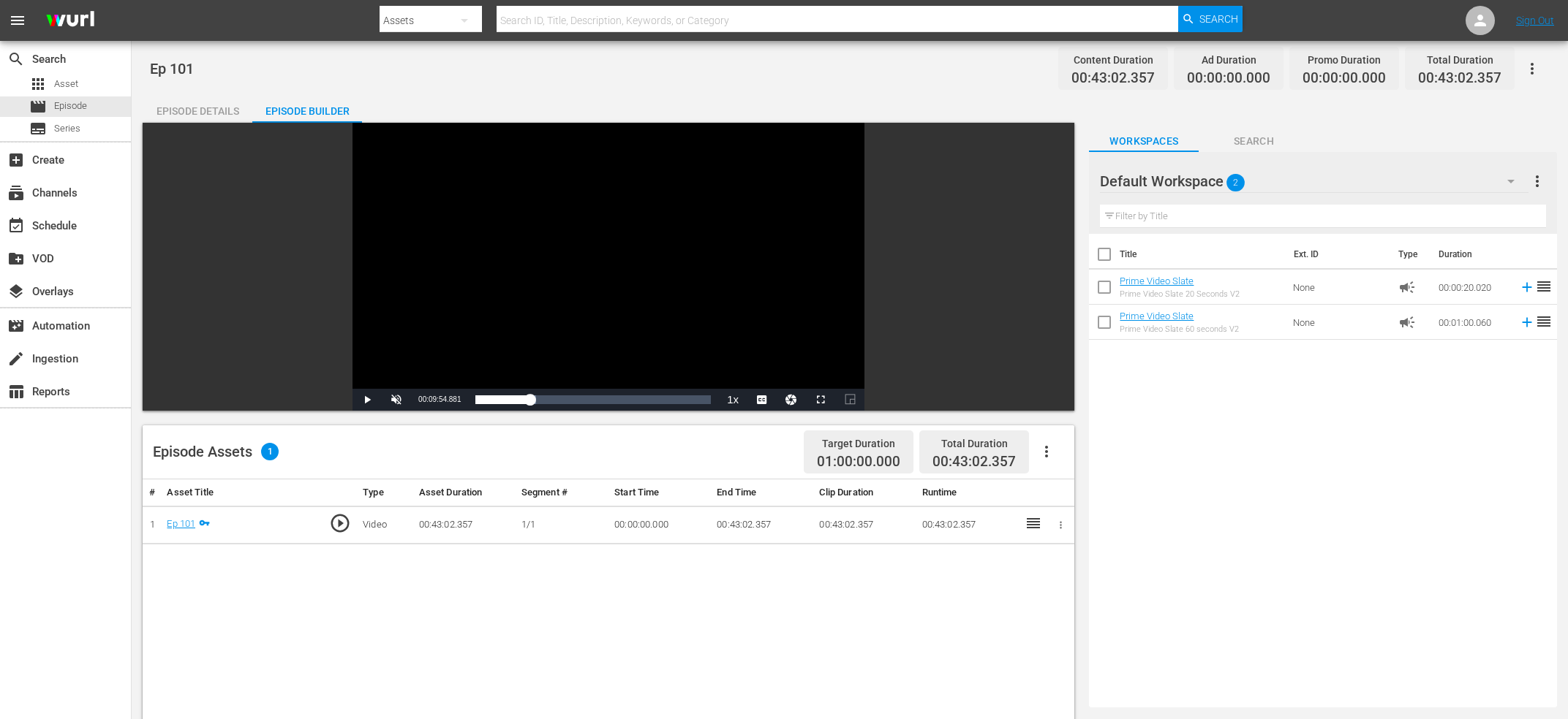
click at [553, 276] on div "Video Player" at bounding box center [608, 255] width 512 height 266
click at [396, 400] on span "Video Player" at bounding box center [396, 400] width 0 height 0
click at [534, 329] on div "Video Player" at bounding box center [608, 255] width 512 height 266
click at [511, 319] on div "Video Player" at bounding box center [608, 255] width 512 height 266
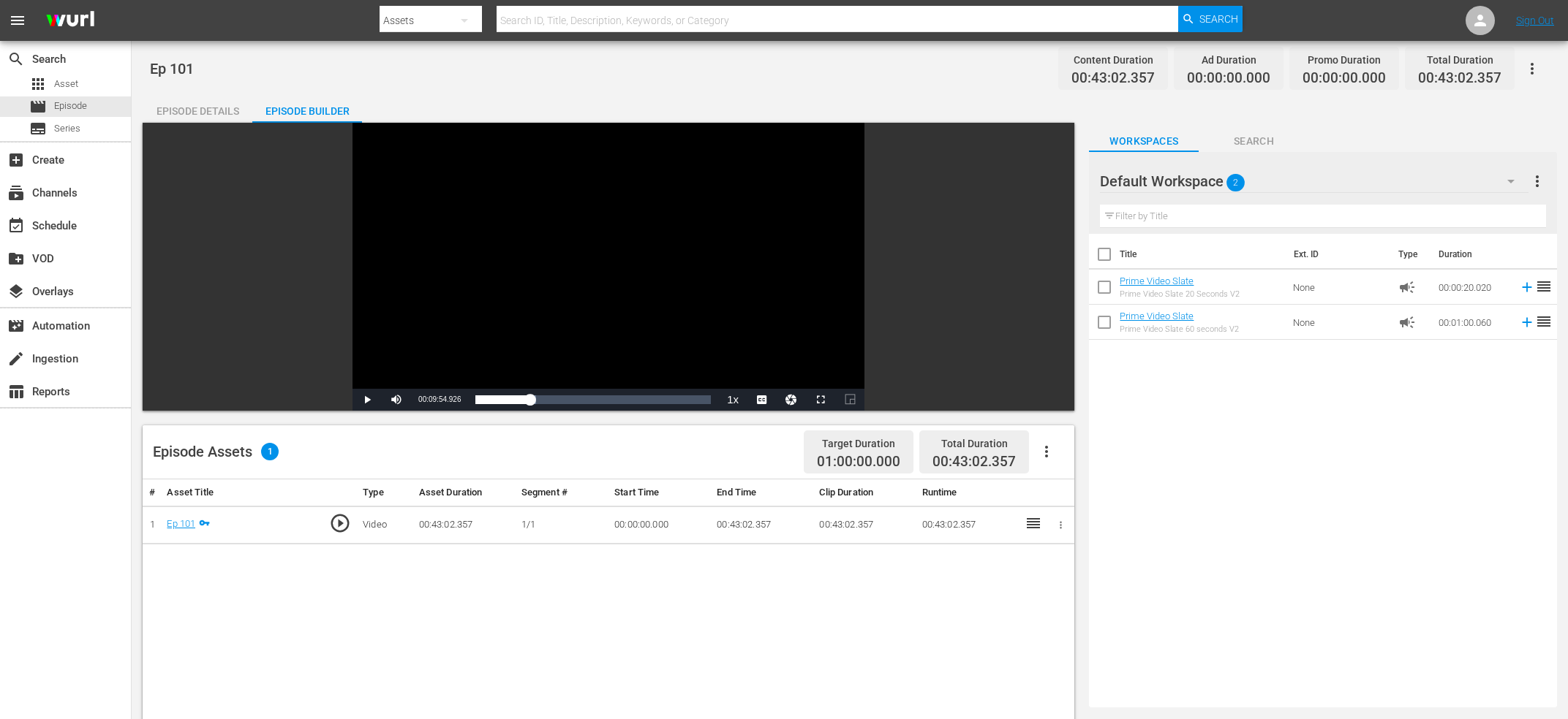
click at [431, 401] on span "00:09:54.926" at bounding box center [439, 399] width 42 height 8
copy span "Current Time"
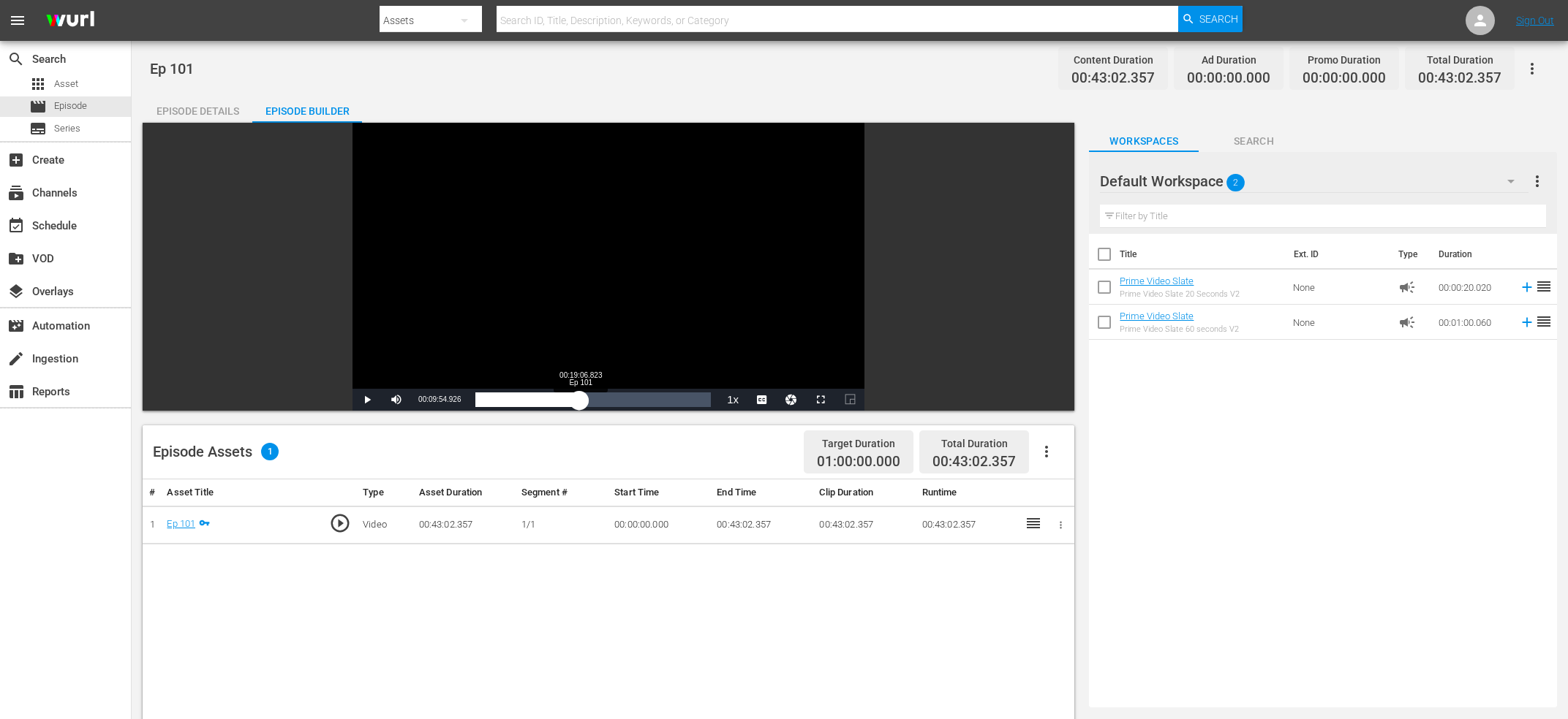
click at [580, 401] on div "Loaded : 25.58% 00:19:06.823 Ep 101 00:09:54.926" at bounding box center [592, 400] width 235 height 15
click at [566, 276] on div "Video Player" at bounding box center [608, 255] width 512 height 266
click at [461, 325] on div "Video Player" at bounding box center [608, 255] width 512 height 266
click at [579, 401] on div "00:18:59.660" at bounding box center [527, 400] width 104 height 15
click at [579, 401] on div "00:18:59.059" at bounding box center [527, 400] width 104 height 15
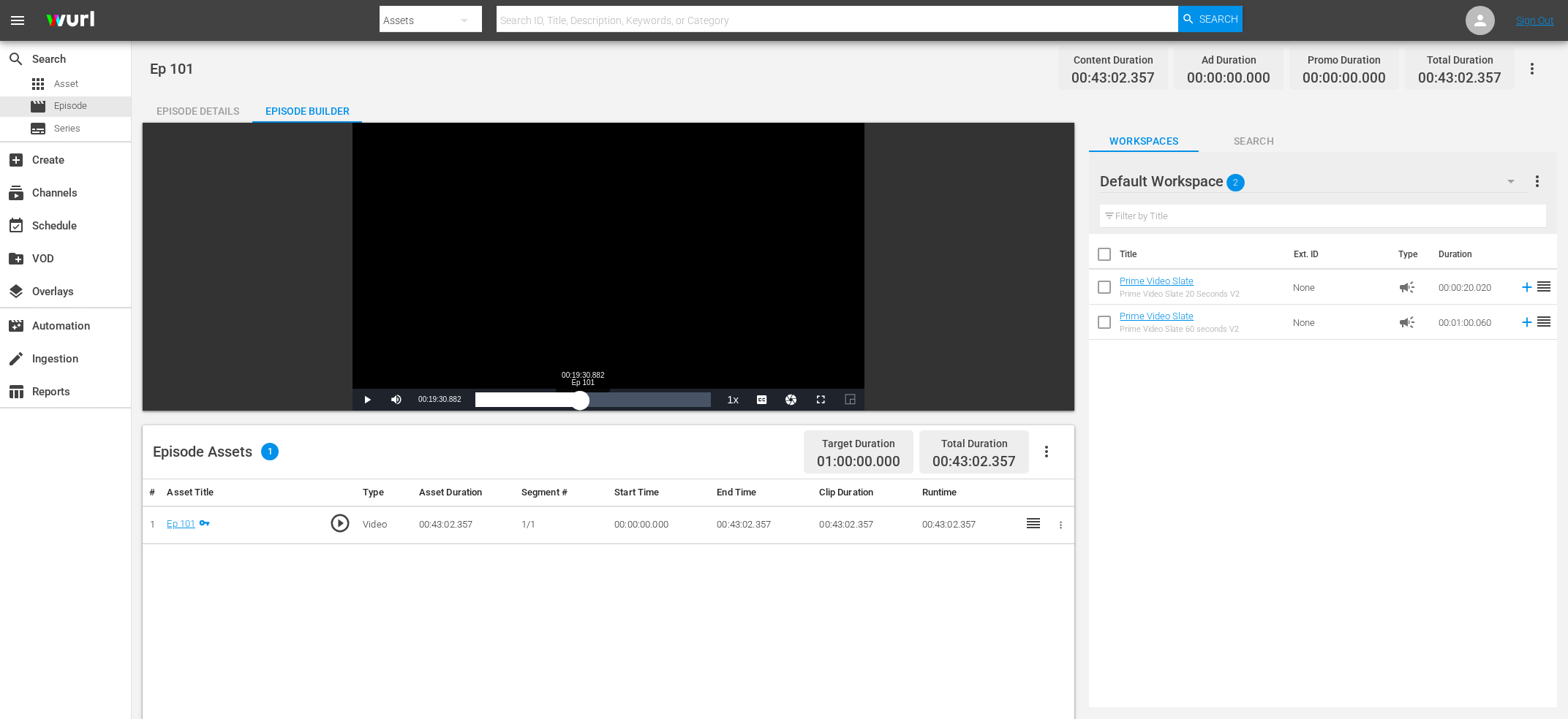
click at [580, 400] on div "00:19:07.505" at bounding box center [527, 400] width 105 height 15
click at [582, 397] on div "00:19:31.093" at bounding box center [528, 400] width 107 height 15
click at [584, 397] on div "00:19:55.434" at bounding box center [530, 400] width 109 height 15
click at [586, 397] on div "00:20:11.463" at bounding box center [531, 400] width 111 height 15
click at [589, 397] on div "00:20:43.093" at bounding box center [531, 400] width 113 height 15
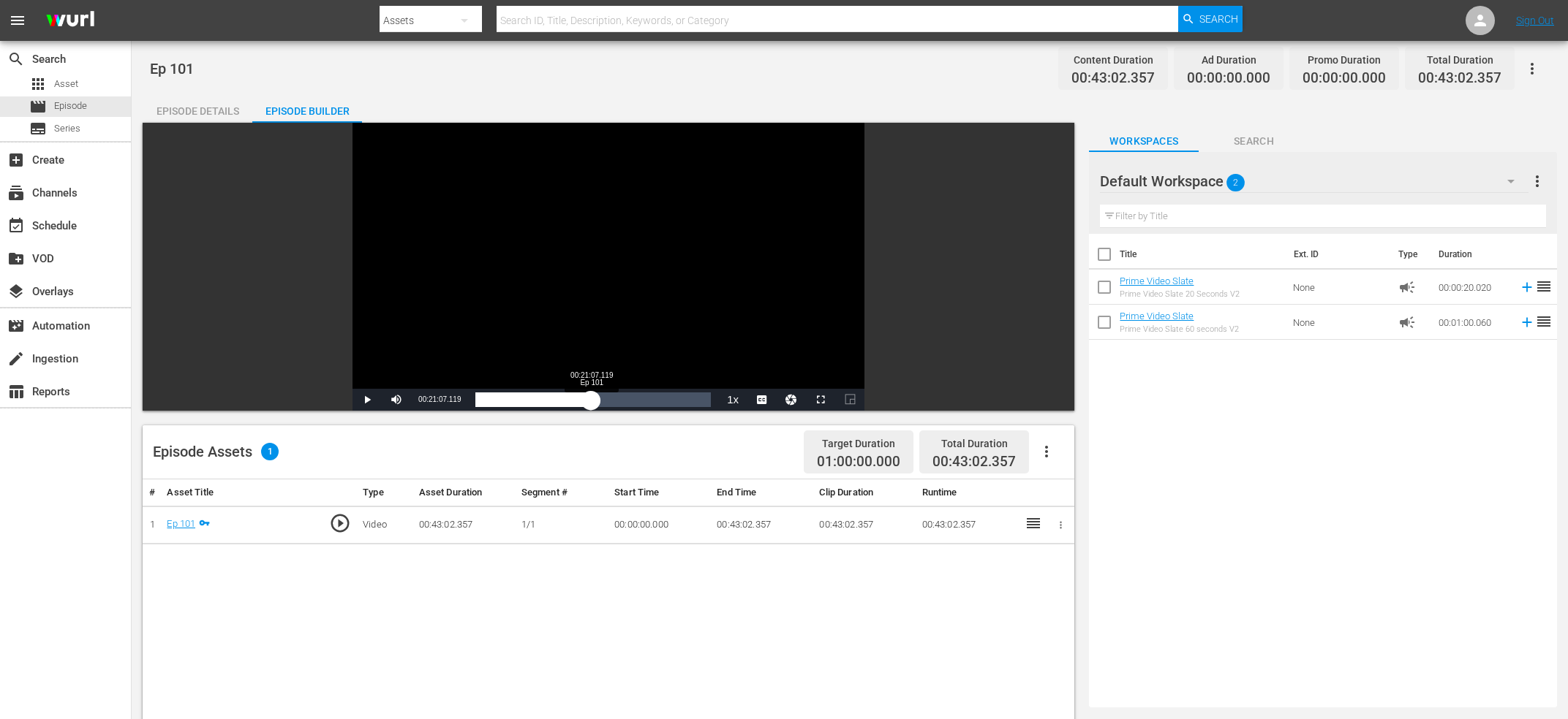
click at [591, 400] on div "00:20:59.099" at bounding box center [533, 400] width 116 height 15
click at [591, 400] on div "00:21:07.119" at bounding box center [533, 400] width 116 height 15
click at [596, 397] on div "00:21:55.313" at bounding box center [535, 400] width 120 height 15
click at [598, 399] on div "00:22:27.433" at bounding box center [536, 400] width 123 height 15
click at [600, 399] on div "00:22:45.882" at bounding box center [537, 400] width 124 height 15
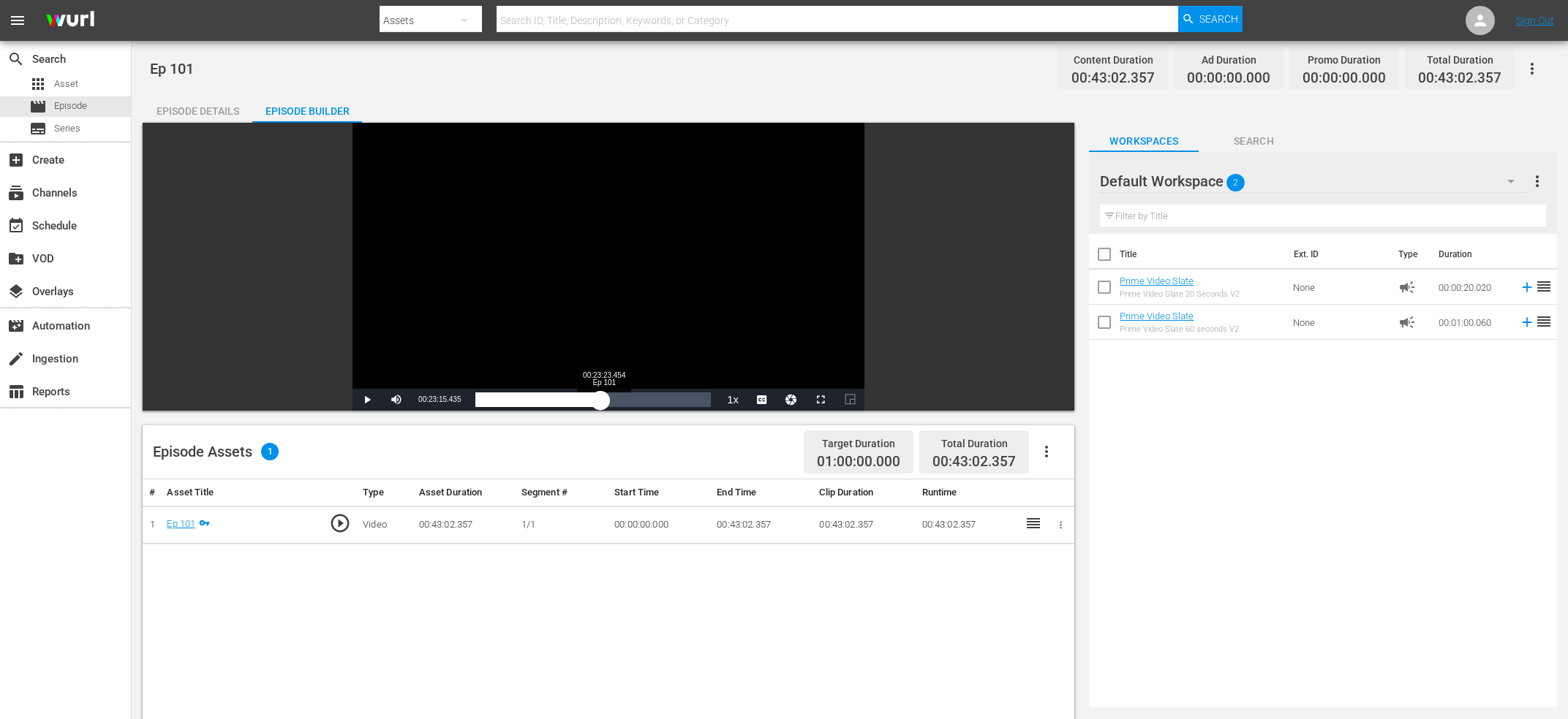
click at [601, 399] on div "00:22:51.907" at bounding box center [538, 400] width 125 height 15
click at [603, 397] on div "00:23:16.101" at bounding box center [539, 400] width 127 height 15
click at [605, 397] on div "00:23:48.134" at bounding box center [540, 400] width 130 height 15
click at [605, 397] on div "00:23:47.576" at bounding box center [540, 400] width 130 height 15
click at [606, 399] on div "00:23:55.659" at bounding box center [540, 400] width 131 height 15
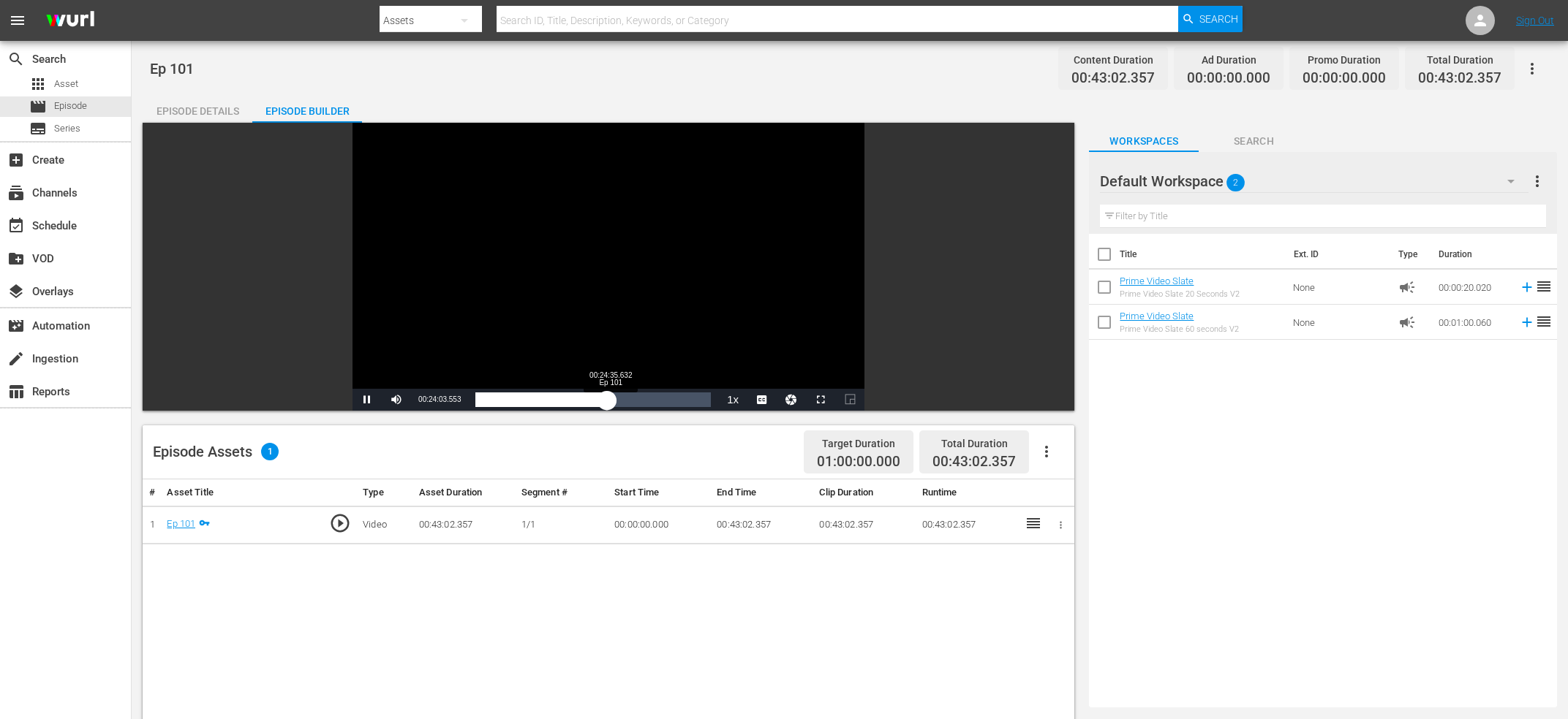
click at [607, 399] on div "00:24:03.668" at bounding box center [541, 400] width 132 height 15
click at [610, 400] on div "00:24:35.708" at bounding box center [542, 400] width 134 height 15
click at [612, 400] on div "00:24:59.807" at bounding box center [544, 400] width 137 height 15
click at [614, 400] on div "00:25:15.852" at bounding box center [544, 400] width 138 height 15
click at [617, 400] on div "00:25:48.079" at bounding box center [545, 400] width 141 height 15
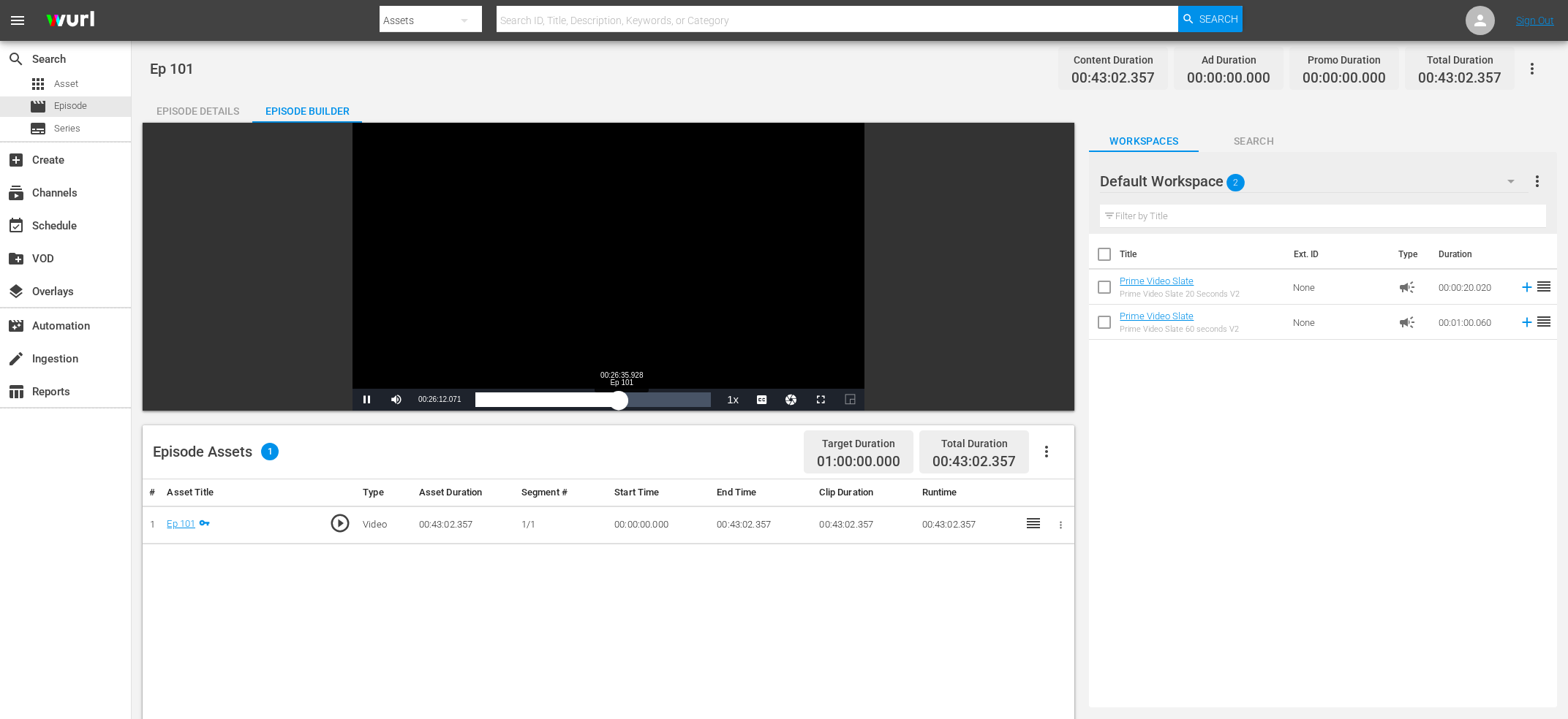
click at [618, 400] on div "00:26:12.164" at bounding box center [547, 400] width 143 height 15
click at [620, 403] on div "00:26:28.438" at bounding box center [548, 400] width 145 height 15
click at [619, 401] on div "00:26:19.889" at bounding box center [547, 400] width 144 height 15
click at [621, 401] on div "00:26:20.046" at bounding box center [548, 400] width 146 height 15
click at [621, 401] on div "00:26:36.408" at bounding box center [548, 400] width 146 height 15
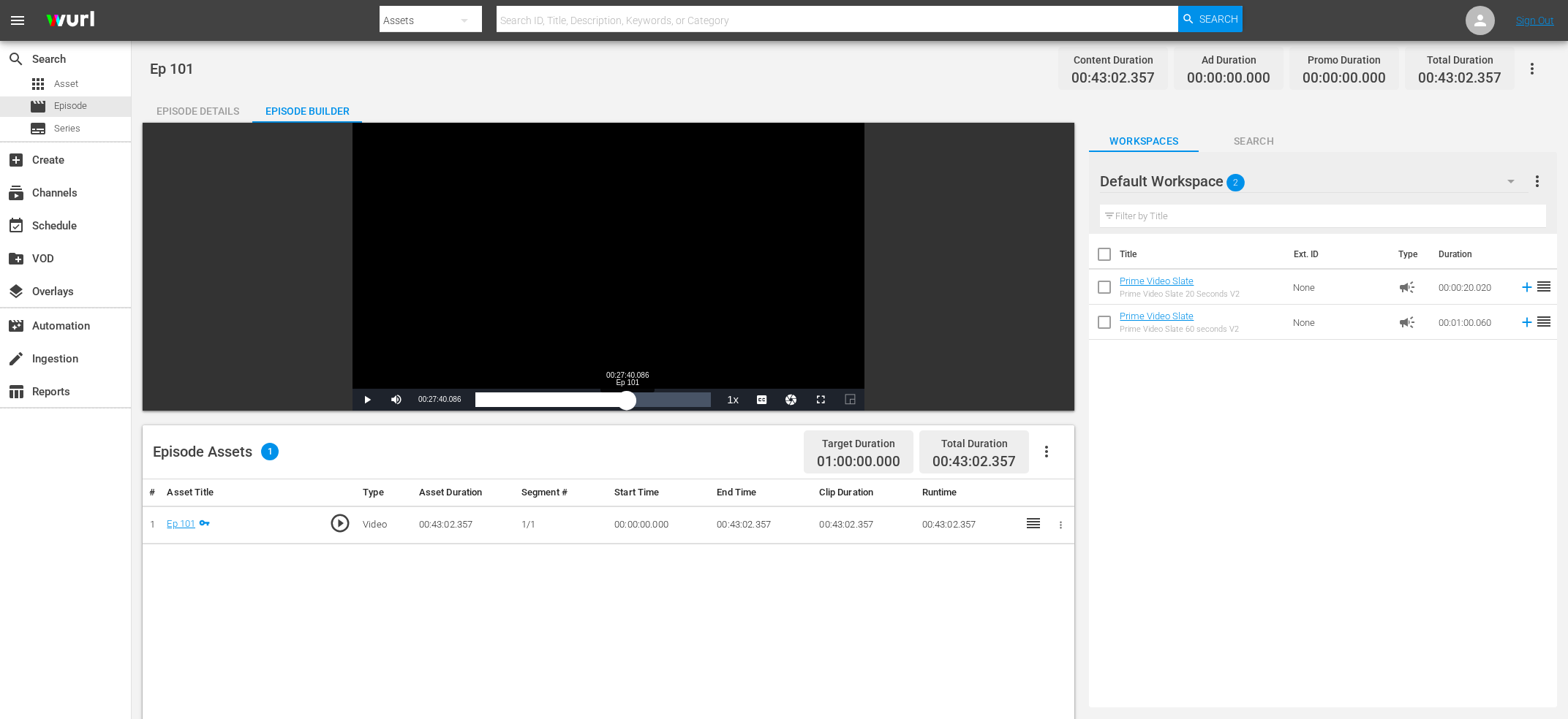
click at [627, 399] on div "00:27:08.352" at bounding box center [551, 400] width 151 height 15
click at [587, 285] on div "Video Player" at bounding box center [608, 255] width 512 height 266
click at [581, 406] on div "Loaded : 66.75% 00:19:06.823 Ep 101 00:27:41.874" at bounding box center [592, 400] width 235 height 15
click at [618, 240] on div "Video Player" at bounding box center [608, 255] width 512 height 266
click at [574, 365] on div "Video Player" at bounding box center [608, 255] width 512 height 266
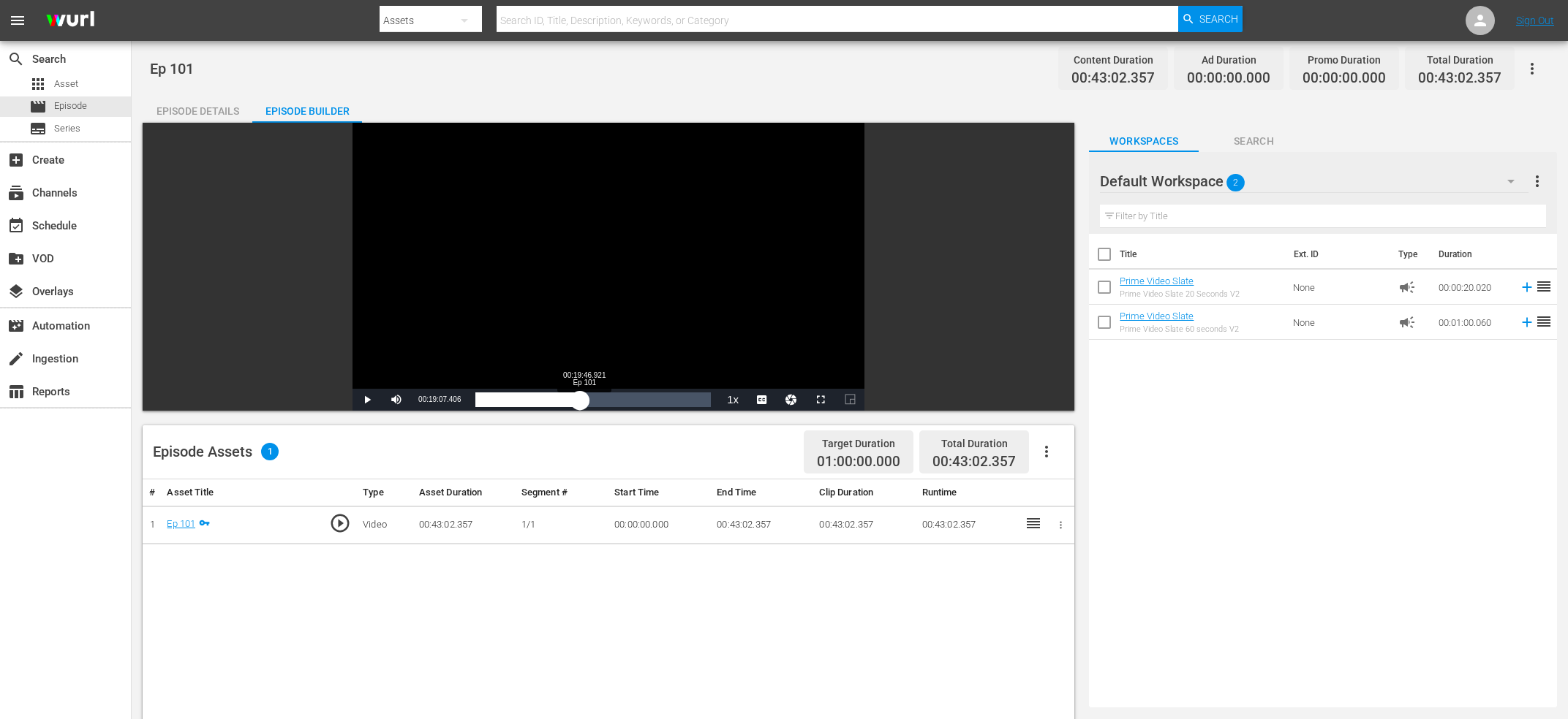
click at [580, 401] on div "00:19:07.446" at bounding box center [527, 400] width 105 height 15
click at [583, 403] on div "00:19:39.756" at bounding box center [529, 400] width 107 height 15
click at [396, 400] on span "Video Player" at bounding box center [396, 400] width 0 height 0
click at [590, 397] on div "00:21:01.537" at bounding box center [532, 400] width 115 height 15
click at [592, 399] on div "00:21:23.534" at bounding box center [534, 400] width 117 height 15
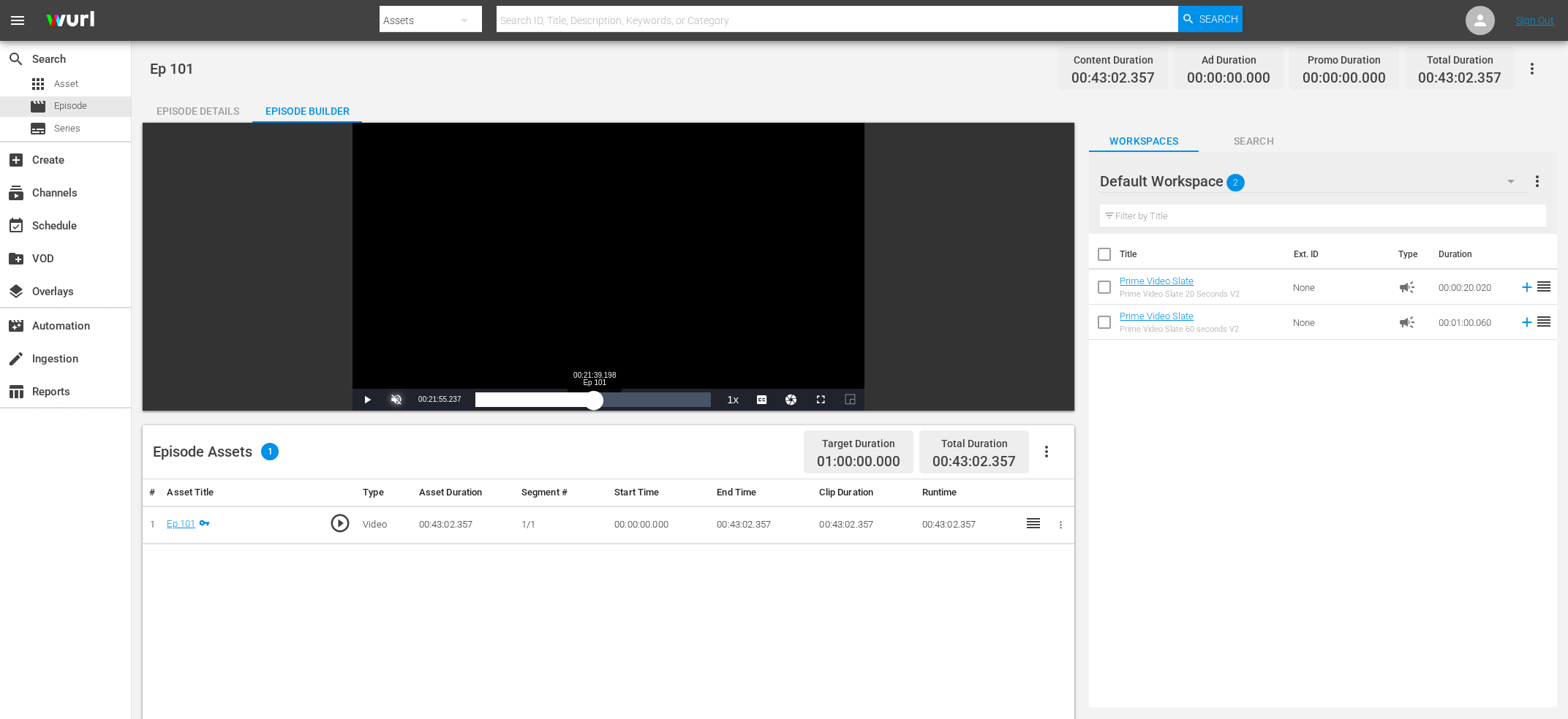
click at [594, 401] on div "00:22:03.577" at bounding box center [535, 400] width 119 height 15
click at [591, 403] on div "00:21:39.198" at bounding box center [533, 400] width 116 height 15
click at [591, 403] on div "00:21:08.143" at bounding box center [533, 400] width 116 height 15
click at [587, 406] on div "00:21:07.310" at bounding box center [533, 400] width 116 height 15
click at [586, 403] on div "00:20:11.437" at bounding box center [531, 400] width 111 height 15
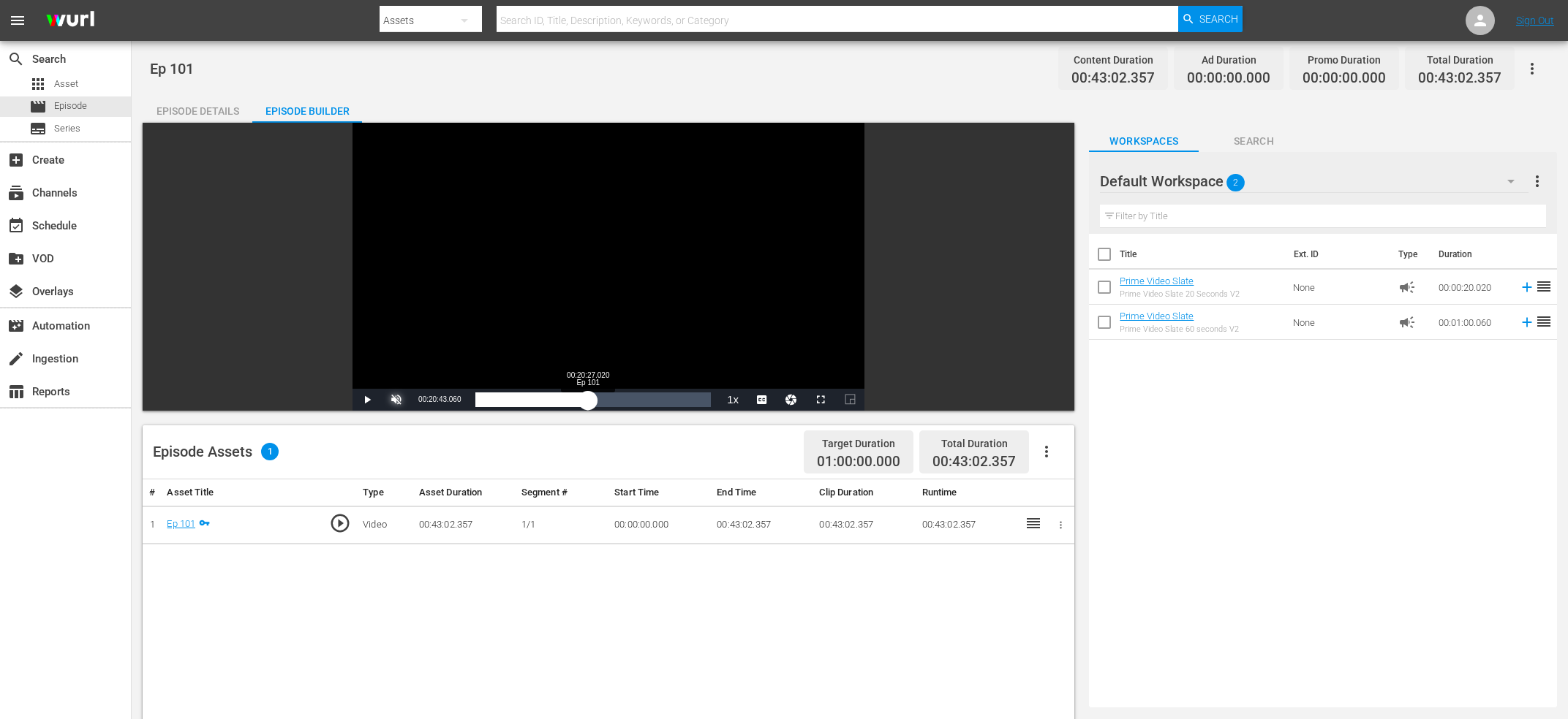
click at [588, 401] on div "00:20:35.370" at bounding box center [531, 400] width 112 height 15
click at [589, 397] on div "00:20:43.239" at bounding box center [531, 400] width 113 height 15
click at [592, 397] on div "00:21:24.407" at bounding box center [534, 400] width 117 height 15
click at [593, 397] on div "00:21:31.501" at bounding box center [534, 400] width 118 height 15
click at [596, 397] on div "00:22:03.624" at bounding box center [535, 400] width 120 height 15
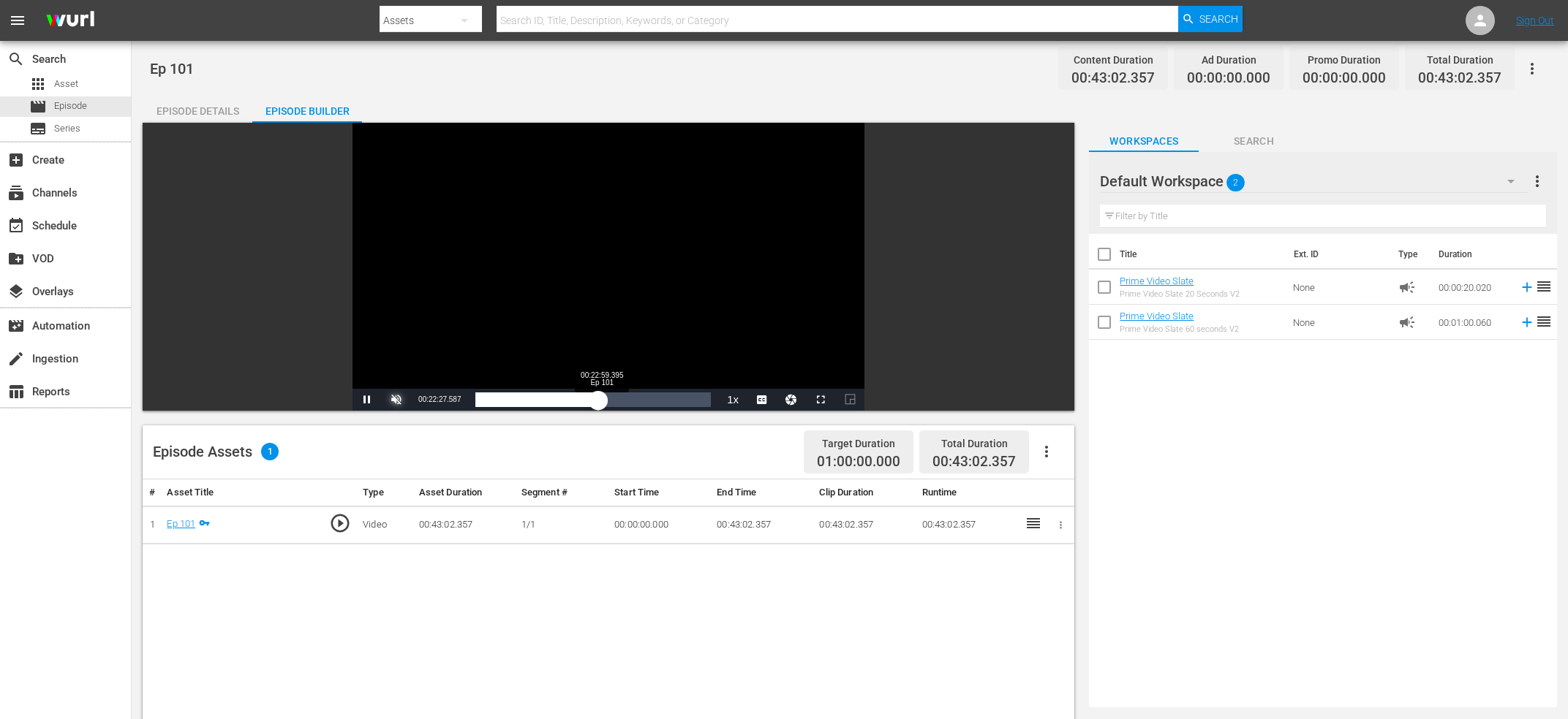
click at [598, 397] on div "00:22:27.817" at bounding box center [536, 400] width 123 height 15
click at [601, 399] on div "00:23:03.975" at bounding box center [538, 400] width 126 height 15
click at [601, 397] on div "00:22:51.616" at bounding box center [538, 400] width 125 height 15
click at [604, 396] on div "00:23:23.926" at bounding box center [539, 400] width 128 height 15
click at [605, 396] on div "00:23:40.240" at bounding box center [539, 400] width 129 height 15
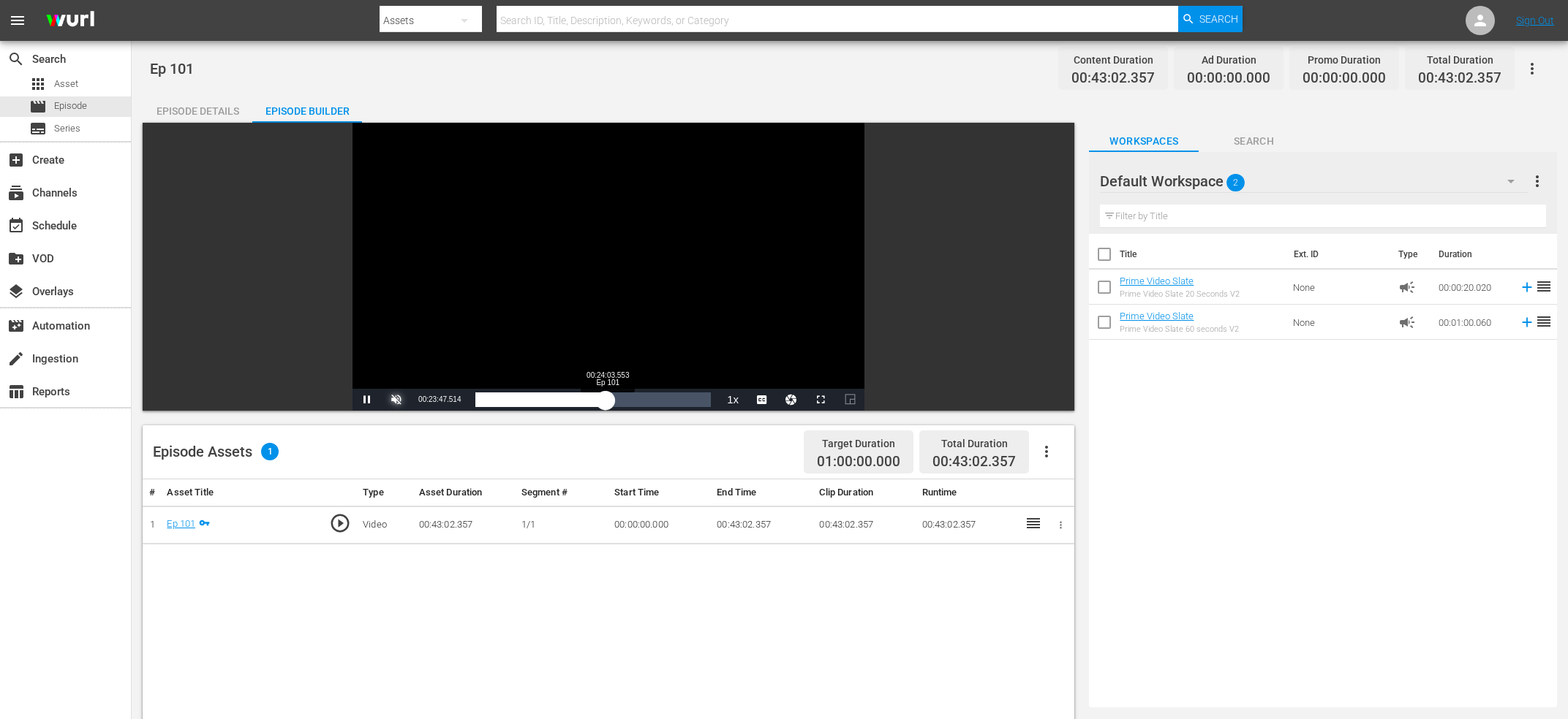
click at [605, 396] on div "00:23:47.514" at bounding box center [540, 400] width 130 height 15
click at [607, 396] on div "00:24:03.880" at bounding box center [541, 400] width 132 height 15
click at [608, 396] on div "00:24:11.802" at bounding box center [541, 400] width 133 height 15
click at [610, 396] on div "00:24:35.866" at bounding box center [542, 400] width 134 height 15
click at [611, 394] on div "00:24:51.819" at bounding box center [543, 400] width 136 height 15
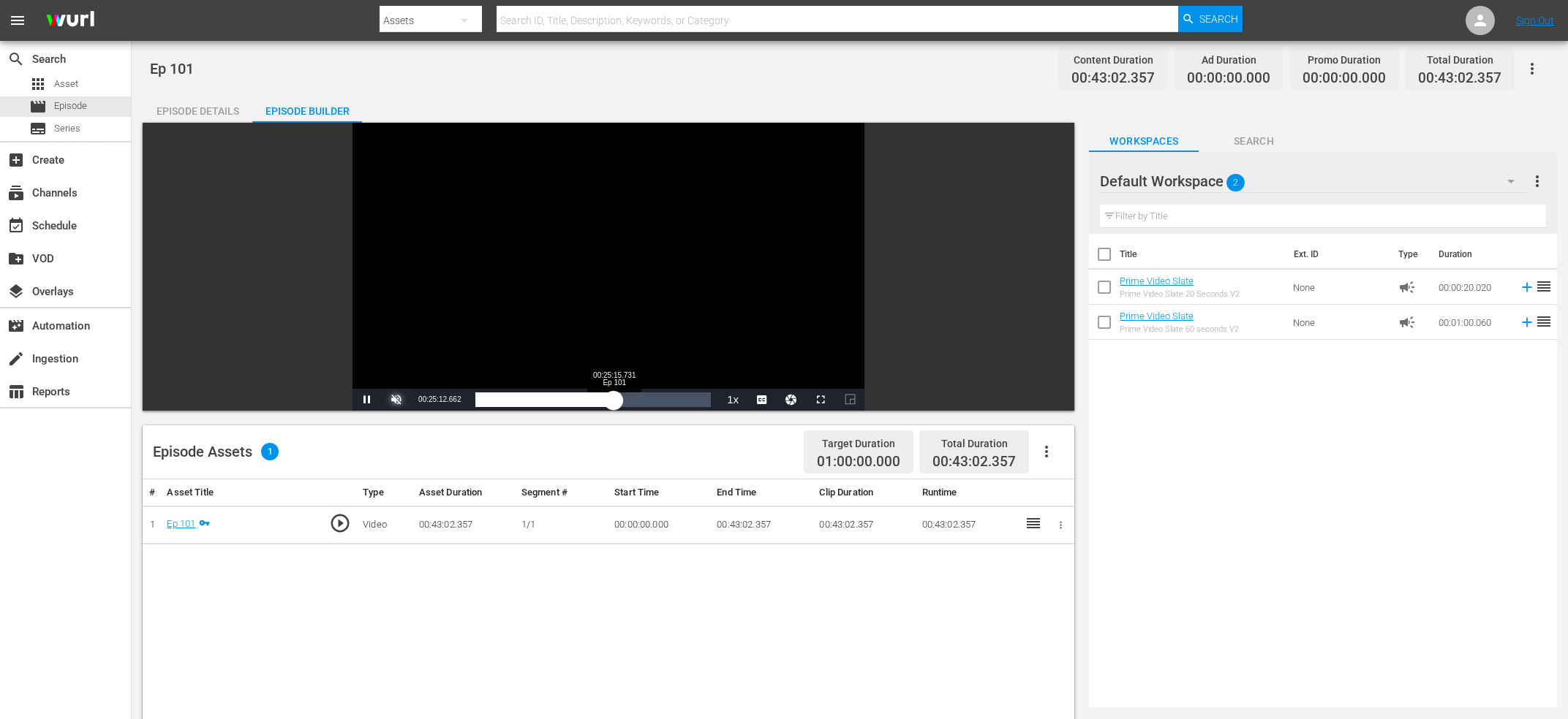
click at [613, 394] on div "00:25:12.849" at bounding box center [544, 400] width 138 height 15
click at [396, 400] on span "Video Player" at bounding box center [396, 400] width 0 height 0
click at [482, 285] on div "Video Player" at bounding box center [608, 255] width 512 height 266
click at [470, 334] on div "Video Player" at bounding box center [608, 255] width 512 height 266
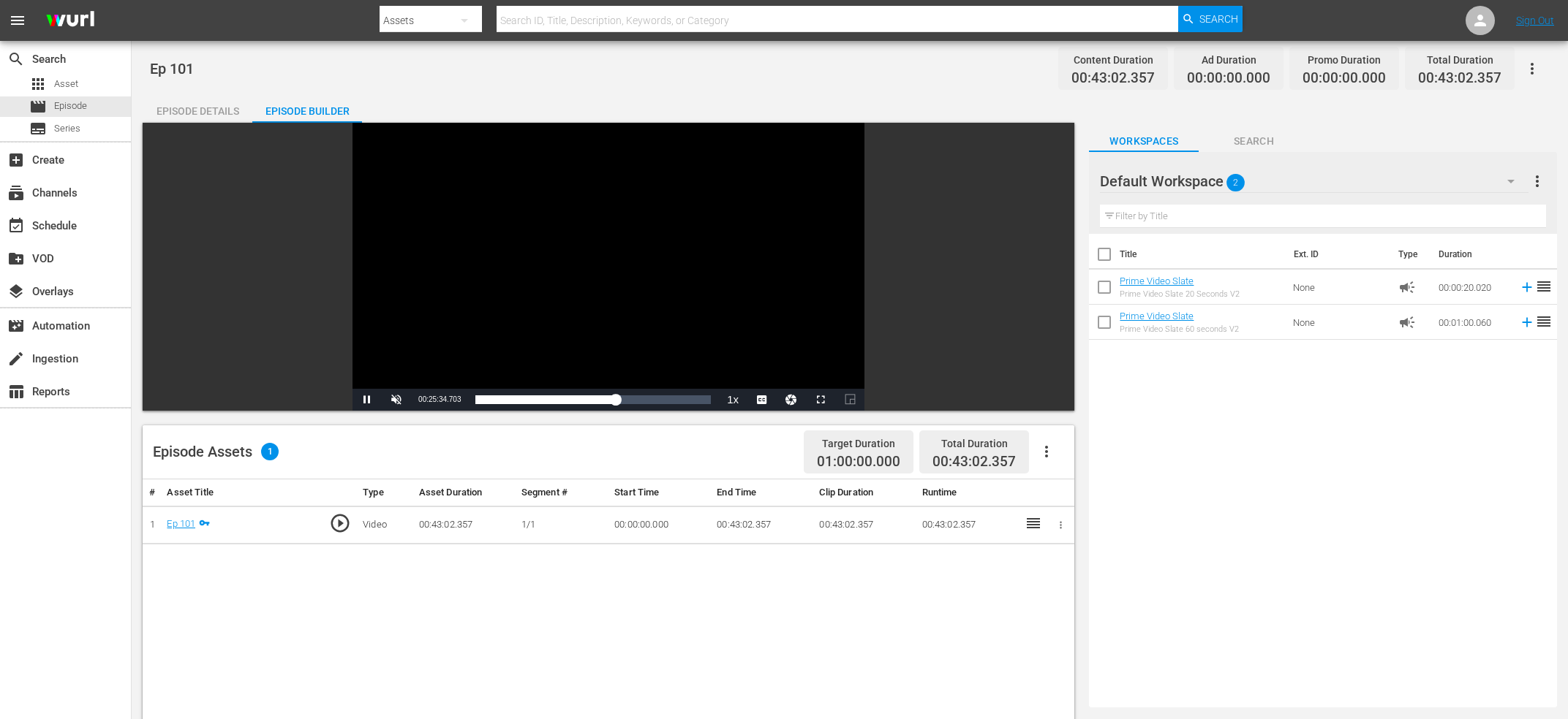
click at [470, 334] on div "Video Player" at bounding box center [608, 255] width 512 height 266
click at [461, 399] on span "00:25:35.026" at bounding box center [439, 399] width 42 height 8
copy span "Current Time"
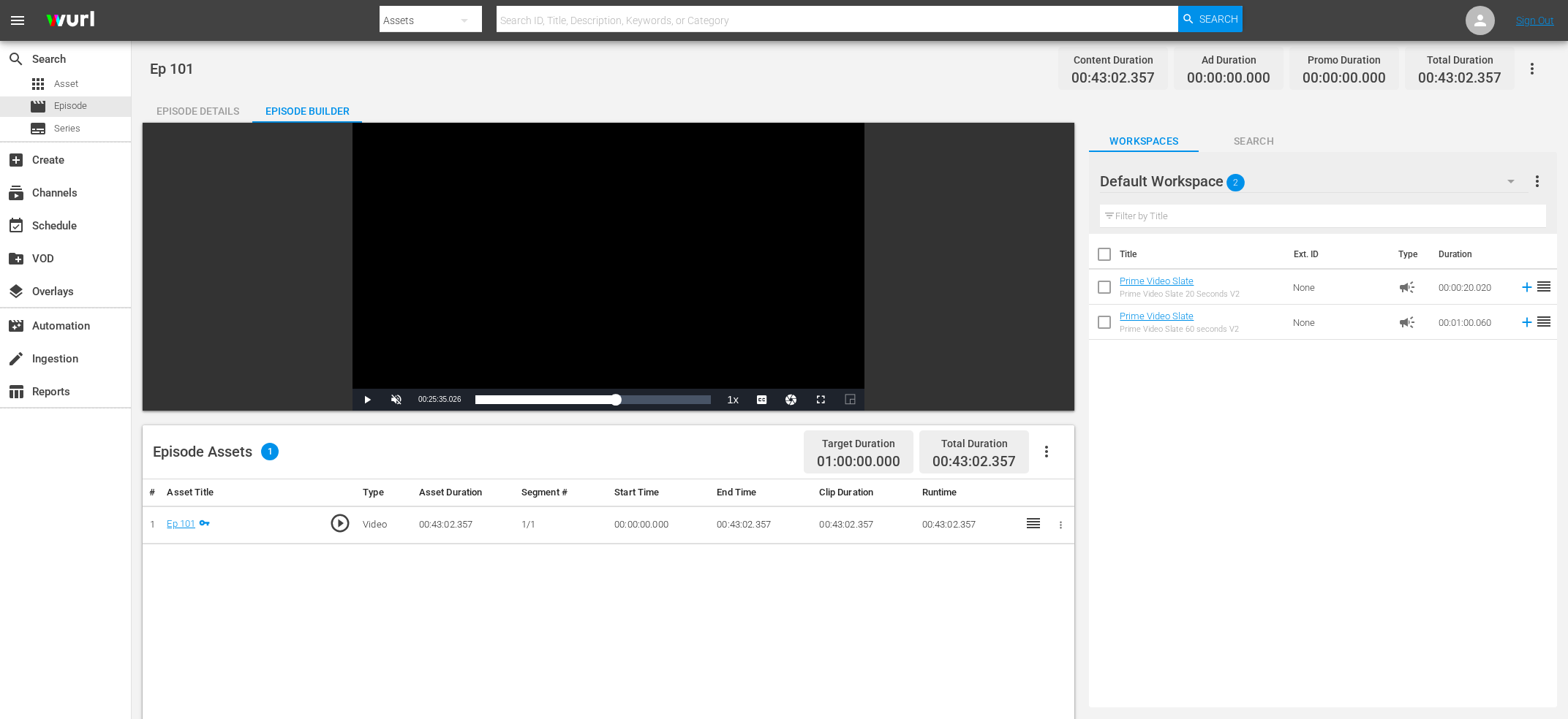
click at [52, 522] on div "search Search apps Asset movie Episode subtitles Series add_box Create subscrip…" at bounding box center [66, 400] width 132 height 719
click at [658, 399] on div "Loaded : 61.86% 00:33:16.915 Ep 101 00:25:35.026" at bounding box center [592, 400] width 235 height 15
click at [654, 290] on div "Video Player" at bounding box center [608, 255] width 512 height 266
click at [631, 325] on div "Video Player" at bounding box center [608, 255] width 512 height 266
click at [657, 394] on div "00:33:17.979" at bounding box center [566, 400] width 182 height 15
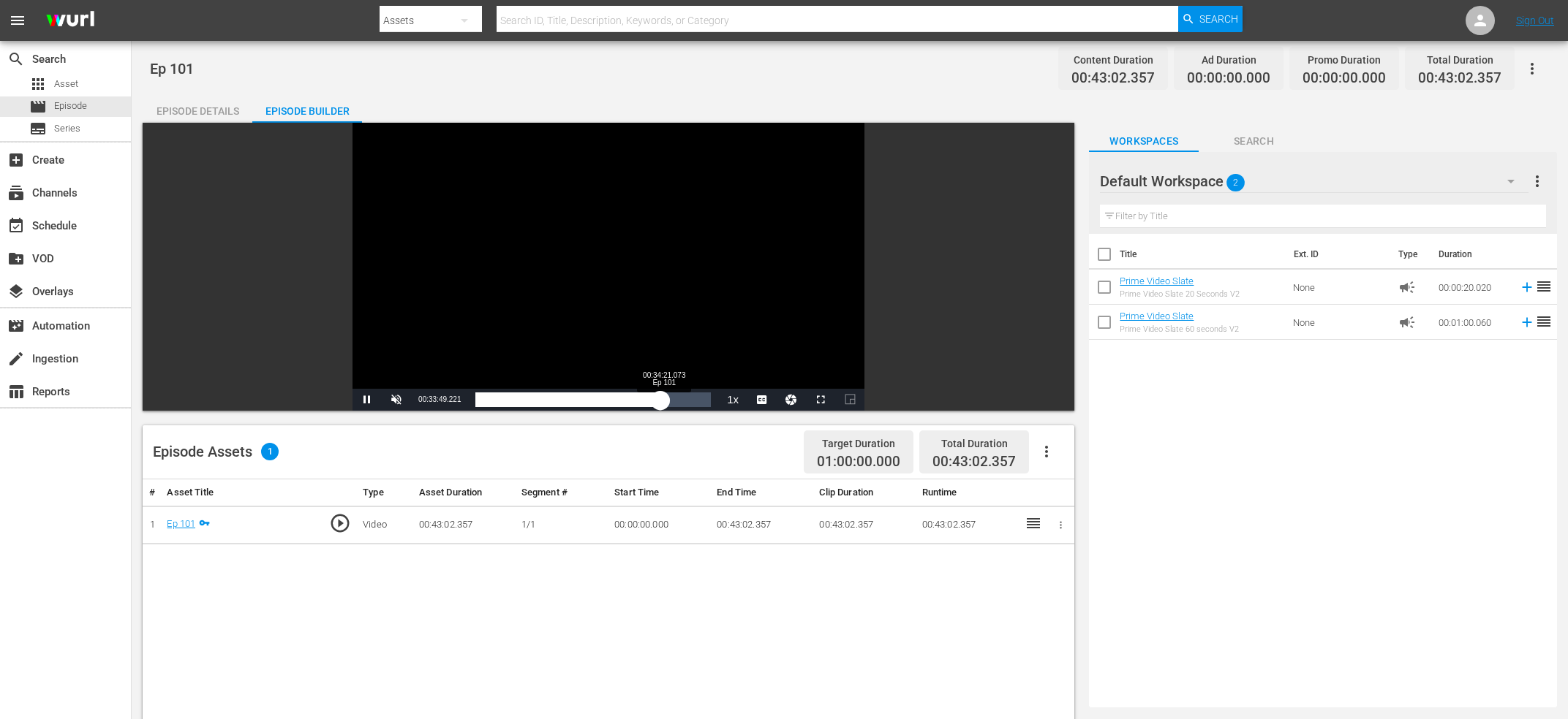
click at [661, 403] on div "00:33:49.175" at bounding box center [567, 400] width 185 height 15
click at [663, 400] on div "00:34:22.322" at bounding box center [569, 400] width 188 height 15
click at [666, 400] on div "00:34:45.778" at bounding box center [570, 400] width 190 height 15
click at [667, 399] on div "00:35:01.359" at bounding box center [570, 400] width 191 height 15
click at [396, 400] on span "Video Player" at bounding box center [396, 400] width 0 height 0
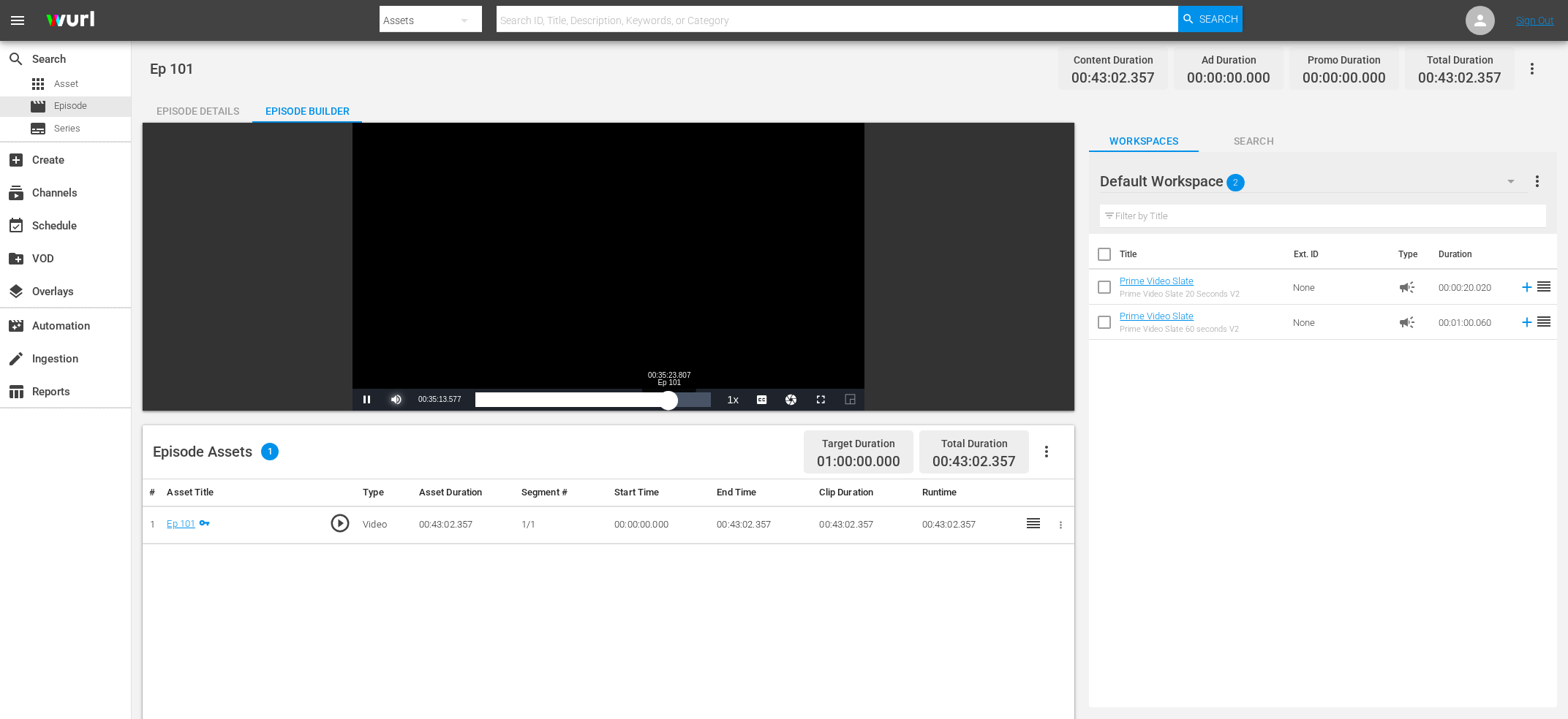
click at [668, 405] on div "00:35:13.623" at bounding box center [571, 400] width 192 height 15
click at [667, 406] on div "00:35:09.725" at bounding box center [571, 400] width 192 height 15
click at [396, 400] on span "Video Player" at bounding box center [396, 400] width 0 height 0
click at [667, 399] on div "00:35:06.627" at bounding box center [570, 400] width 191 height 15
click at [665, 401] on div "00:35:09.471" at bounding box center [571, 400] width 192 height 15
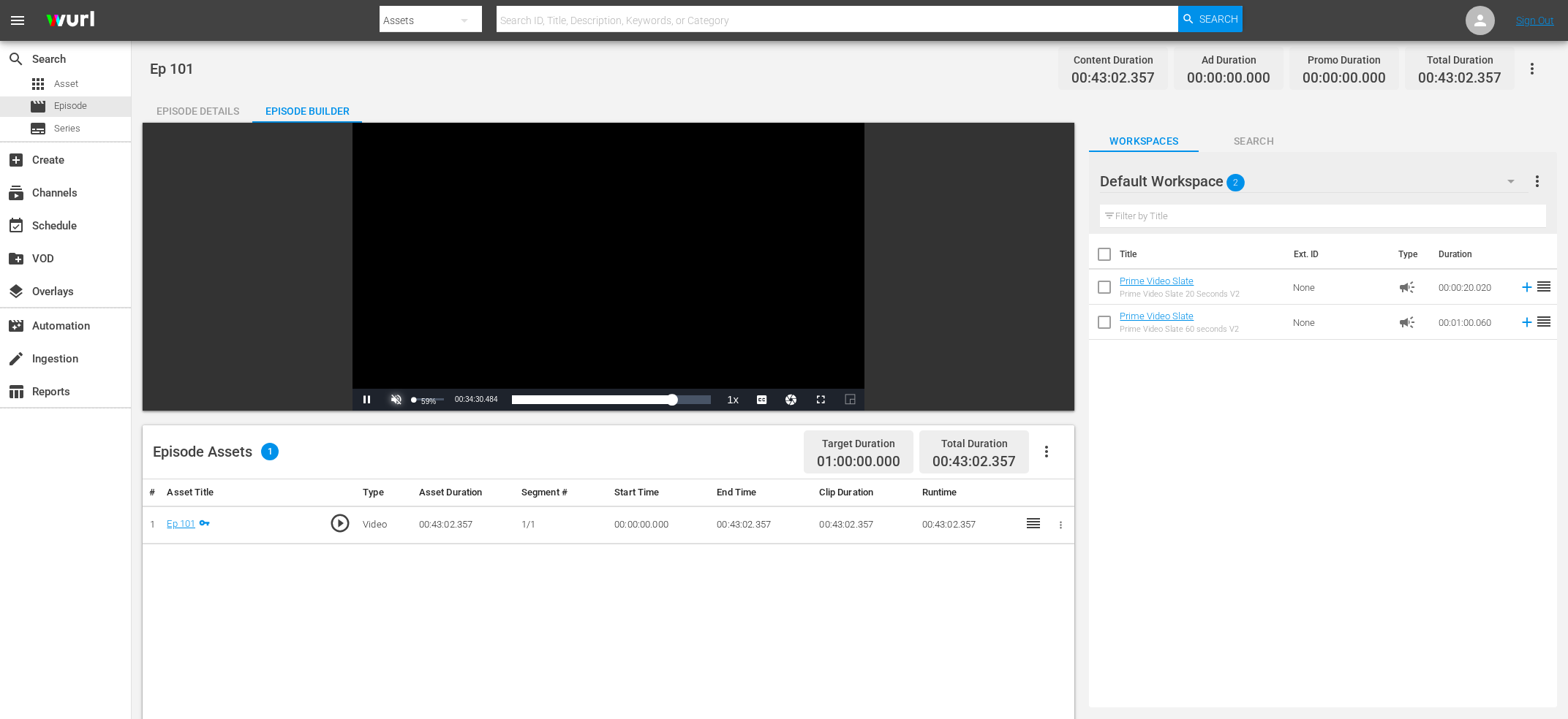
click at [396, 400] on span "Video Player" at bounding box center [396, 400] width 0 height 0
click at [533, 290] on div "Video Player" at bounding box center [608, 255] width 512 height 266
click at [438, 399] on span "00:34:35.998" at bounding box center [439, 399] width 42 height 8
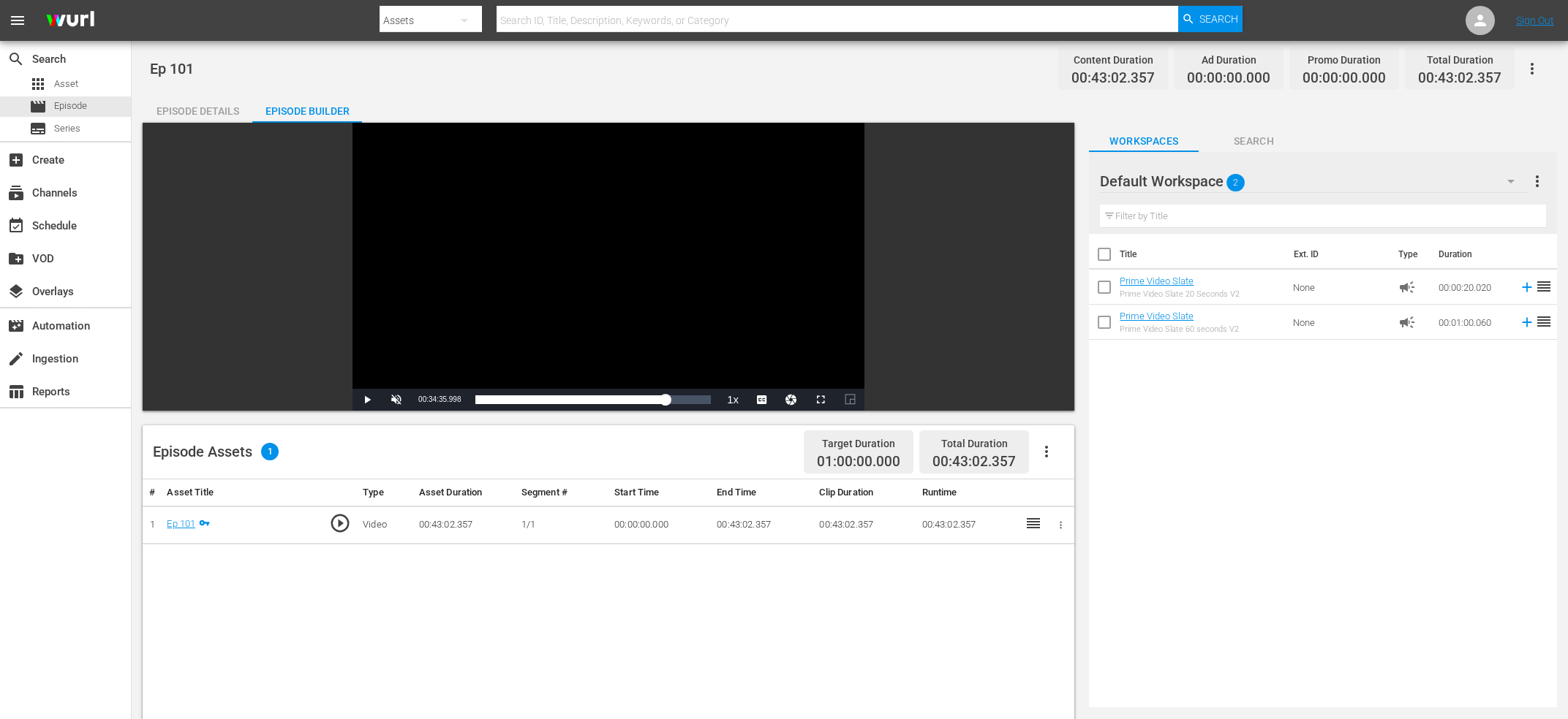
click at [438, 399] on span "00:34:35.998" at bounding box center [439, 399] width 42 height 8
copy span "Current Time"
click at [33, 574] on div "search Search apps Asset movie Episode subtitles Series add_box Create subscrip…" at bounding box center [66, 400] width 132 height 719
click at [1055, 447] on icon "button" at bounding box center [1046, 452] width 18 height 18
click at [742, 354] on div "Video Player" at bounding box center [608, 255] width 512 height 266
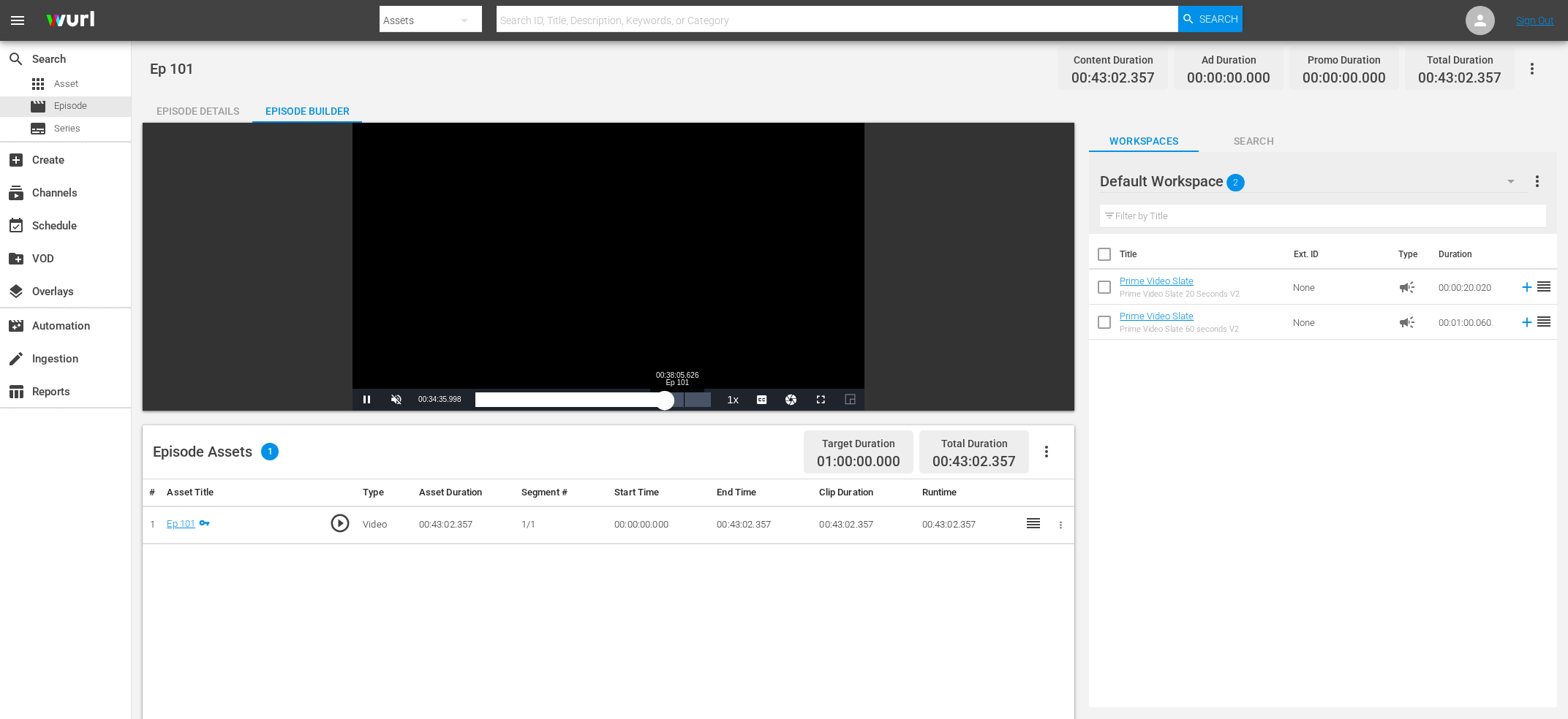
click at [684, 394] on div "Loaded : 82.80% 00:38:05.626 Ep 101 00:34:35.998" at bounding box center [592, 400] width 235 height 15
click at [684, 264] on div "Video Player" at bounding box center [608, 255] width 512 height 266
click at [696, 399] on div "Loaded : 89.08% 00:40:21.962 Ep 101 00:38:07.113" at bounding box center [592, 400] width 235 height 15
click at [696, 399] on div "00:40:14.218" at bounding box center [585, 400] width 221 height 15
click at [396, 400] on span "Video Player" at bounding box center [396, 400] width 0 height 0
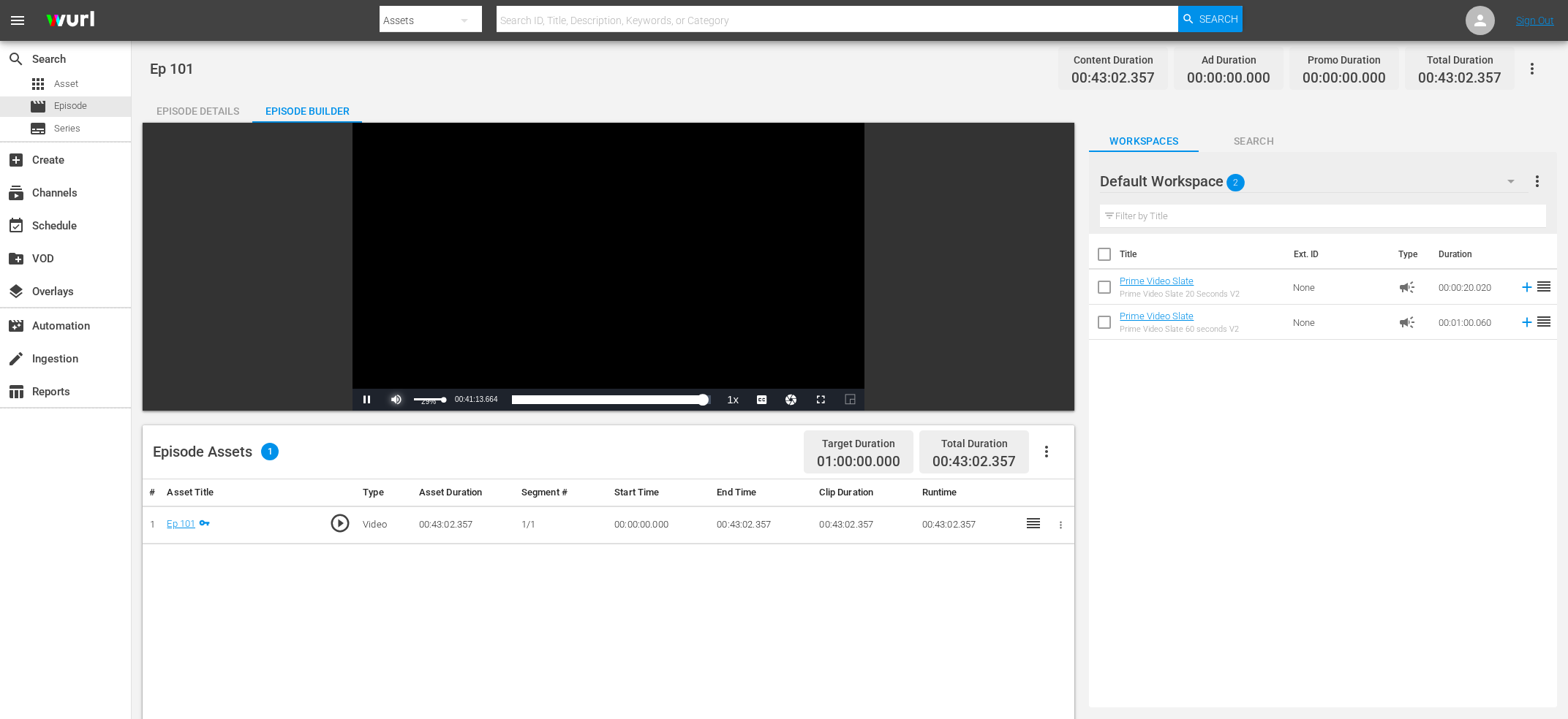
click at [425, 399] on div "29%" at bounding box center [429, 399] width 30 height 2
click at [585, 265] on div "Video Player" at bounding box center [608, 255] width 512 height 266
click at [596, 277] on div "Video Player" at bounding box center [608, 255] width 512 height 266
click at [593, 275] on div "Video Player" at bounding box center [608, 255] width 512 height 266
click at [1052, 458] on icon "button" at bounding box center [1046, 452] width 18 height 18
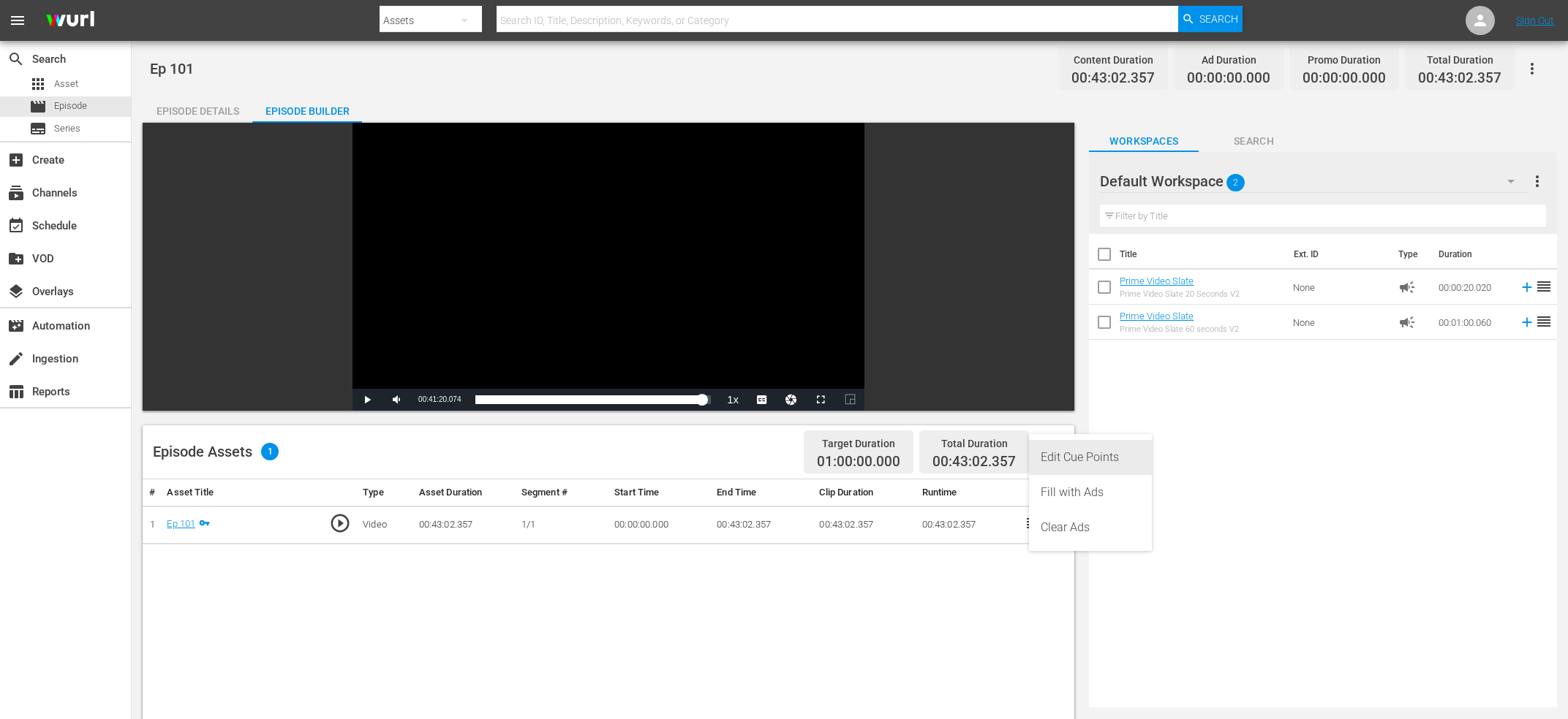
click at [1077, 457] on div "Edit Cue Points" at bounding box center [1090, 457] width 99 height 35
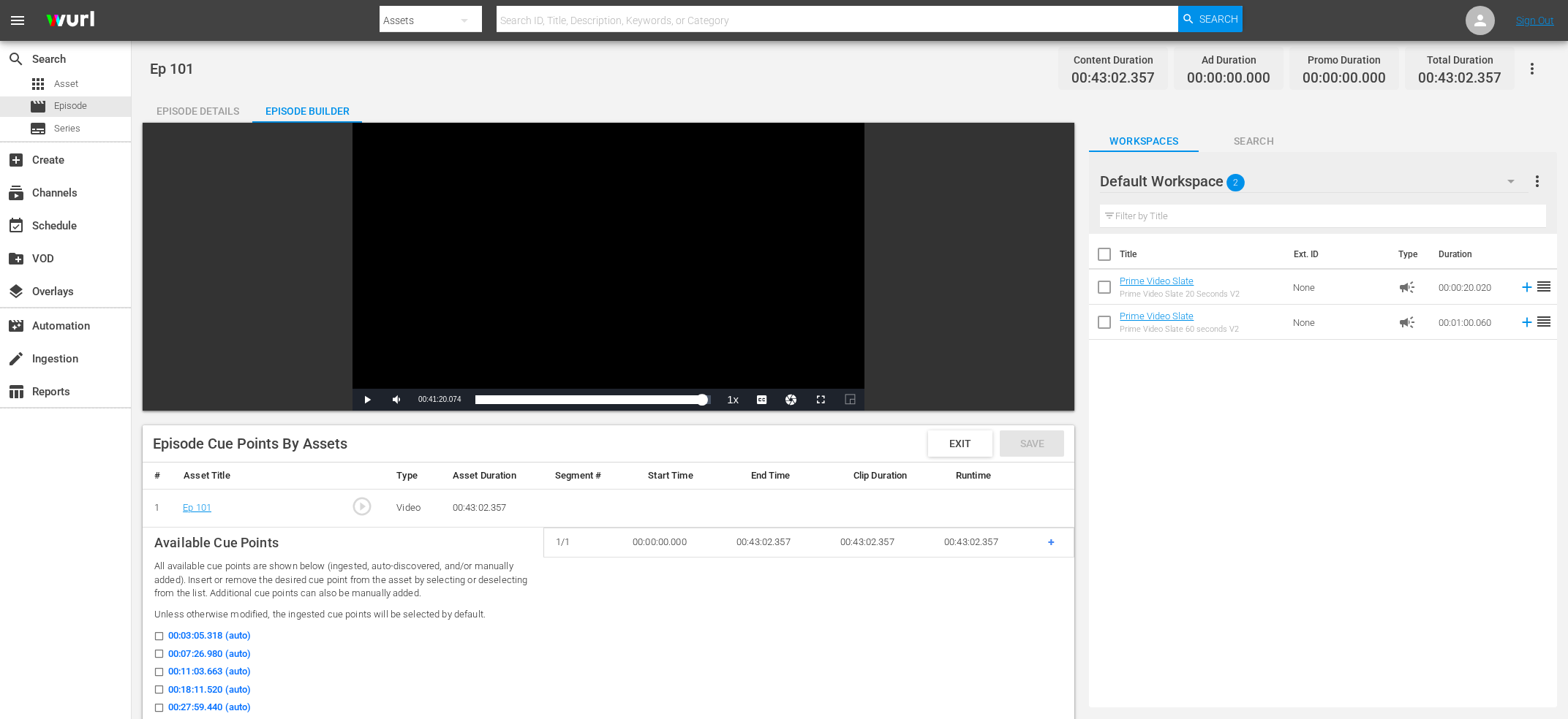
click at [1048, 540] on td "+" at bounding box center [1055, 543] width 38 height 29
click at [1048, 547] on td "+" at bounding box center [1055, 543] width 38 height 29
click at [1052, 542] on span "+" at bounding box center [1051, 542] width 7 height 14
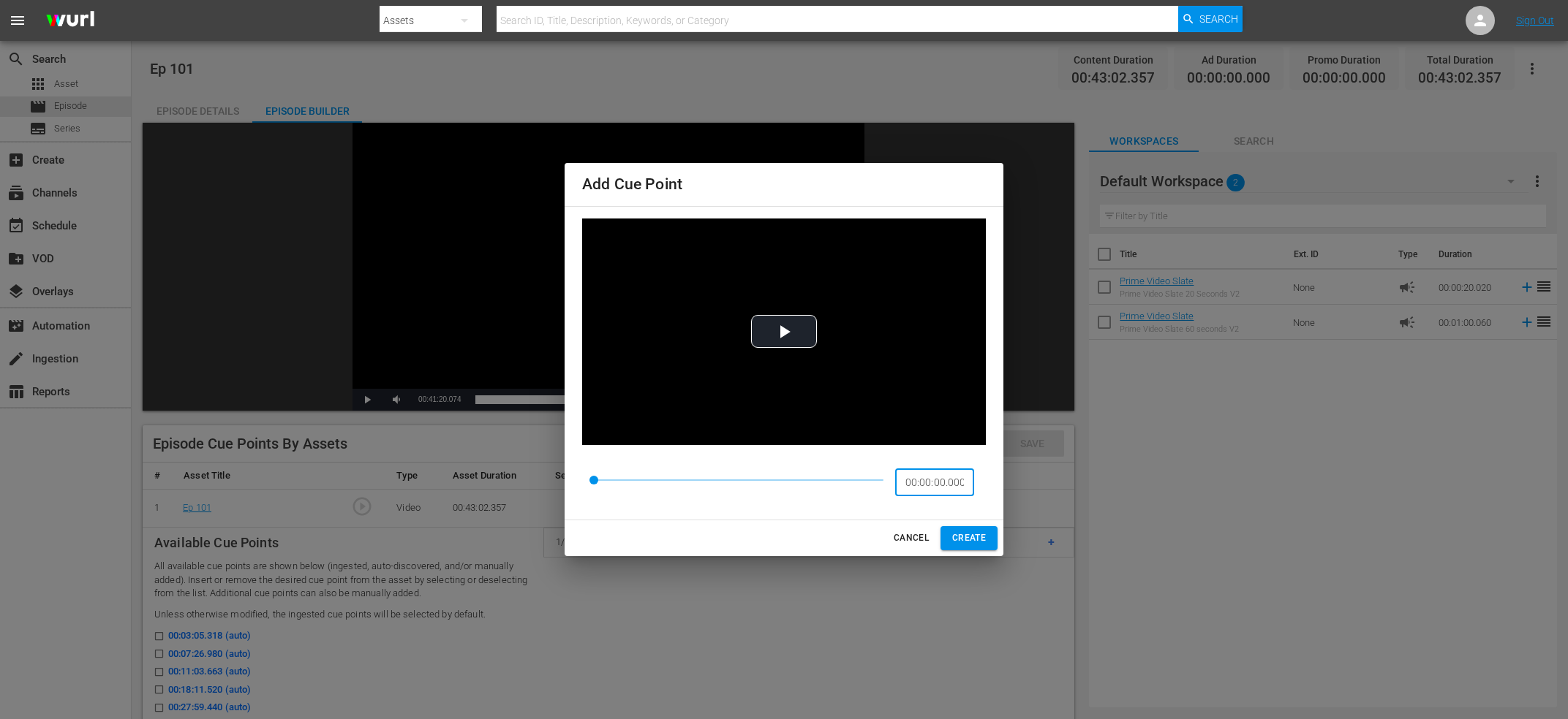
click at [937, 484] on input "00:00:00.000" at bounding box center [934, 482] width 79 height 28
paste input "9:54.926"
type input "00:09:54.926"
click at [974, 536] on span "CREATE" at bounding box center [968, 538] width 33 height 15
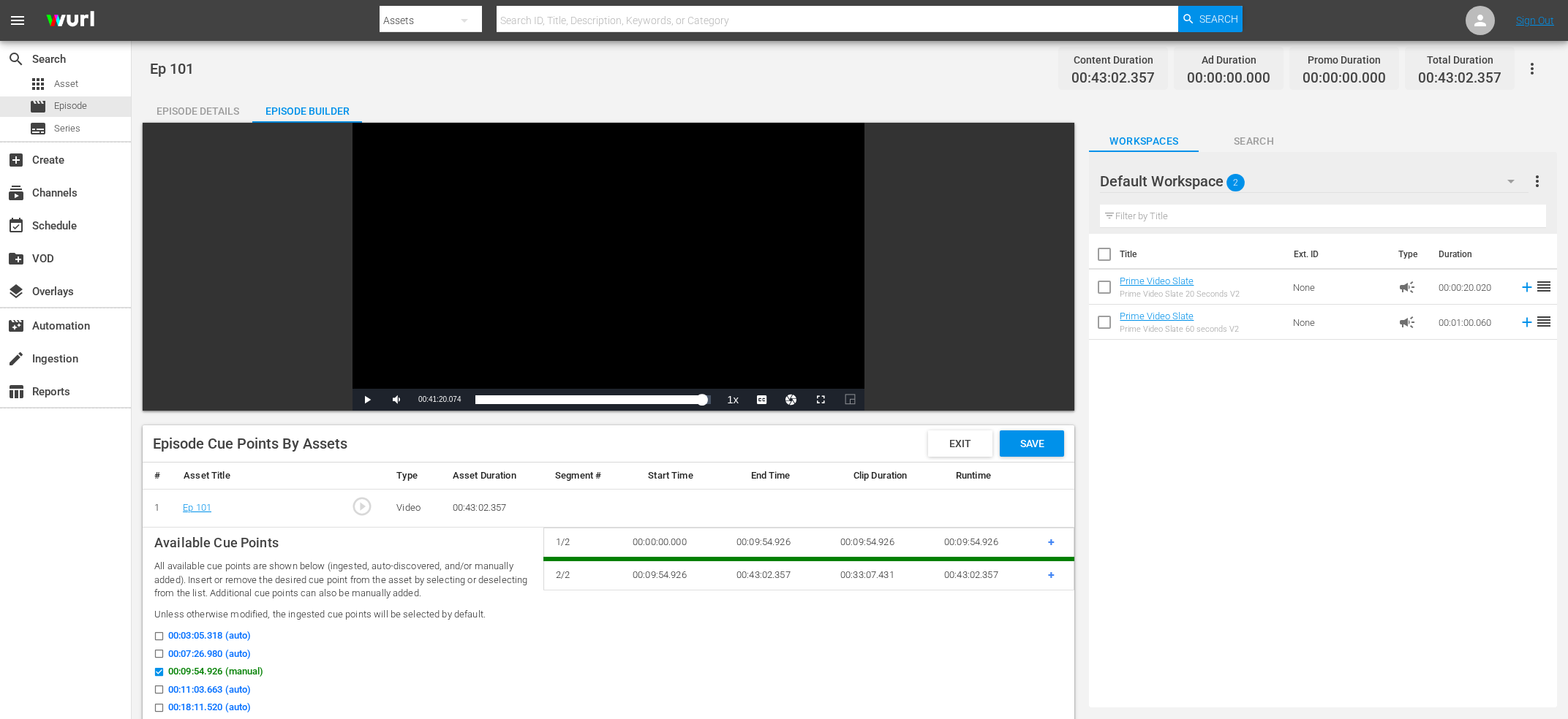
click at [19, 534] on div "search Search apps Asset movie Episode subtitles Series add_box Create subscrip…" at bounding box center [66, 400] width 132 height 719
click at [1050, 573] on span "+" at bounding box center [1051, 574] width 7 height 14
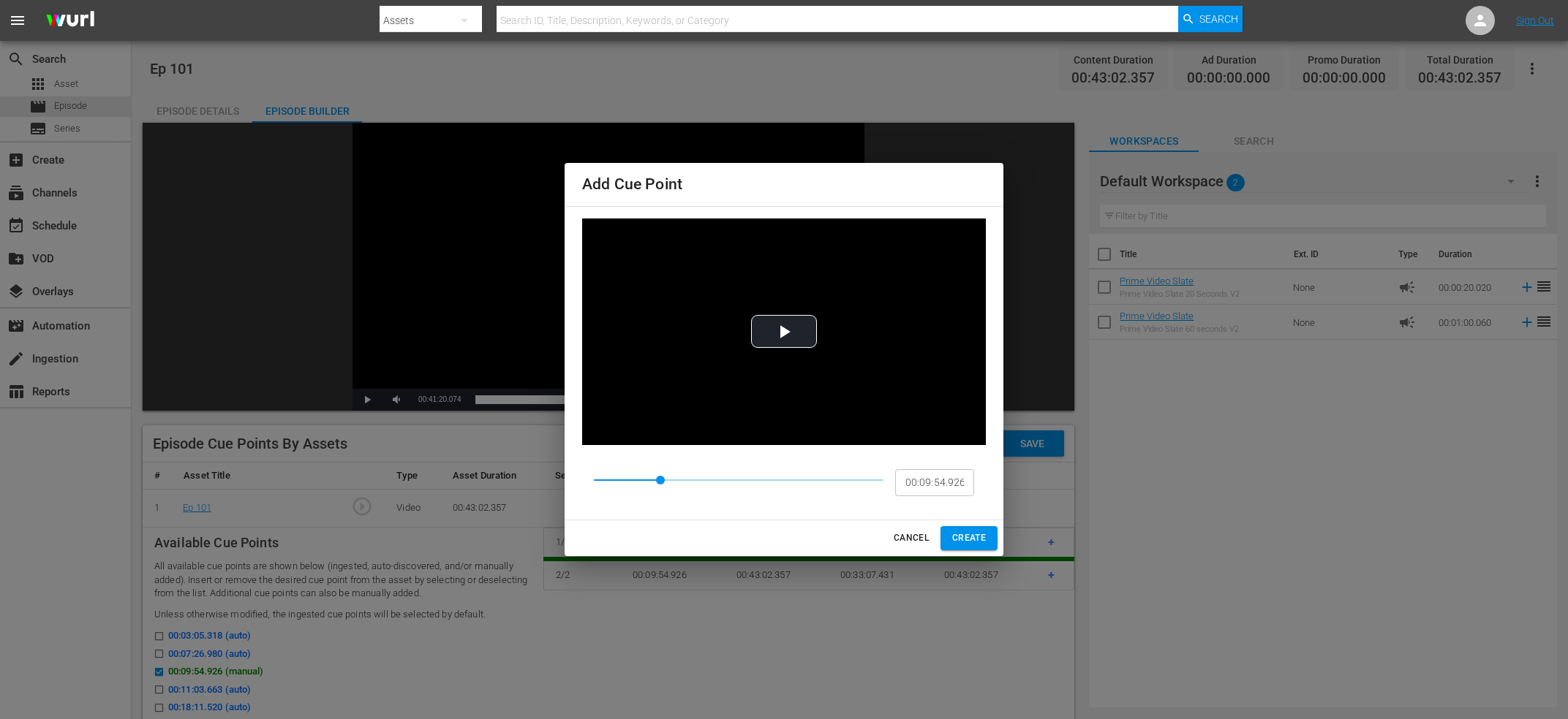
click at [954, 484] on input "00:09:54.926" at bounding box center [934, 482] width 79 height 28
paste input "25:35.0"
click at [950, 487] on input "00:09:54.926" at bounding box center [934, 482] width 79 height 28
paste input "25:35.0"
type input "00:25:35.026"
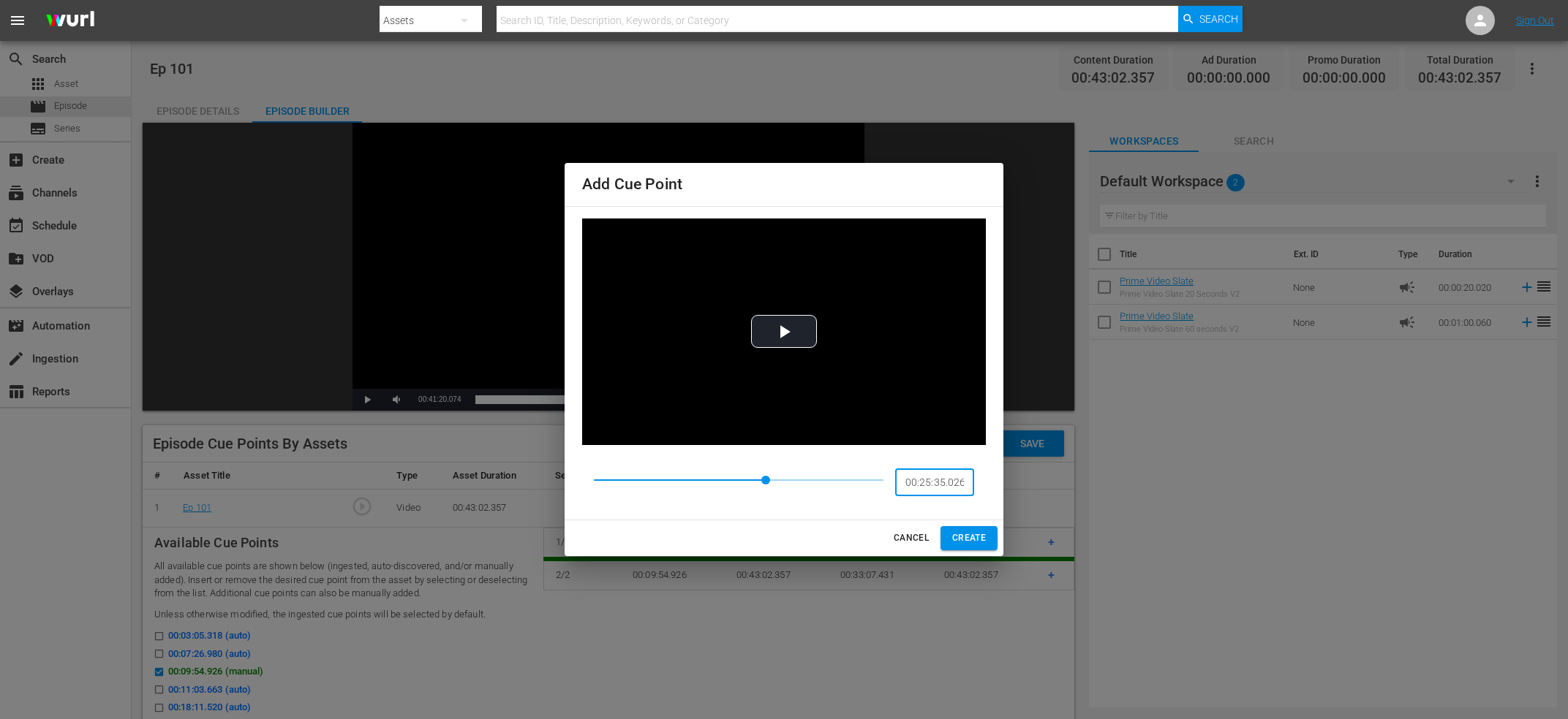
click at [967, 534] on span "CREATE" at bounding box center [968, 538] width 33 height 15
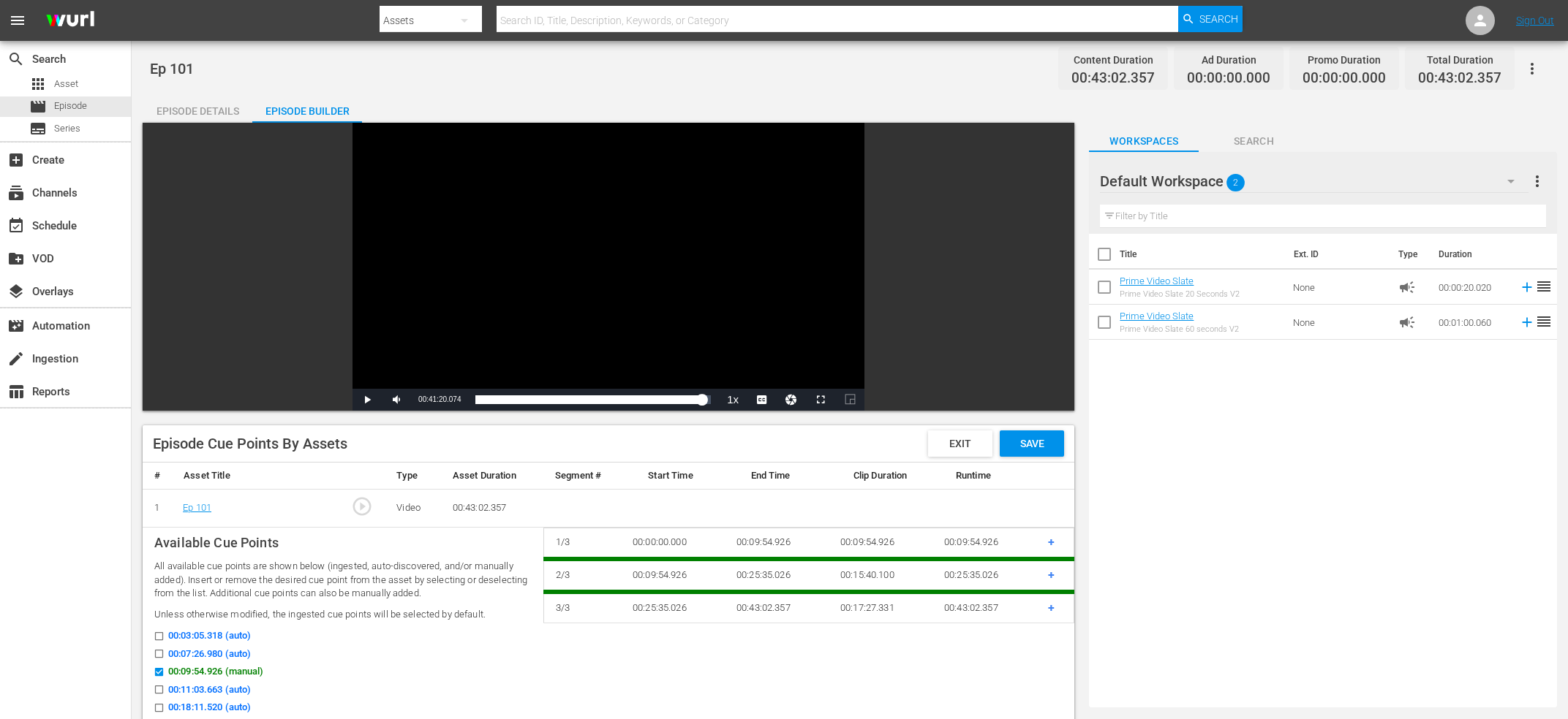
click at [15, 495] on div "search Search apps Asset movie Episode subtitles Series add_box Create subscrip…" at bounding box center [66, 400] width 132 height 719
click at [1052, 608] on span "+" at bounding box center [1051, 608] width 7 height 14
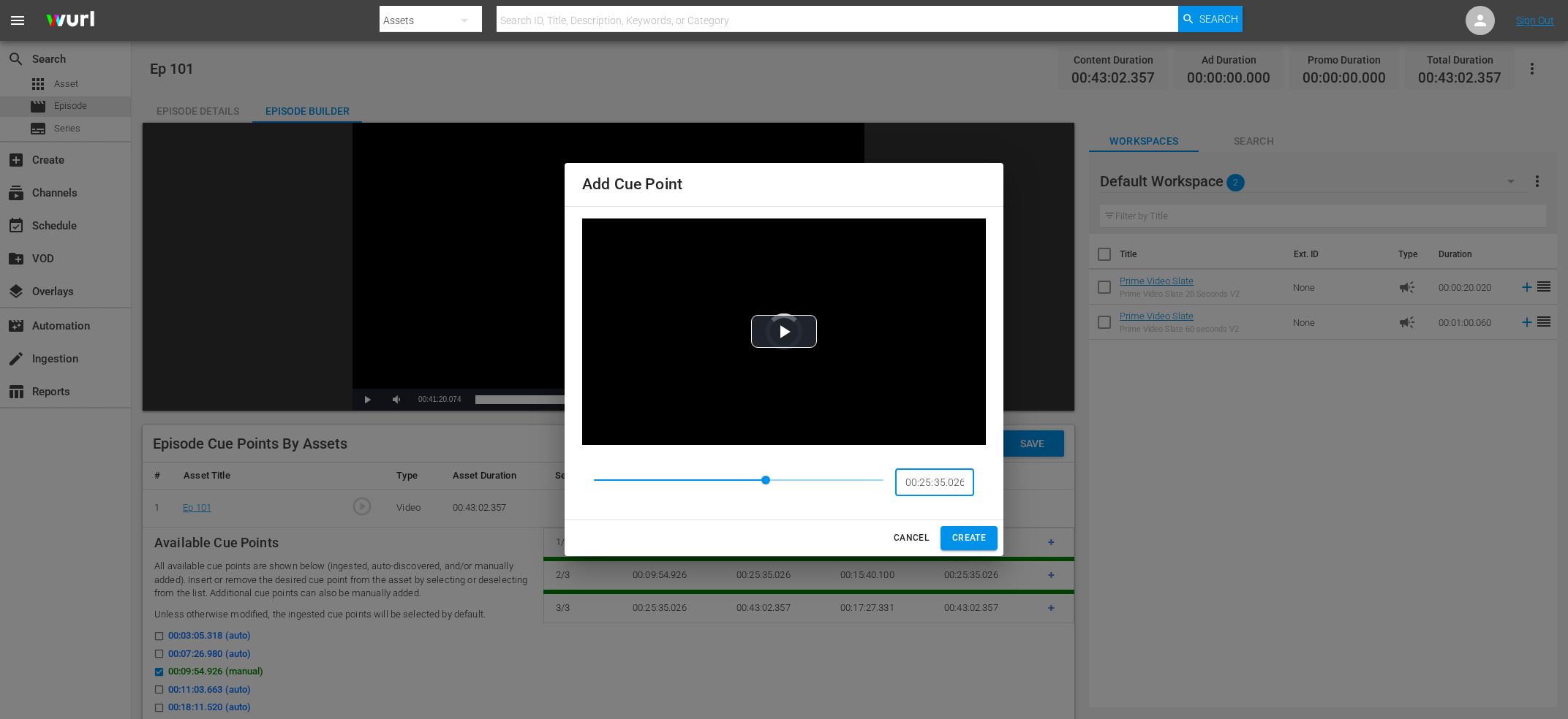
click at [956, 488] on input "00:25:35.026" at bounding box center [934, 482] width 79 height 28
paste input "34:35.998"
type input "00:34:35.998"
click at [969, 538] on span "CREATE" at bounding box center [968, 538] width 33 height 15
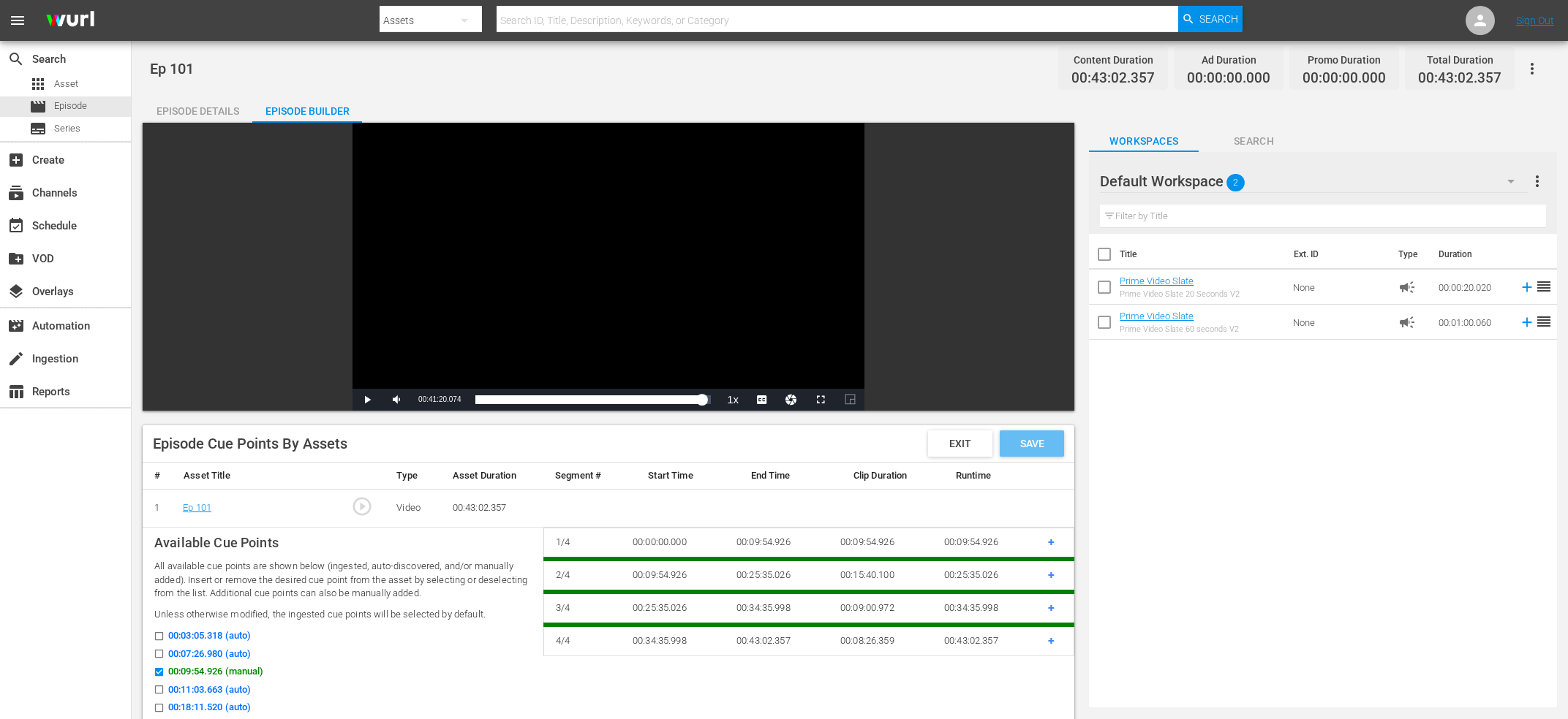
click at [1022, 451] on div "Save" at bounding box center [1032, 443] width 64 height 26
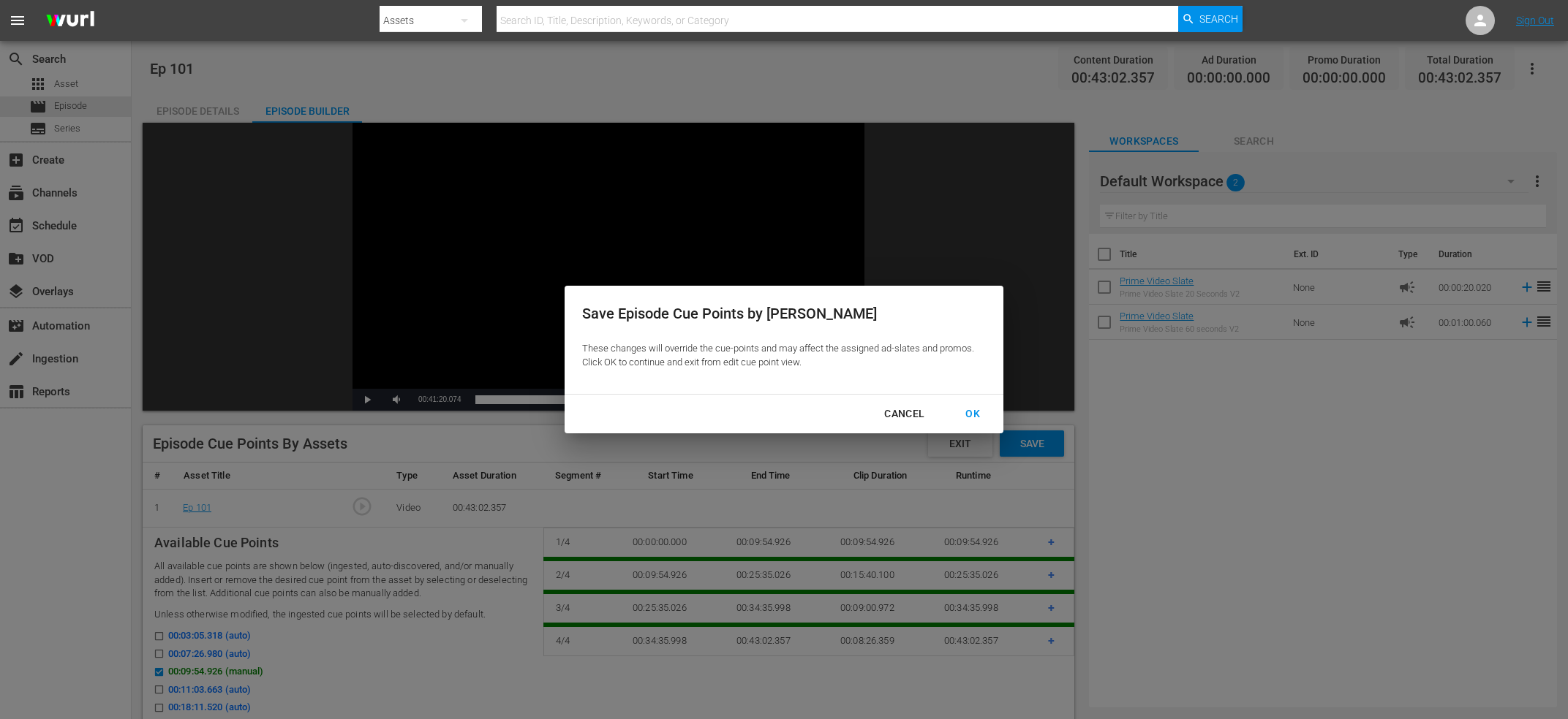
click at [972, 420] on div "OK" at bounding box center [972, 414] width 38 height 18
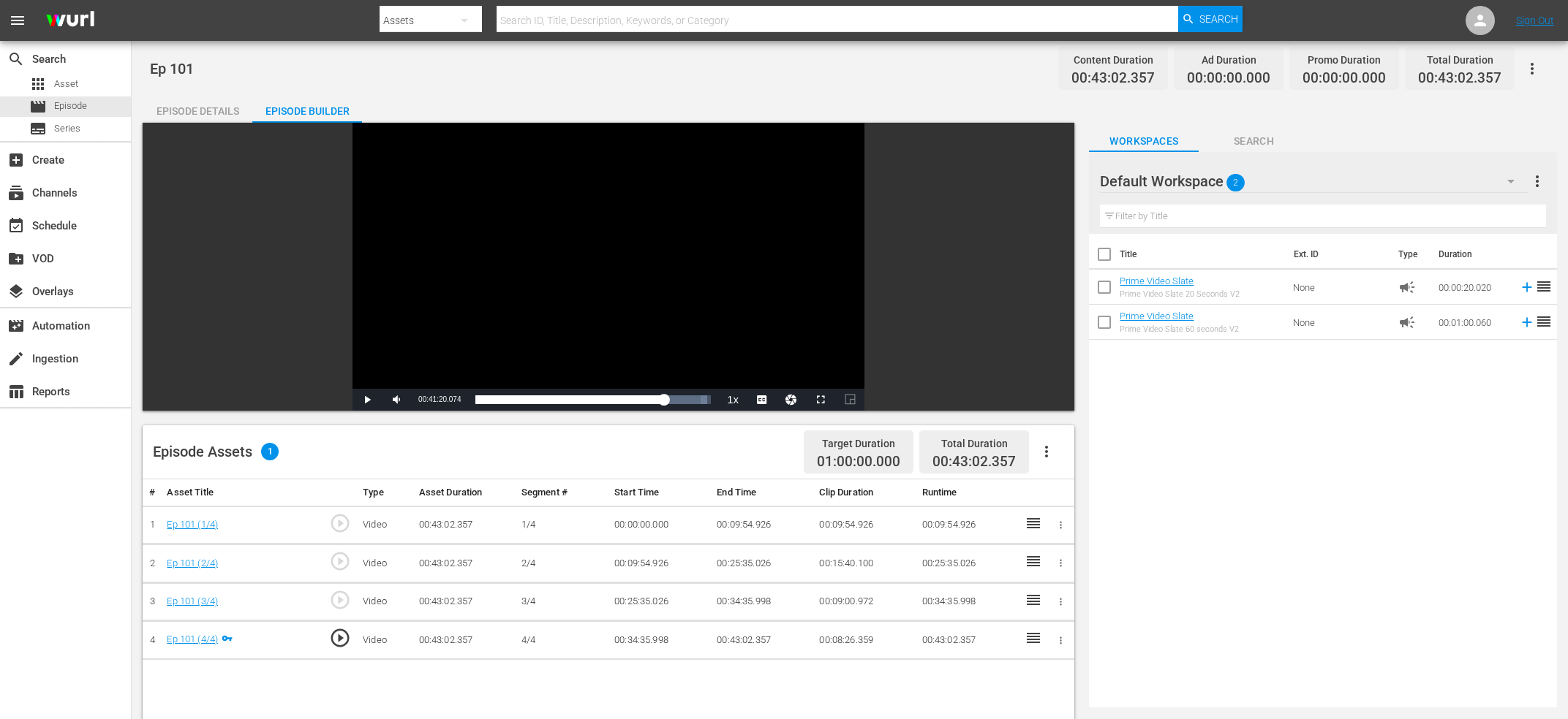
click at [1059, 455] on button "button" at bounding box center [1046, 451] width 35 height 35
click at [1102, 490] on div "Fill with Ads" at bounding box center [1090, 492] width 99 height 35
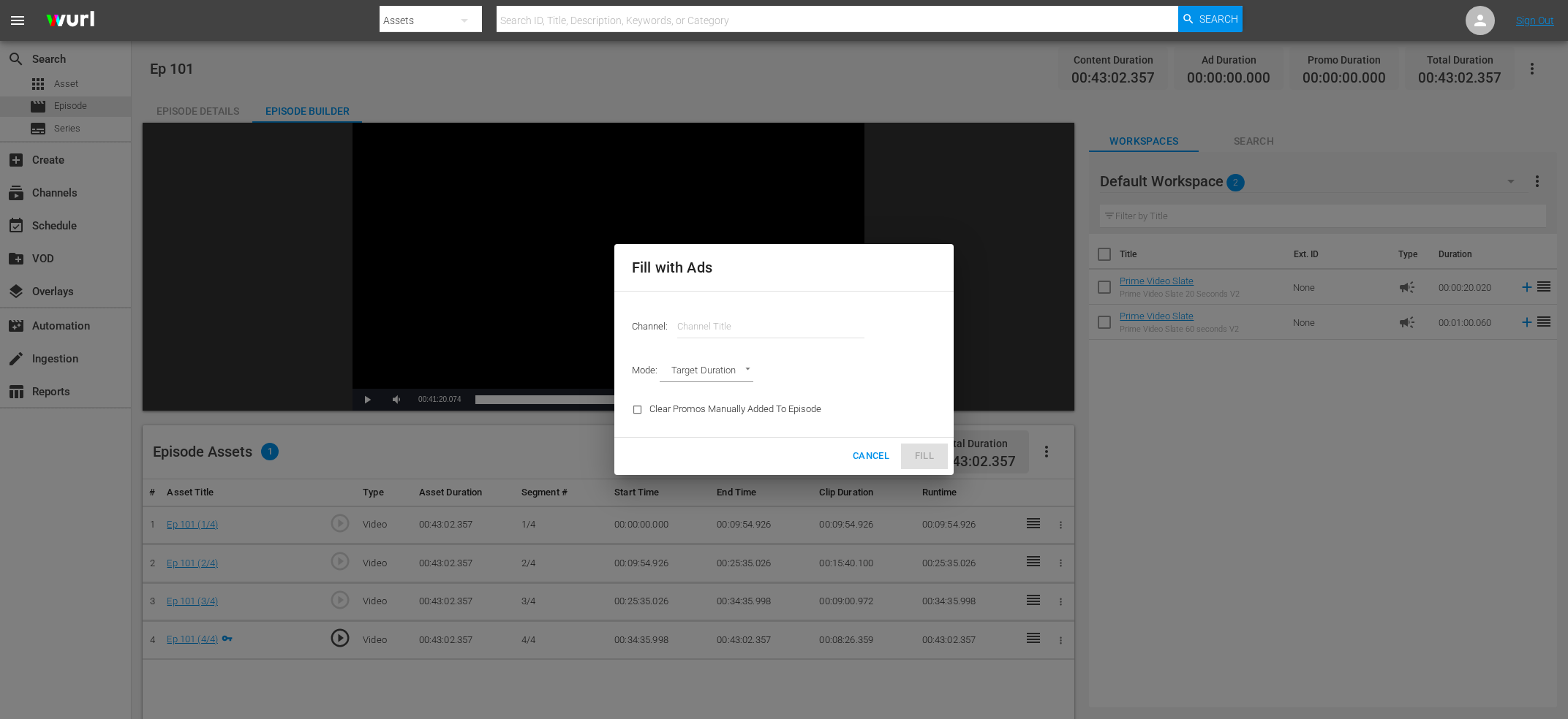
click at [734, 338] on hr at bounding box center [771, 338] width 187 height 1
click at [738, 315] on input "text" at bounding box center [771, 326] width 187 height 35
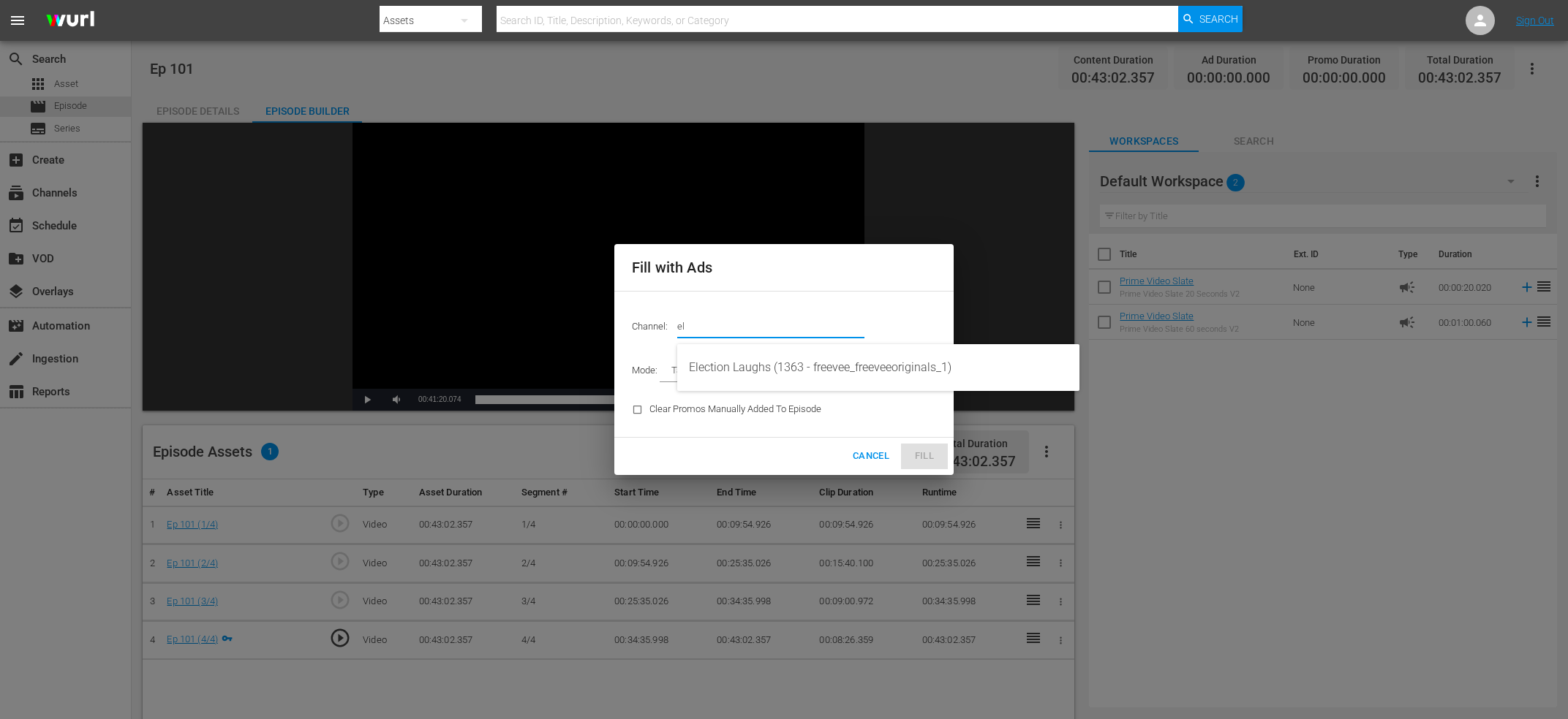
click at [795, 351] on div "Election Laughs (1363 - freevee_freeveeoriginals_1)" at bounding box center [878, 368] width 402 height 47
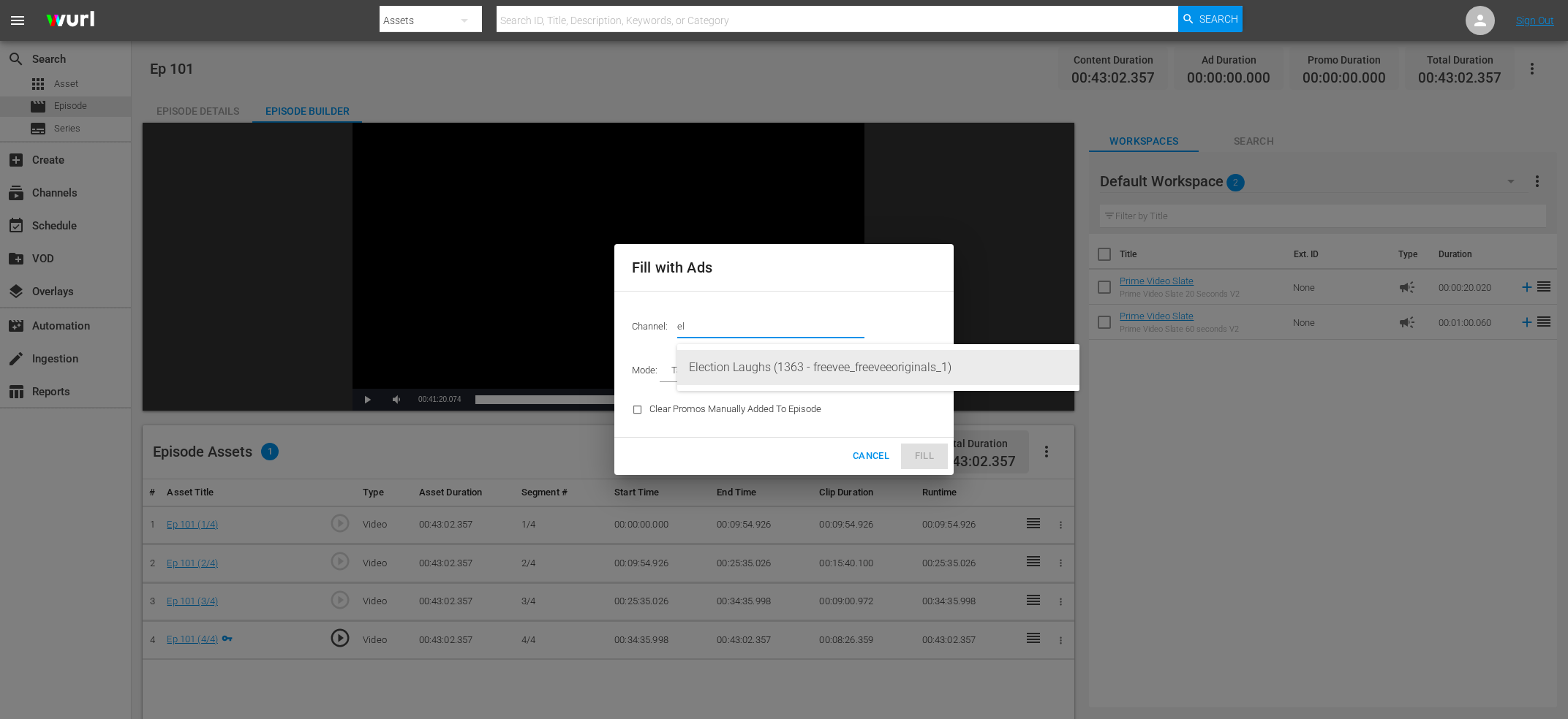
click at [796, 364] on div "Election Laughs (1363 - freevee_freeveeoriginals_1)" at bounding box center [879, 368] width 379 height 35
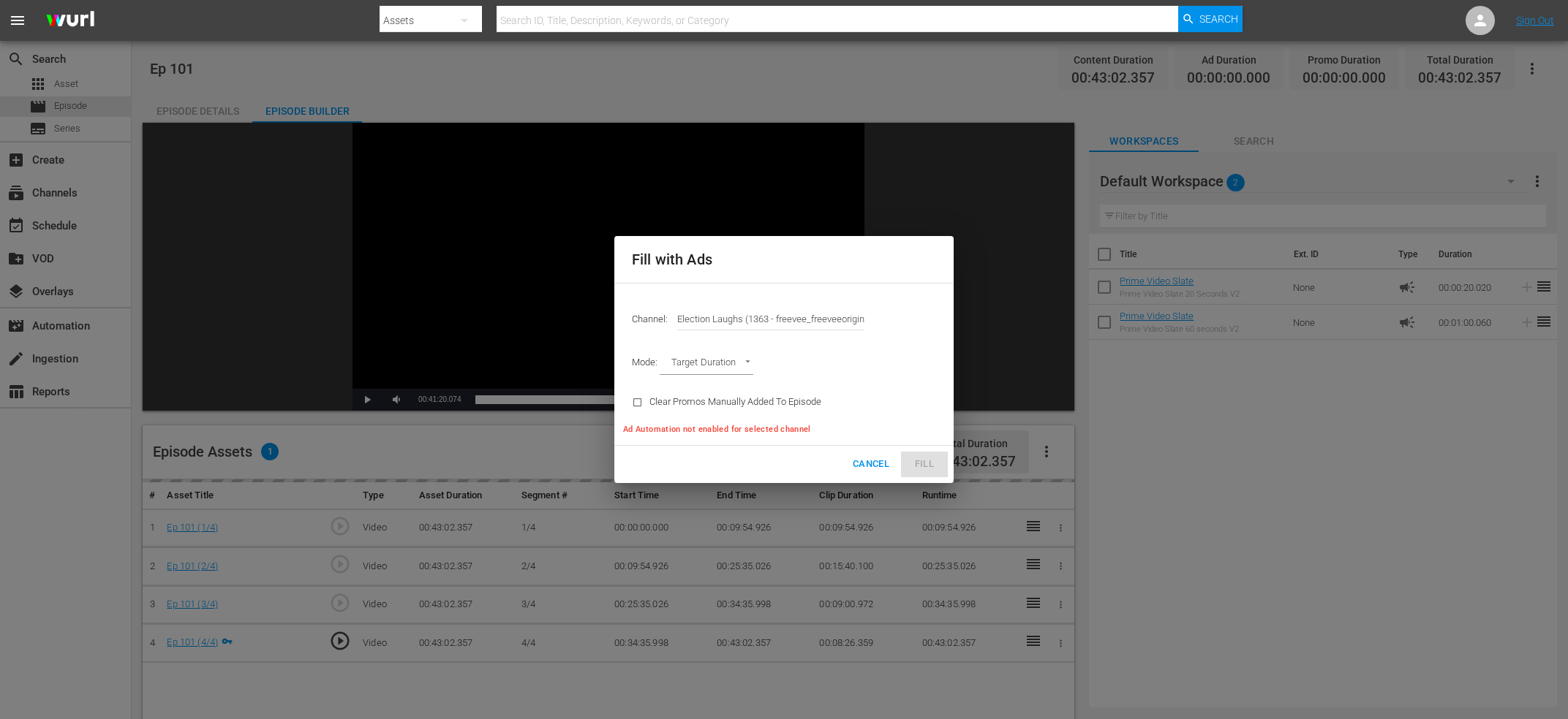
type input "Election Laughs (1363)"
type input "AD_BREAK_DURATION"
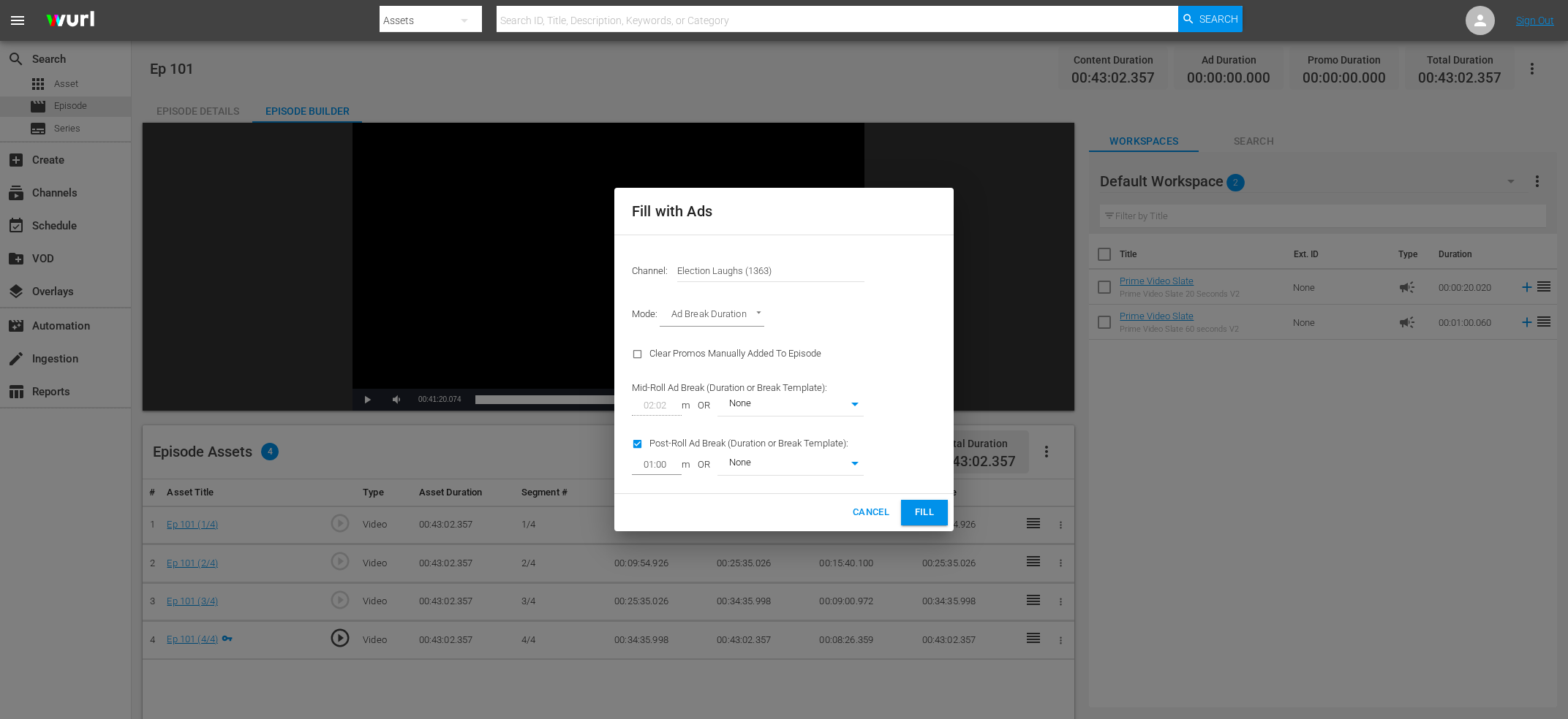
type input "0"
click at [649, 447] on input "checkbox" at bounding box center [641, 447] width 18 height 20
checkbox input "false"
click at [933, 518] on span "Fill" at bounding box center [924, 512] width 24 height 17
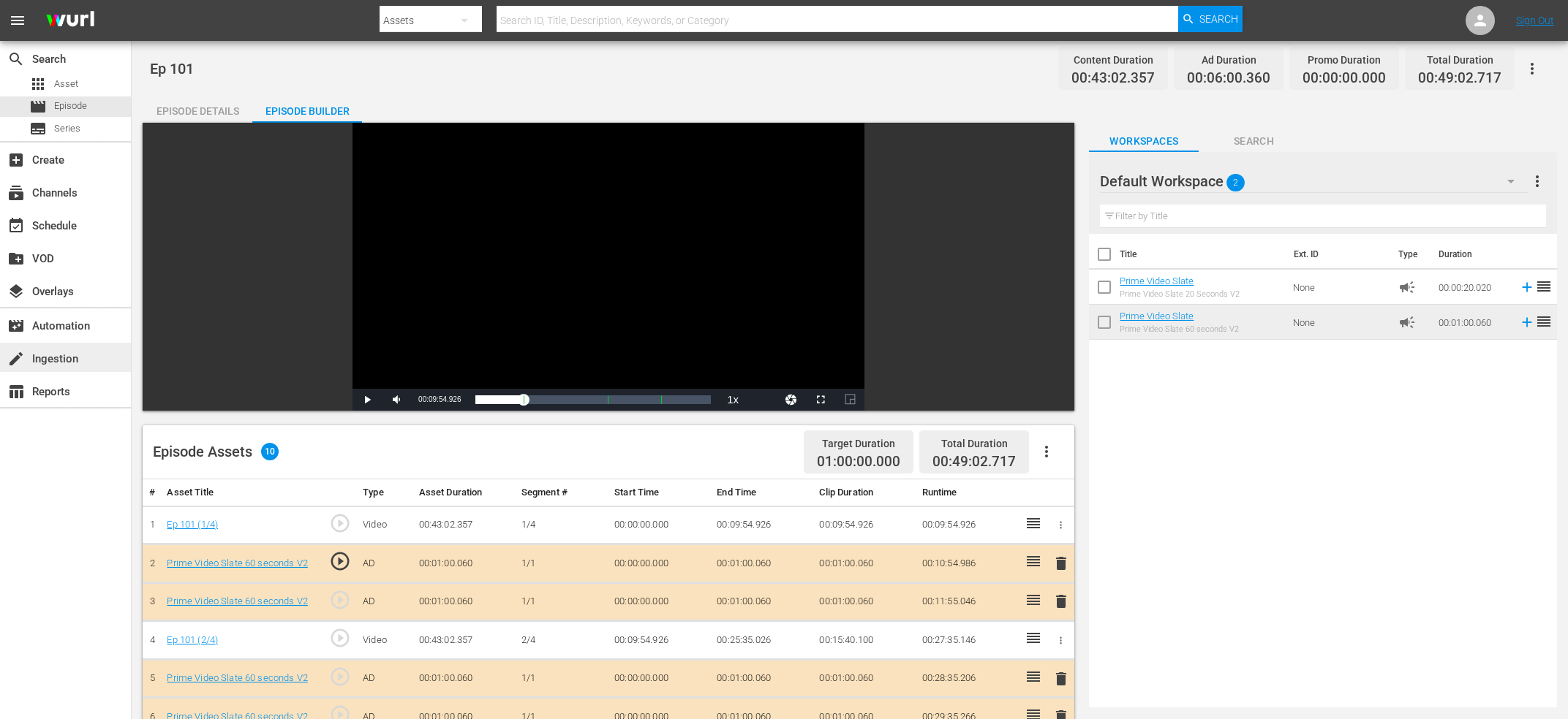
click at [81, 358] on div "create Ingestion" at bounding box center [41, 357] width 82 height 13
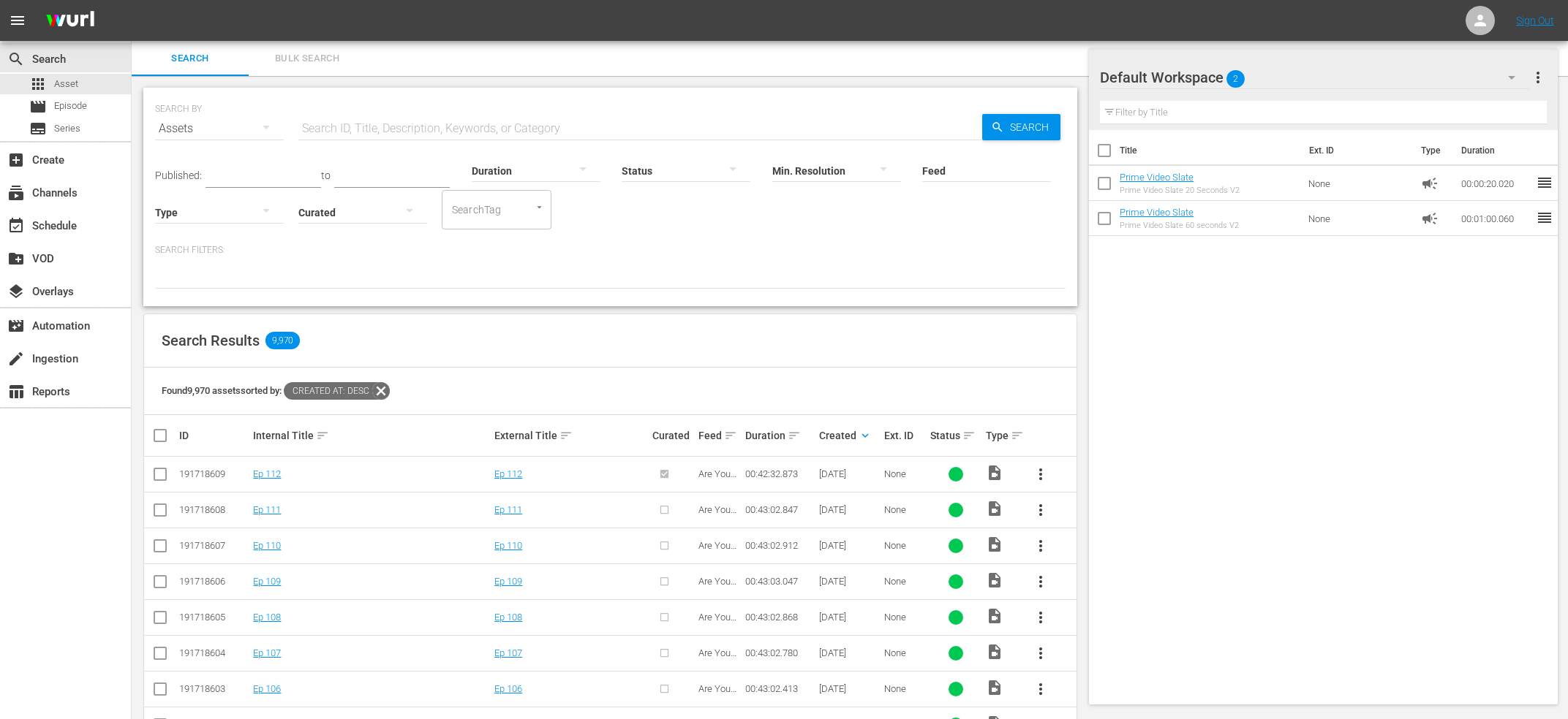
scroll to position [158, 0]
